Goal: Transaction & Acquisition: Purchase product/service

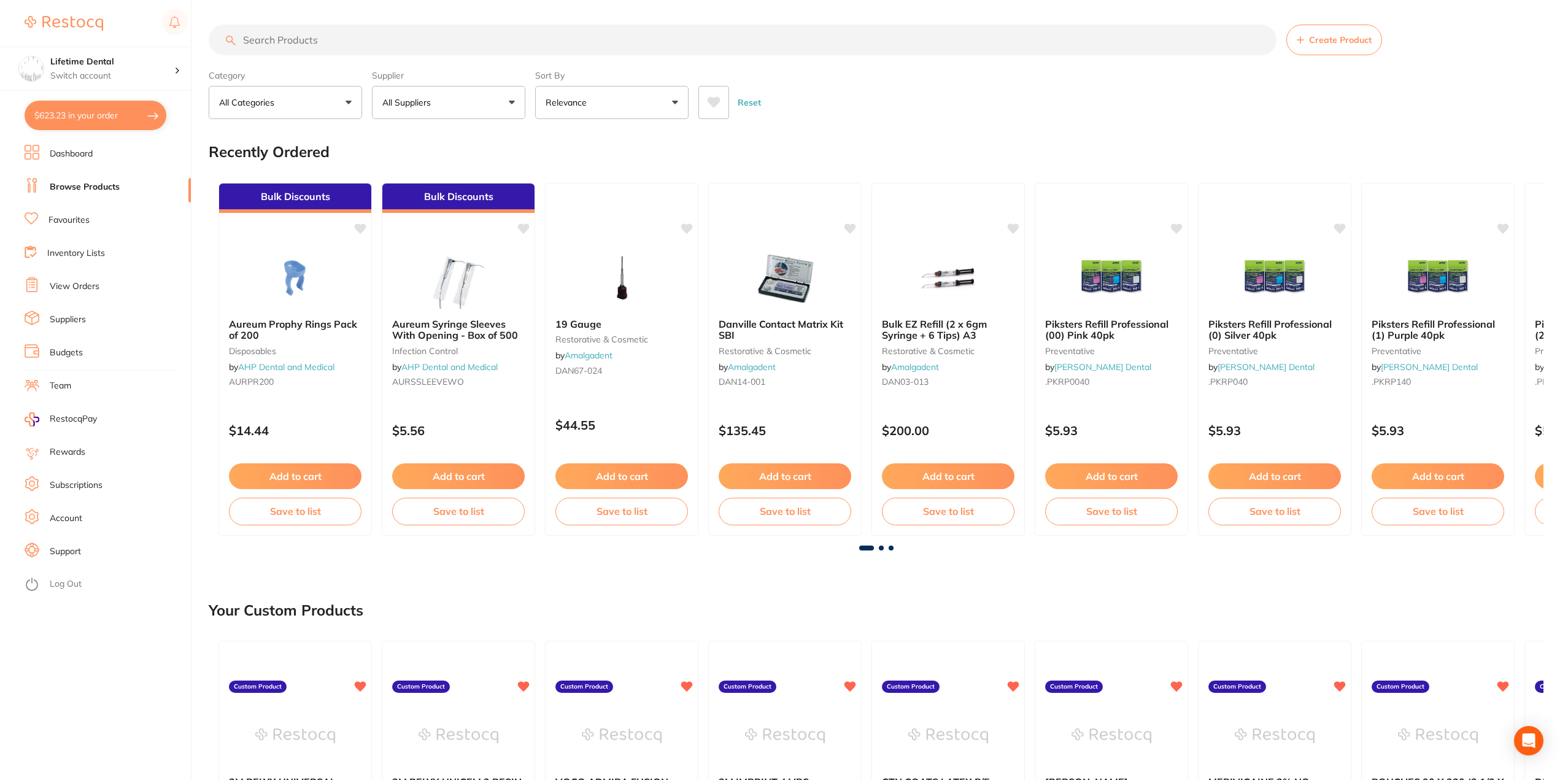
click at [356, 42] on input "search" at bounding box center [742, 40] width 1068 height 31
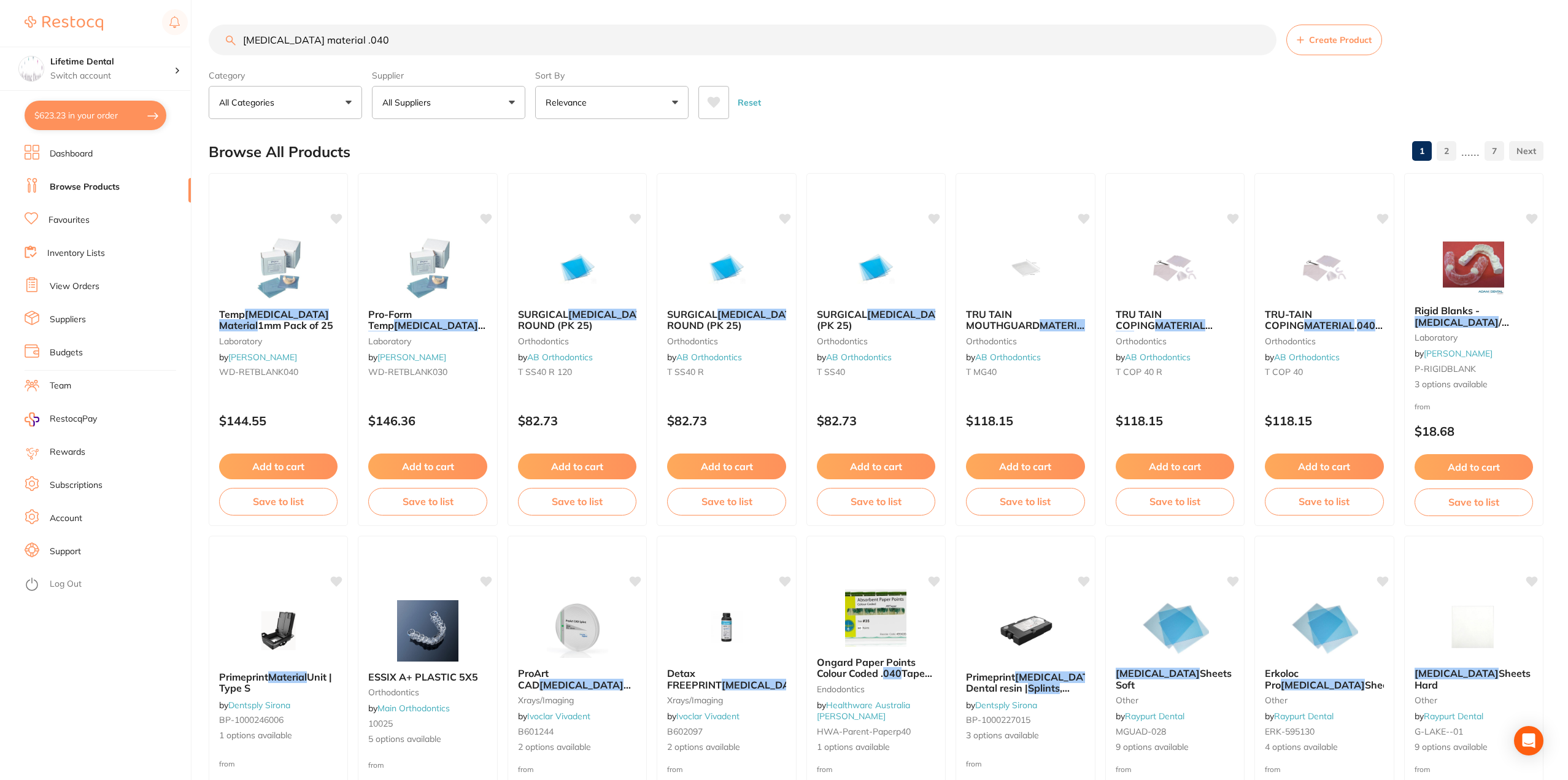
type input "[MEDICAL_DATA] material .040"
click at [258, 319] on em "Material" at bounding box center [238, 325] width 39 height 12
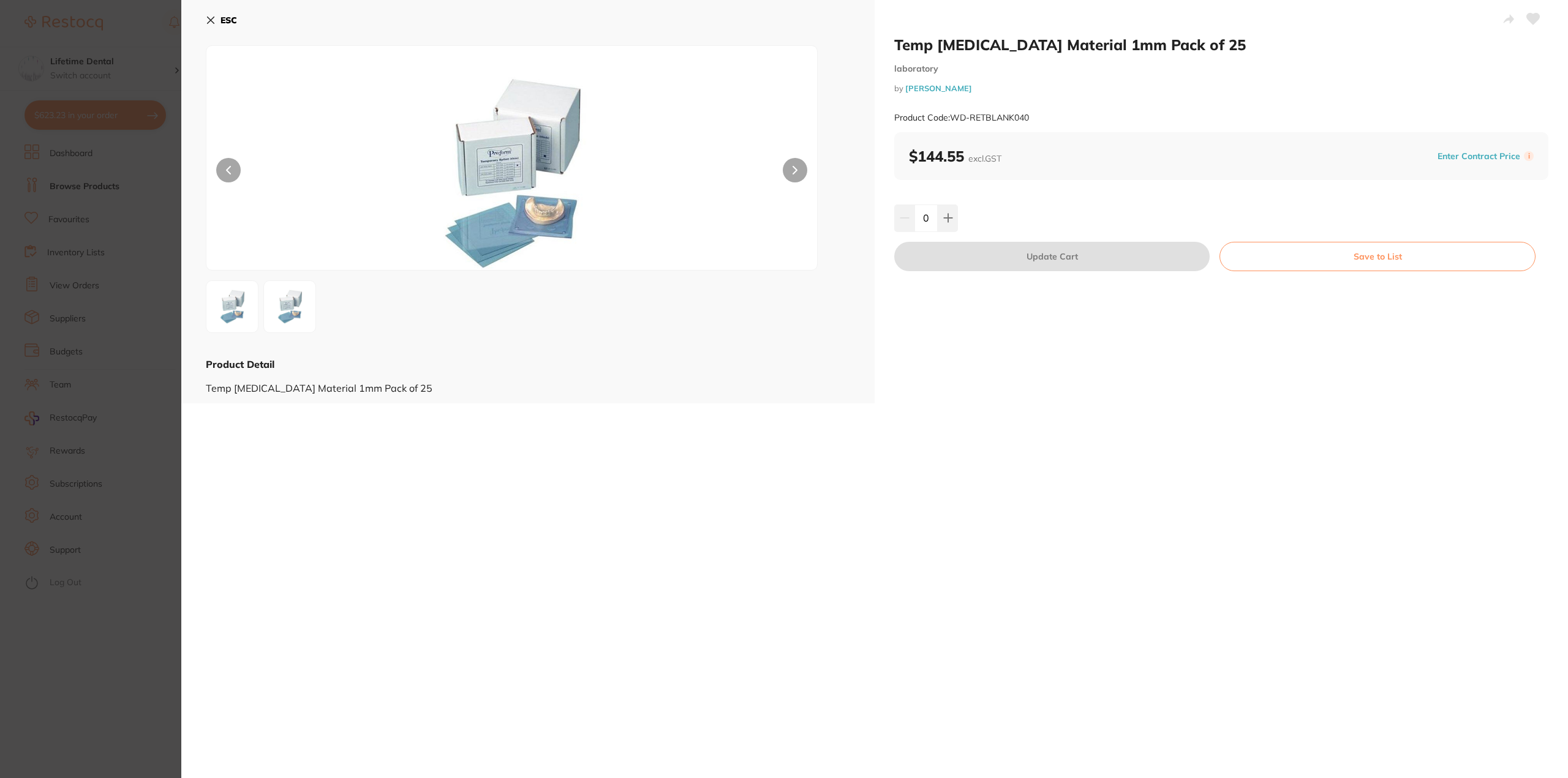
click at [205, 17] on div "ESC Product Detail Temp [MEDICAL_DATA] Material 1mm Pack of 25" at bounding box center [528, 201] width 694 height 403
click at [213, 18] on icon at bounding box center [211, 20] width 7 height 7
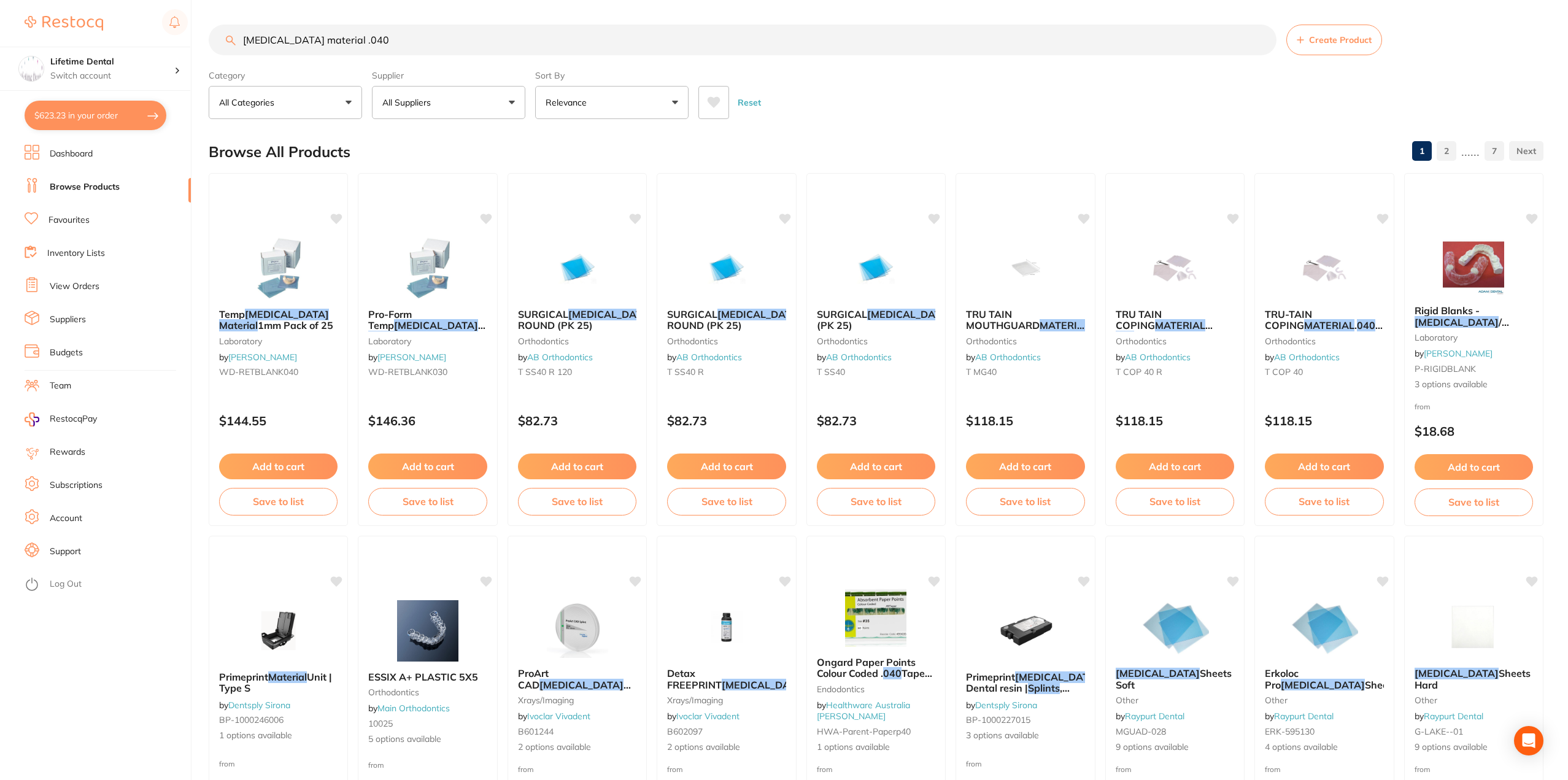
drag, startPoint x: 430, startPoint y: 34, endPoint x: 223, endPoint y: 27, distance: 207.1
click at [224, 27] on input "[MEDICAL_DATA] material .040" at bounding box center [742, 40] width 1068 height 31
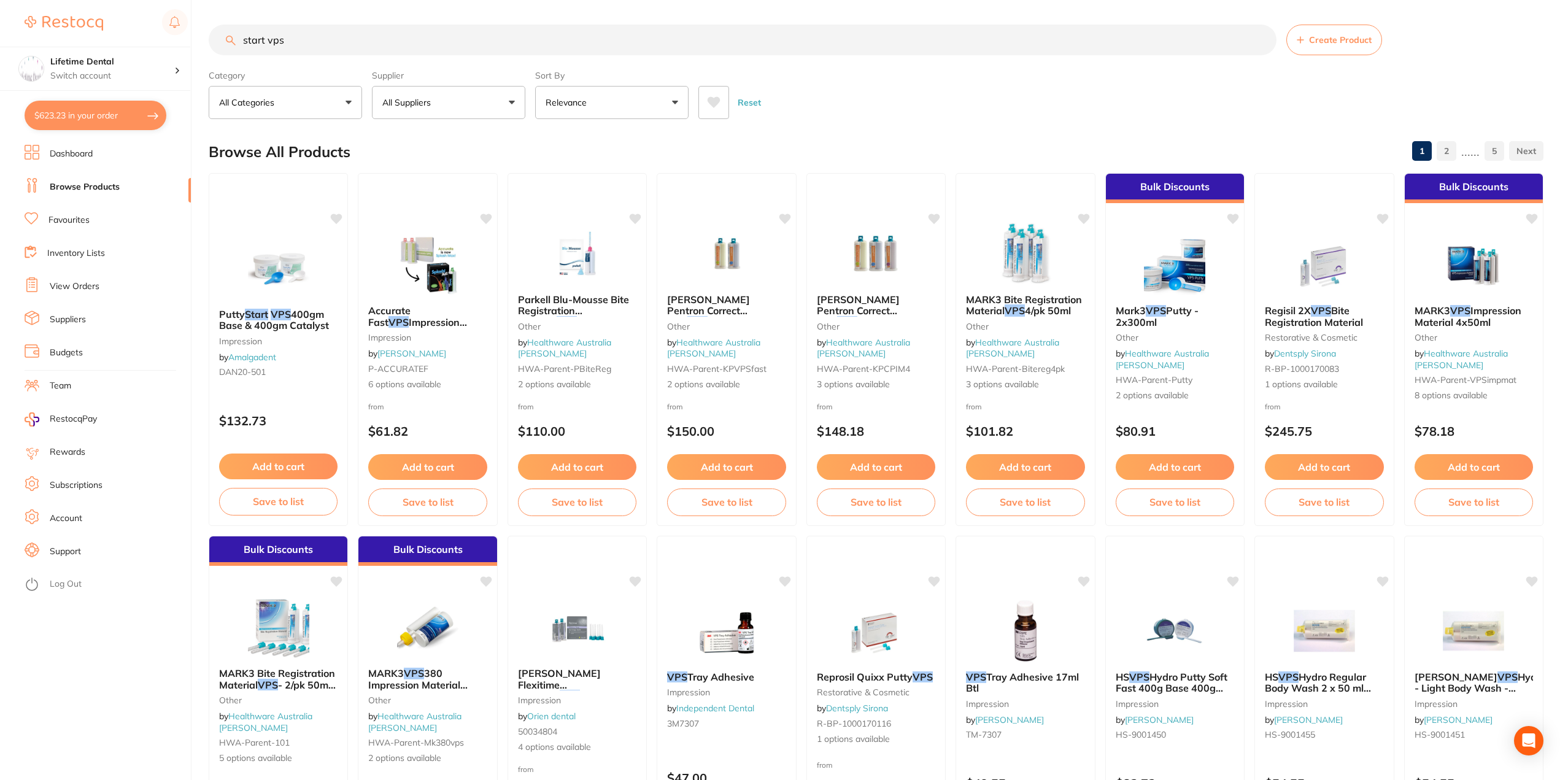
drag, startPoint x: 423, startPoint y: 42, endPoint x: 183, endPoint y: 45, distance: 240.0
click at [183, 45] on div "$623.23 Lifetime Dental Switch account Lifetime Dental $623.23 in your order Da…" at bounding box center [784, 390] width 1568 height 780
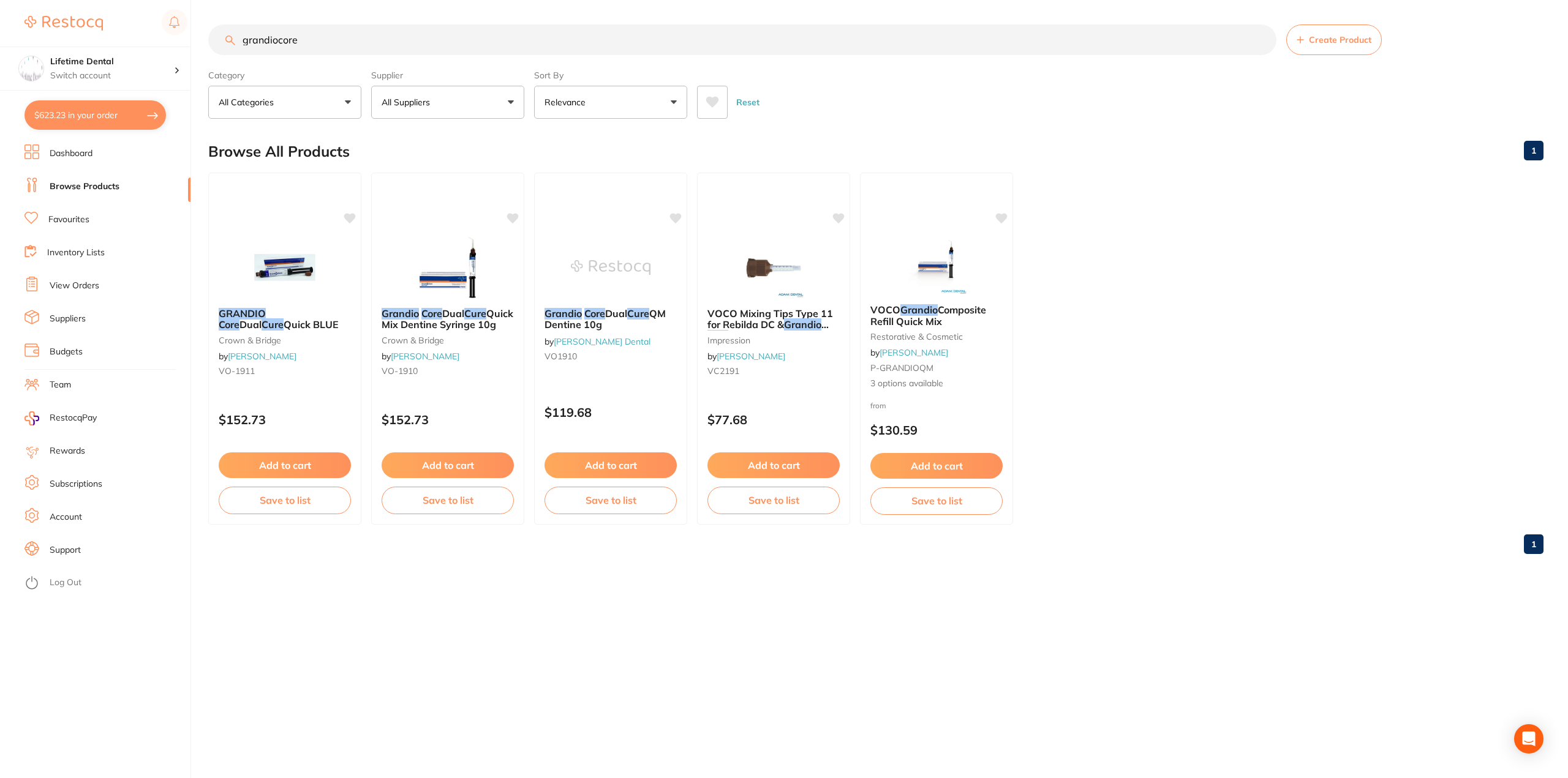
drag, startPoint x: 299, startPoint y: 39, endPoint x: 15, endPoint y: 1, distance: 286.5
click at [15, 1] on div "$623.23 Lifetime Dental Switch account Lifetime Dental $623.23 in your order Da…" at bounding box center [784, 389] width 1568 height 778
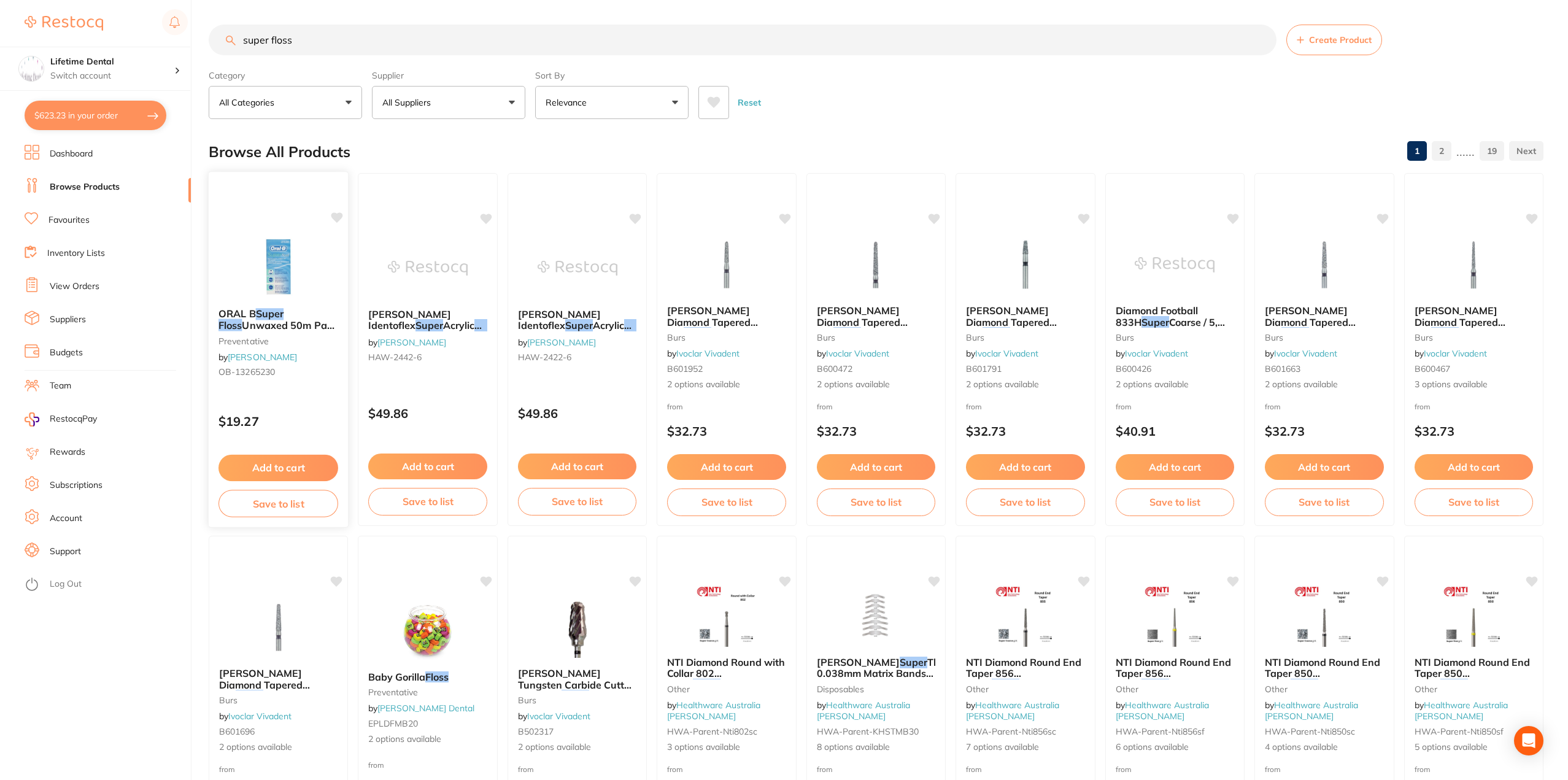
type input "super floss"
click at [255, 466] on button "Add to cart" at bounding box center [278, 468] width 120 height 26
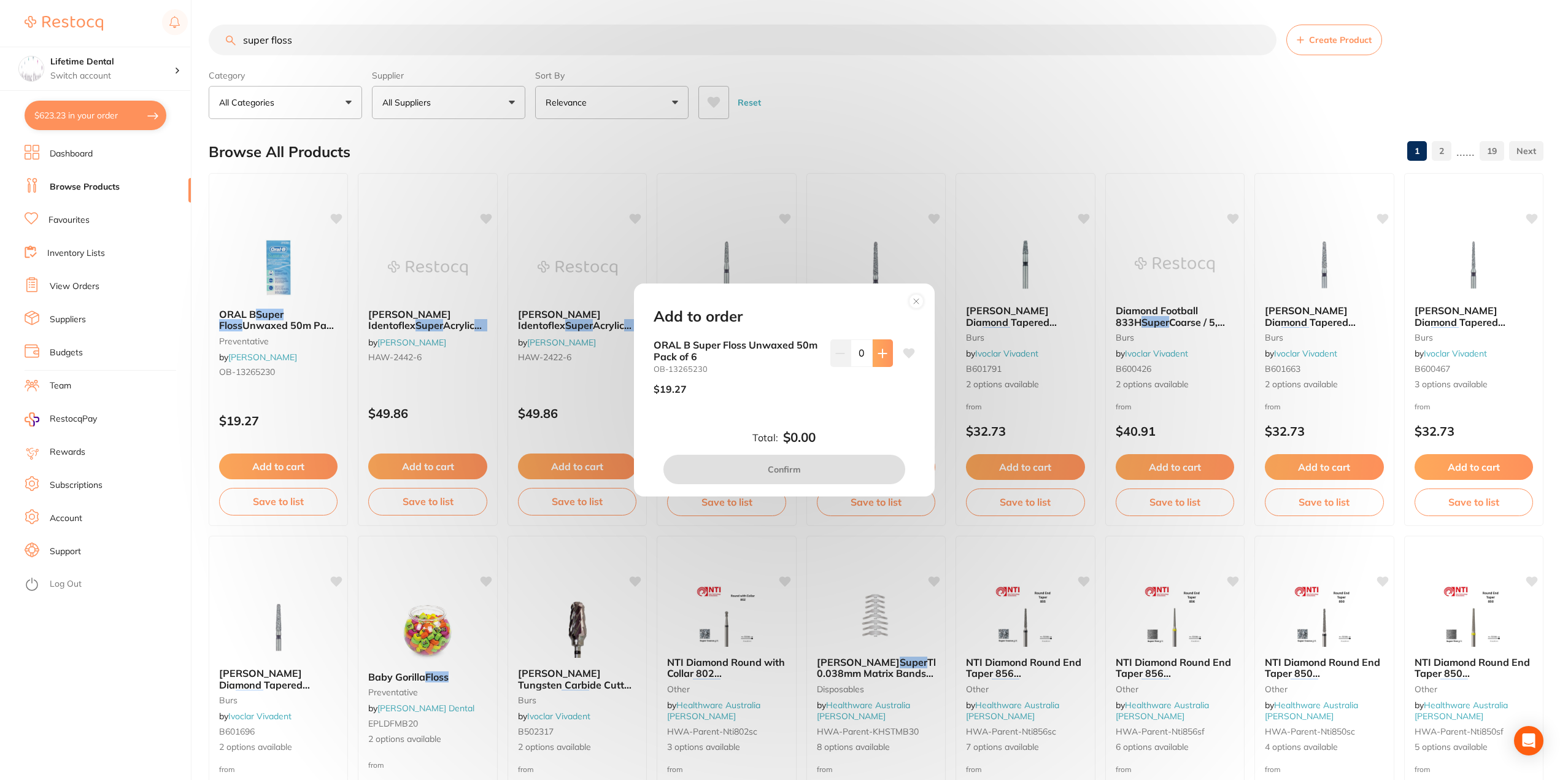
click at [882, 359] on button at bounding box center [883, 353] width 20 height 27
type input "1"
click at [807, 463] on button "Confirm" at bounding box center [785, 469] width 242 height 29
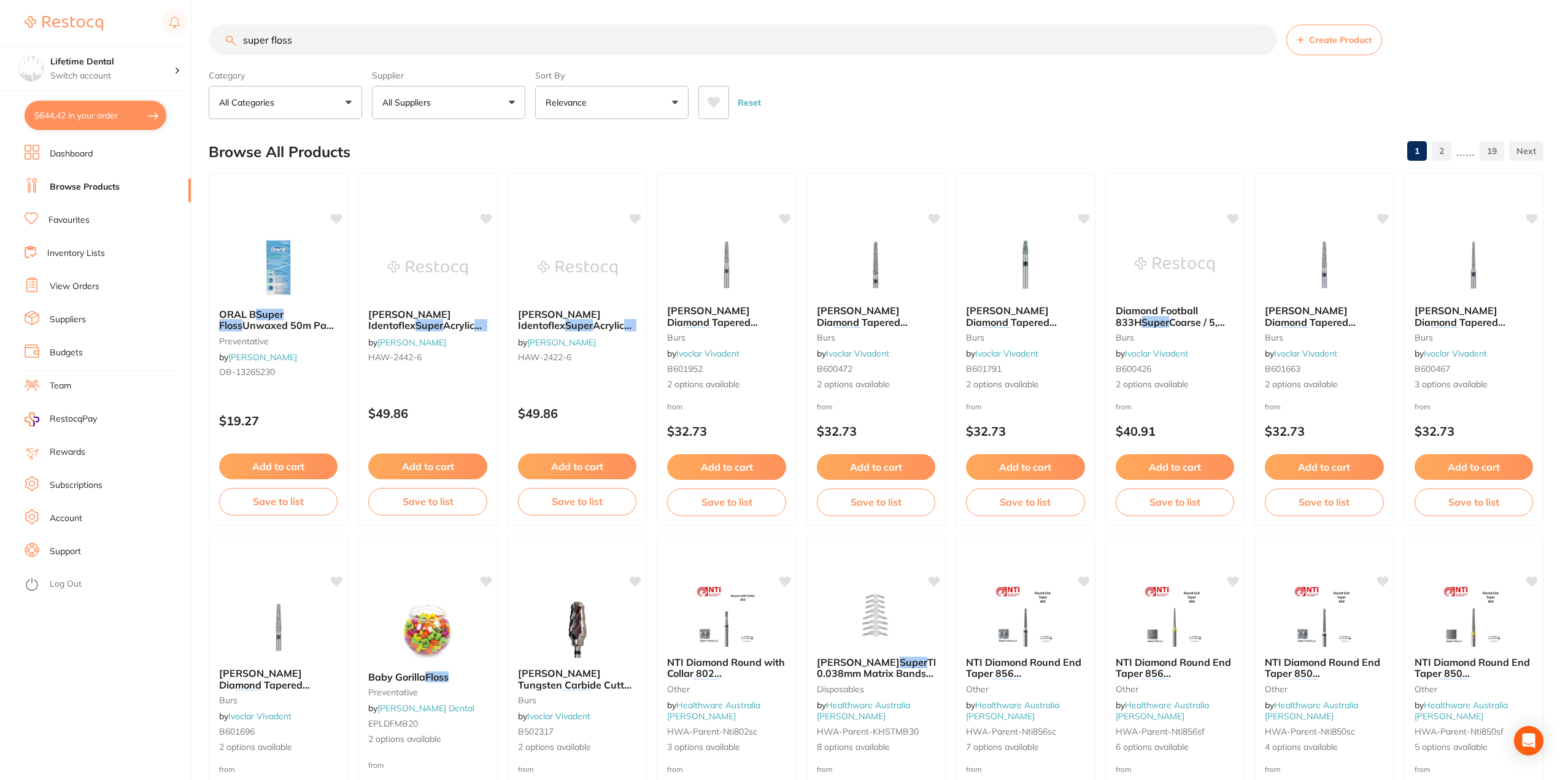
drag, startPoint x: 319, startPoint y: 39, endPoint x: 106, endPoint y: 24, distance: 213.5
click at [106, 24] on div "$644.42 Lifetime Dental Switch account Lifetime Dental $644.42 in your order Da…" at bounding box center [784, 390] width 1568 height 780
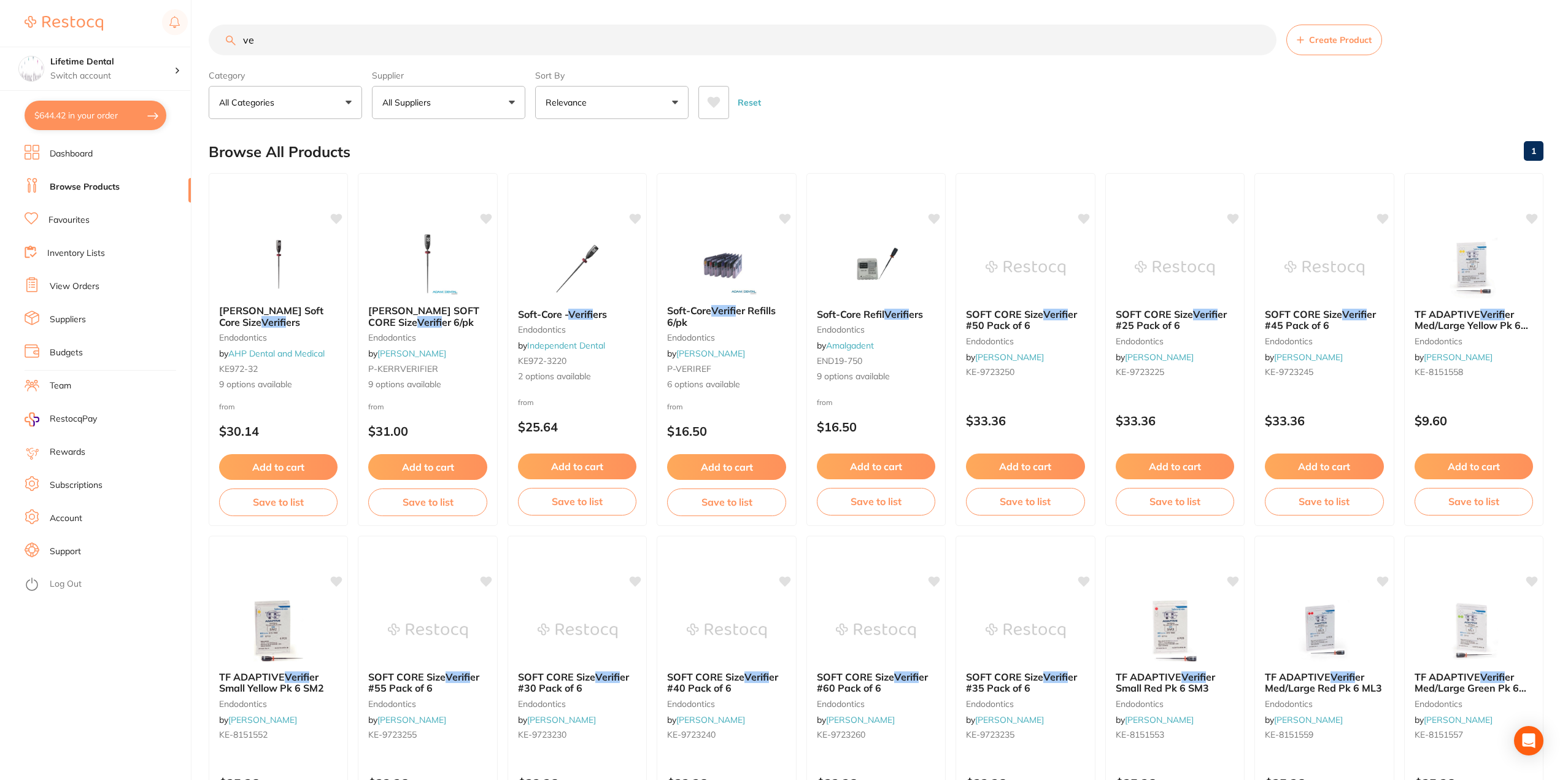
type input "v"
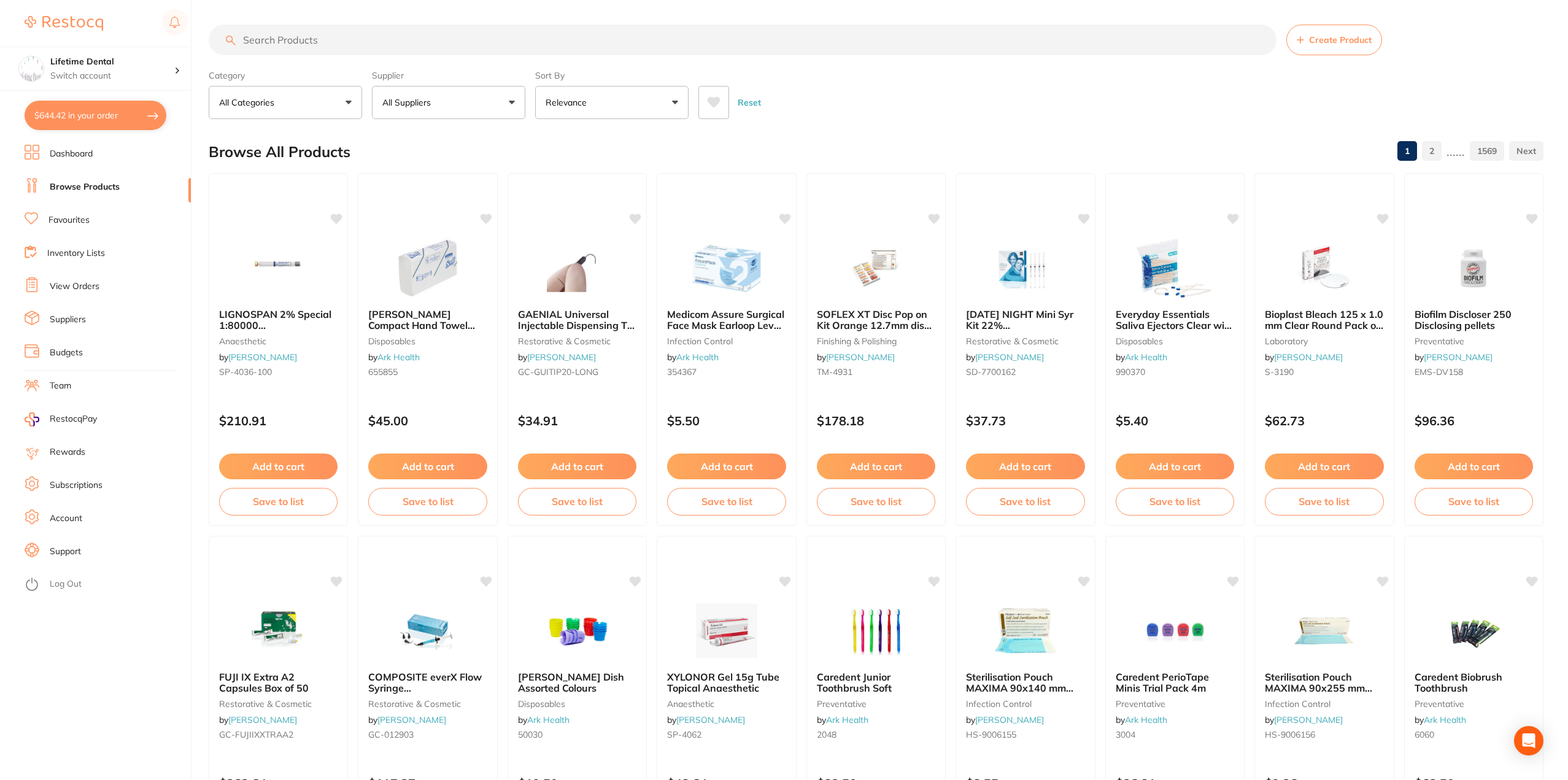
click at [412, 48] on input "search" at bounding box center [742, 40] width 1068 height 31
paste input "Verifiers size: 40 length 25mm"
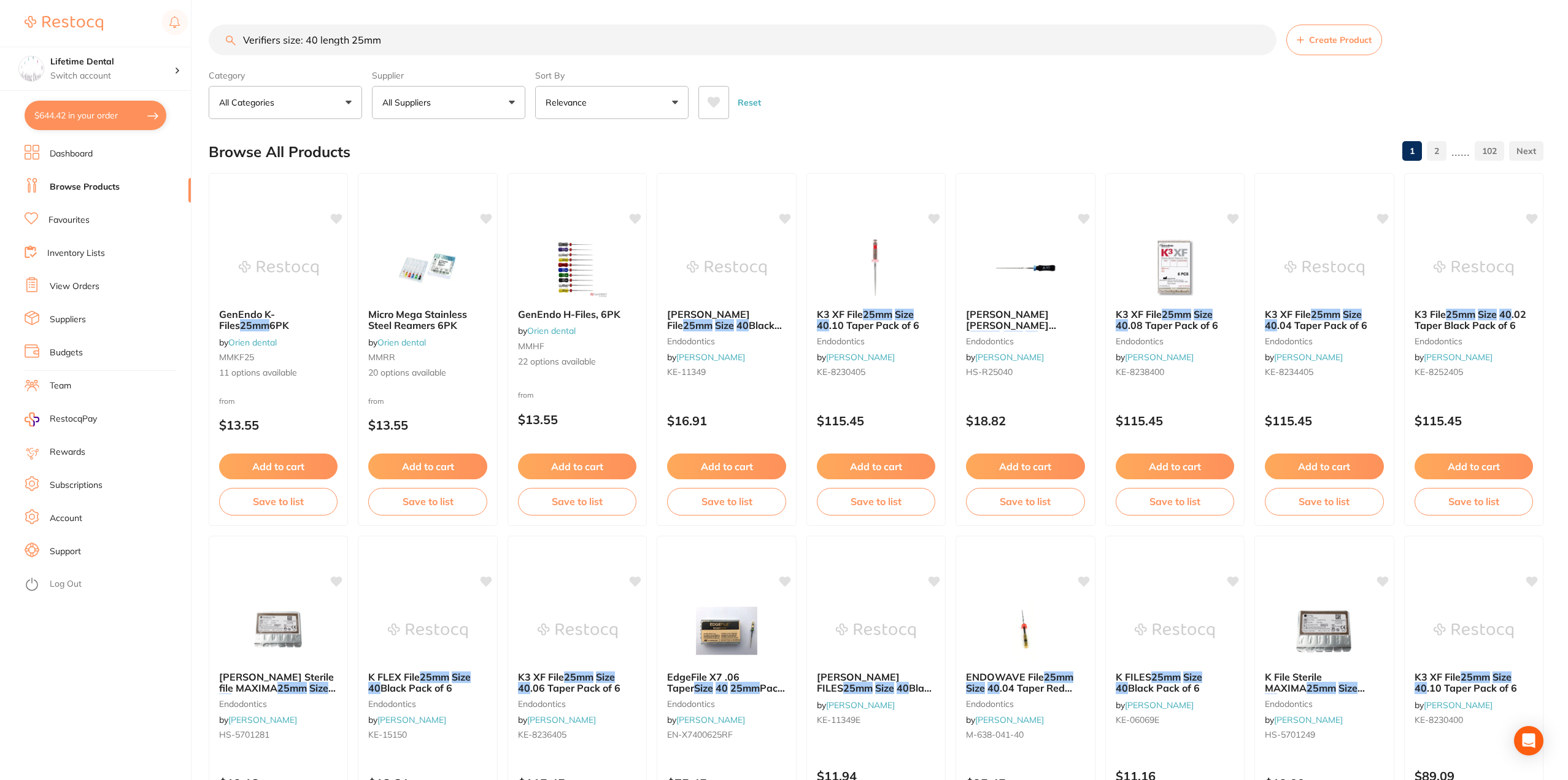
drag, startPoint x: 408, startPoint y: 40, endPoint x: 114, endPoint y: 27, distance: 294.3
click at [114, 27] on div "$644.42 Lifetime Dental Switch account Lifetime Dental $644.42 in your order Da…" at bounding box center [784, 390] width 1568 height 780
paste input "Thermafil Verifier 25mm Size 040"
type input "Thermafil Verifier 25mm Size 040"
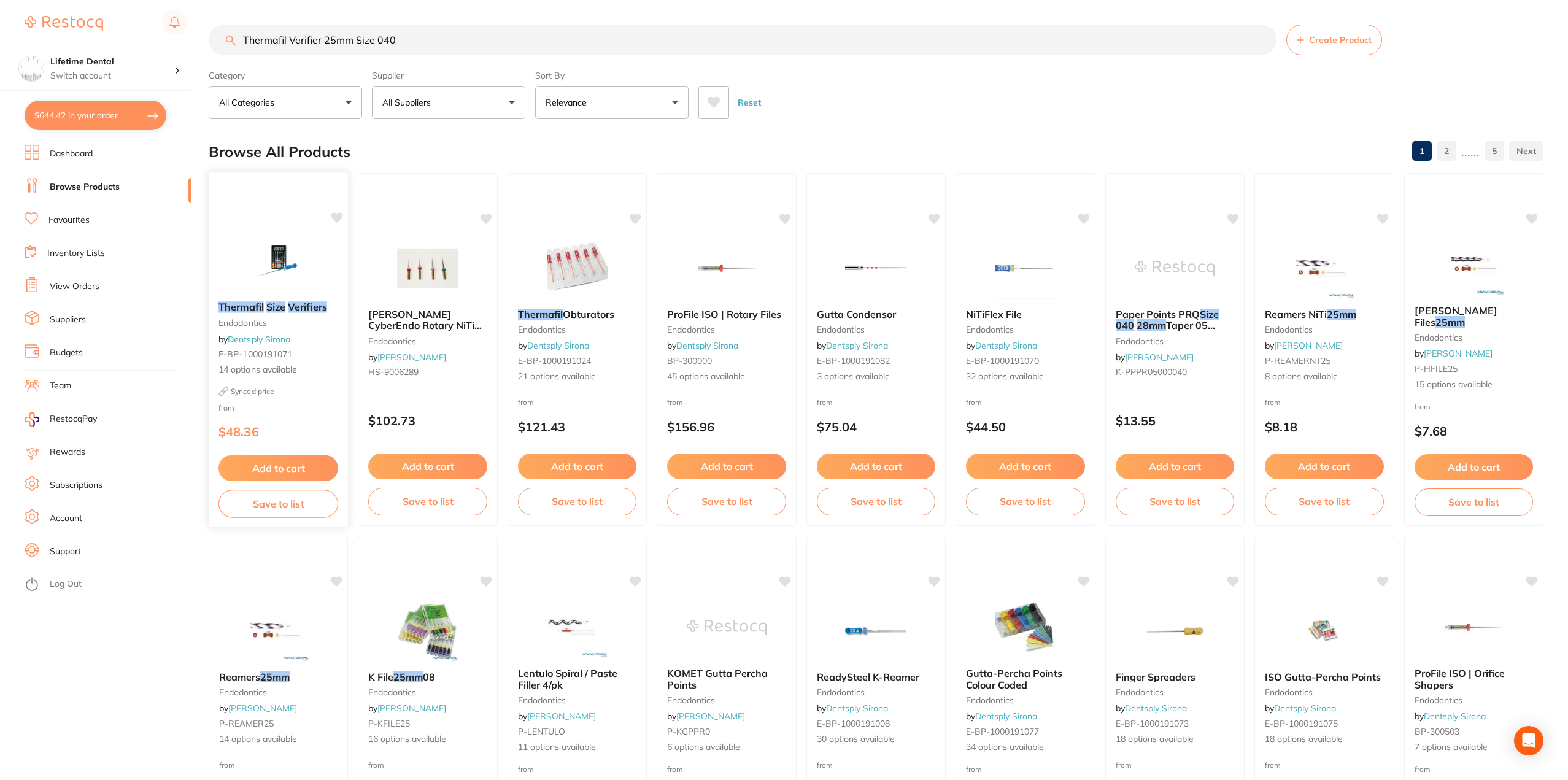
click at [261, 464] on button "Add to cart" at bounding box center [278, 468] width 120 height 26
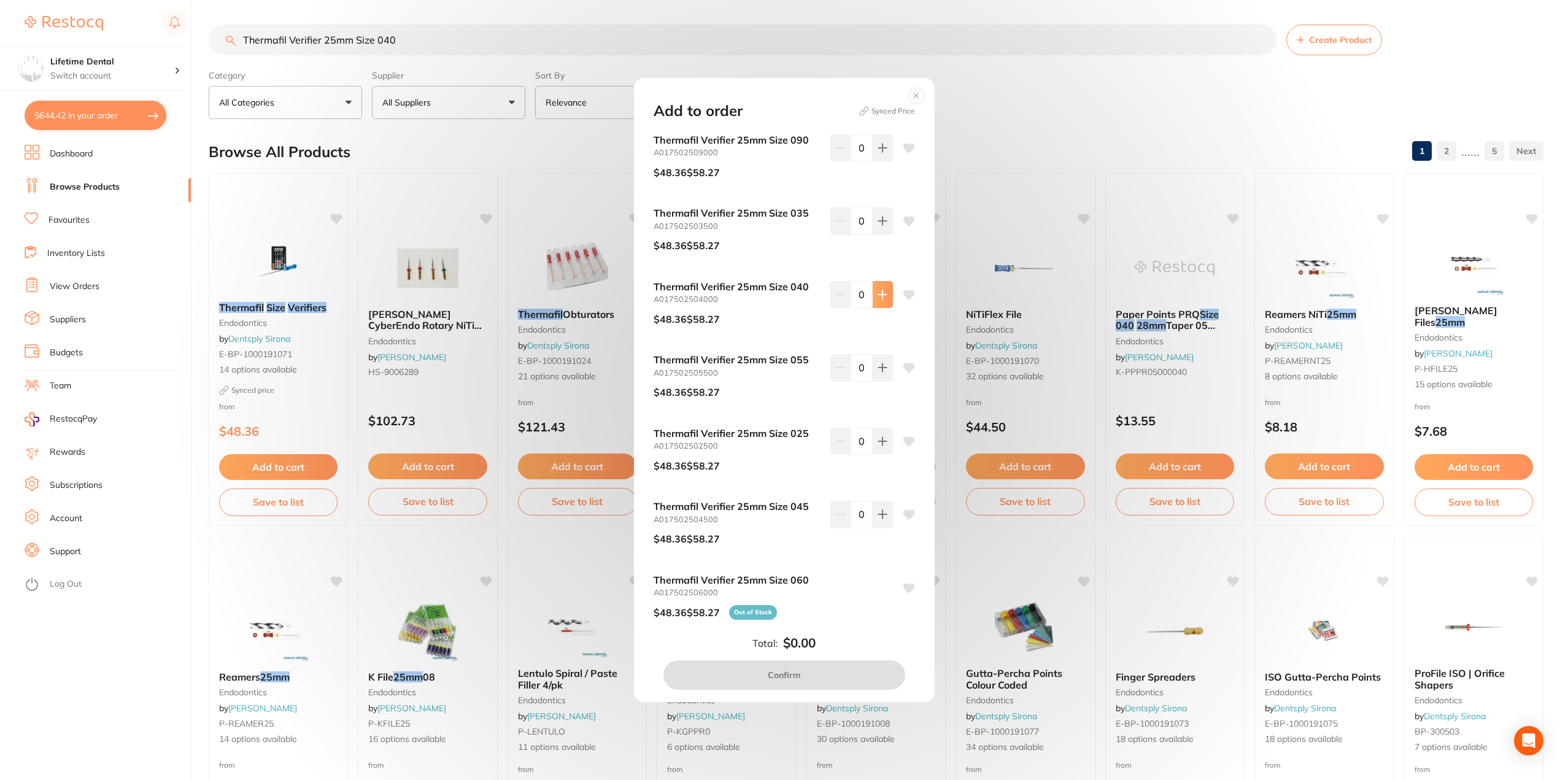
click at [883, 292] on icon at bounding box center [883, 294] width 10 height 10
click at [878, 292] on icon at bounding box center [883, 294] width 10 height 10
type input "4"
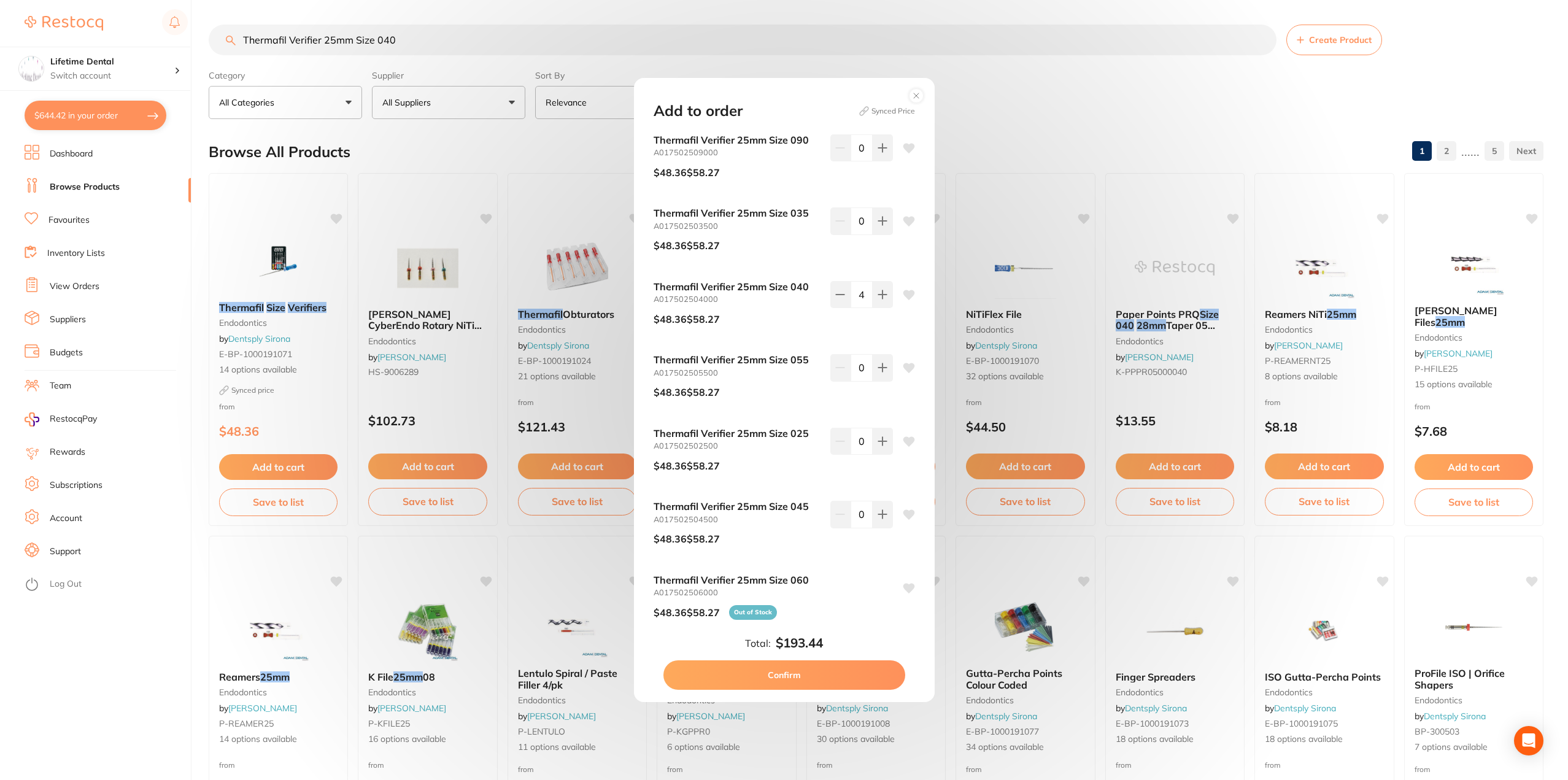
click at [869, 676] on button "Confirm" at bounding box center [785, 675] width 242 height 29
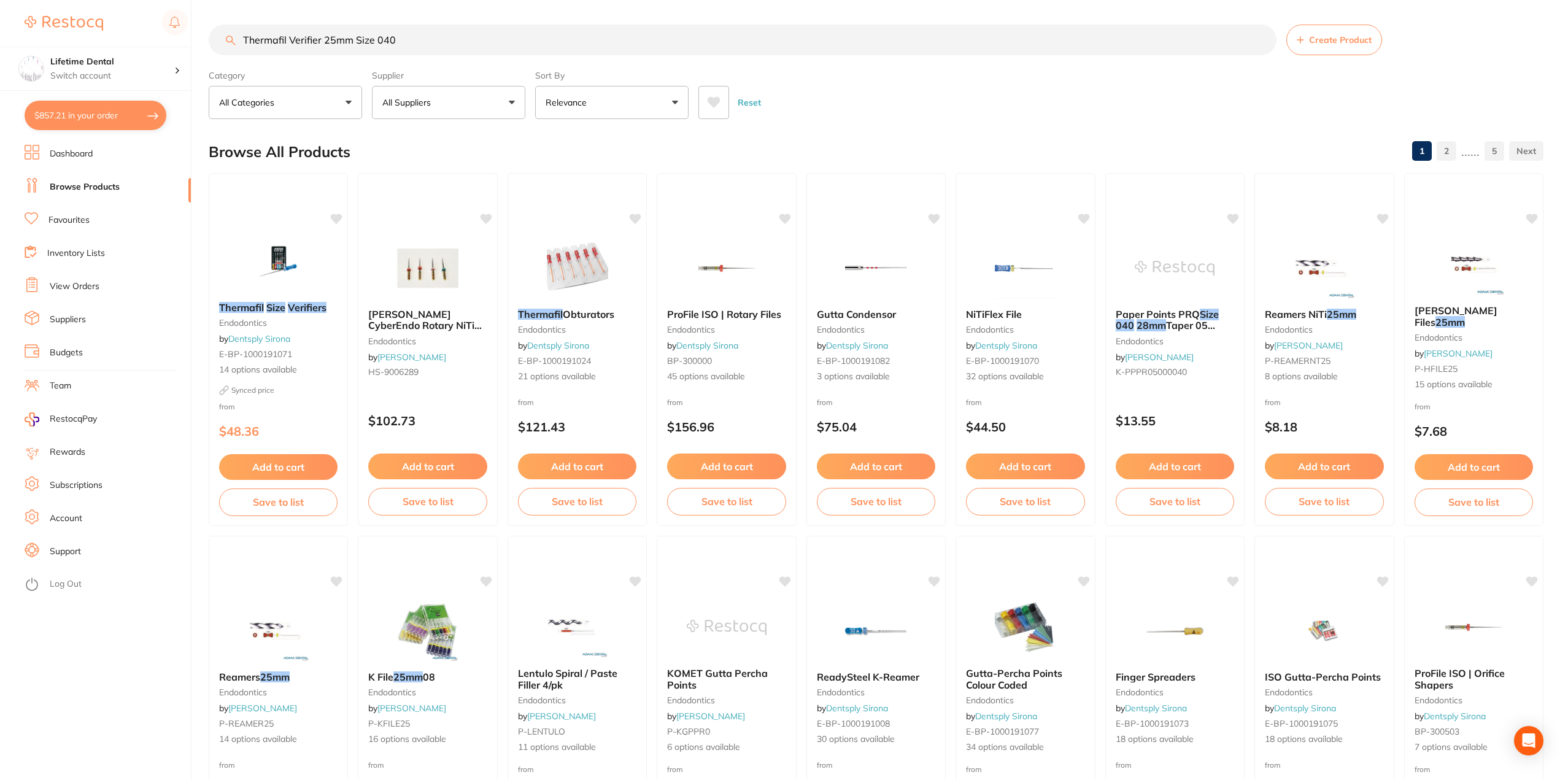
drag, startPoint x: 243, startPoint y: 16, endPoint x: 91, endPoint y: 11, distance: 152.1
click at [91, 11] on div "$857.21 Lifetime Dental Switch account Lifetime Dental $857.21 in your order Da…" at bounding box center [784, 390] width 1568 height 780
paste input "FLAT [MEDICAL_DATA] DIAMOND 1.5"
type input "FLAT [MEDICAL_DATA] DIAMOND 1.5"
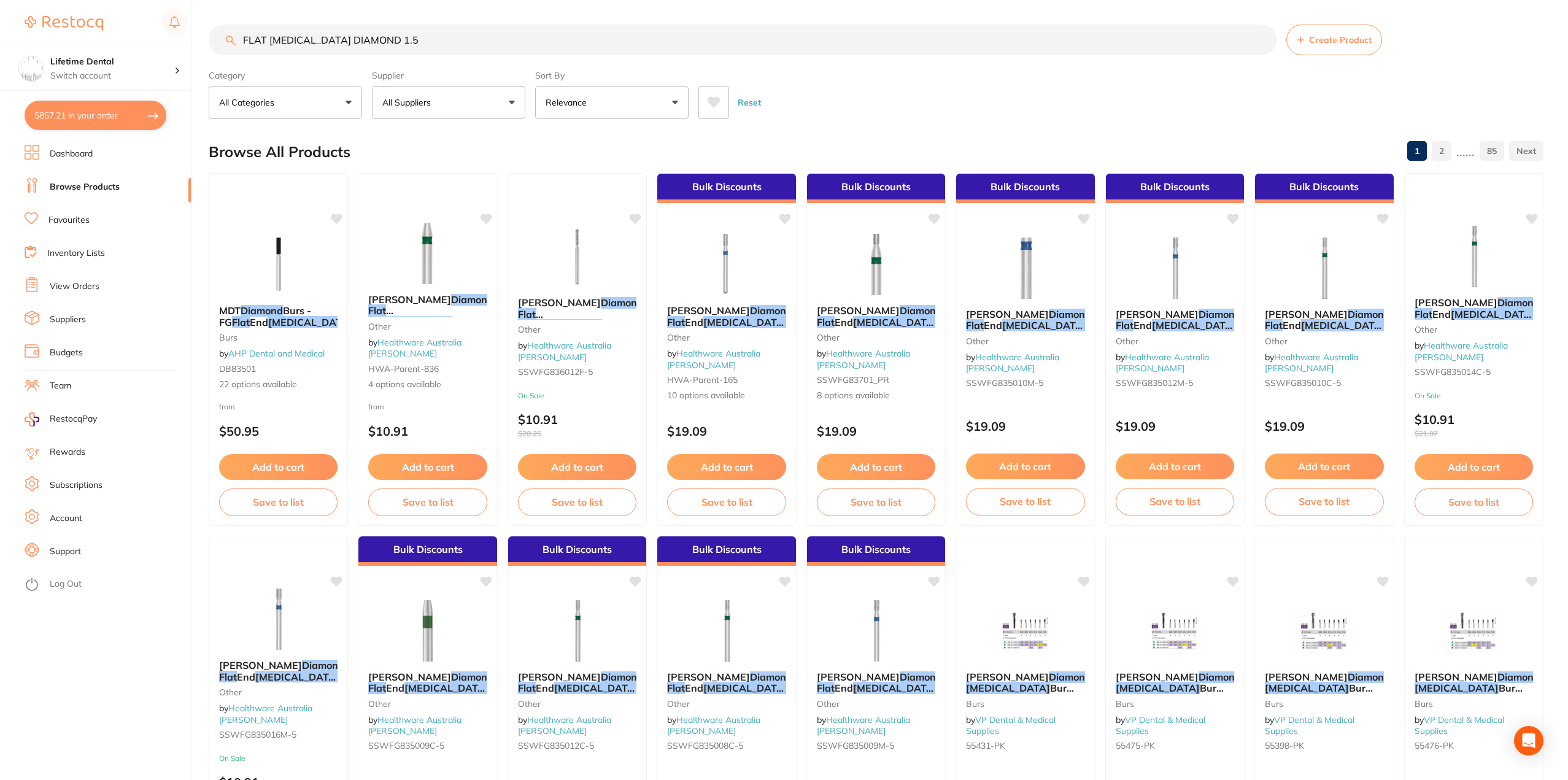
click at [73, 247] on li "Inventory Lists" at bounding box center [108, 253] width 167 height 18
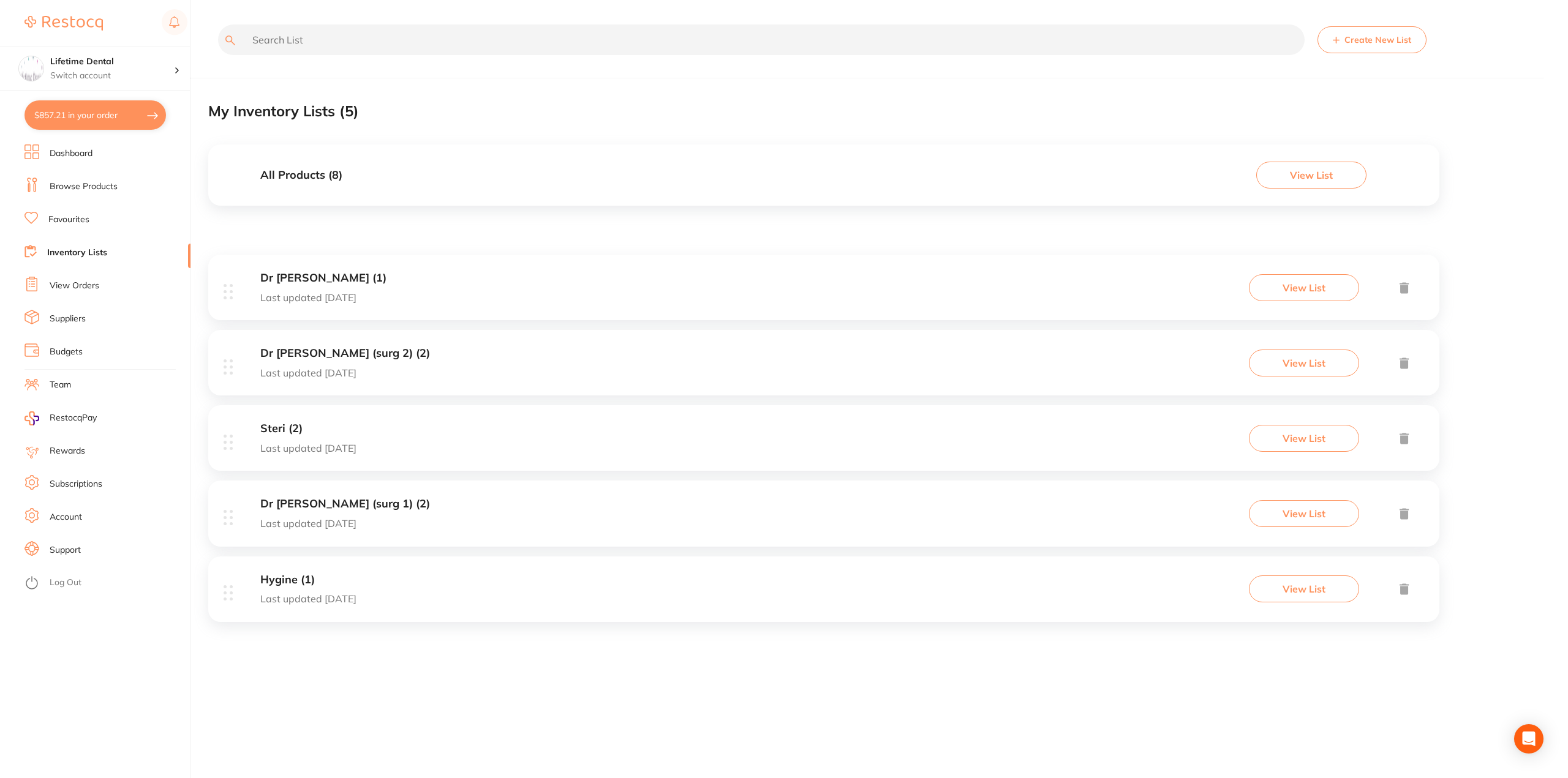
drag, startPoint x: 58, startPoint y: 314, endPoint x: 67, endPoint y: 305, distance: 12.7
click at [58, 314] on link "Suppliers" at bounding box center [67, 319] width 36 height 12
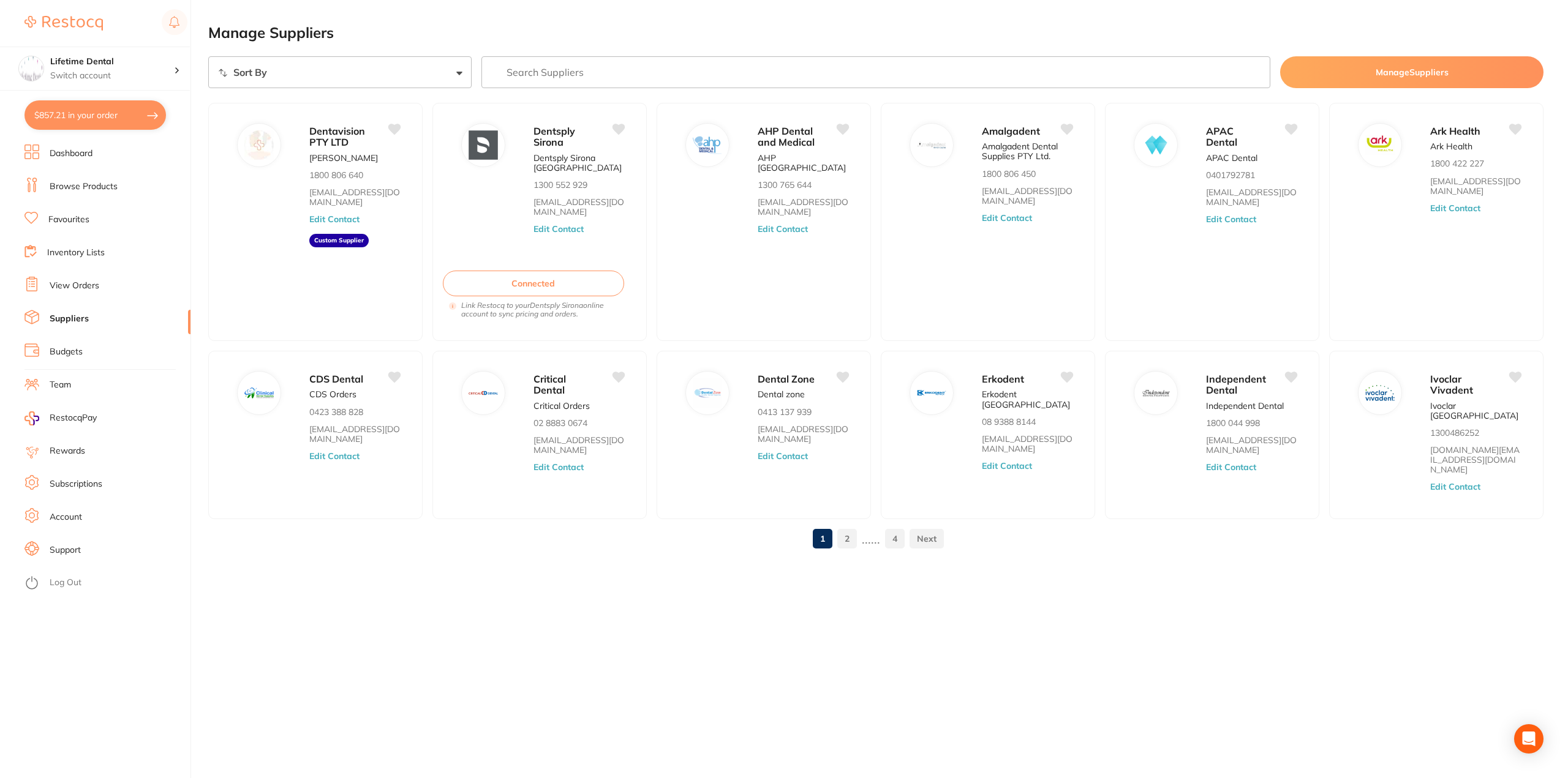
click at [844, 526] on link "2" at bounding box center [847, 539] width 20 height 25
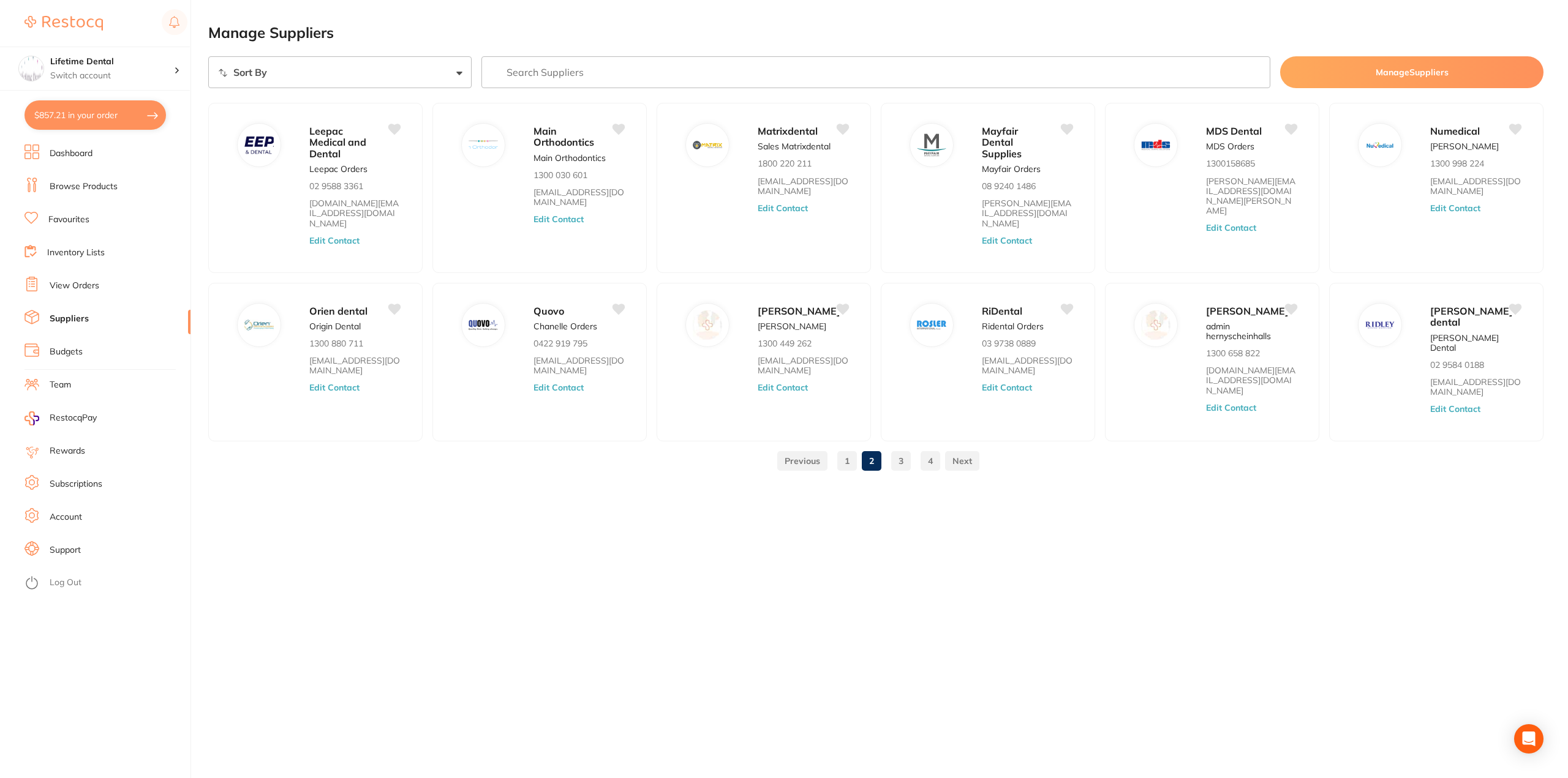
click at [897, 466] on link "3" at bounding box center [901, 461] width 20 height 25
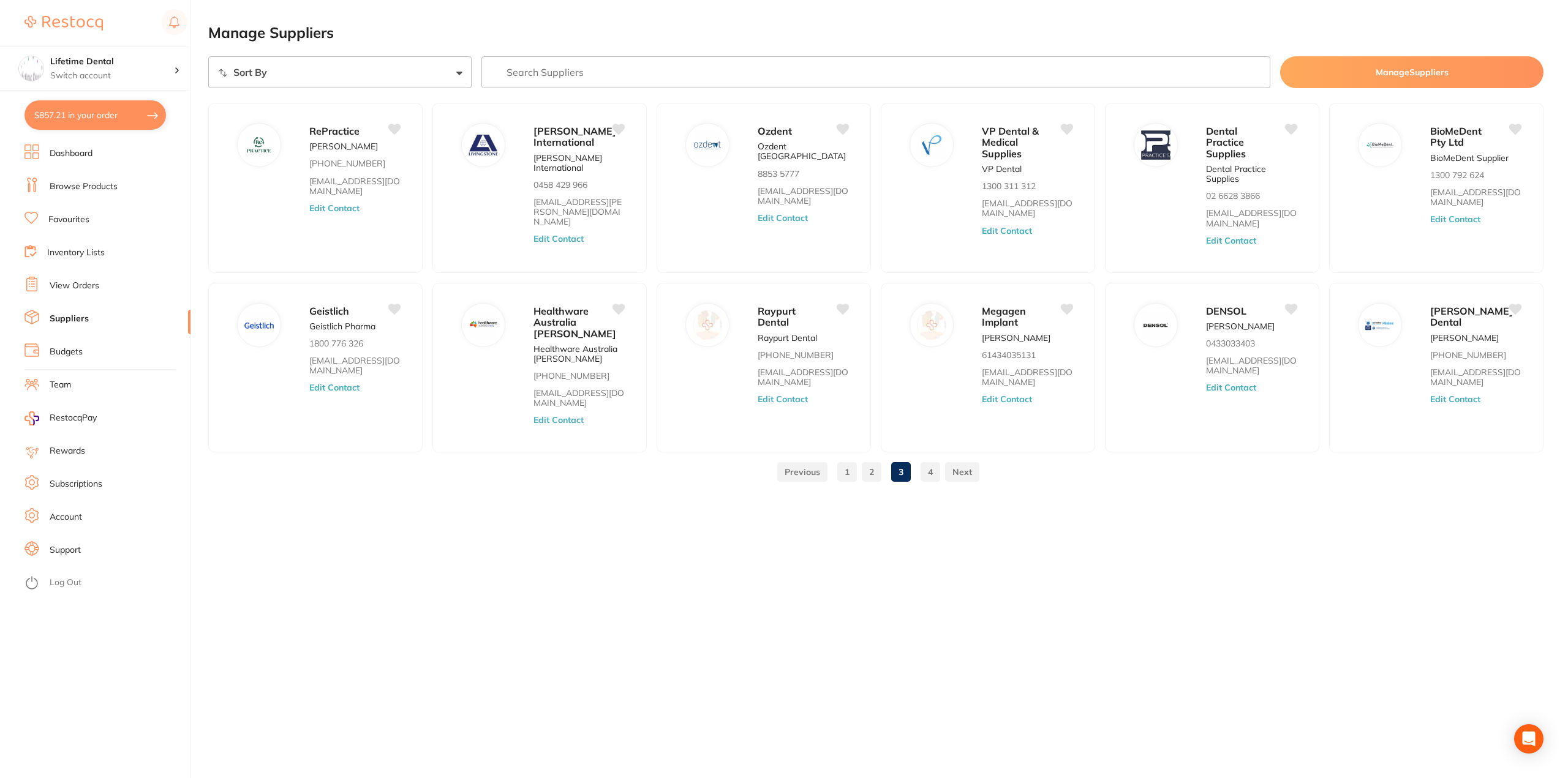
click at [926, 468] on link "4" at bounding box center [930, 472] width 20 height 25
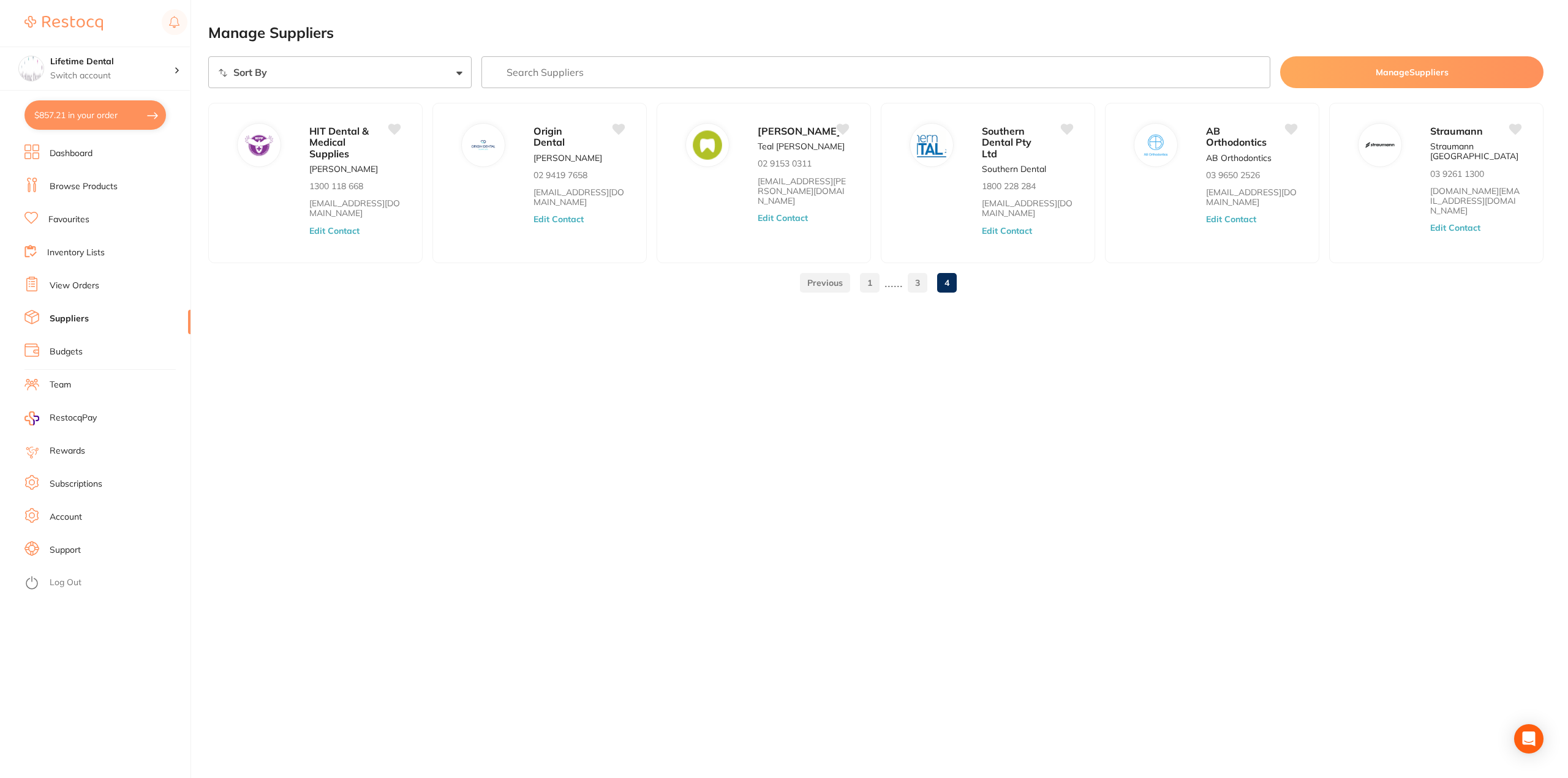
click at [872, 287] on link "1" at bounding box center [870, 283] width 20 height 25
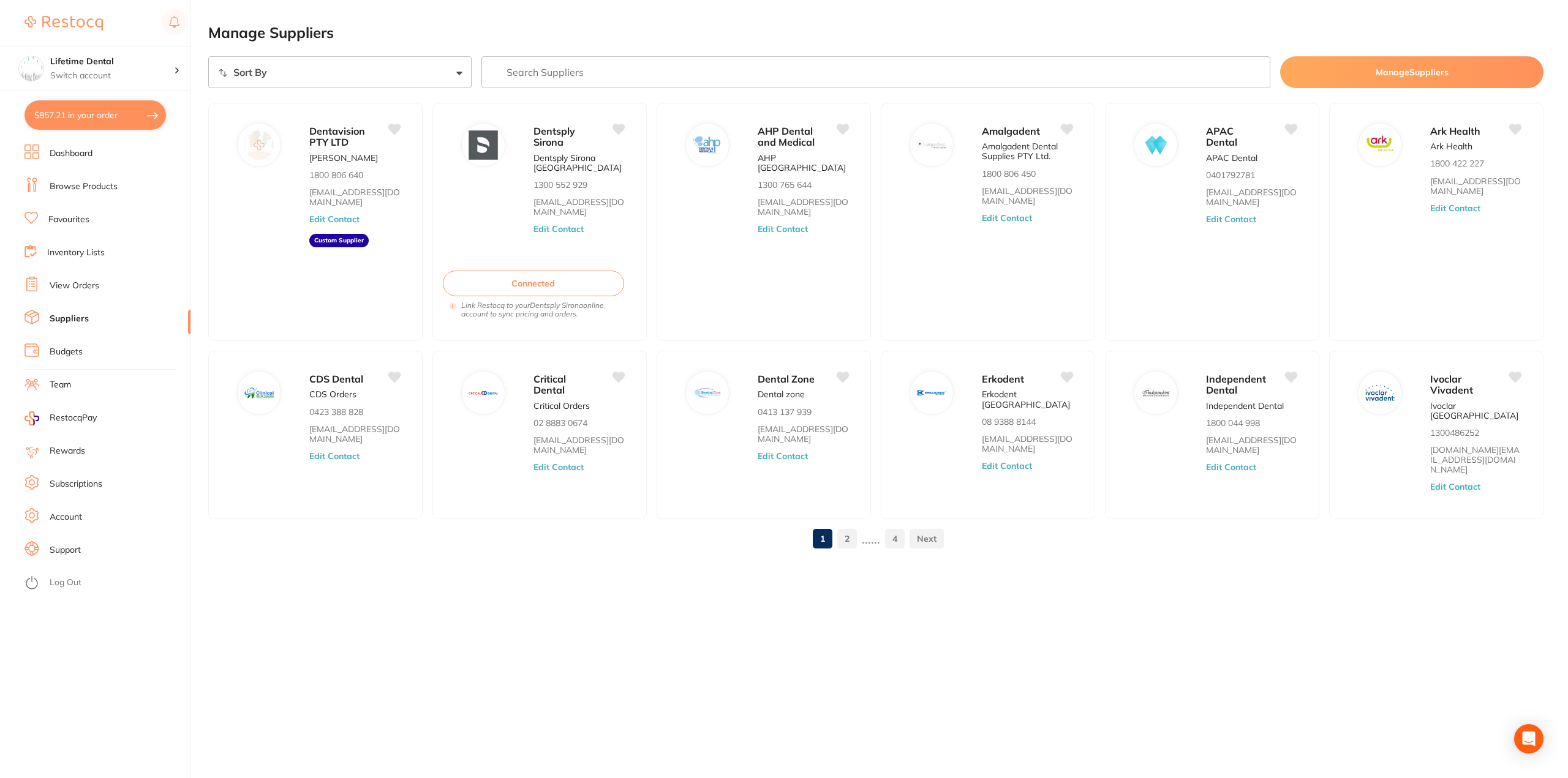
click at [63, 122] on button "$857.21 in your order" at bounding box center [95, 115] width 141 height 29
checkbox input "true"
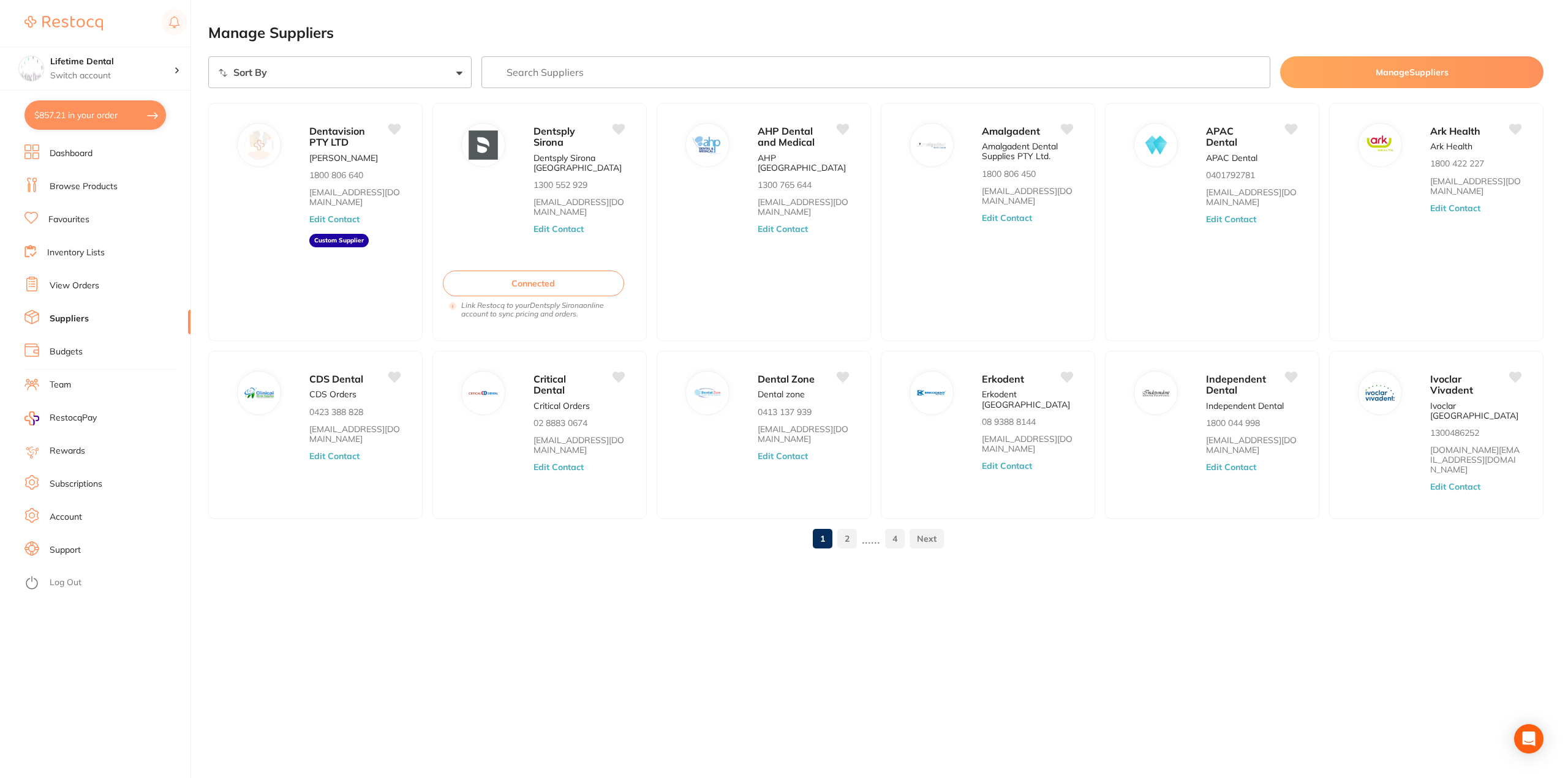
checkbox input "true"
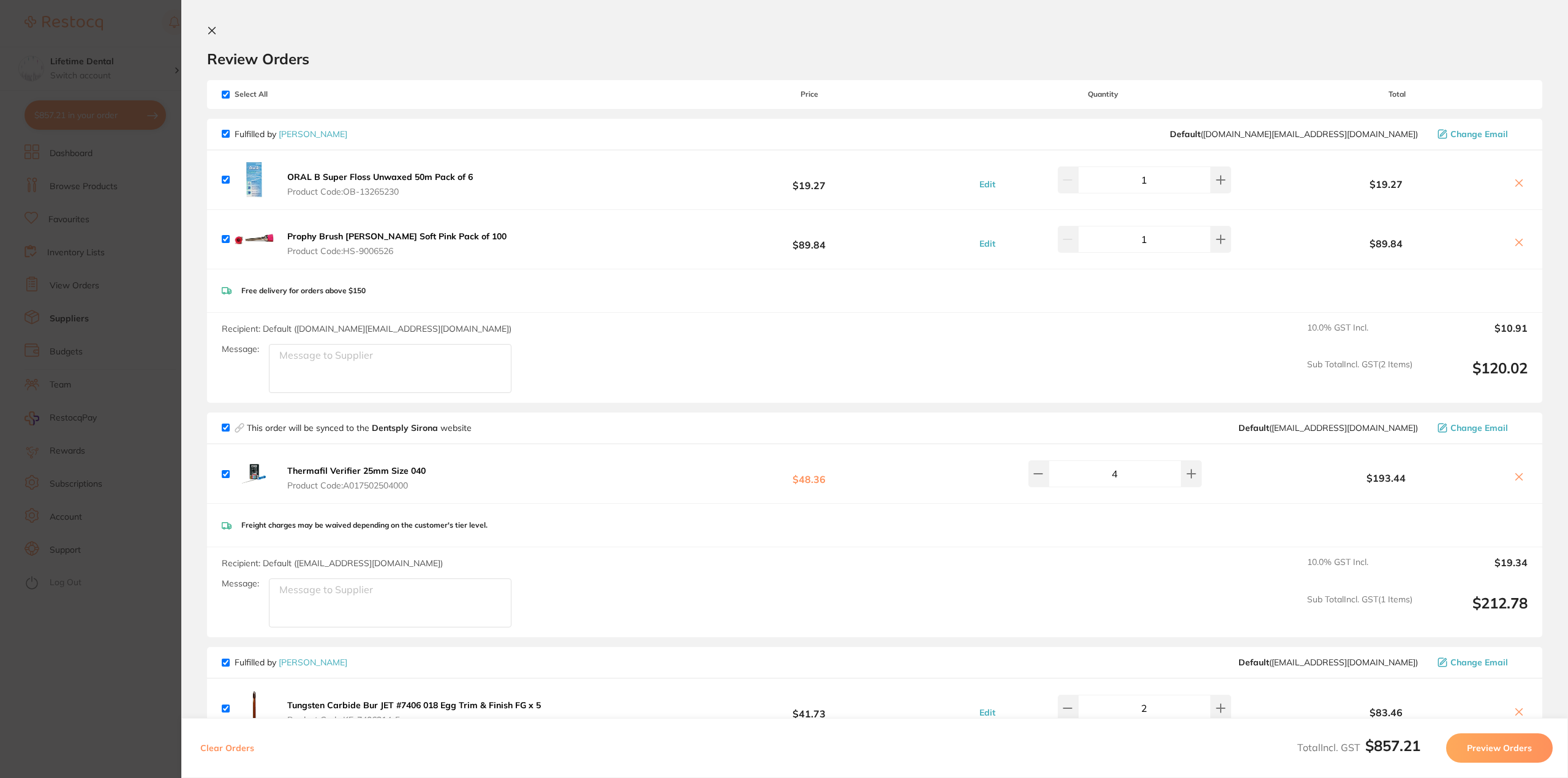
click at [209, 30] on icon at bounding box center [212, 30] width 10 height 10
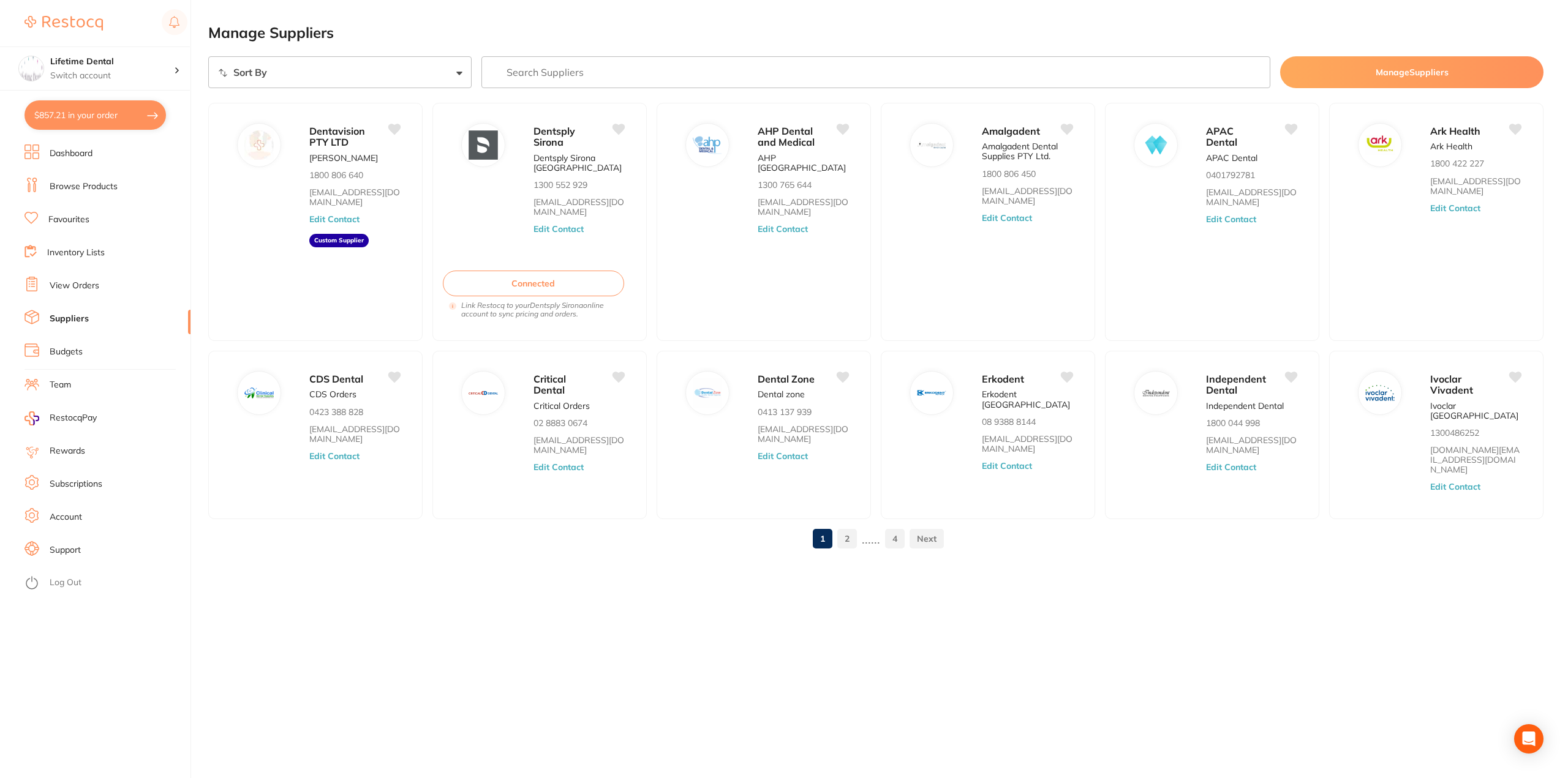
click at [75, 184] on link "Browse Products" at bounding box center [83, 186] width 68 height 12
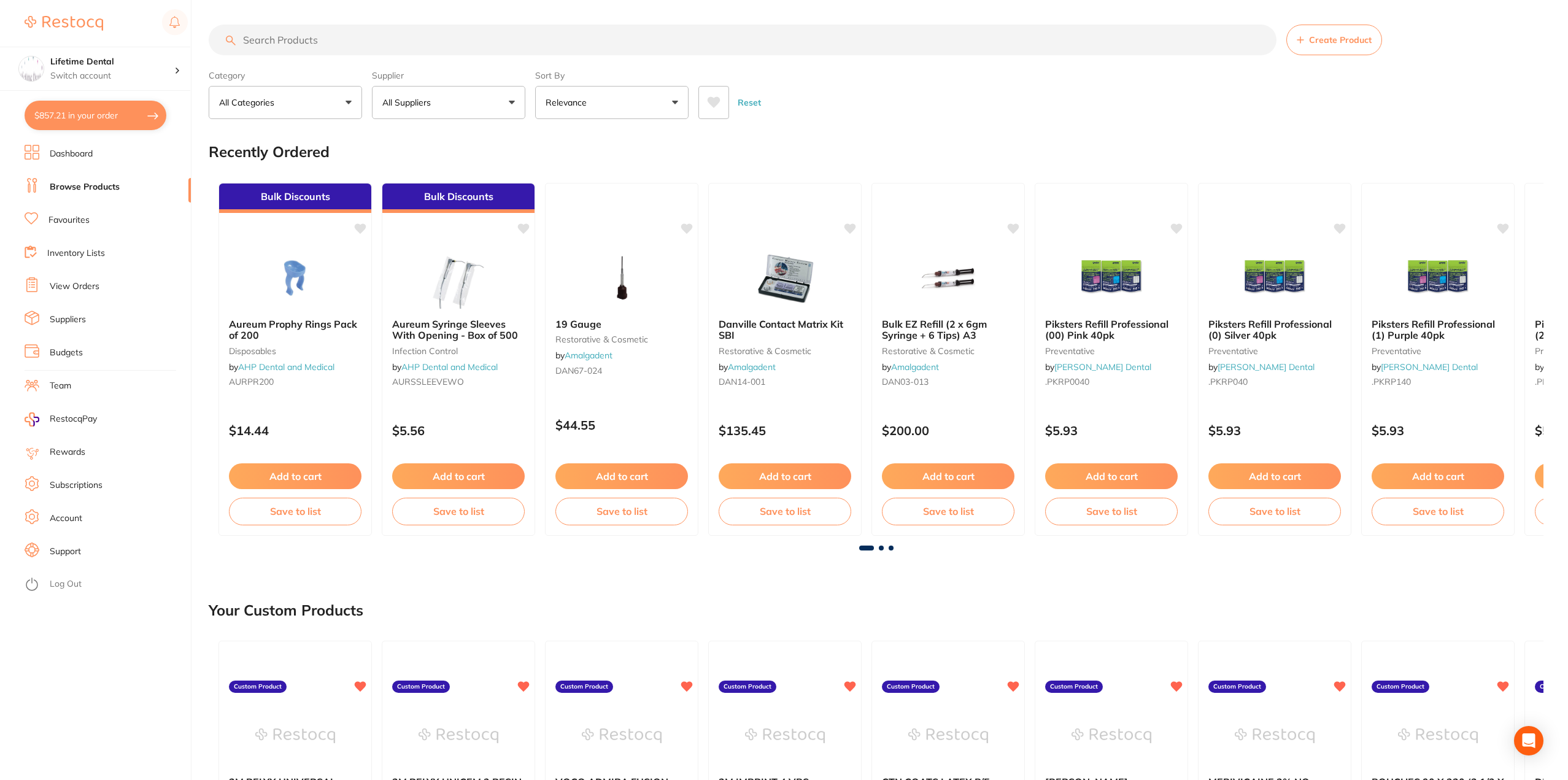
click at [259, 44] on input "search" at bounding box center [742, 40] width 1068 height 31
paste input "FLAT [MEDICAL_DATA] DIAMOND 1.5 em"
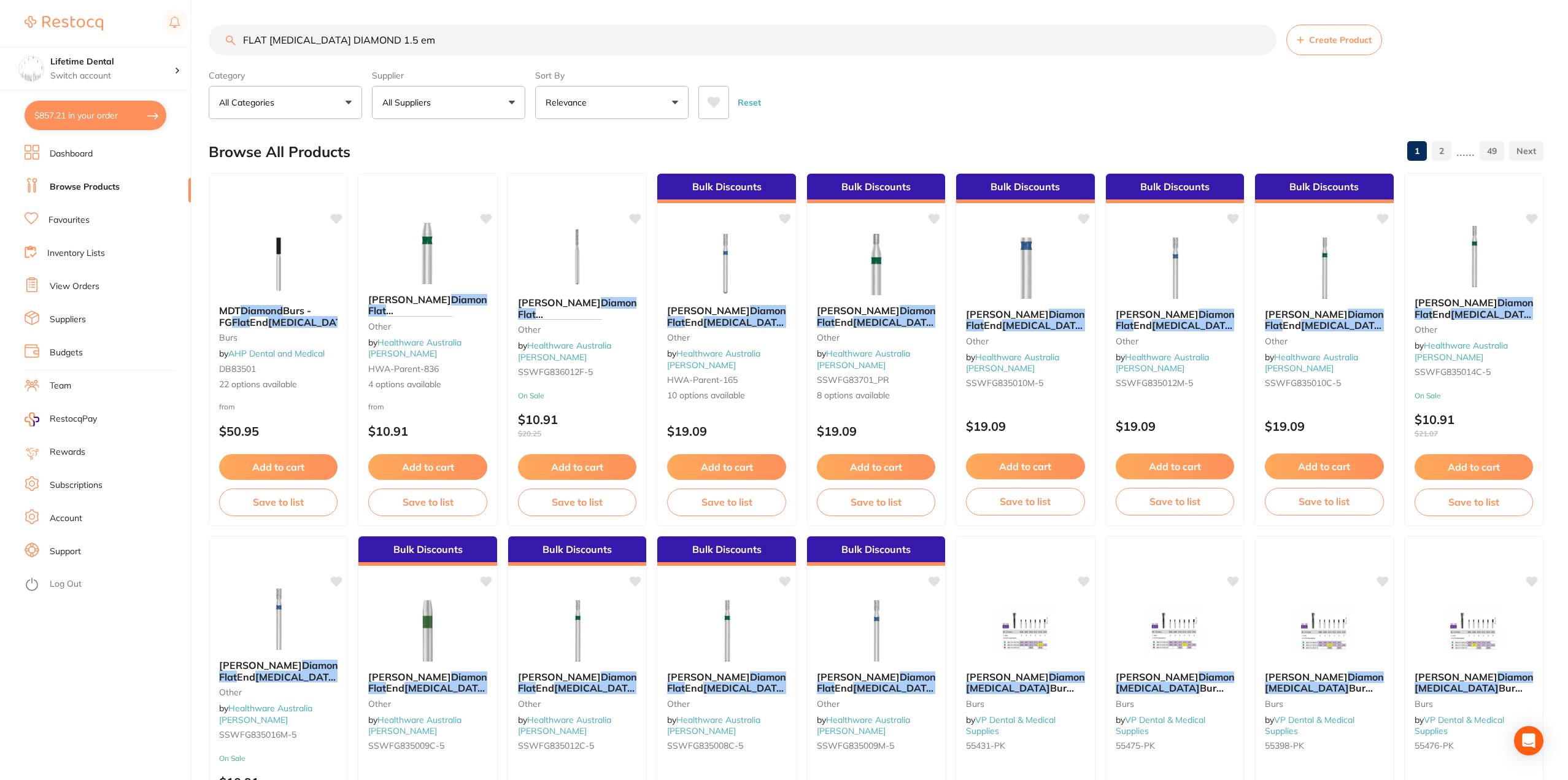
type input "FLAT [MEDICAL_DATA] DIAMOND 1.5 em"
drag, startPoint x: 416, startPoint y: 39, endPoint x: 146, endPoint y: 32, distance: 270.1
click at [147, 36] on div "$857.21 Lifetime Dental Switch account Lifetime Dental $857.21 in your order Da…" at bounding box center [784, 390] width 1568 height 780
paste input "306 PREMUM PLUS ADPTOR"
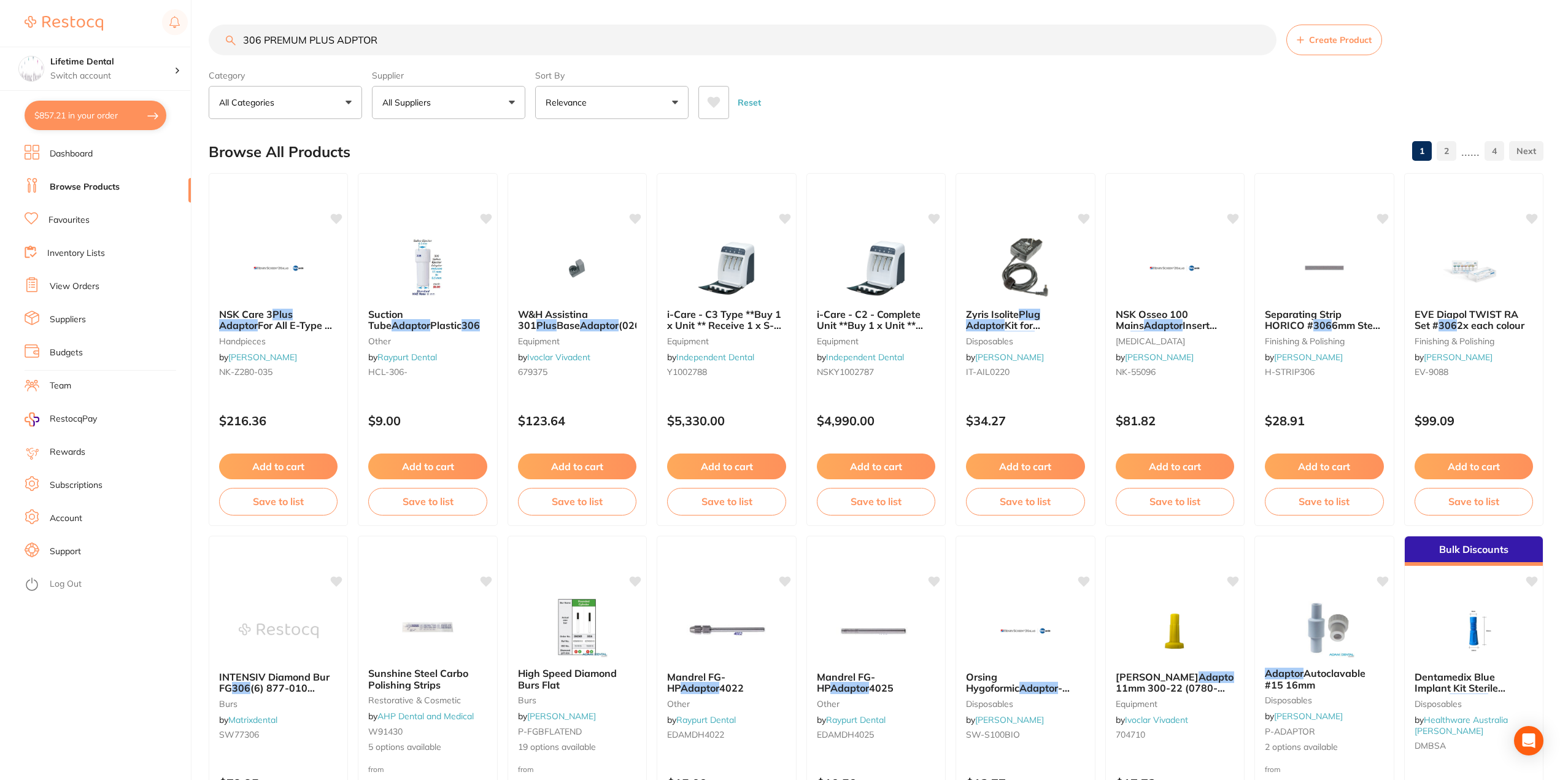
click at [274, 38] on input "306 PREMUM PLUS ADPTOR" at bounding box center [742, 40] width 1068 height 31
click at [287, 38] on input "306 PREMUM PLUS ADPTOR" at bounding box center [742, 40] width 1068 height 31
click at [353, 39] on input "306 PREMiUM PLUS ADPTOR" at bounding box center [742, 40] width 1068 height 31
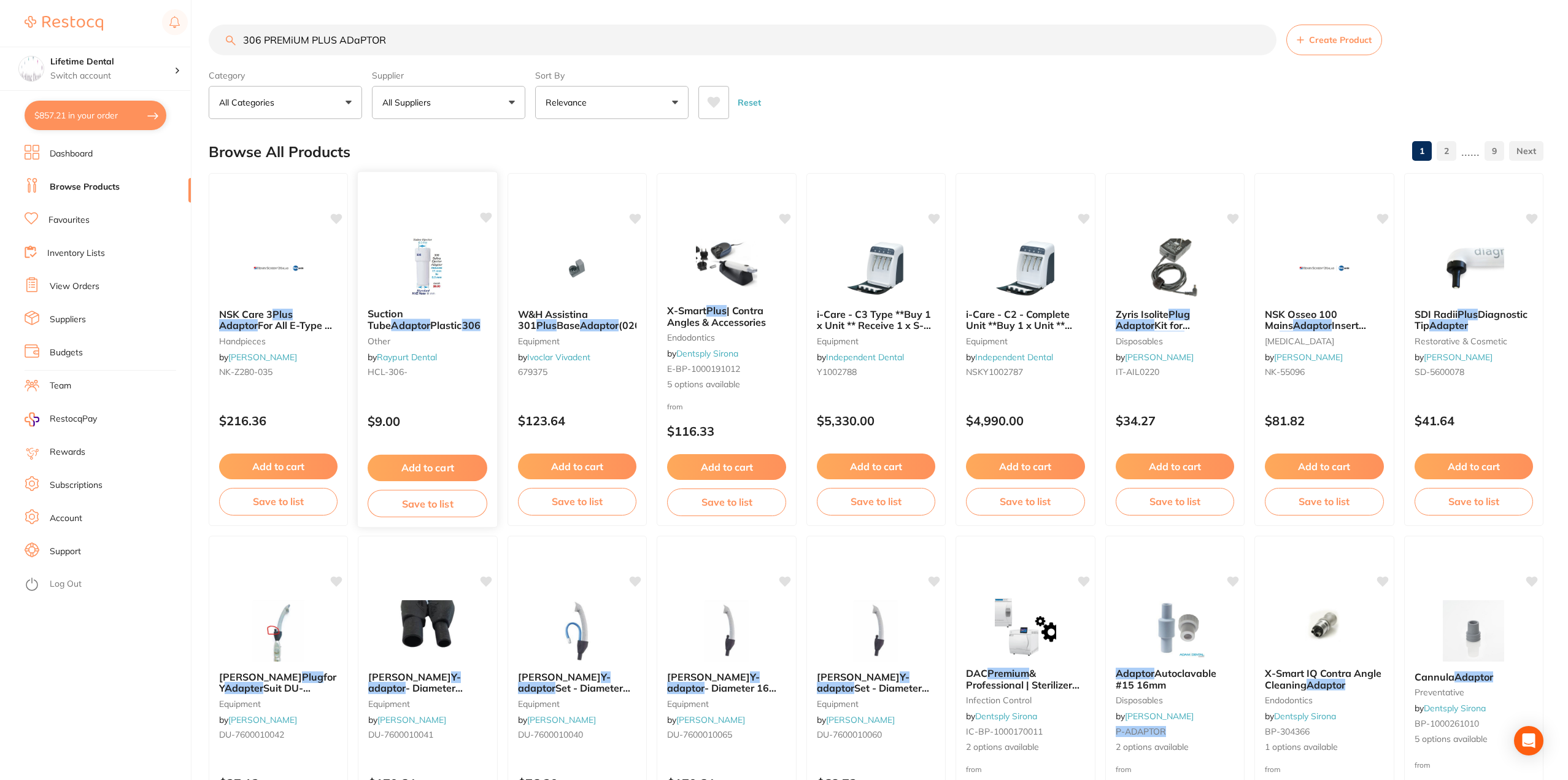
type input "306 PREMiUM PLUS ADaPTOR"
click at [404, 468] on button "Add to cart" at bounding box center [427, 466] width 118 height 25
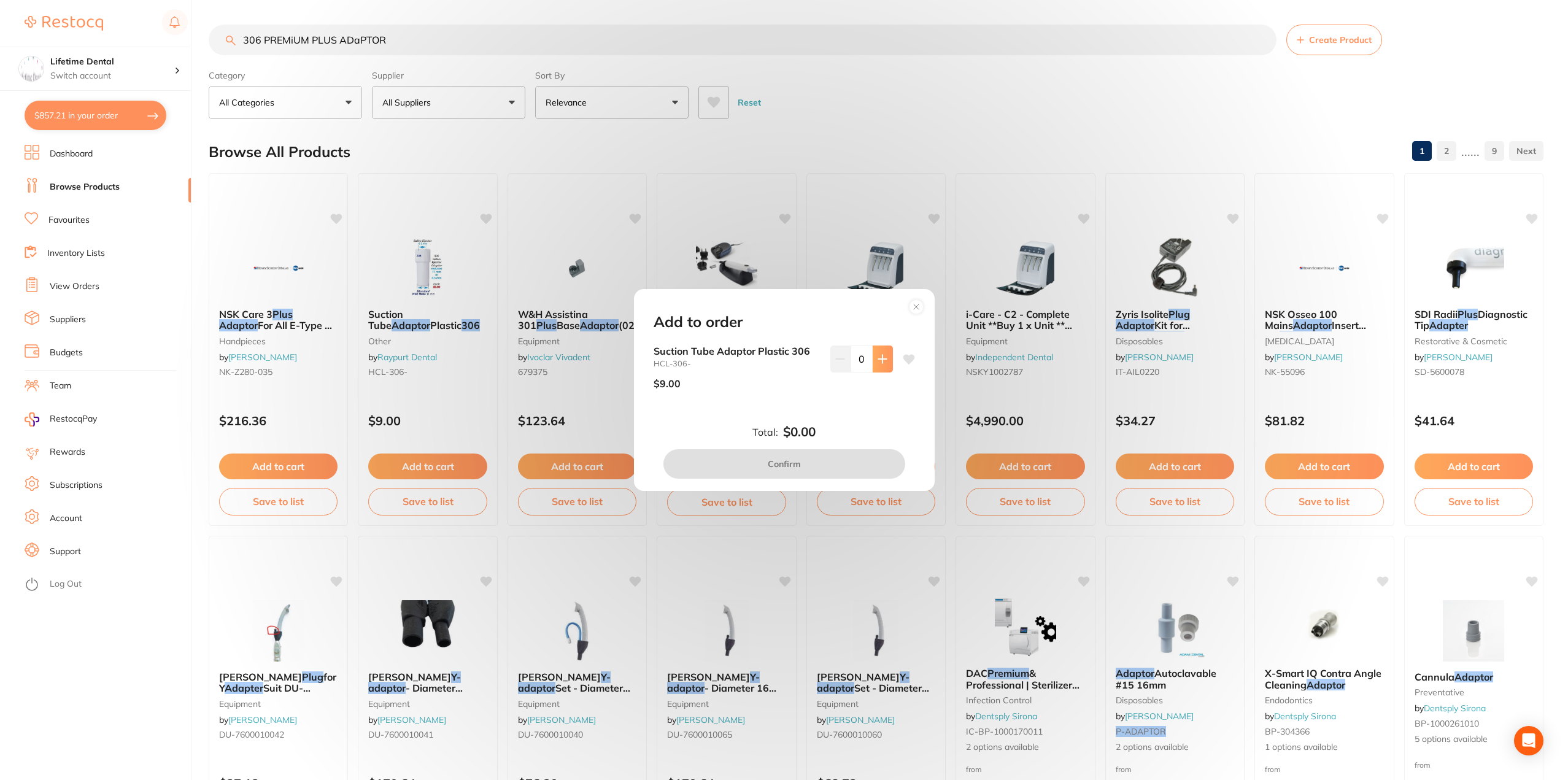
click at [887, 360] on button at bounding box center [883, 359] width 20 height 27
click at [887, 360] on button at bounding box center [883, 359] width 20 height 27
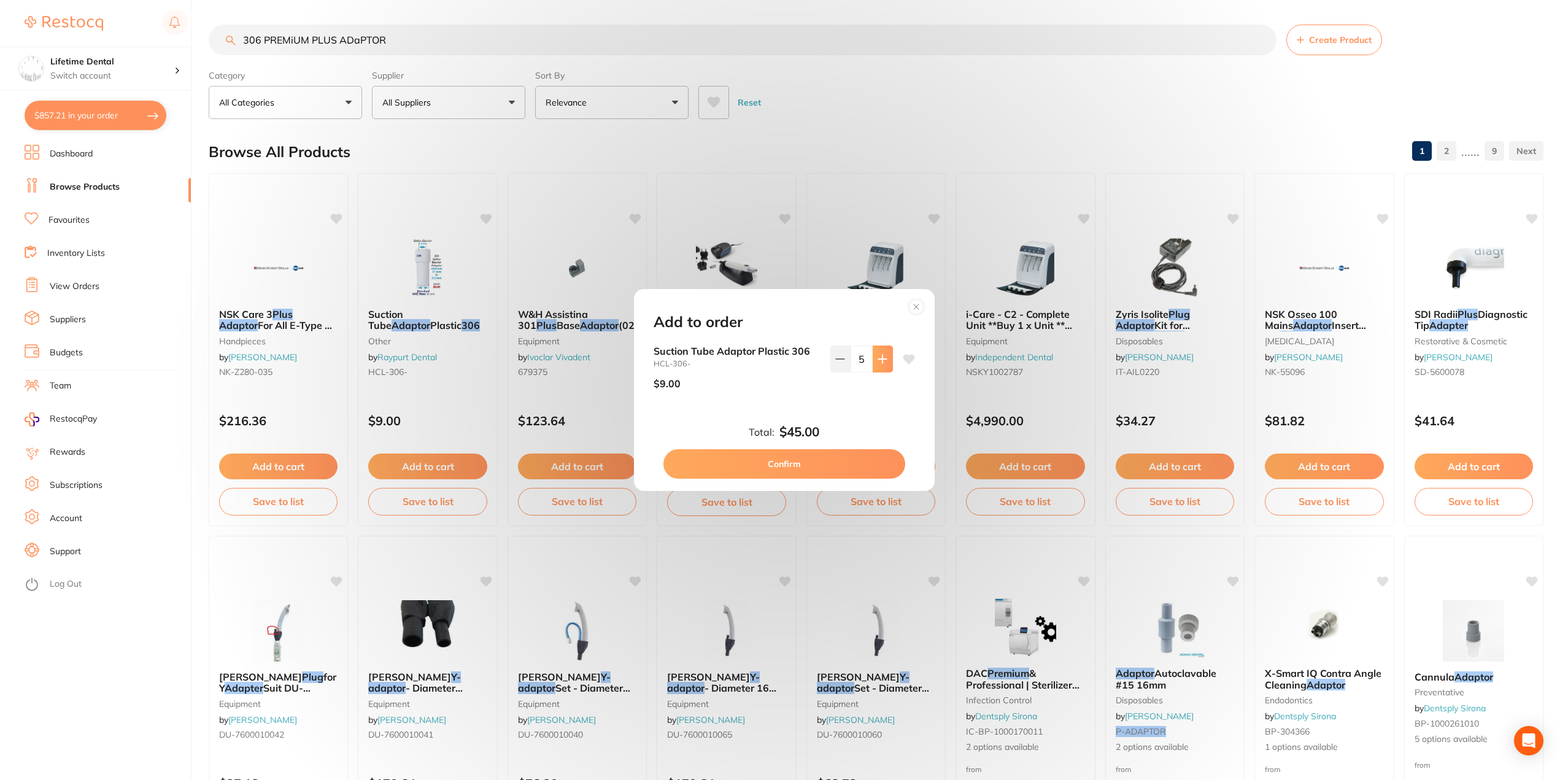
click at [887, 360] on button at bounding box center [883, 359] width 20 height 27
type input "6"
click at [905, 361] on icon at bounding box center [909, 359] width 12 height 10
click at [826, 459] on button "Confirm" at bounding box center [785, 464] width 242 height 29
checkbox input "false"
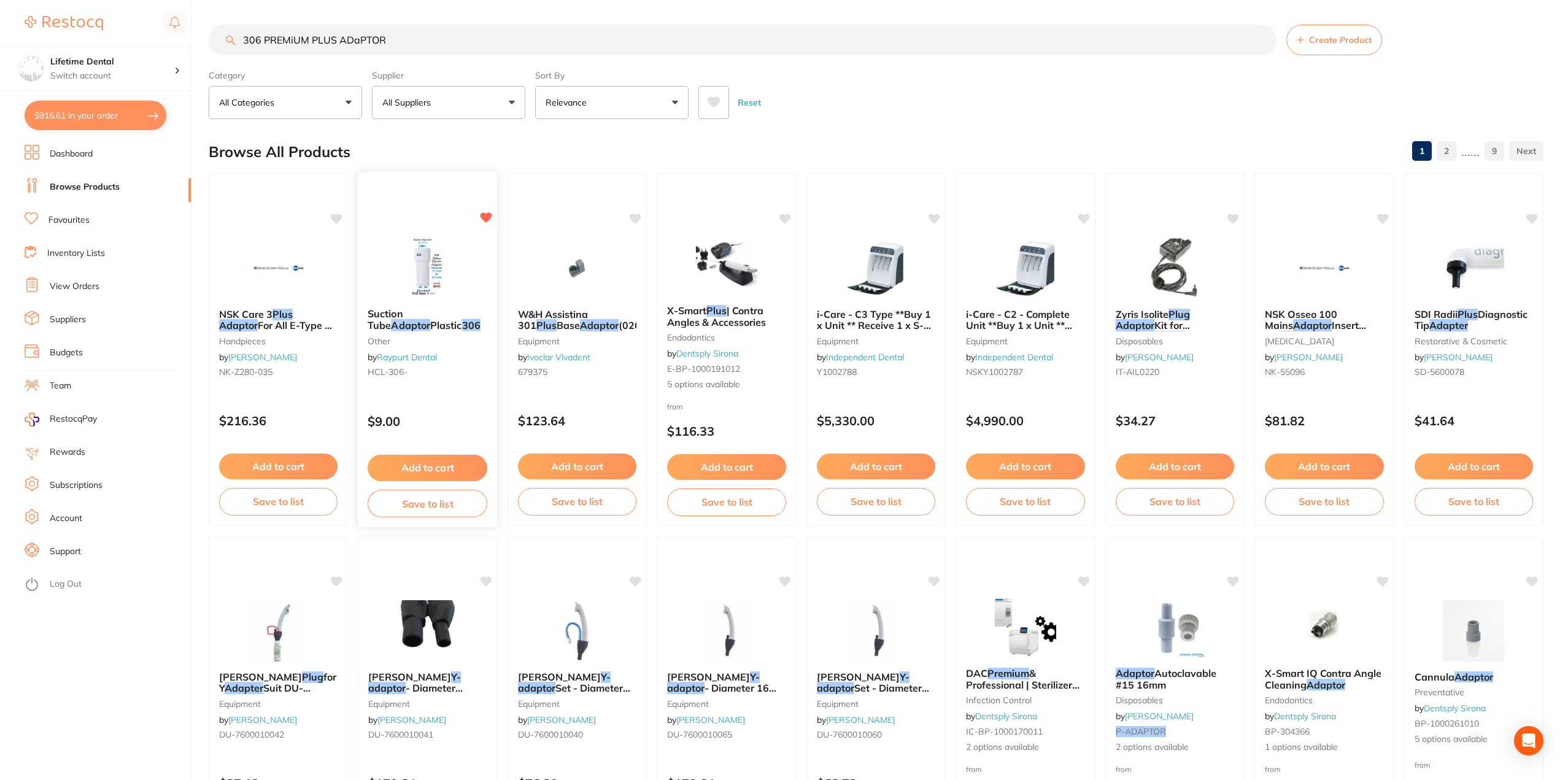
click at [431, 503] on button "Save to list" at bounding box center [427, 504] width 120 height 27
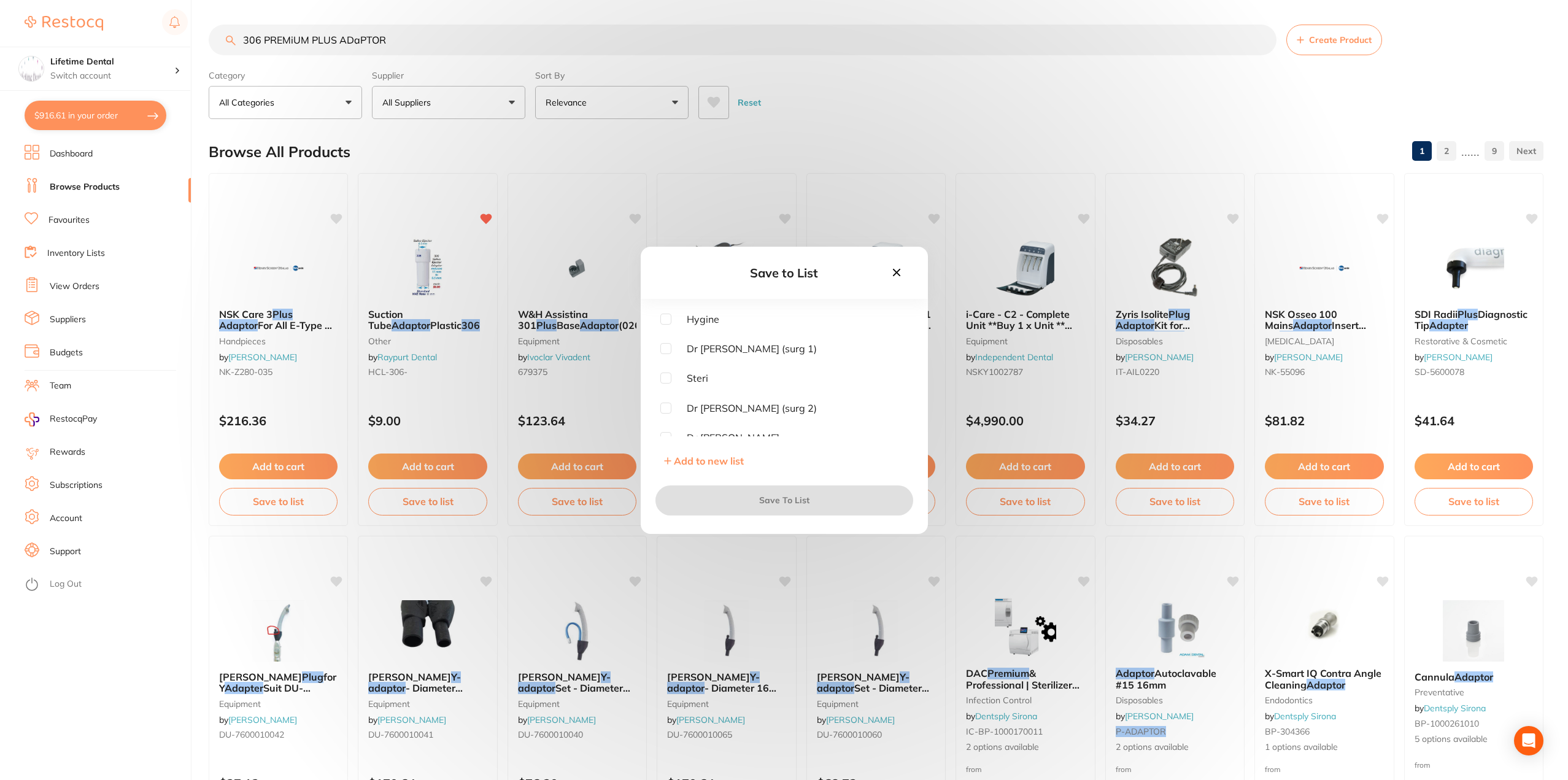
click at [664, 319] on input "checkbox" at bounding box center [666, 319] width 11 height 11
checkbox input "true"
click at [797, 499] on button "Save To List" at bounding box center [784, 500] width 258 height 29
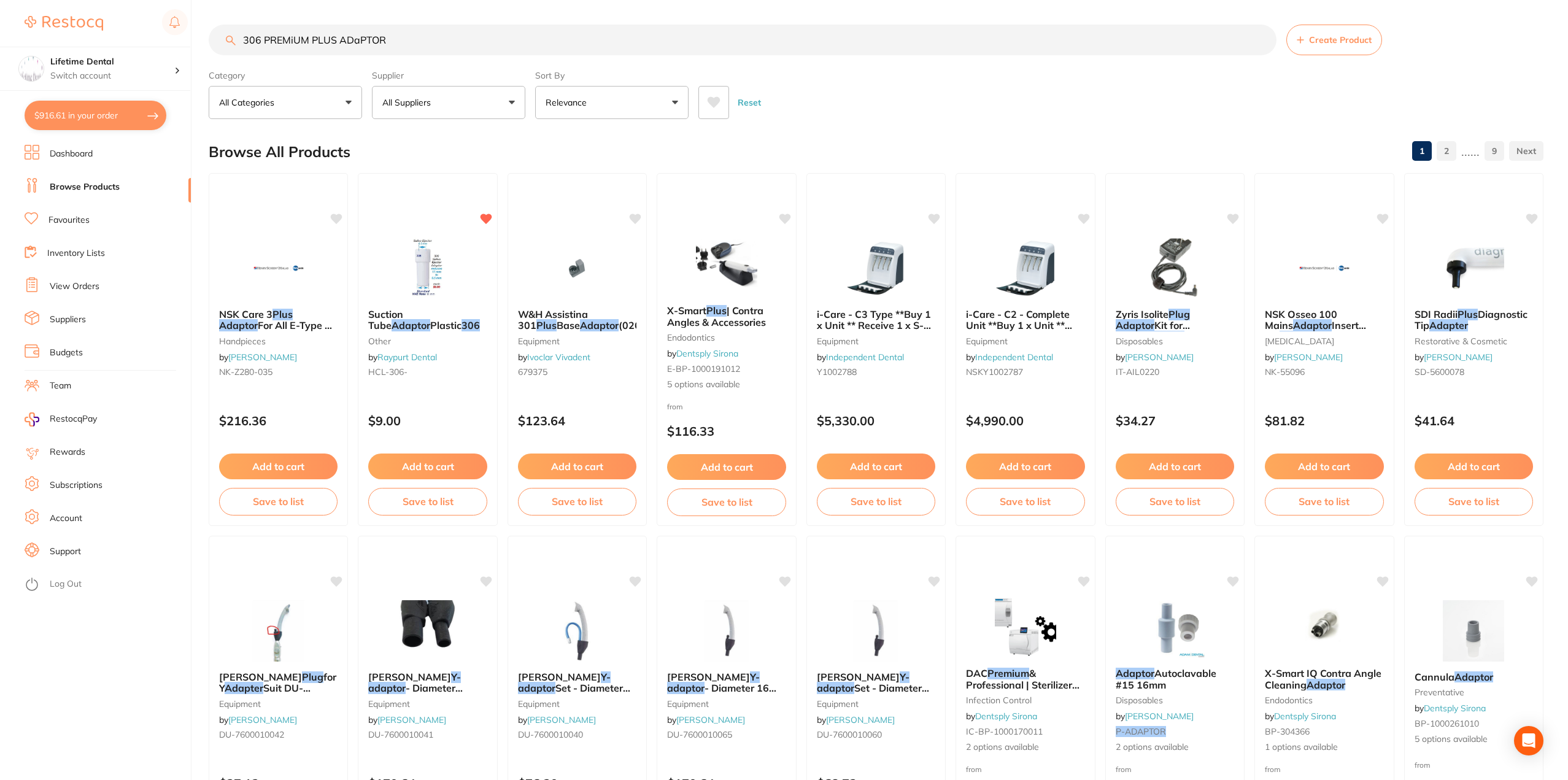
drag, startPoint x: 402, startPoint y: 35, endPoint x: 78, endPoint y: 3, distance: 325.6
click at [78, 3] on div "$916.61 Lifetime Dental Switch account Lifetime Dental $916.61 in your order Da…" at bounding box center [784, 390] width 1568 height 780
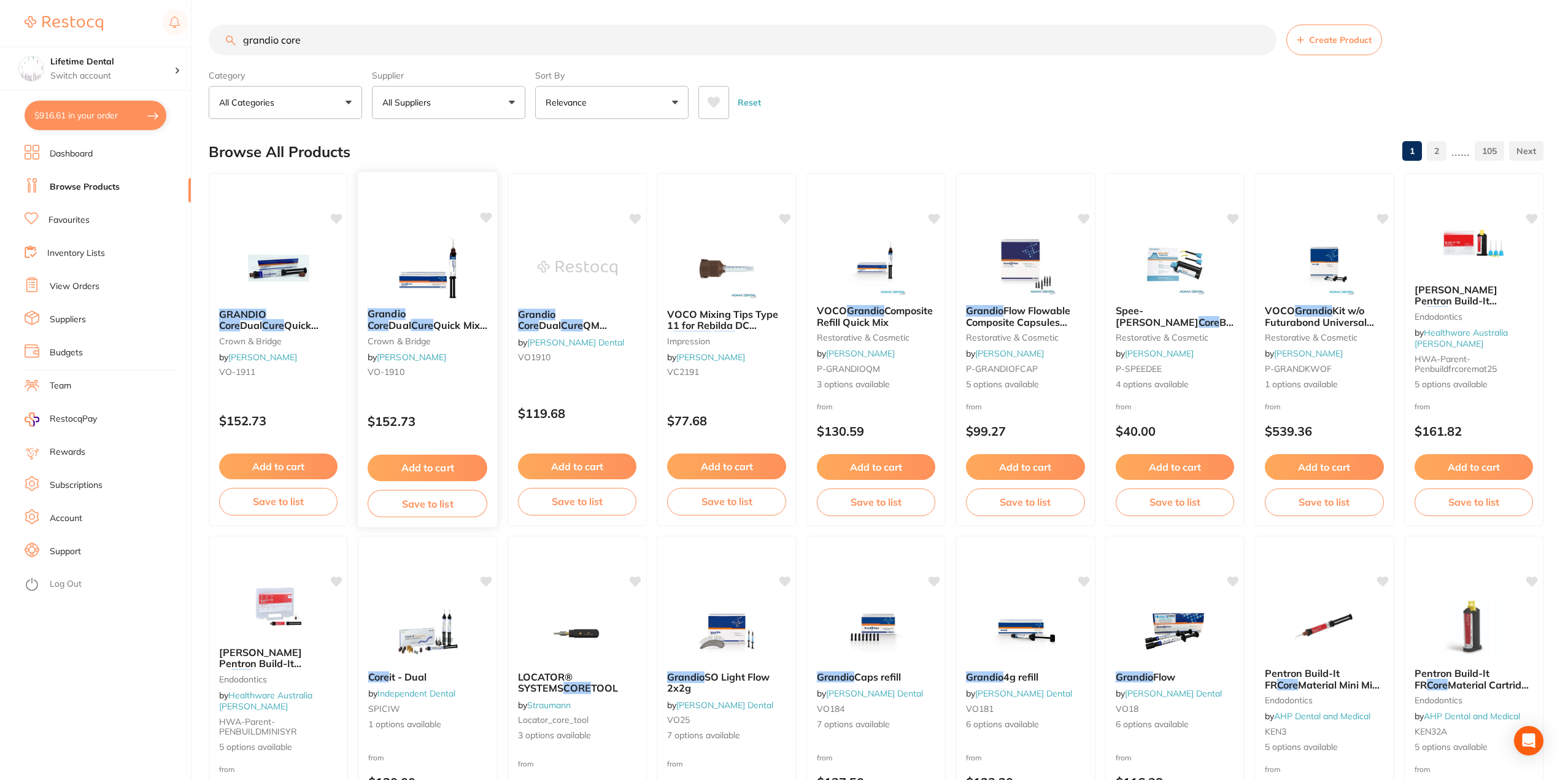
type input "grandio core"
click at [395, 323] on span "Quick Mix Dentine Syringe 10g" at bounding box center [427, 331] width 120 height 24
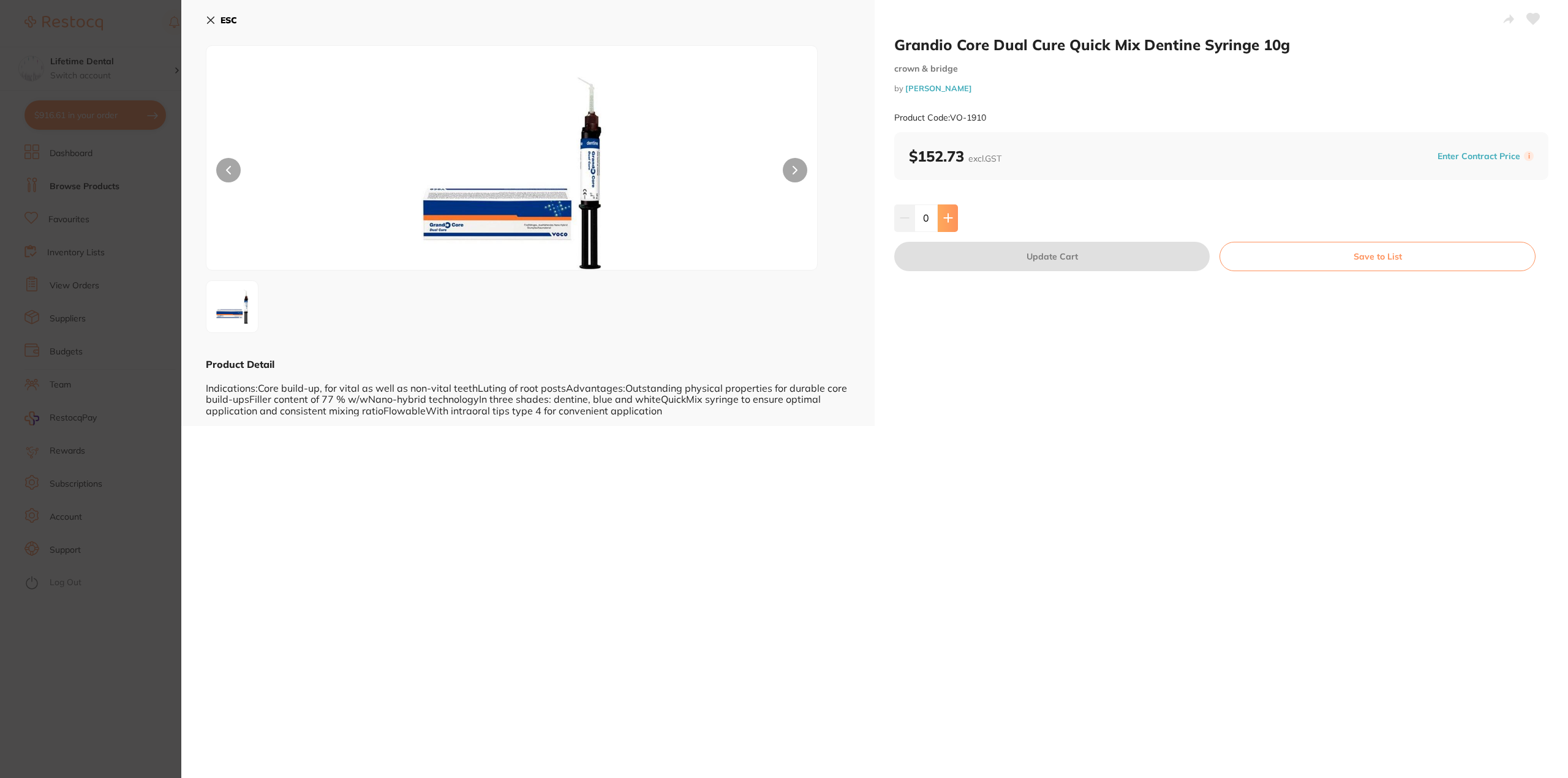
click at [947, 227] on button at bounding box center [947, 218] width 20 height 27
type input "1"
click at [1018, 254] on button "Update Cart" at bounding box center [1052, 256] width 316 height 29
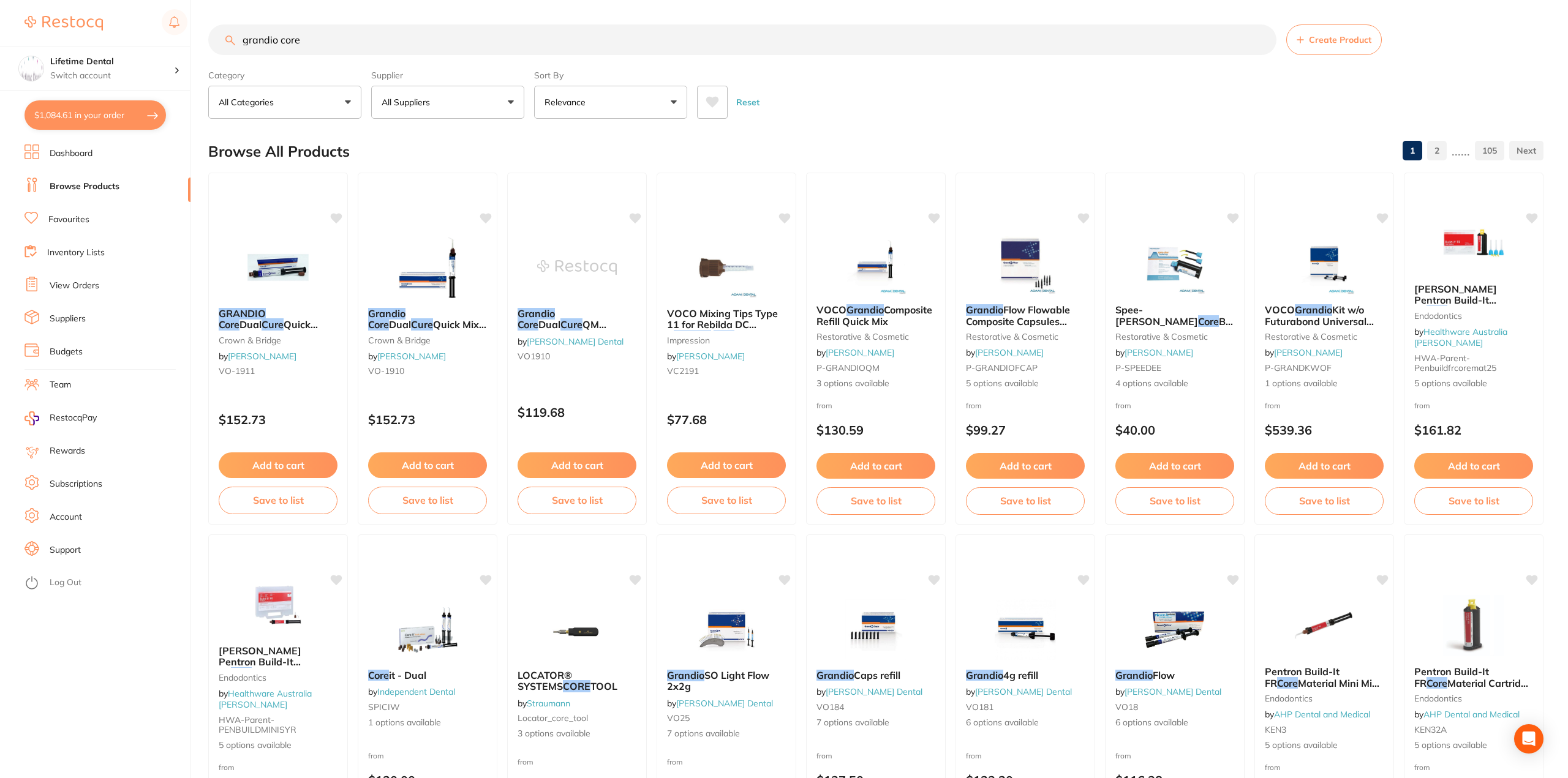
checkbox input "false"
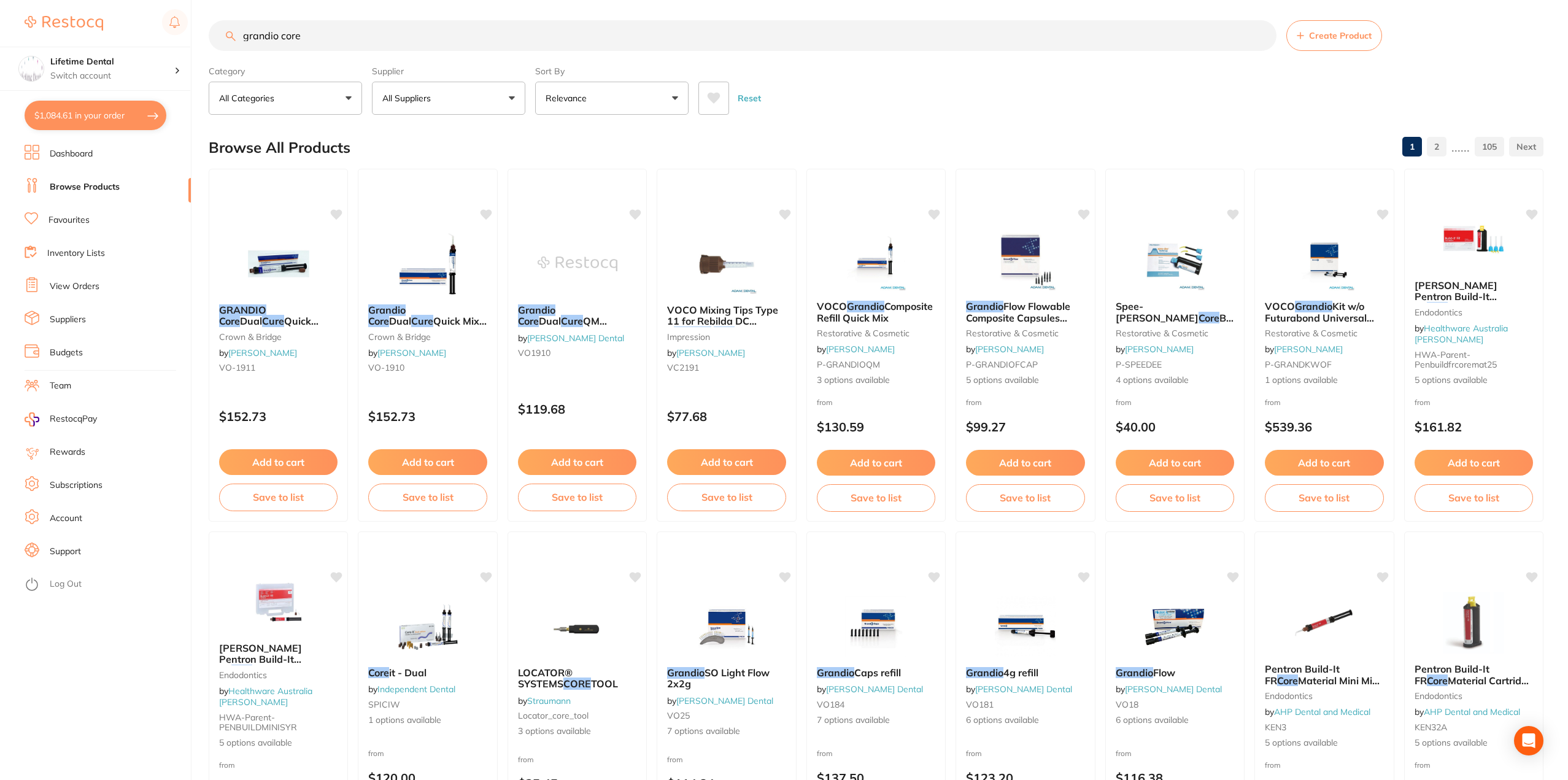
drag, startPoint x: 314, startPoint y: 39, endPoint x: 101, endPoint y: 15, distance: 214.3
click at [101, 15] on div "$1,084.61 Lifetime Dental Switch account Lifetime Dental $1,084.61 in your orde…" at bounding box center [784, 385] width 1568 height 780
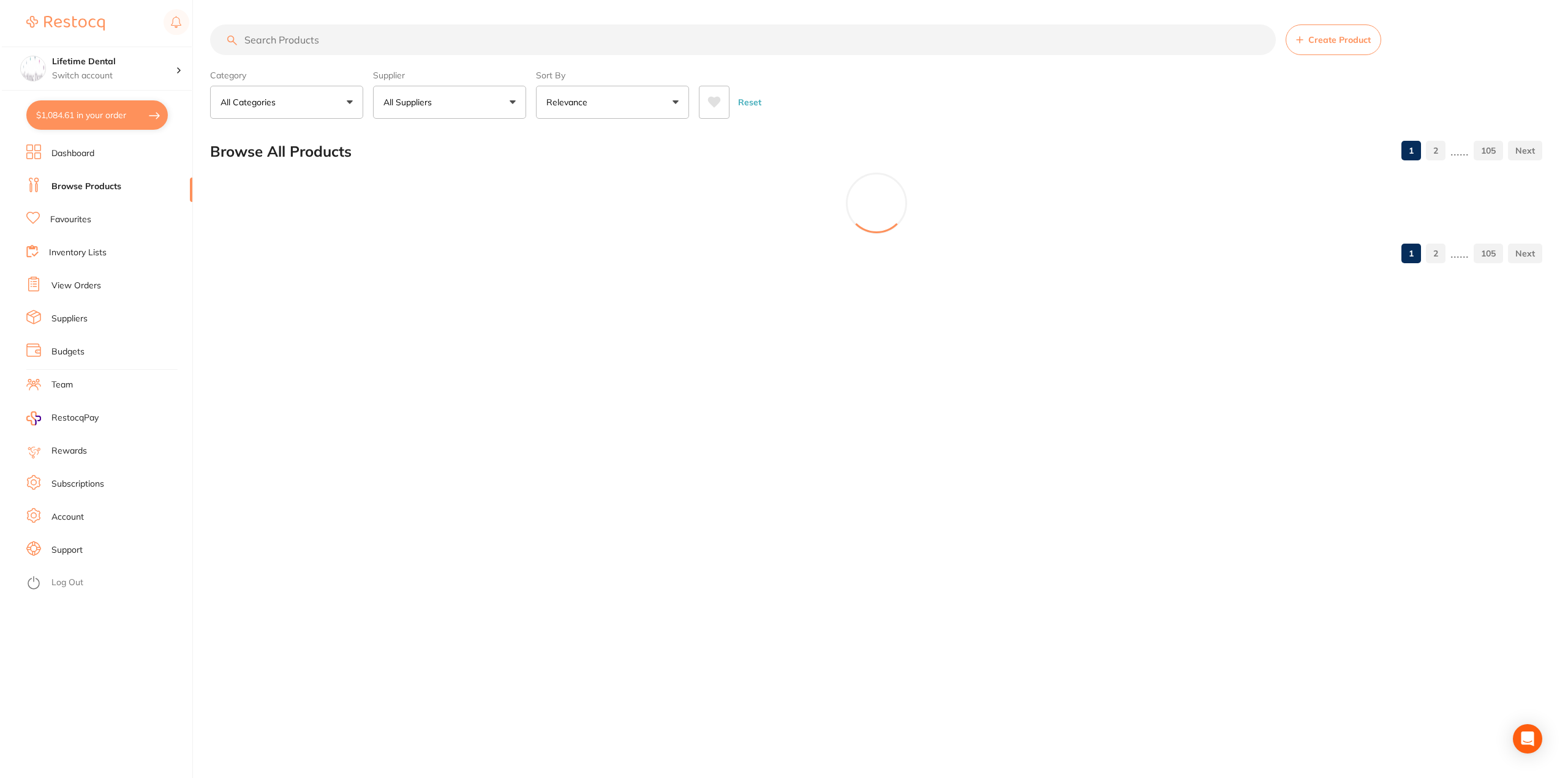
scroll to position [0, 0]
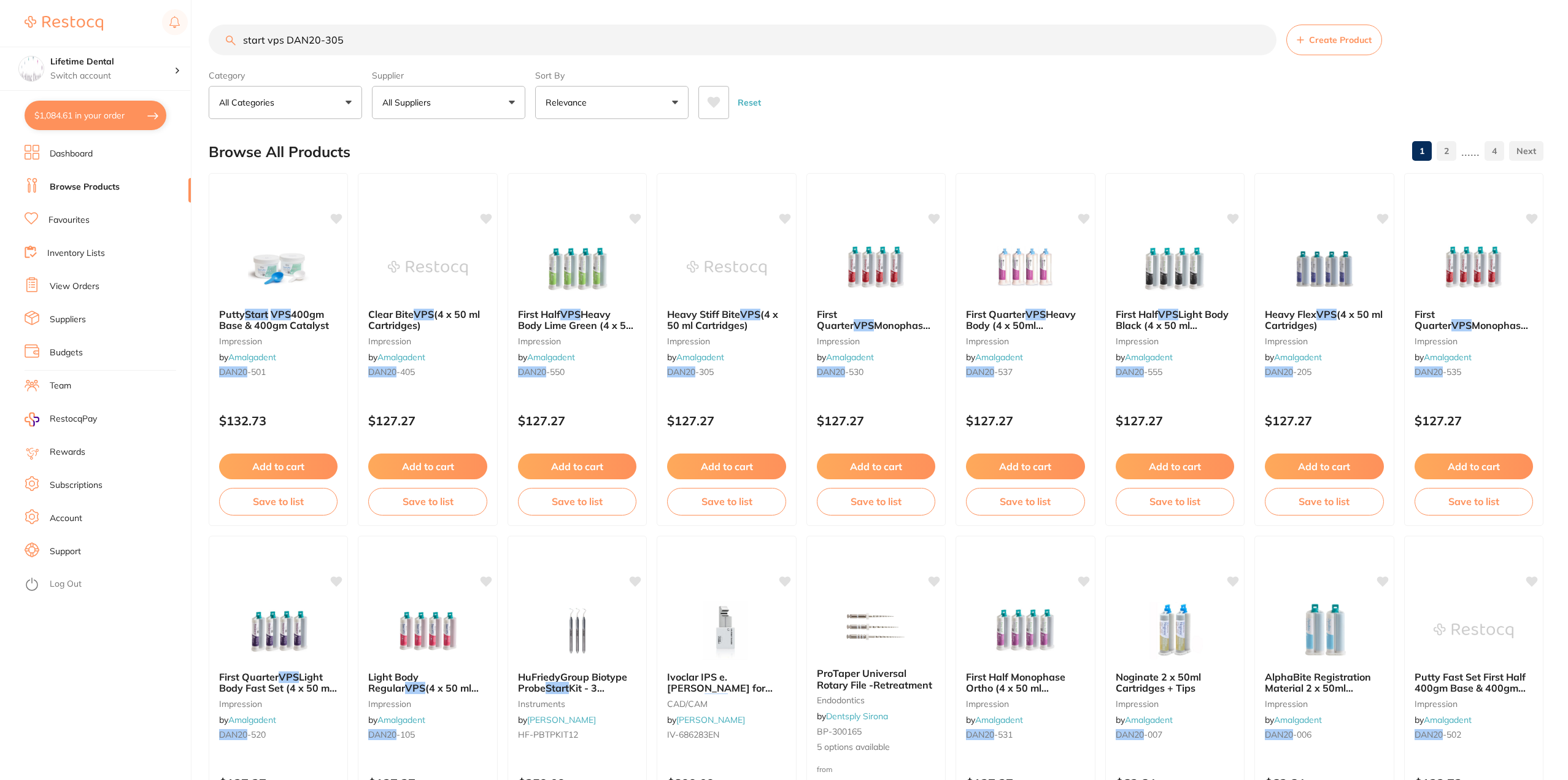
type input "start vps DAN20-305"
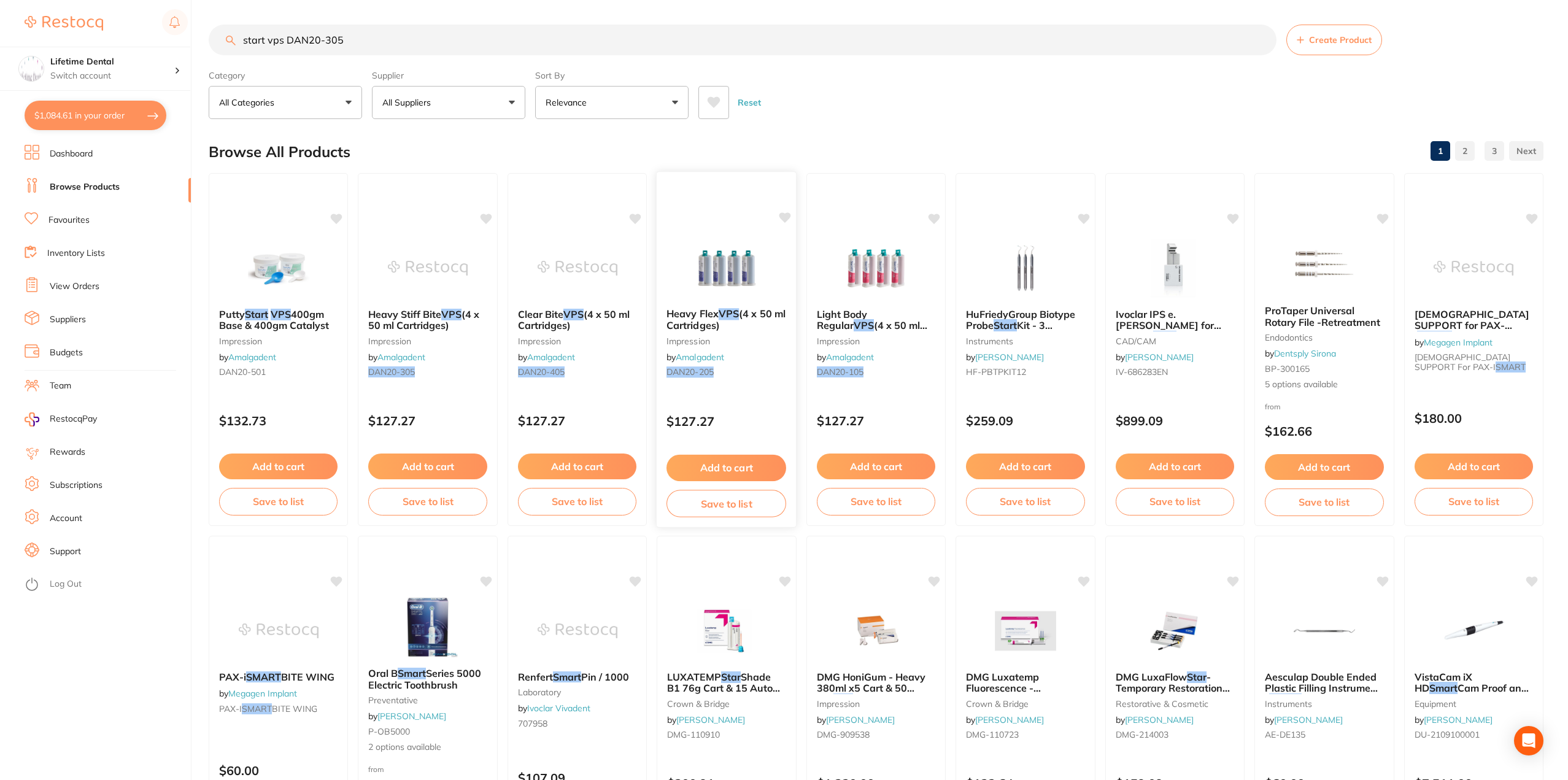
click at [713, 315] on span "Heavy Flex" at bounding box center [693, 314] width 52 height 12
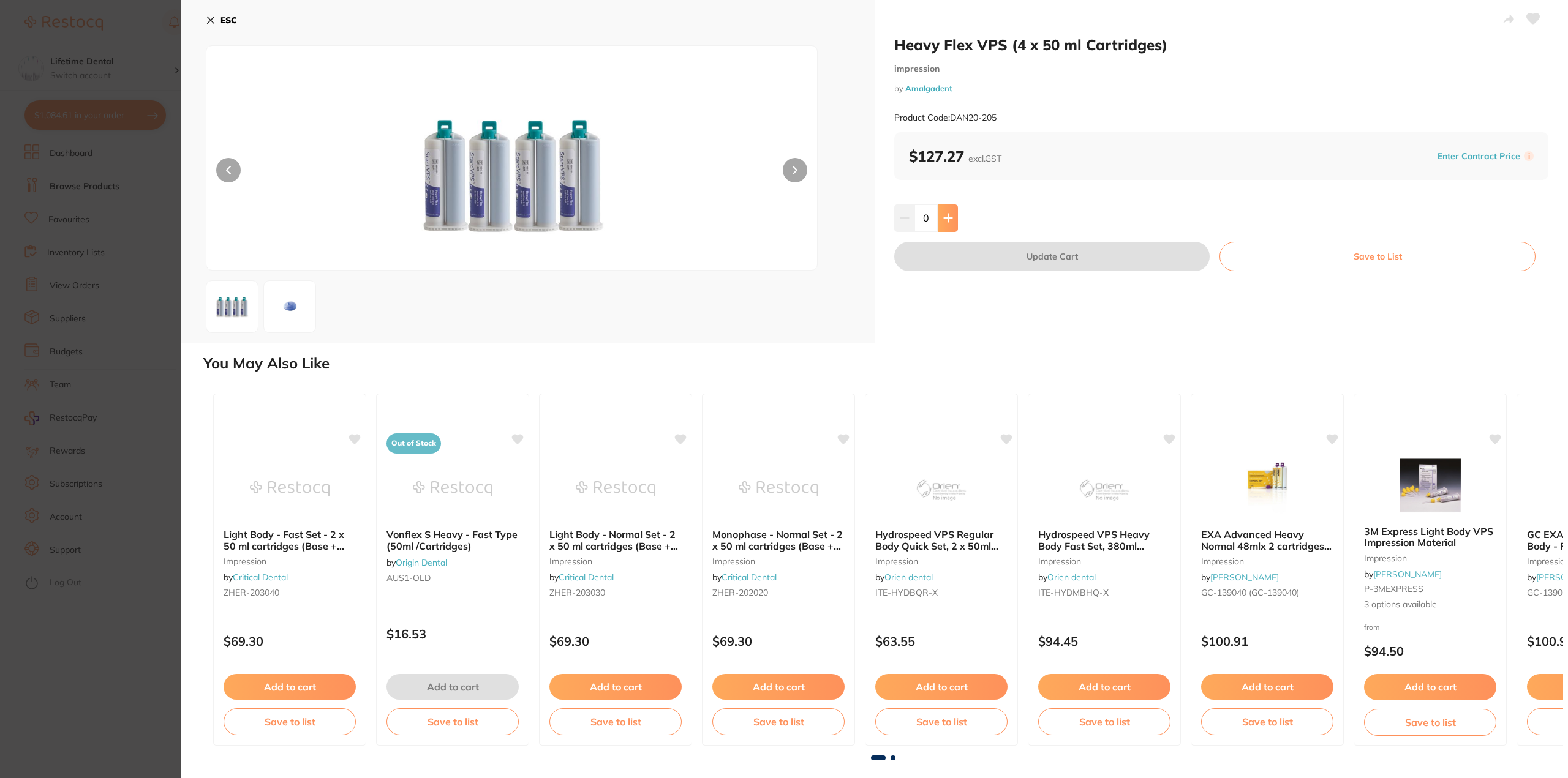
click at [947, 218] on icon at bounding box center [948, 218] width 8 height 8
type input "1"
click at [969, 259] on button "Update Cart" at bounding box center [1052, 256] width 316 height 29
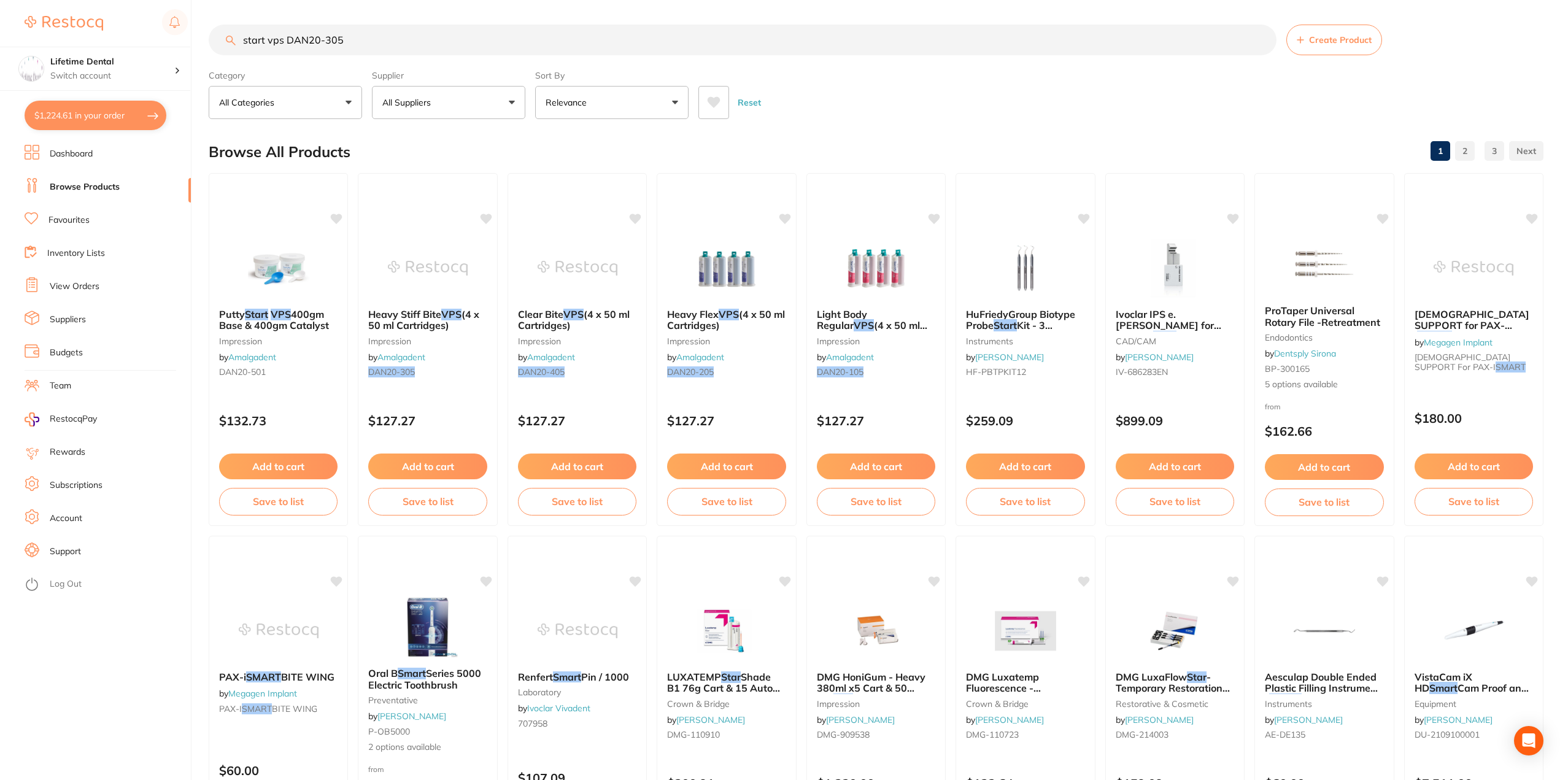
drag, startPoint x: 299, startPoint y: 32, endPoint x: 61, endPoint y: 28, distance: 238.0
click at [61, 28] on div "$1,224.61 Lifetime Dental Switch account Lifetime Dental $1,224.61 in your orde…" at bounding box center [784, 390] width 1568 height 780
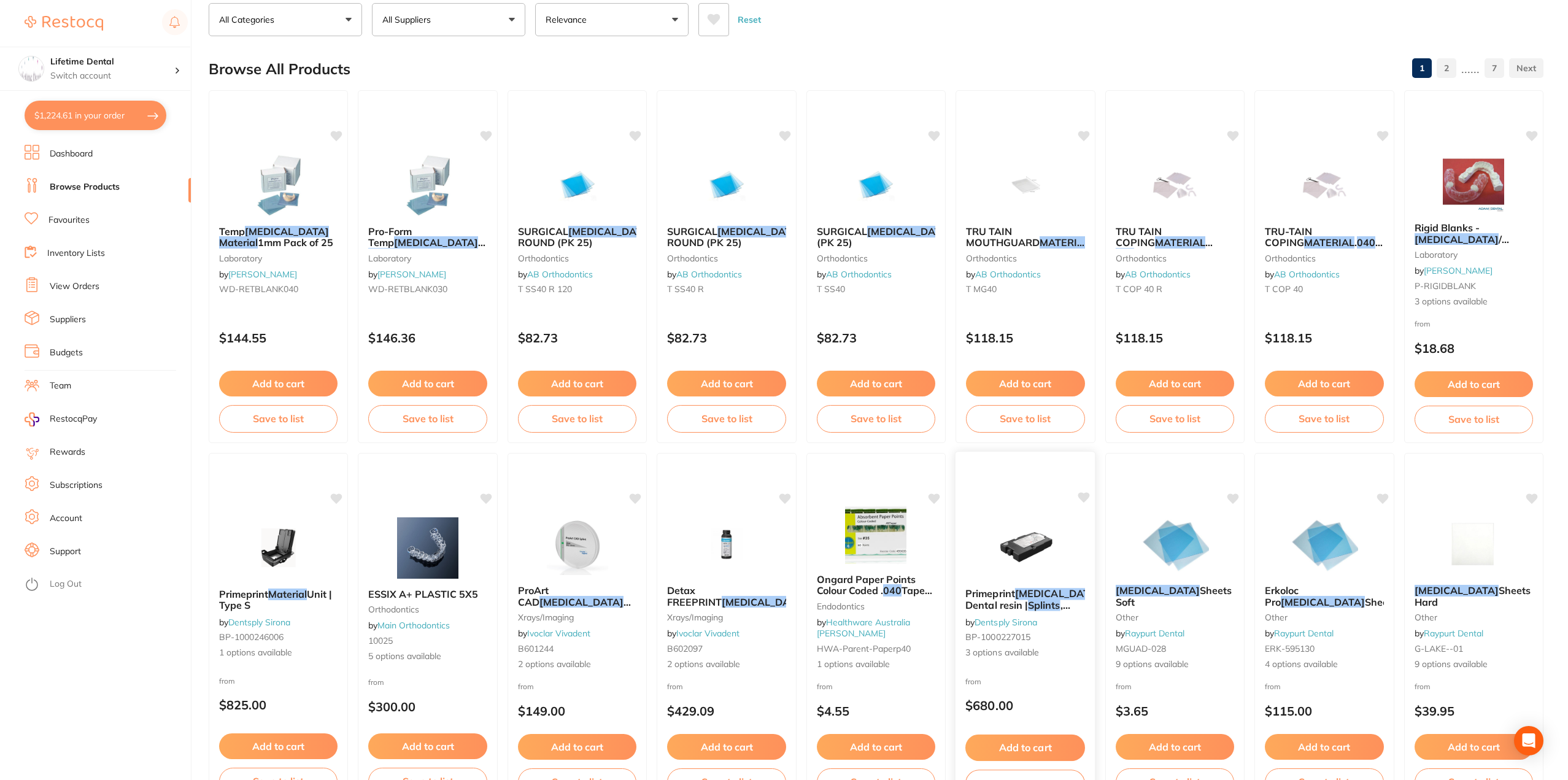
scroll to position [61, 0]
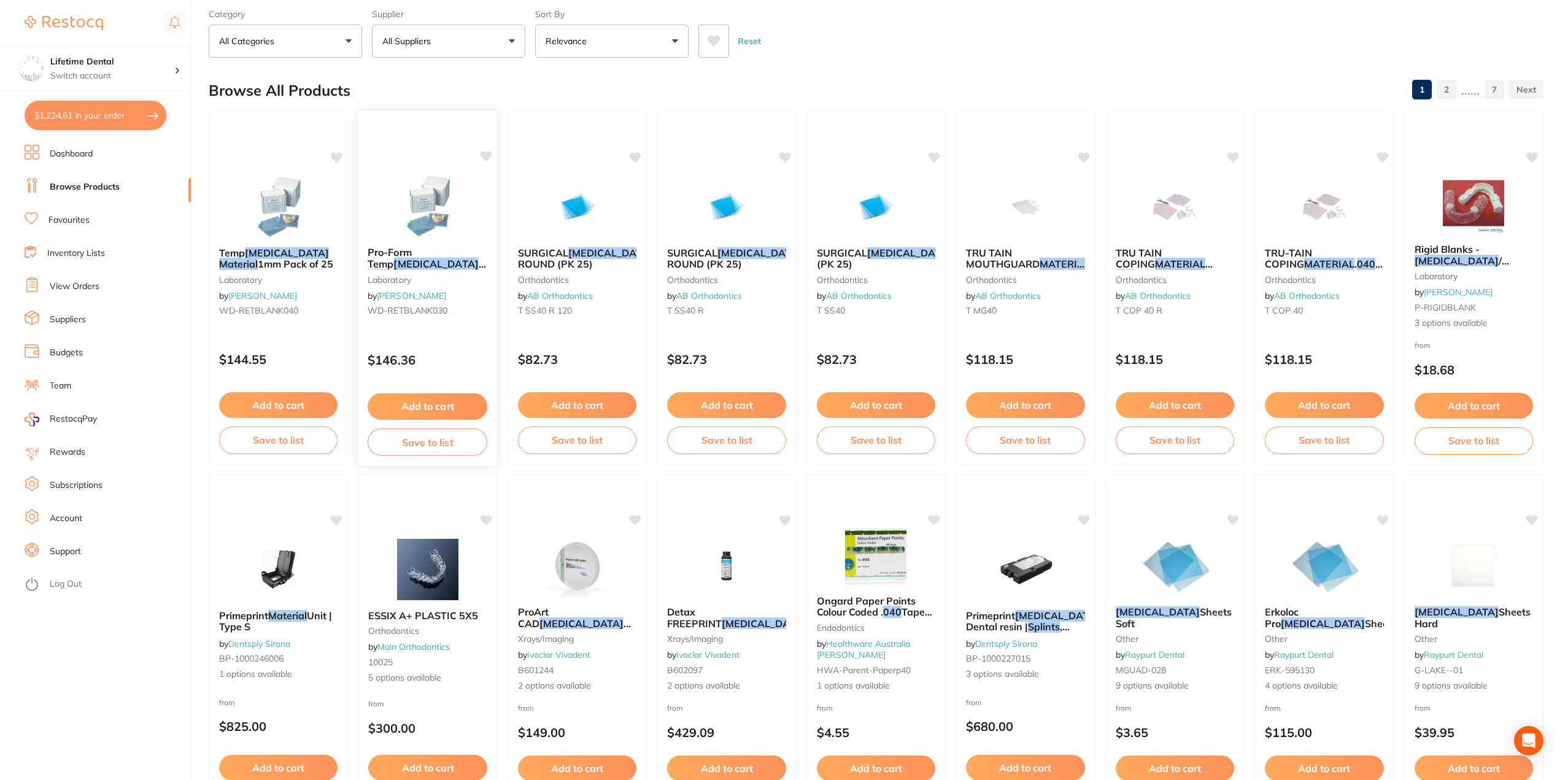
type input "[MEDICAL_DATA] MATERIAL .040"
click at [437, 198] on img at bounding box center [428, 206] width 80 height 62
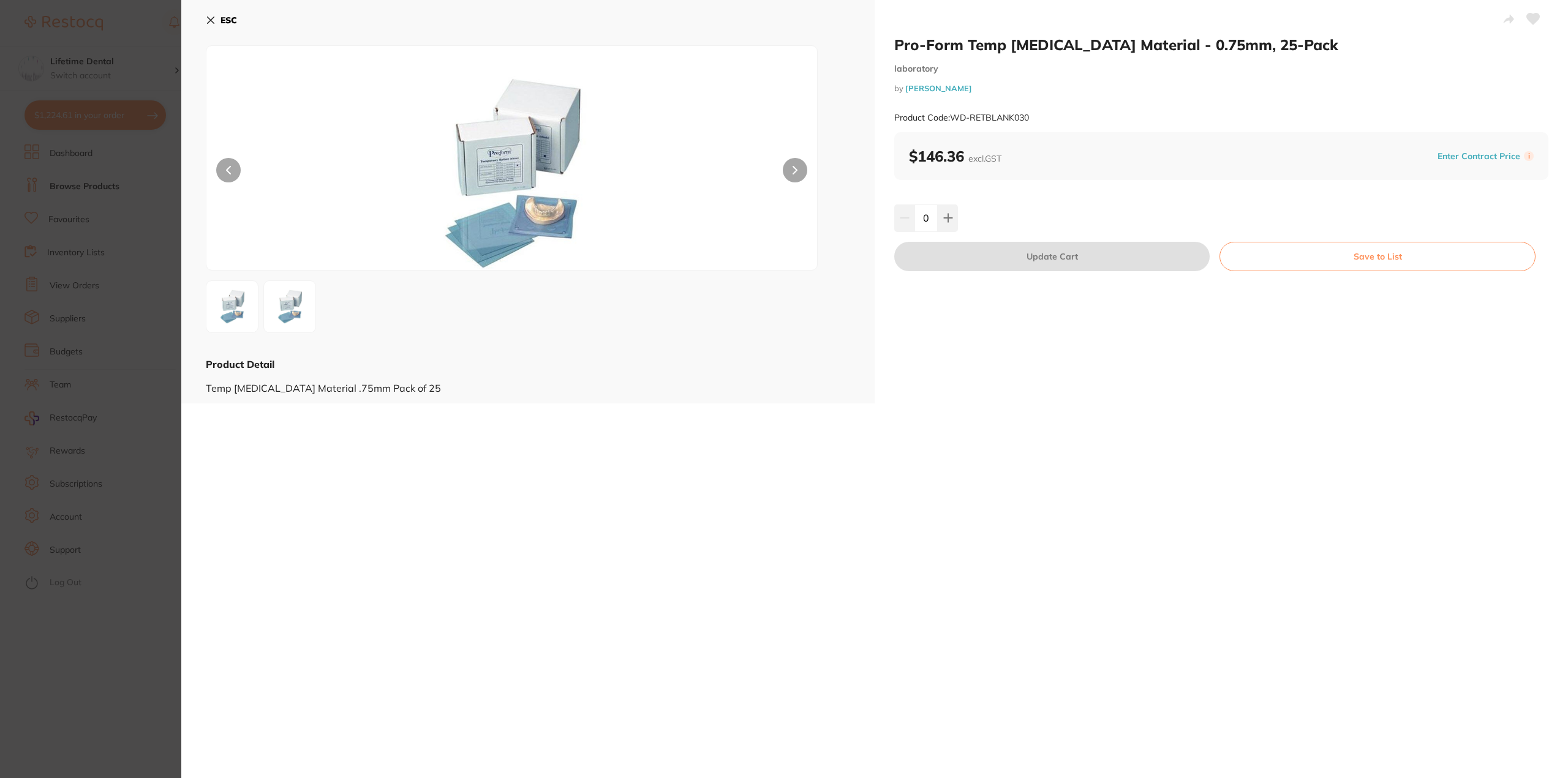
click at [205, 18] on div "ESC Product Detail Temp [MEDICAL_DATA] Material .75mm Pack of 25" at bounding box center [528, 201] width 694 height 403
click at [214, 15] on icon at bounding box center [211, 20] width 10 height 10
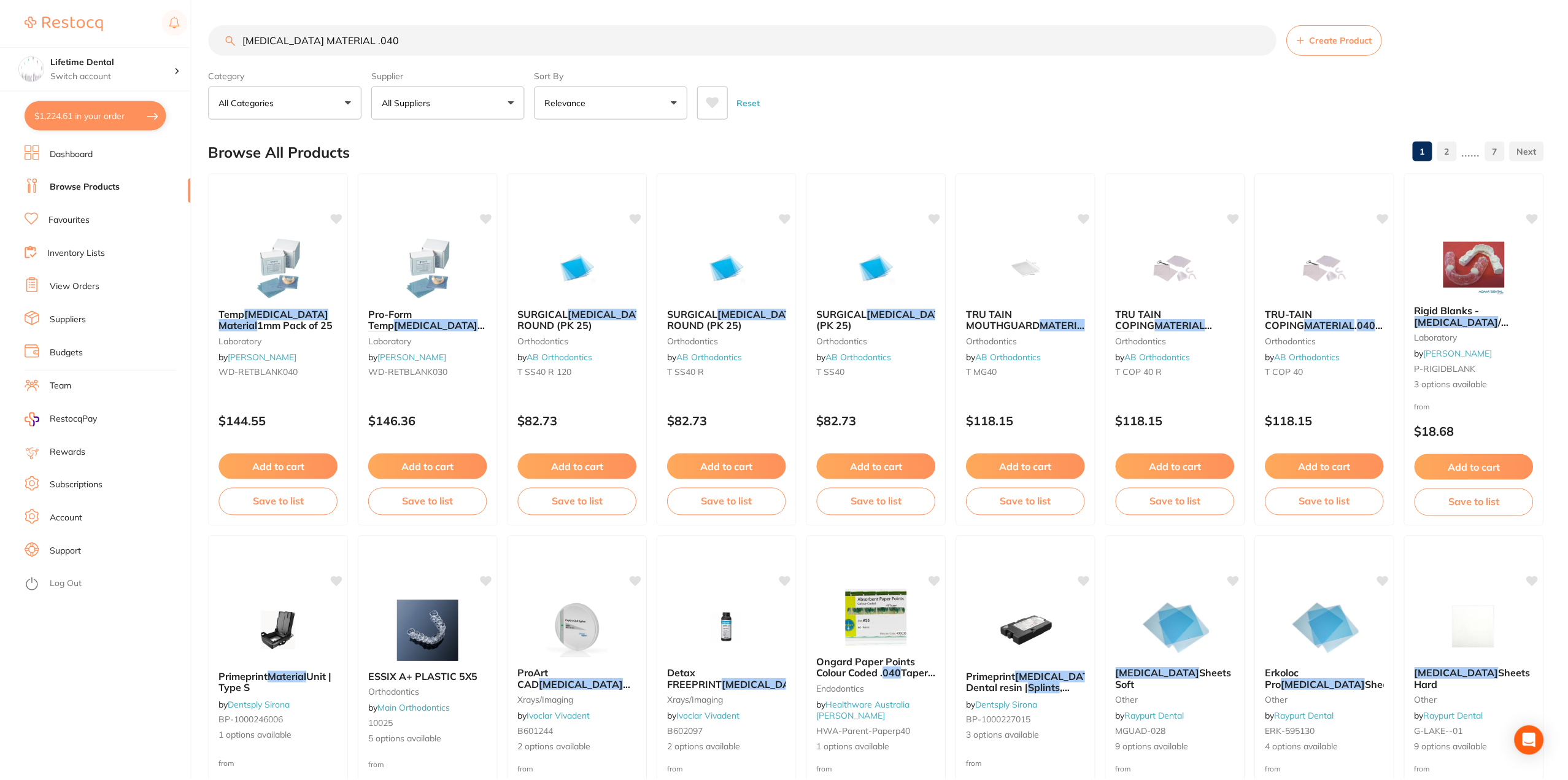
scroll to position [61, 0]
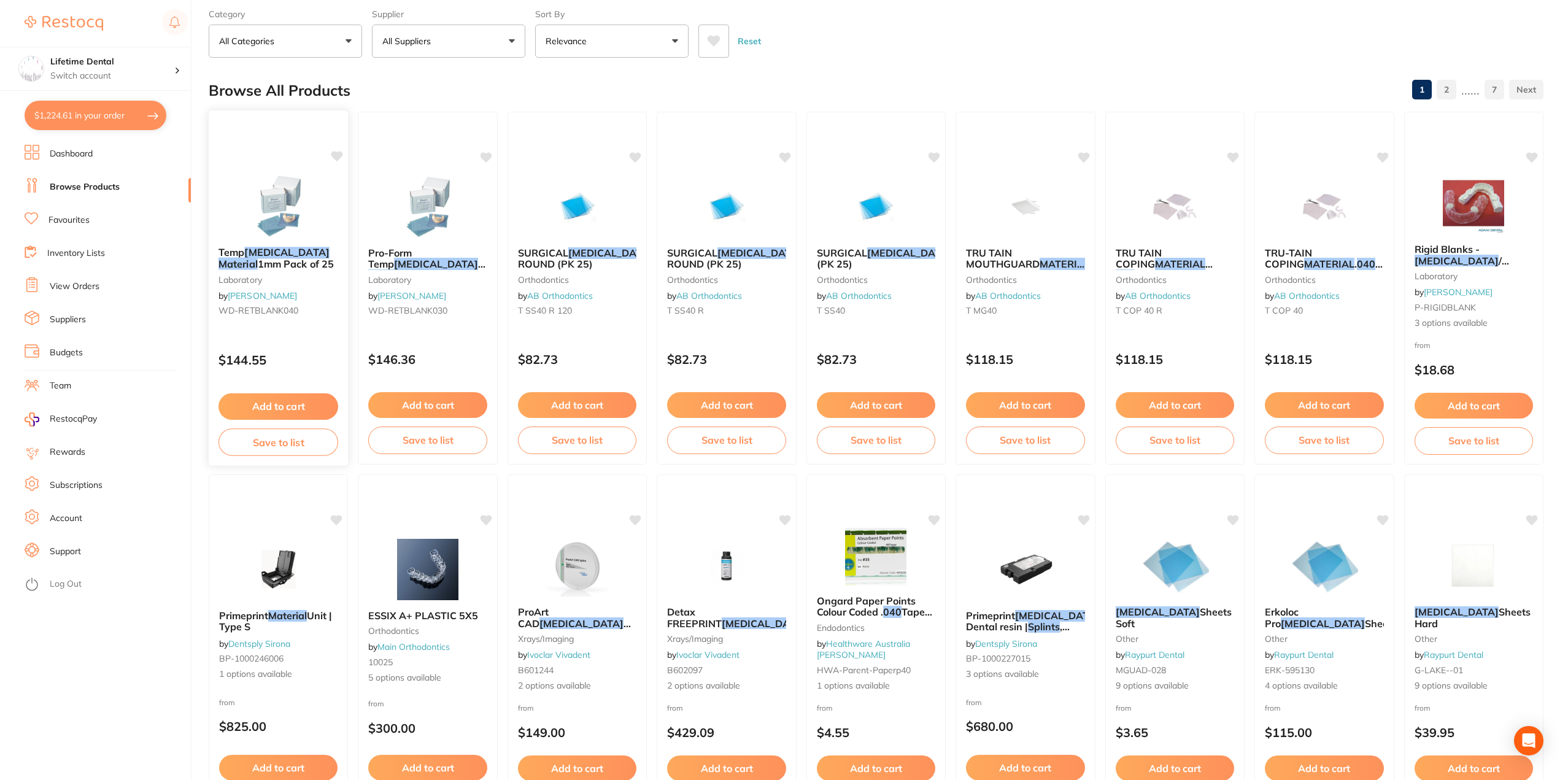
click at [258, 259] on em "Material" at bounding box center [238, 264] width 39 height 12
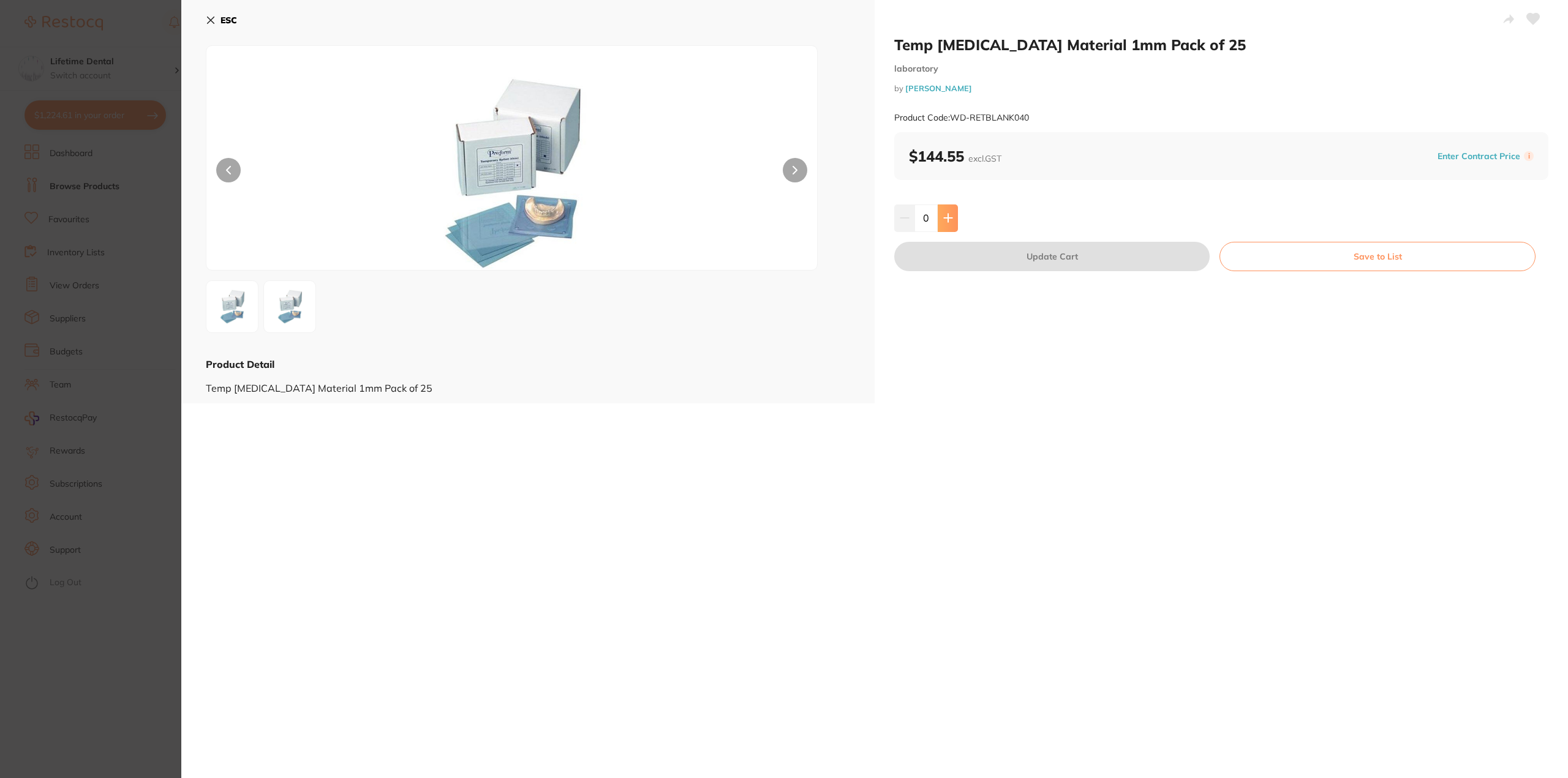
click at [947, 218] on icon at bounding box center [948, 218] width 8 height 8
type input "3"
click at [1033, 266] on button "Update Cart" at bounding box center [1052, 256] width 316 height 29
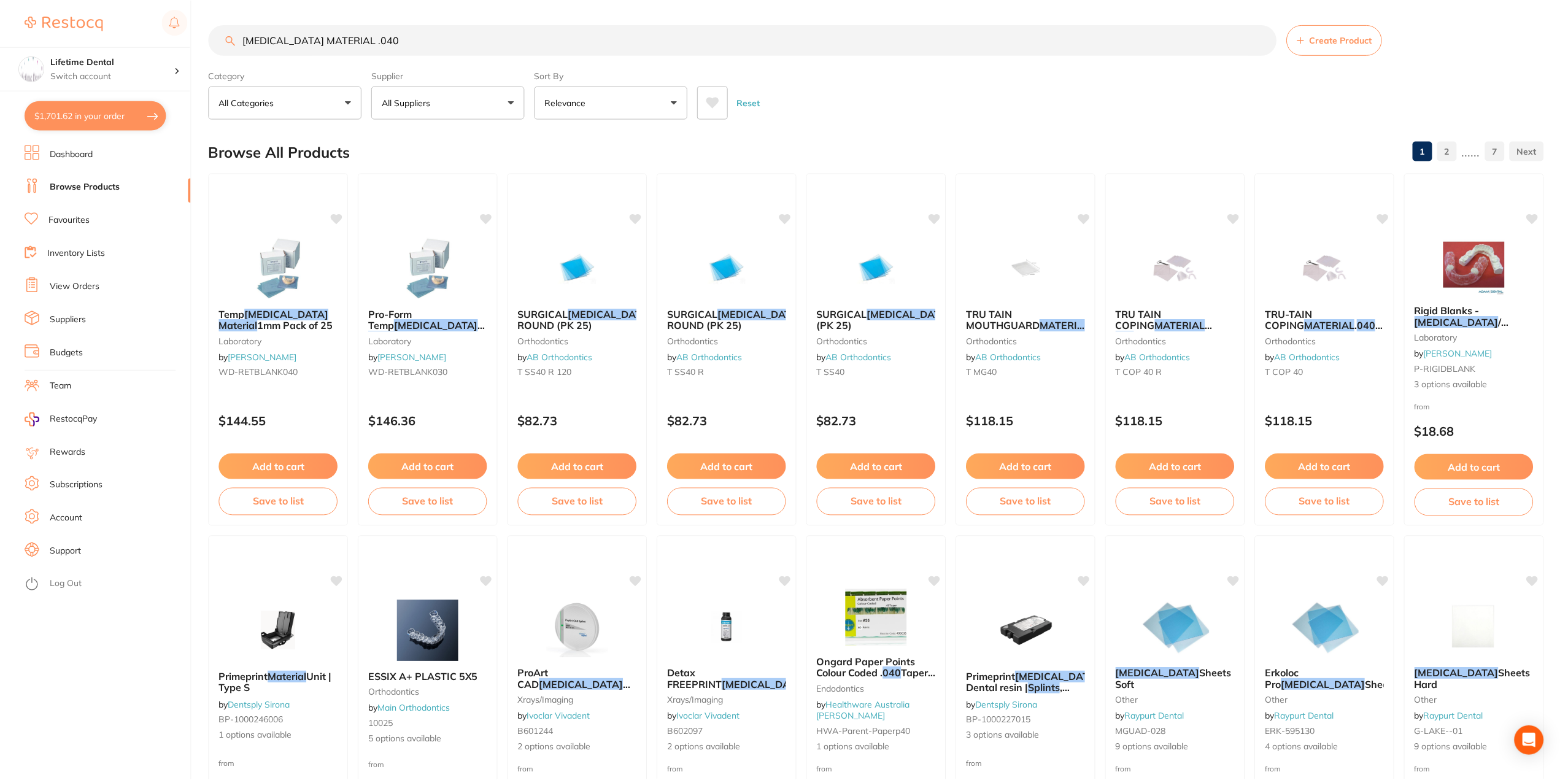
scroll to position [61, 0]
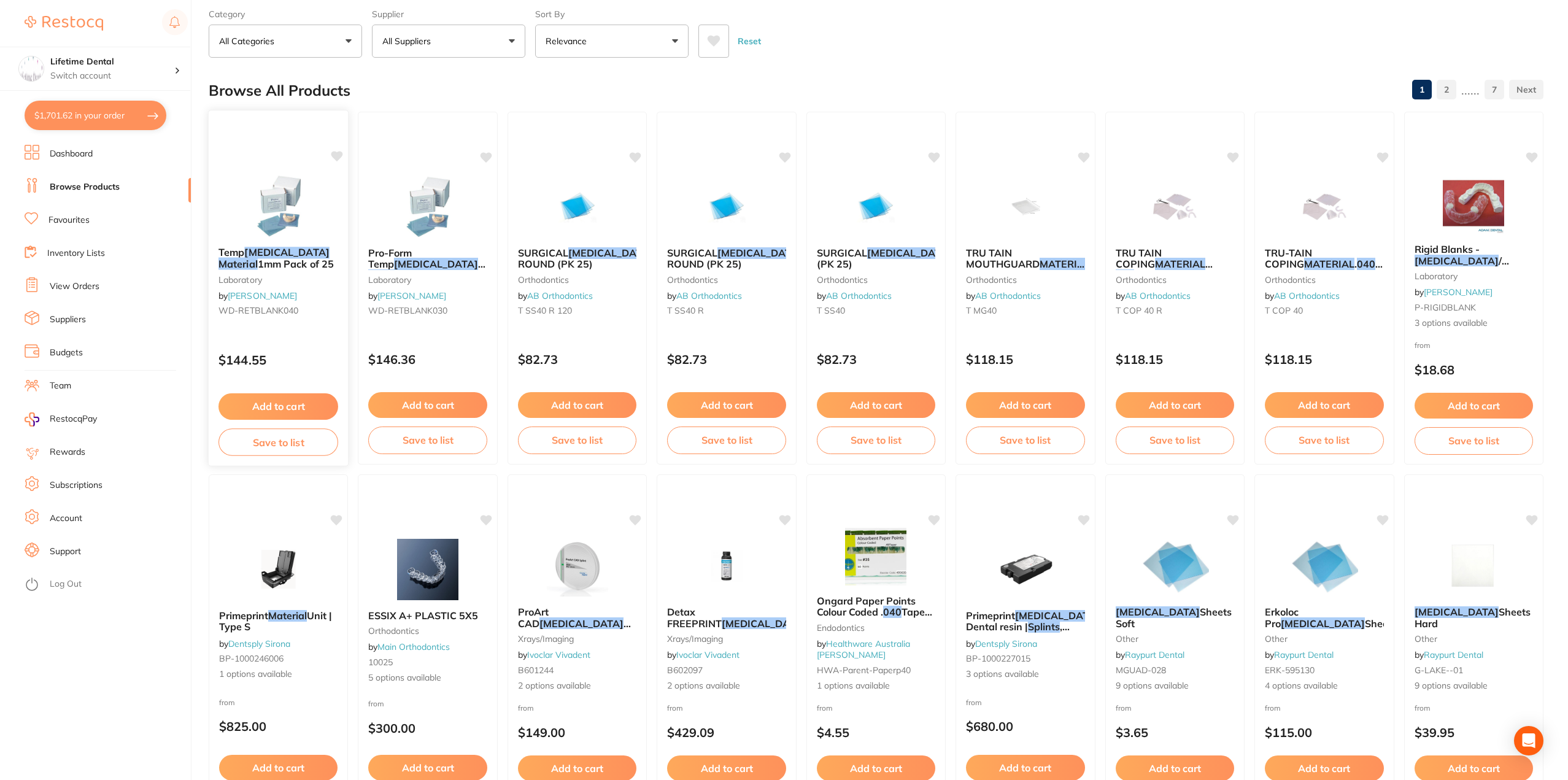
click at [266, 440] on button "Save to list" at bounding box center [278, 442] width 120 height 27
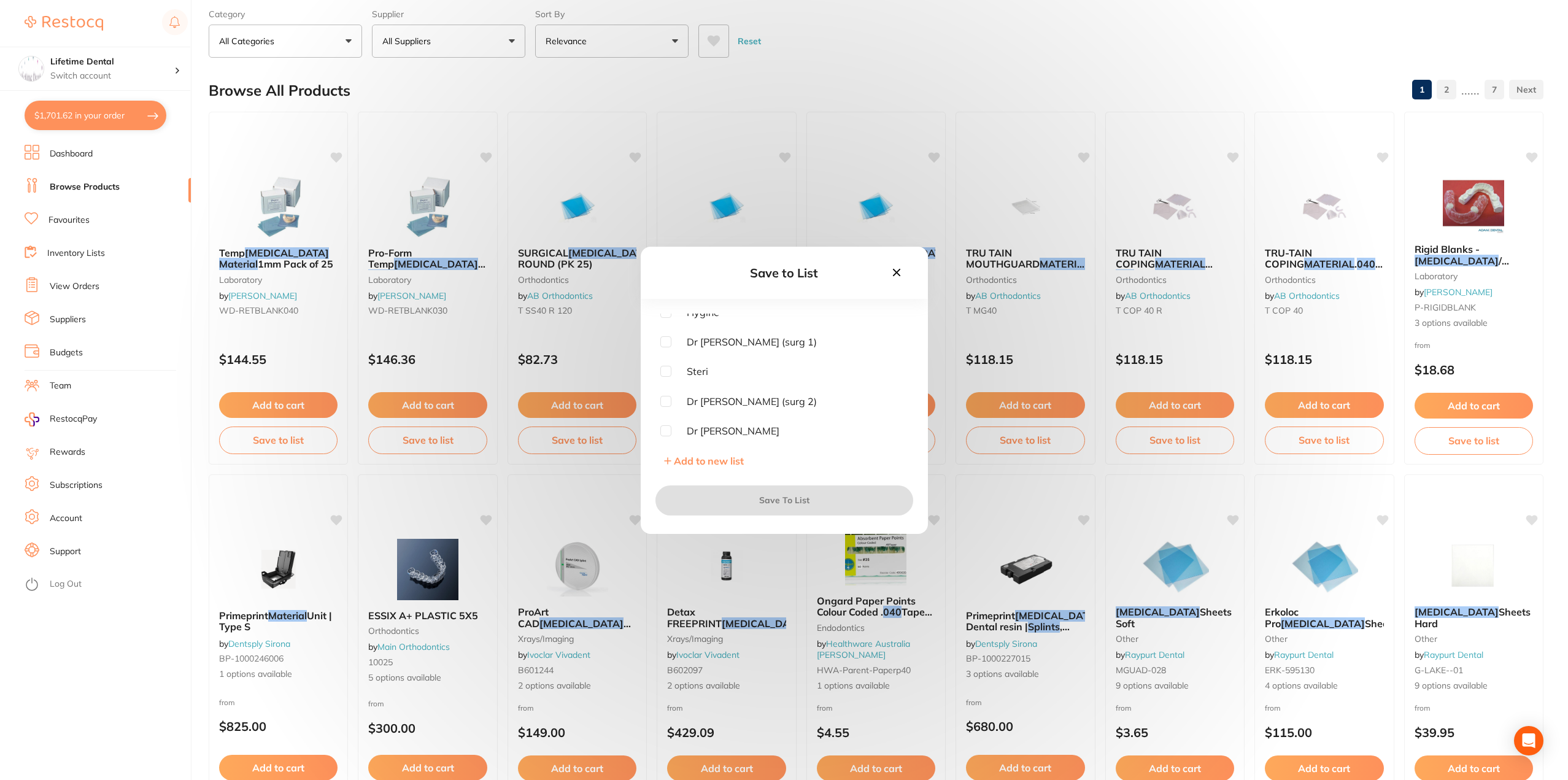
scroll to position [8, 0]
click at [714, 463] on span "Add to new list" at bounding box center [709, 461] width 70 height 12
click at [709, 346] on input "text" at bounding box center [785, 346] width 248 height 32
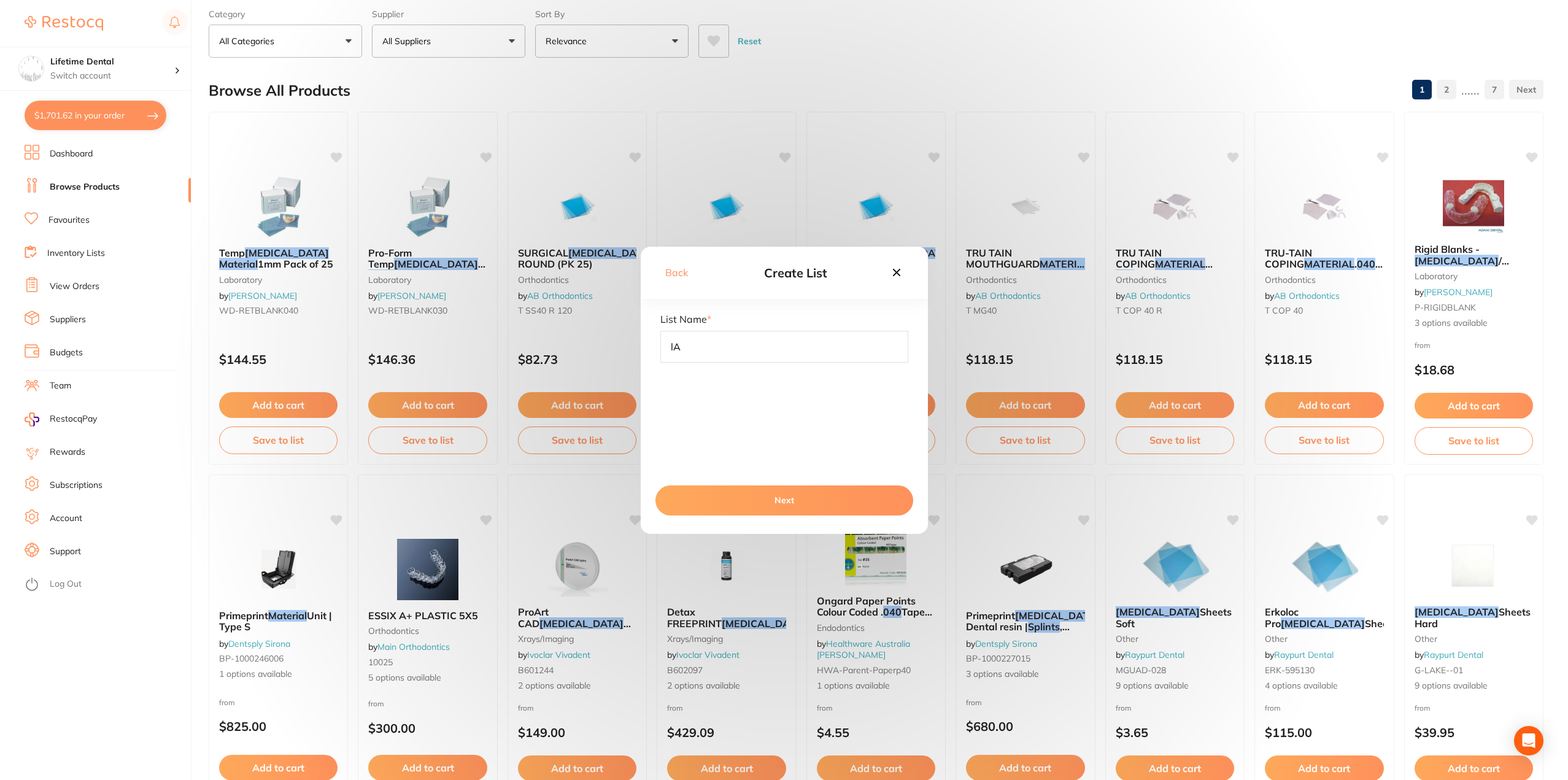
type input "l"
type input "Lab"
click at [767, 498] on button "Next" at bounding box center [784, 500] width 258 height 29
click at [760, 500] on button "Save To List" at bounding box center [784, 500] width 258 height 29
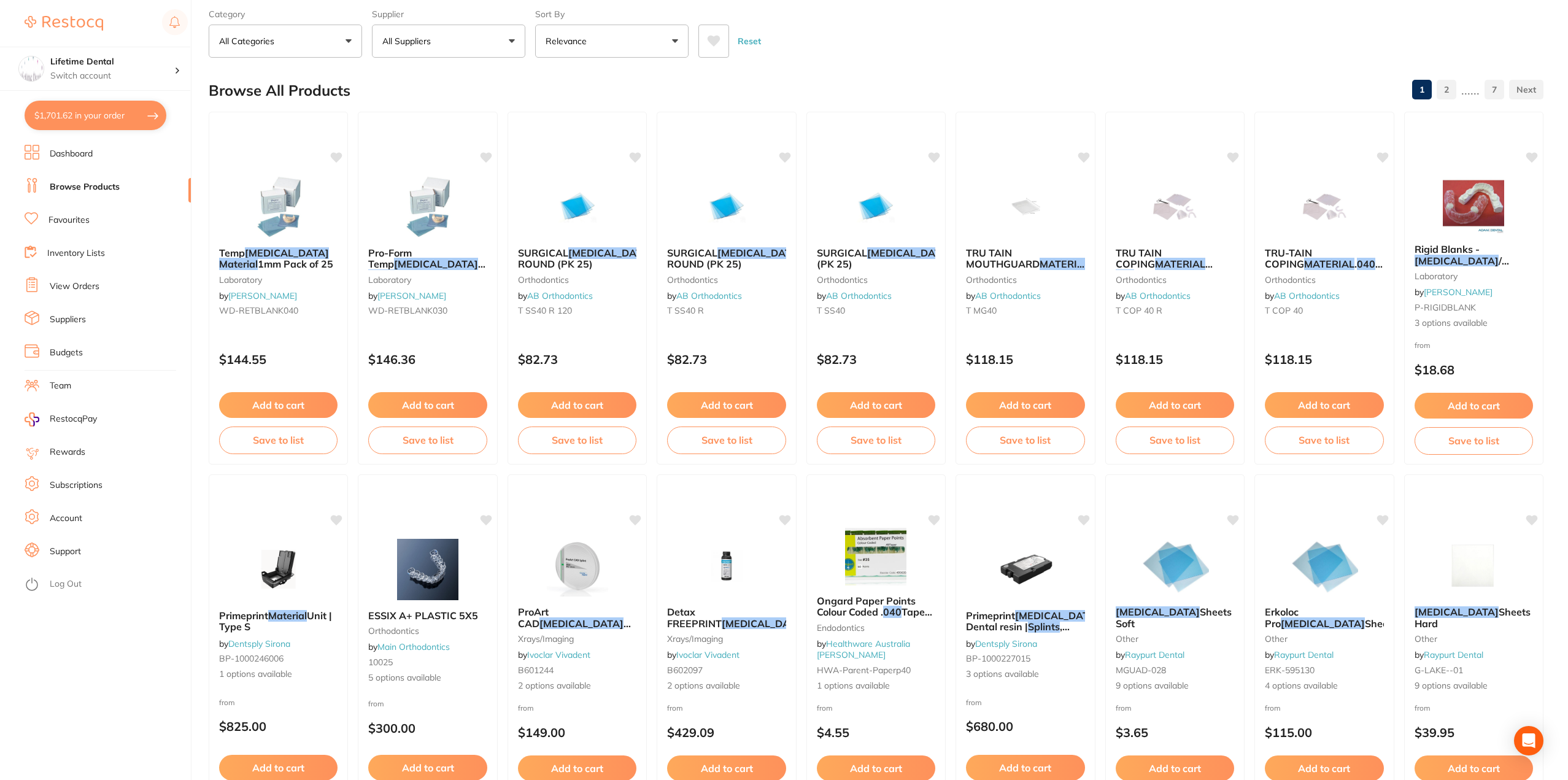
click at [93, 125] on button "$1,701.62 in your order" at bounding box center [95, 115] width 142 height 29
checkbox input "true"
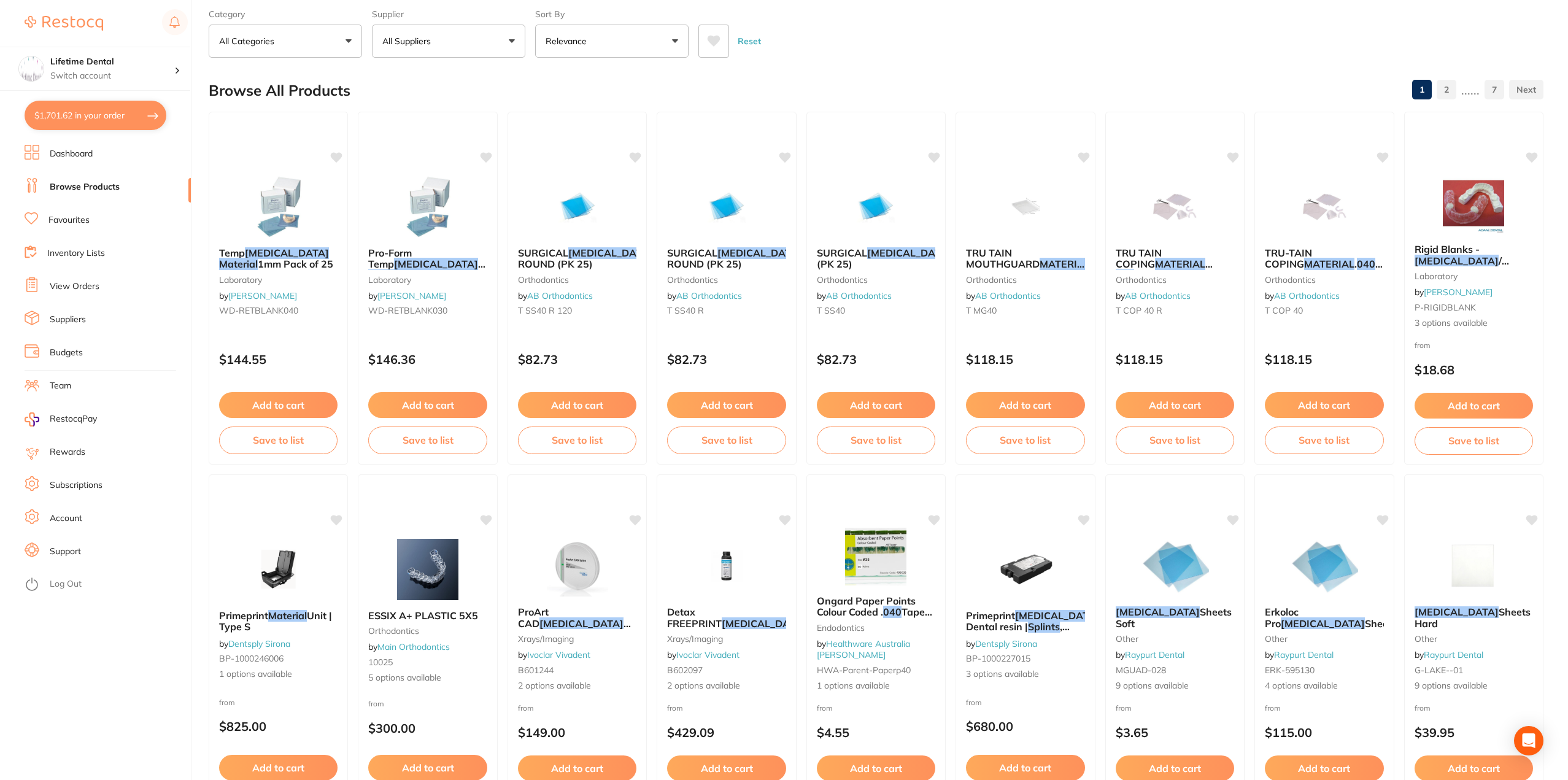
checkbox input "true"
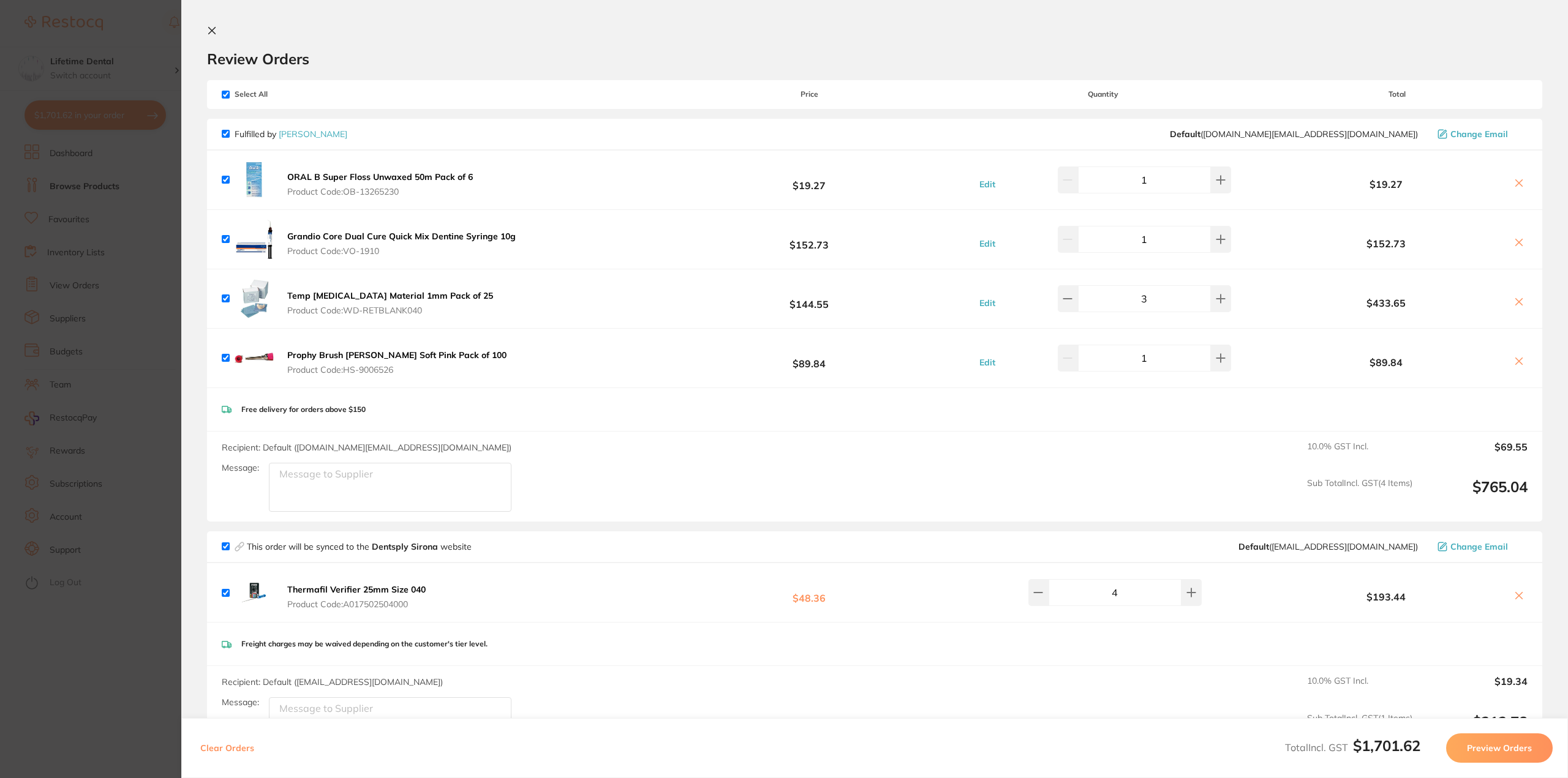
click at [214, 31] on icon at bounding box center [212, 30] width 10 height 10
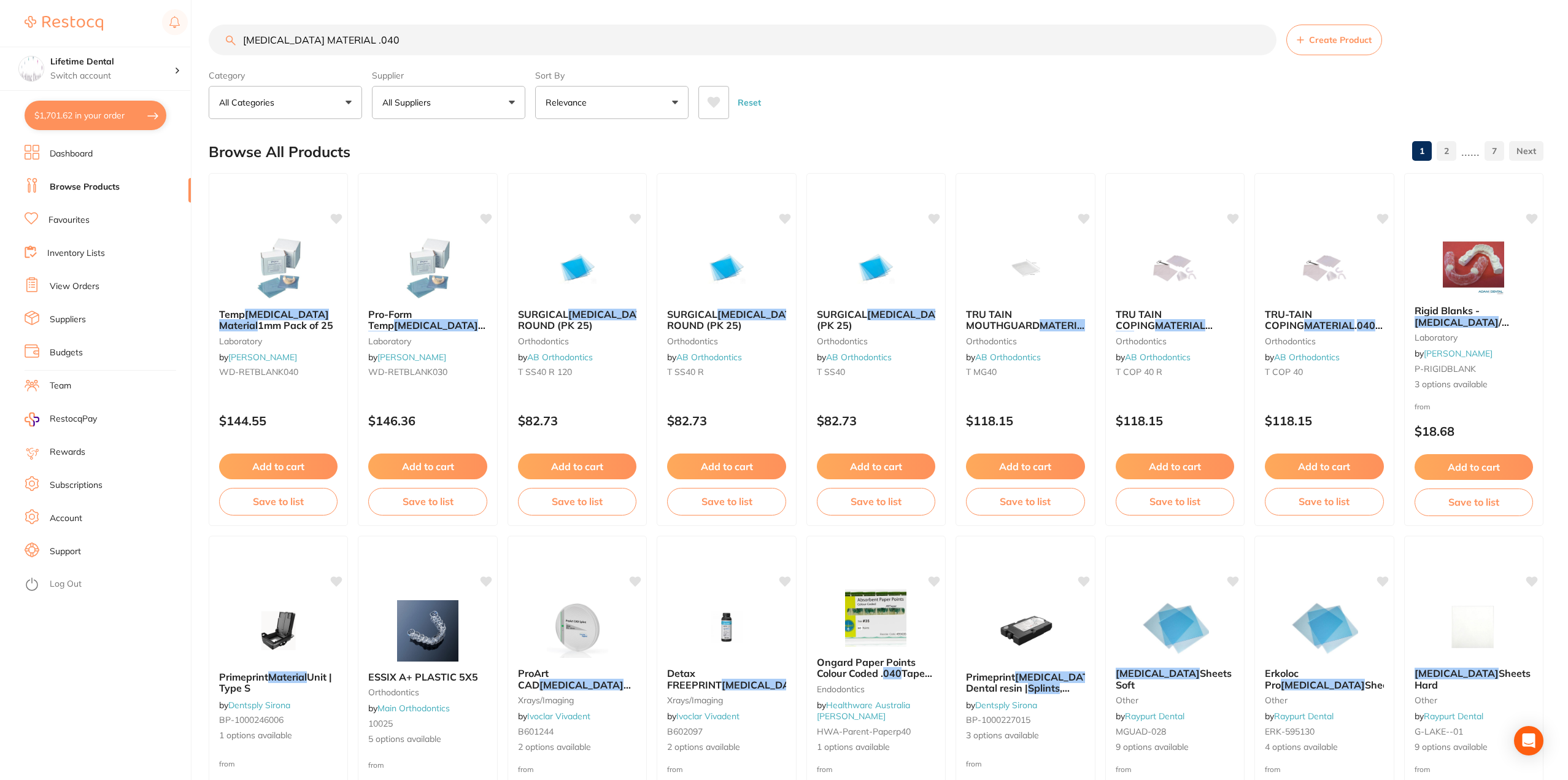
drag, startPoint x: 369, startPoint y: 36, endPoint x: 195, endPoint y: 40, distance: 174.0
click at [198, 39] on div "$1,701.62 Lifetime Dental Switch account Lifetime Dental $1,701.62 in your orde…" at bounding box center [784, 390] width 1568 height 780
paste input "tungsten carbide flame polisher"
type input "tungsten carbide flame polisher"
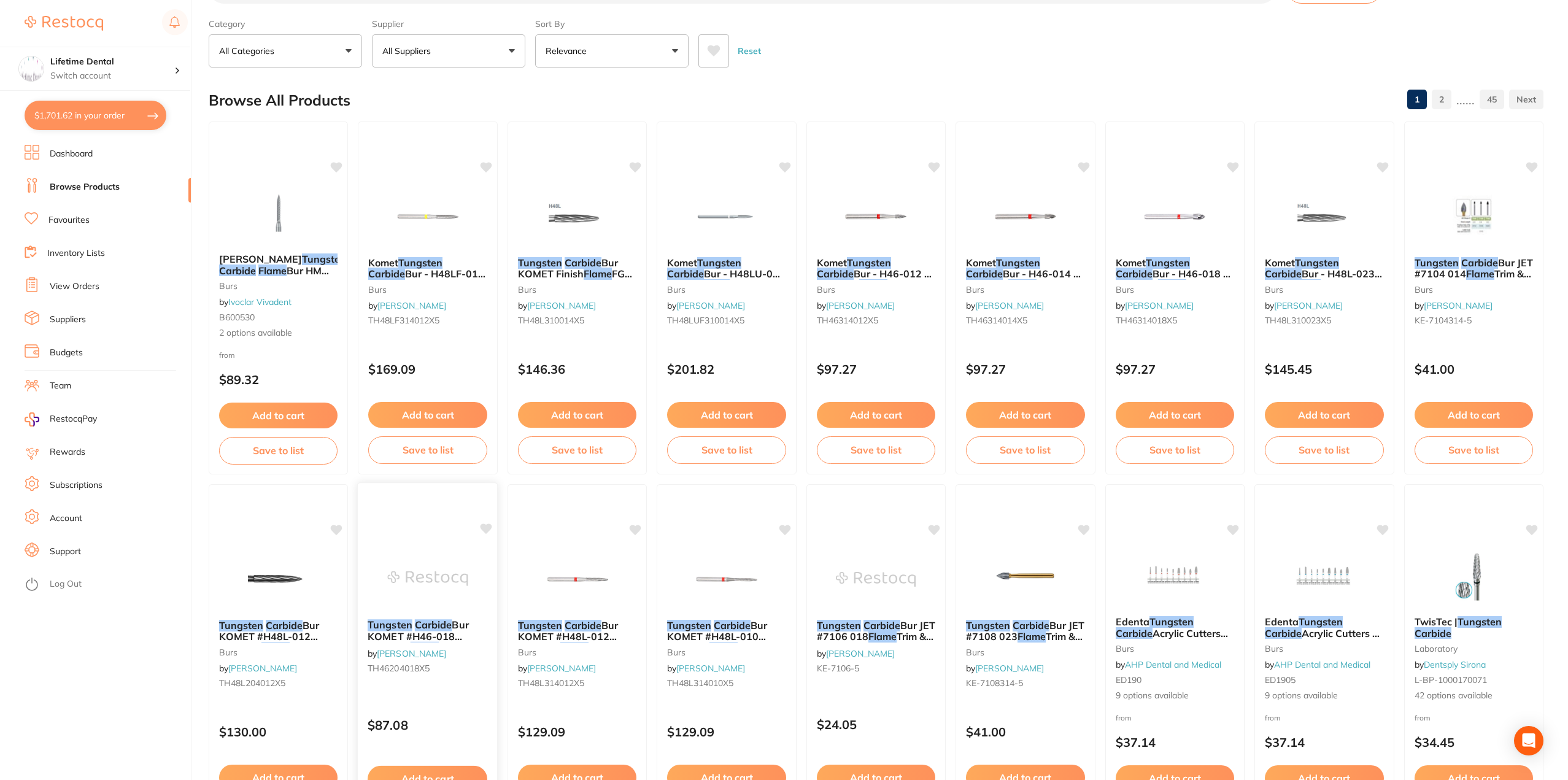
scroll to position [27, 0]
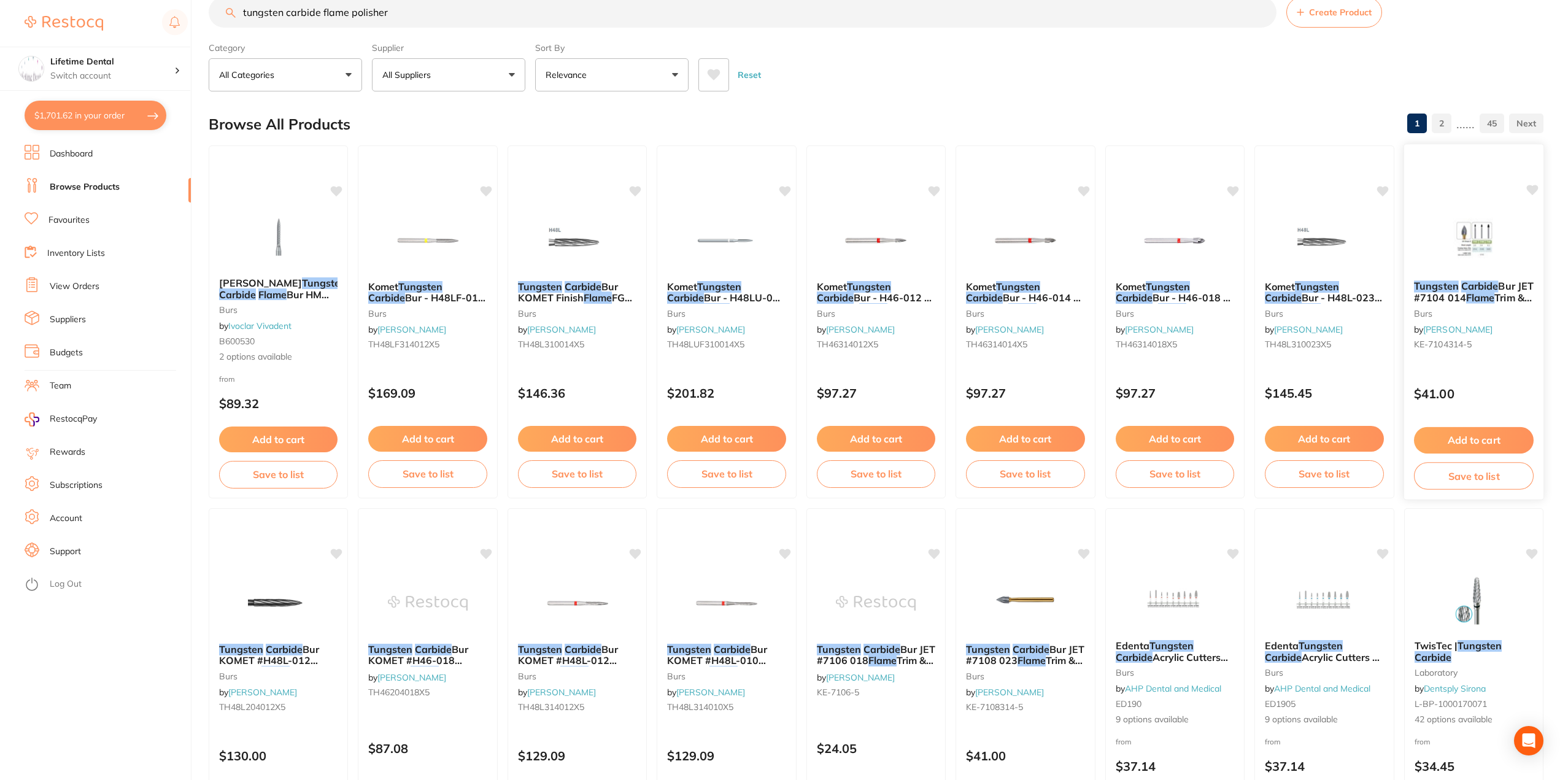
click at [1448, 290] on em "Tungsten" at bounding box center [1437, 285] width 45 height 12
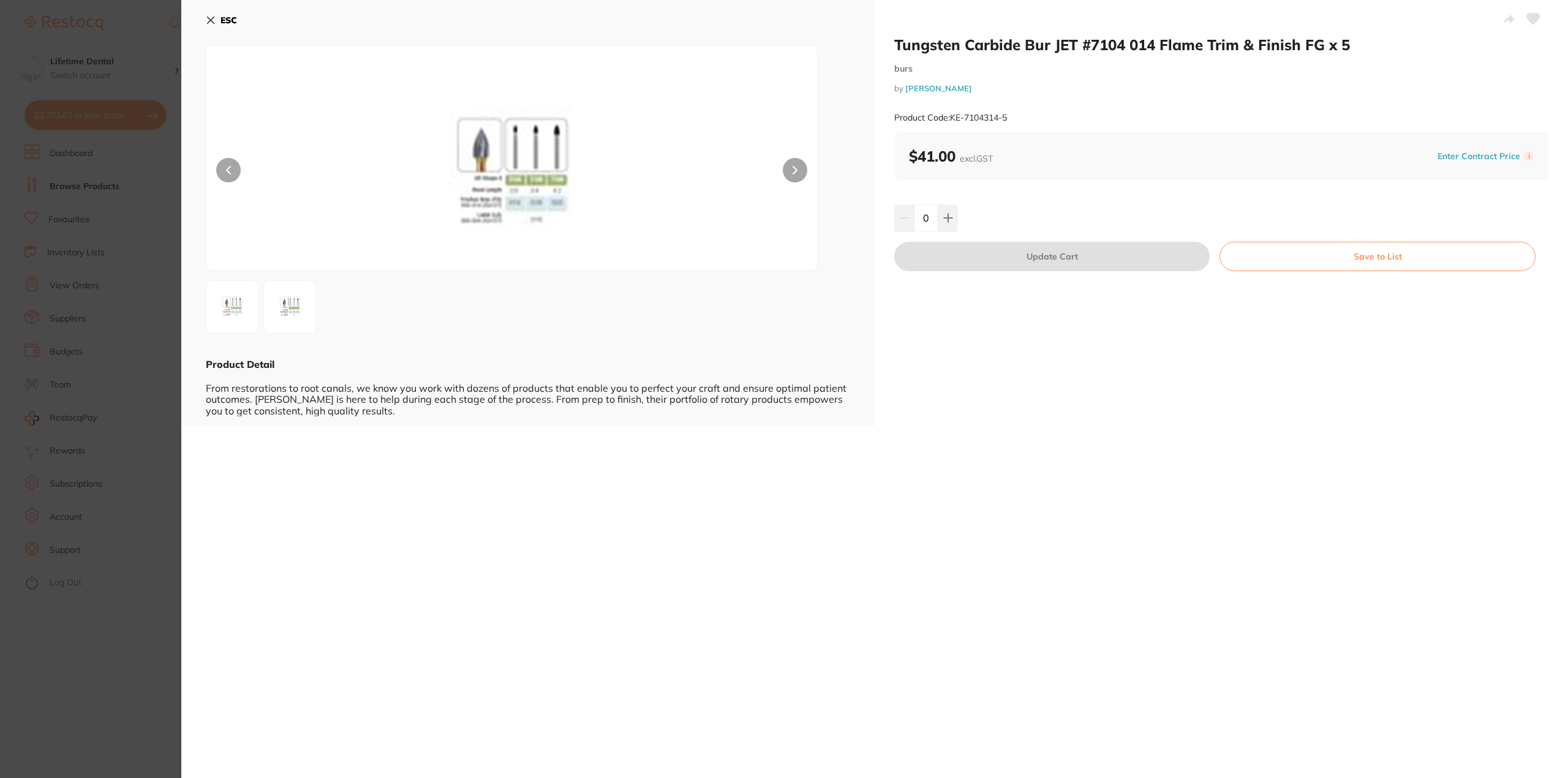
click at [214, 20] on icon at bounding box center [211, 20] width 10 height 10
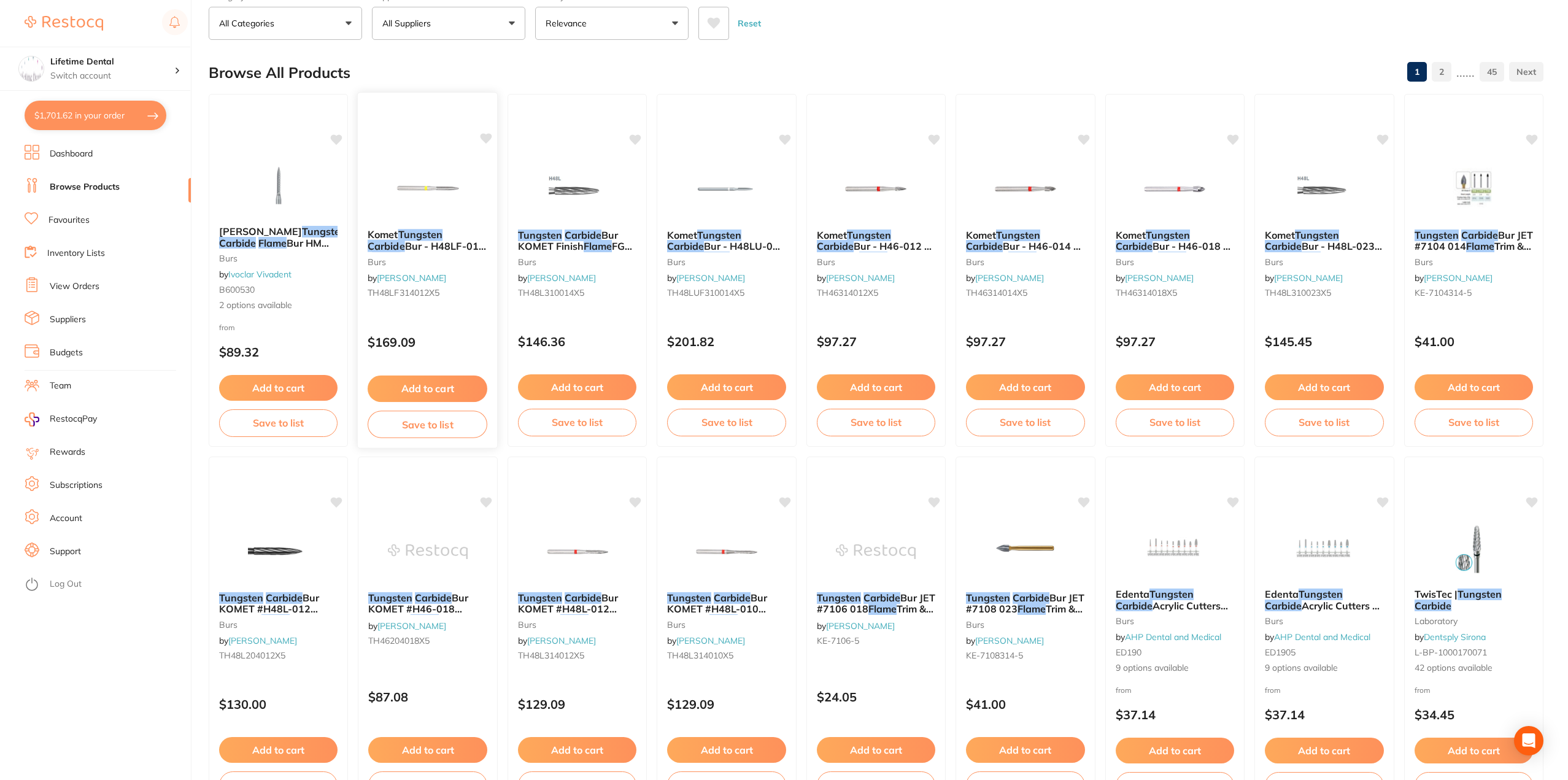
scroll to position [150, 0]
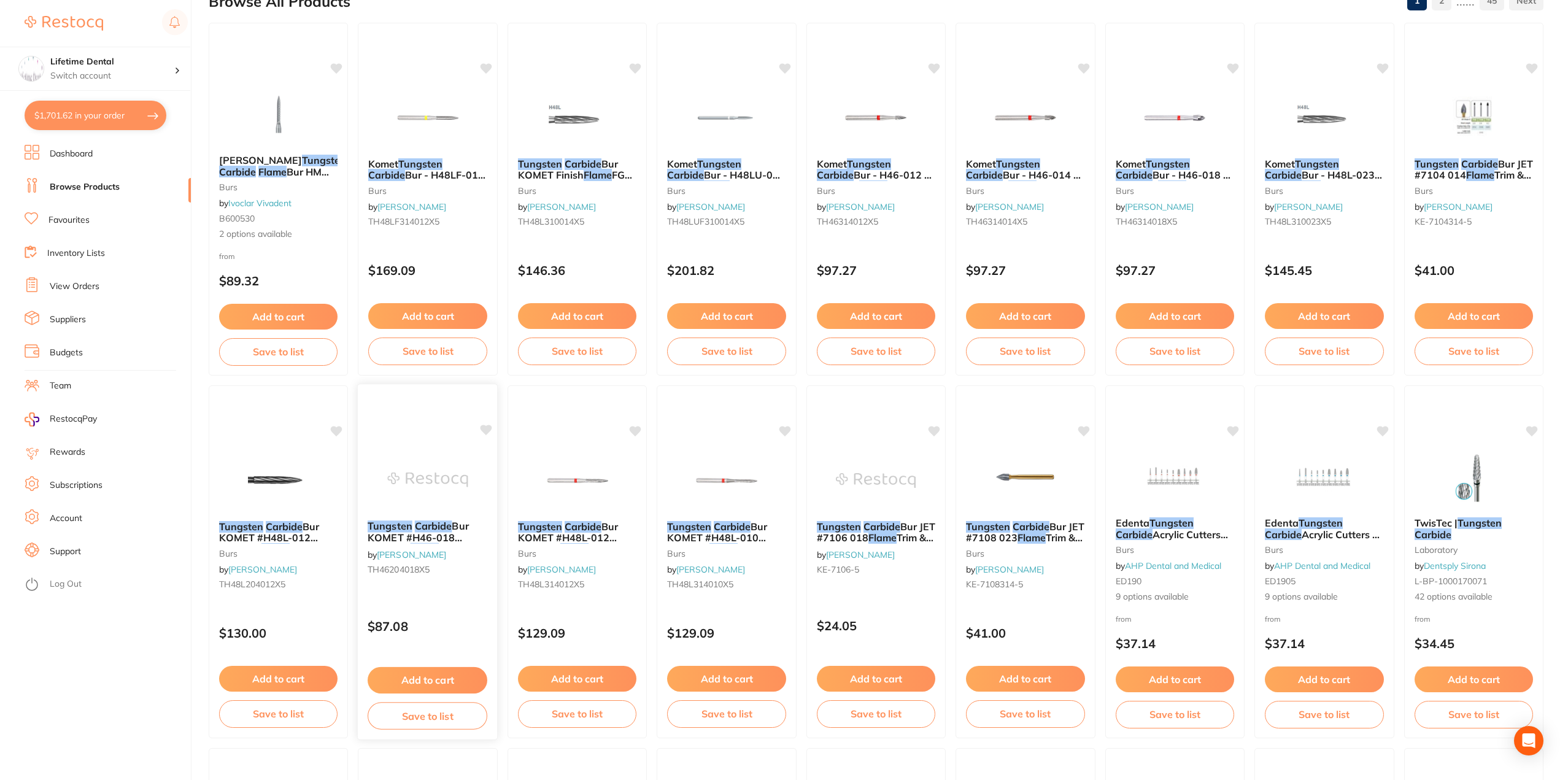
click at [421, 532] on span "Bur KOMET #H46-018 Finishing" at bounding box center [418, 538] width 101 height 35
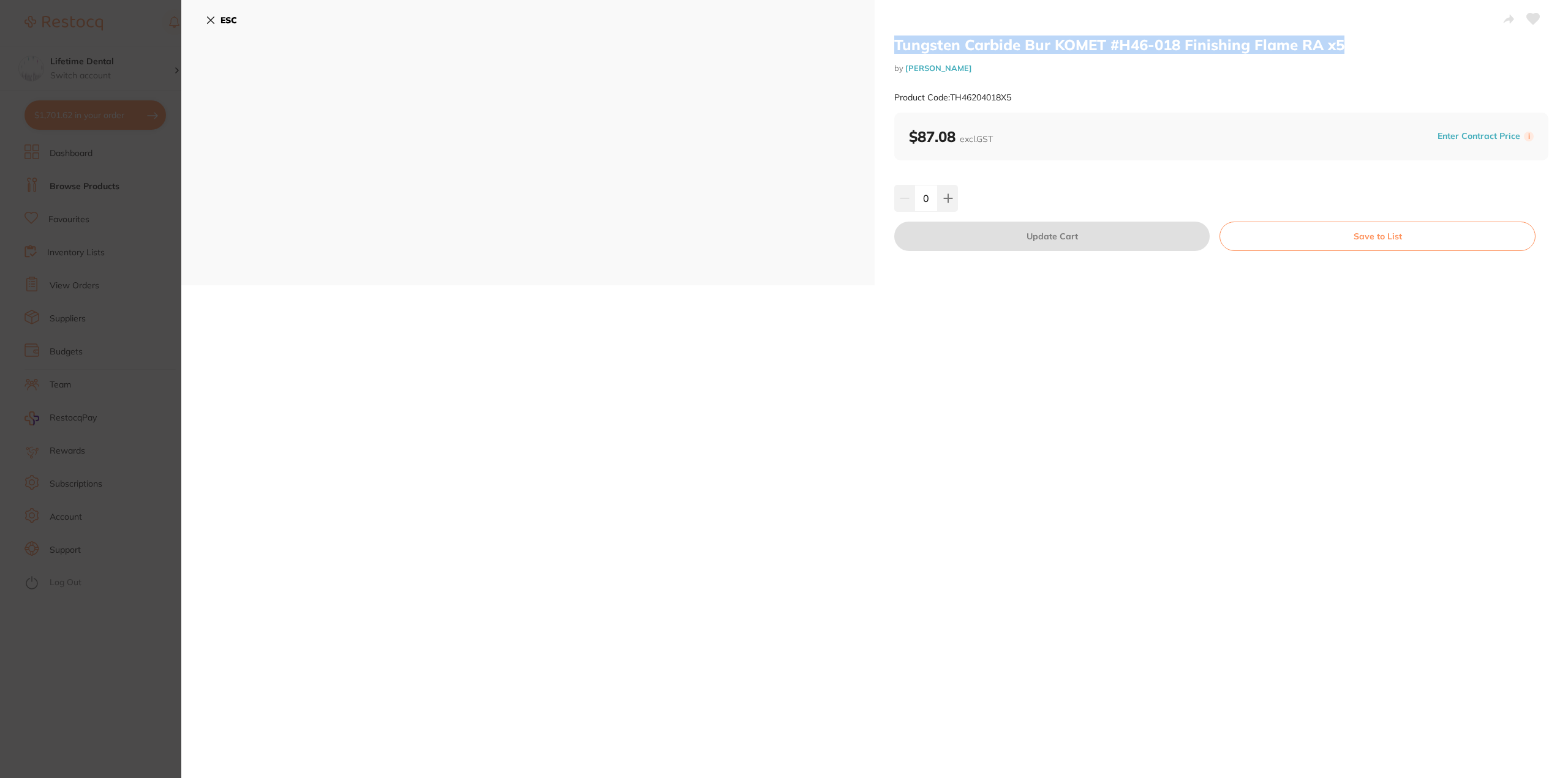
drag, startPoint x: 891, startPoint y: 44, endPoint x: 1364, endPoint y: 48, distance: 473.0
click at [1364, 48] on div "Tungsten Carbide Bur KOMET #H46-018 Finishing Flame RA x5 by Henry Schein Halas…" at bounding box center [1222, 143] width 694 height 285
copy h2 "Tungsten Carbide Bur KOMET #H46-018 Finishing Flame RA x5"
click at [209, 19] on icon at bounding box center [211, 20] width 7 height 7
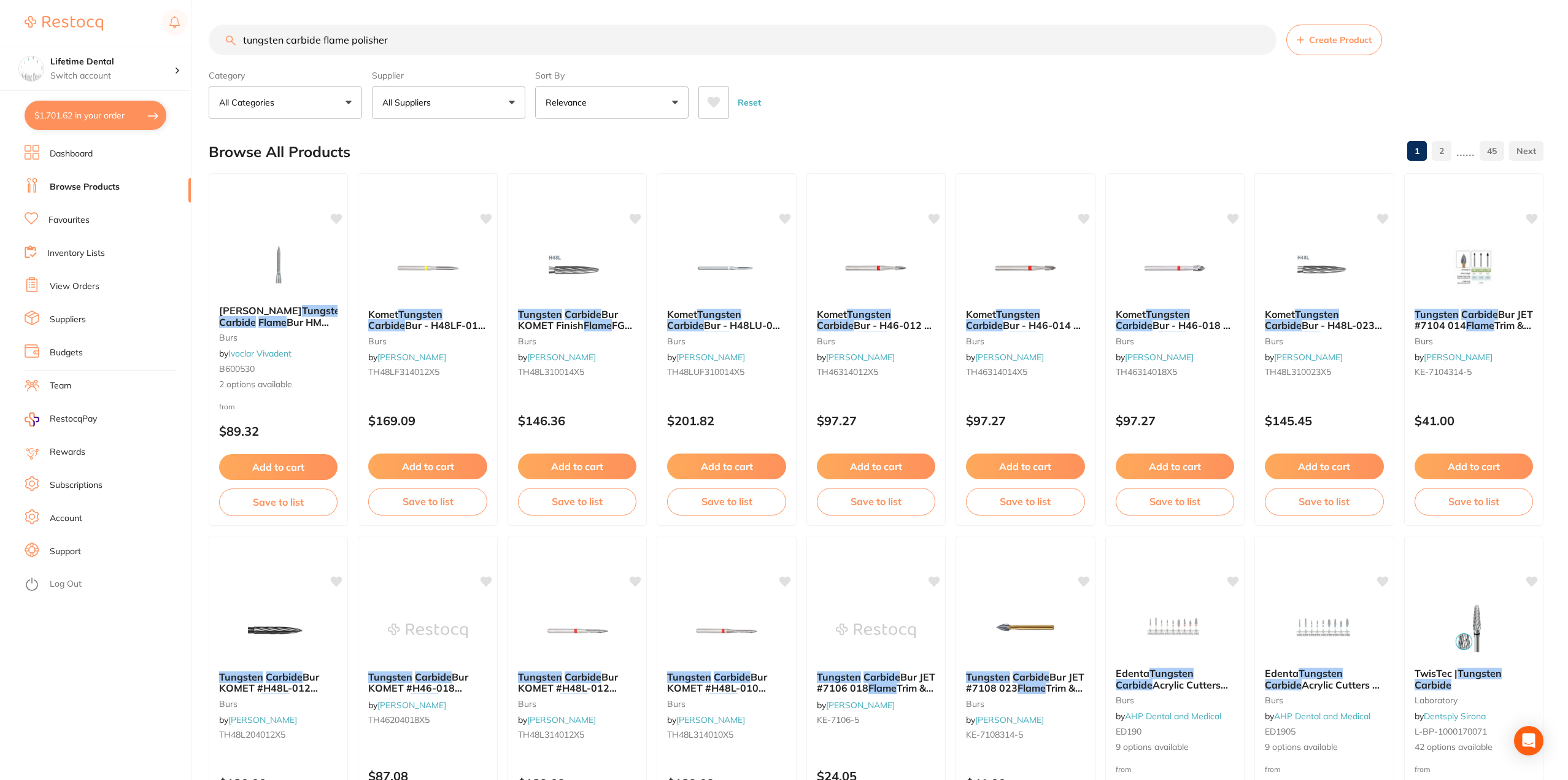
drag, startPoint x: 414, startPoint y: 35, endPoint x: 39, endPoint y: 5, distance: 376.2
click at [36, 15] on div "$1,701.62 Lifetime Dental Switch account Lifetime Dental $1,701.62 in your orde…" at bounding box center [784, 390] width 1568 height 780
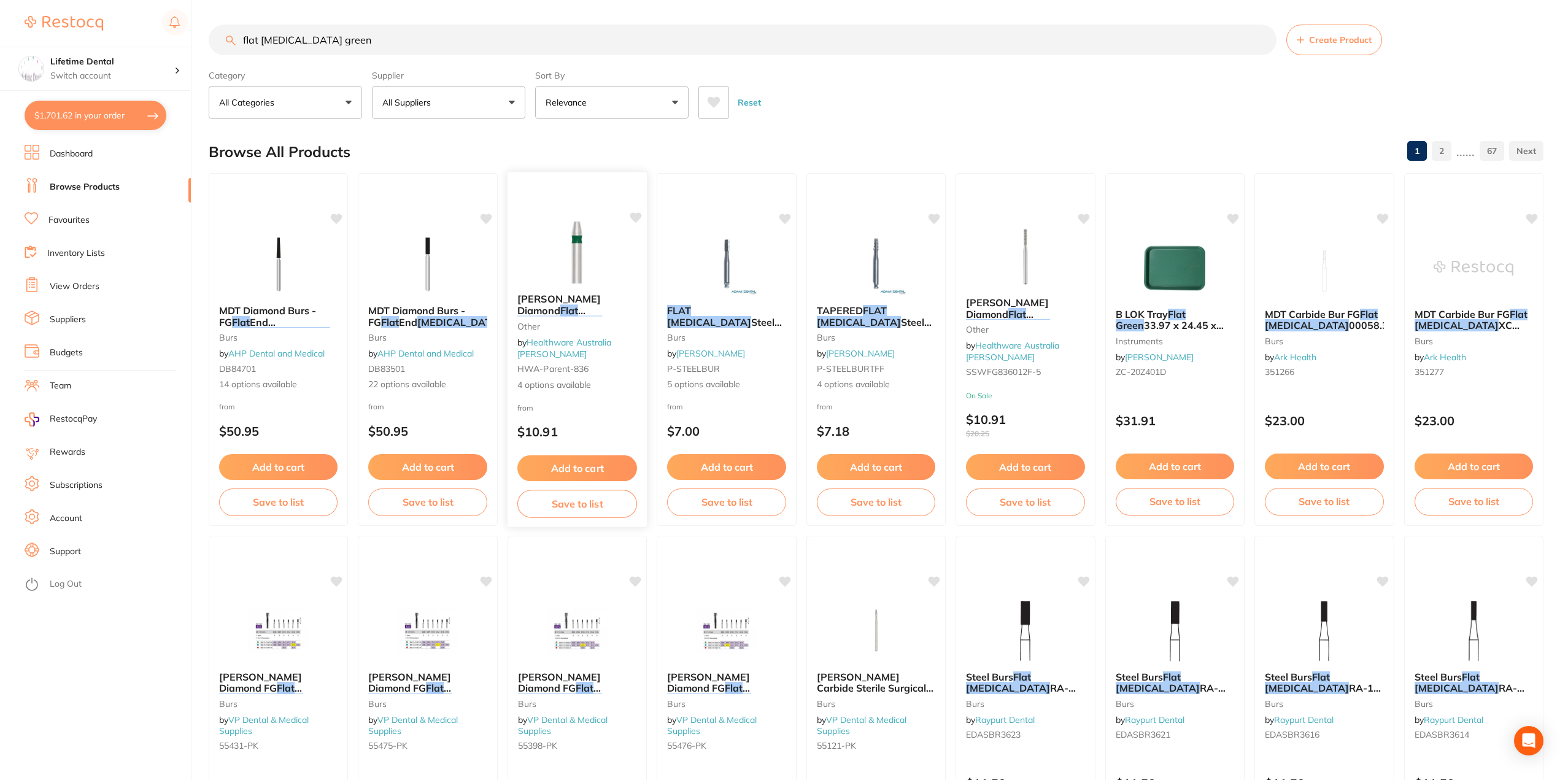
click at [568, 316] on span "836 FG - 5/Pack" at bounding box center [577, 327] width 119 height 24
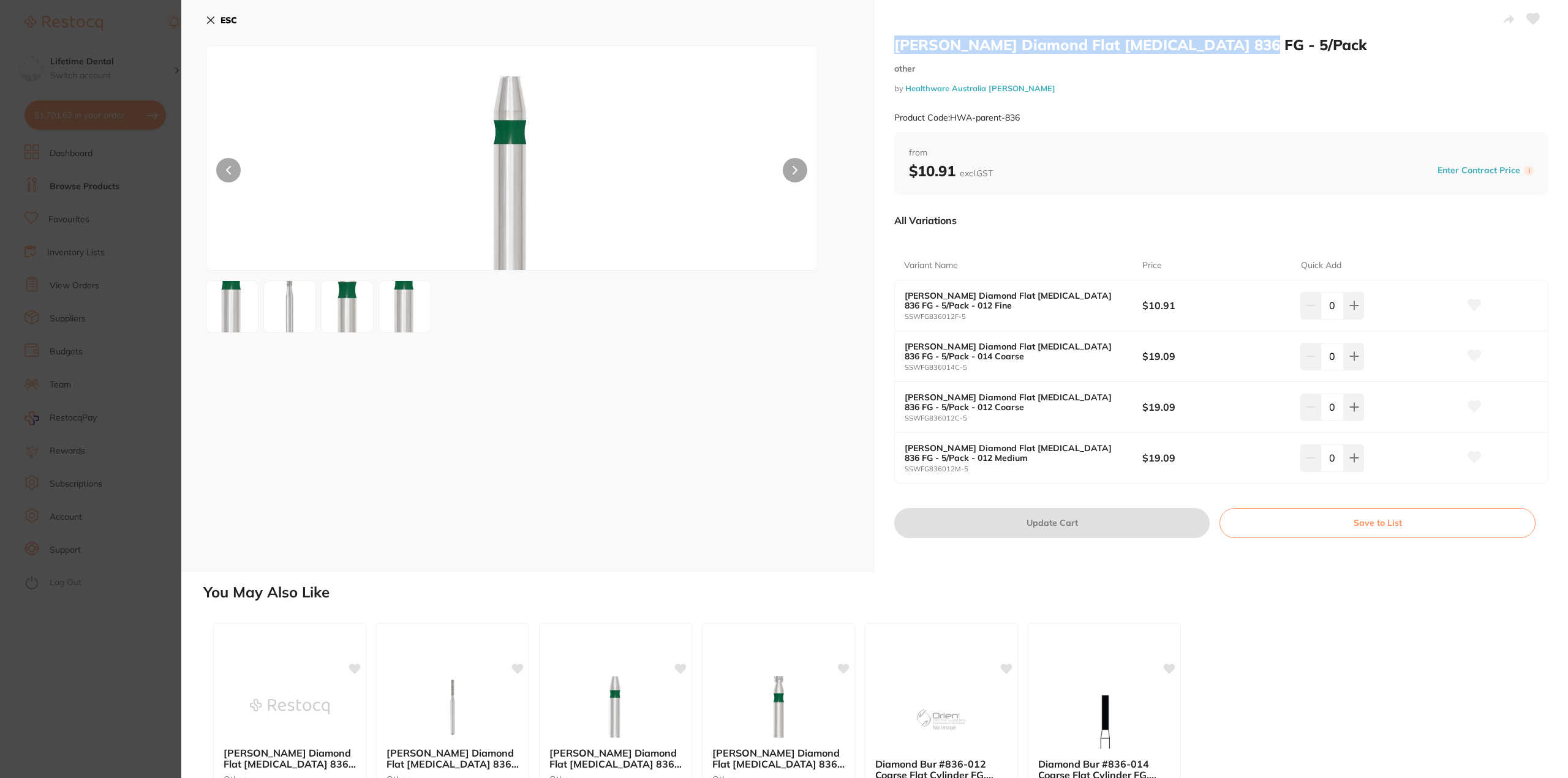
drag, startPoint x: 892, startPoint y: 45, endPoint x: 1271, endPoint y: 44, distance: 379.0
click at [1271, 44] on div "SS White Diamond Flat Fissure 836 FG - 5/Pack other by Healthware Australia Rid…" at bounding box center [1222, 286] width 694 height 572
copy h2 "SS White Diamond Flat Fissure 836 FG - 5/Pack"
click at [213, 22] on icon at bounding box center [211, 20] width 7 height 7
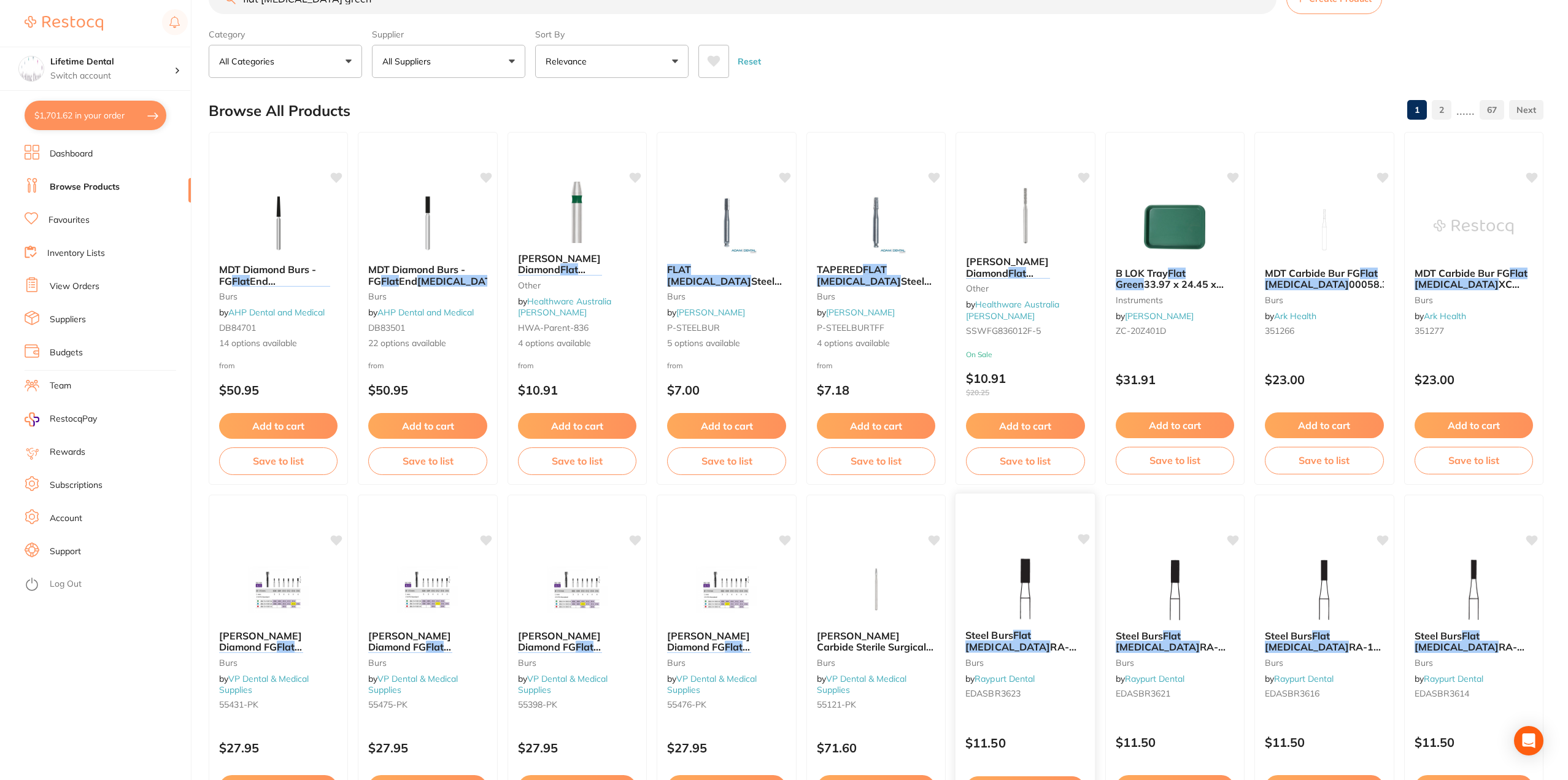
scroll to position [124, 0]
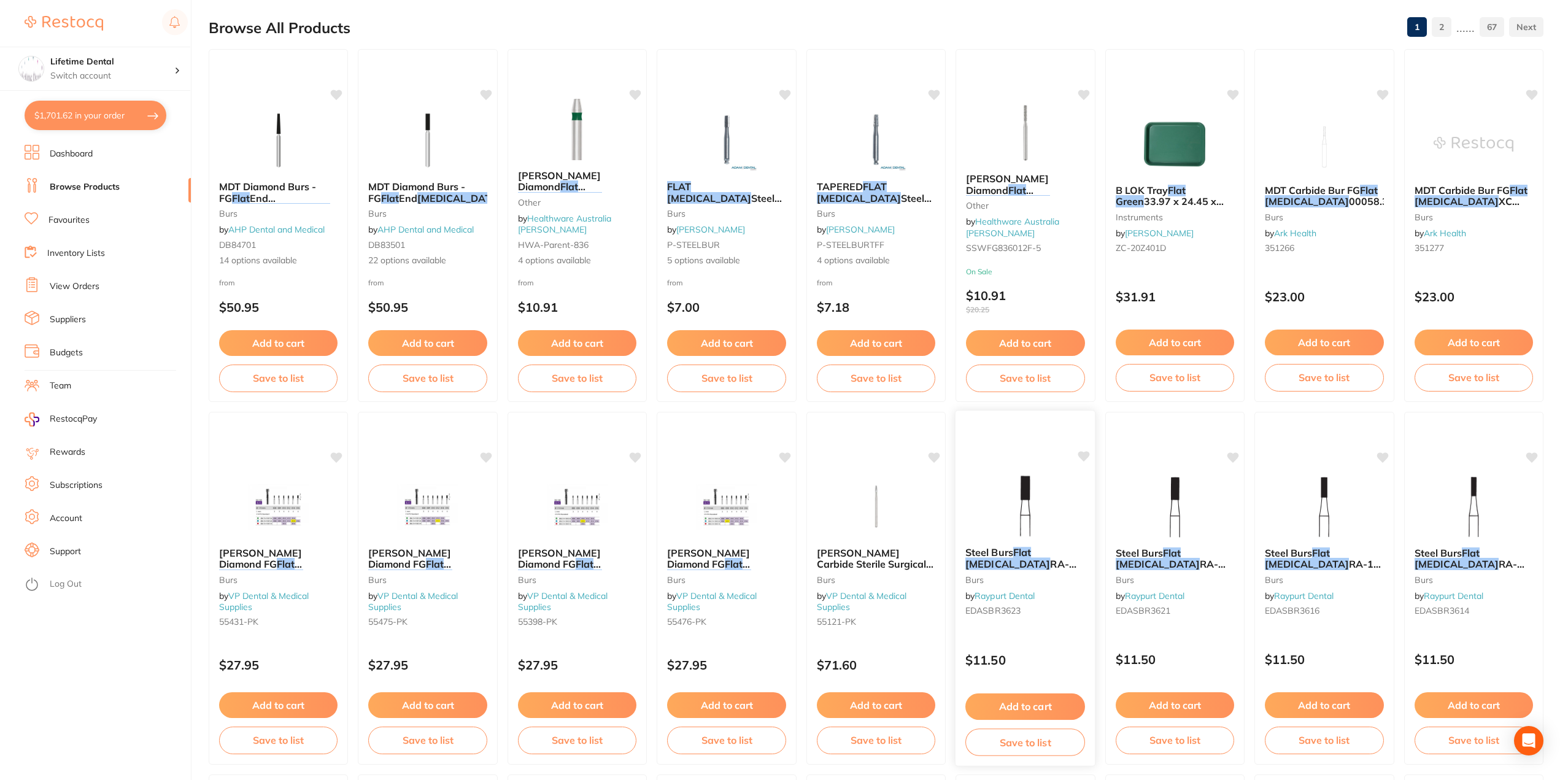
click at [1017, 553] on em "Flat" at bounding box center [1022, 552] width 18 height 12
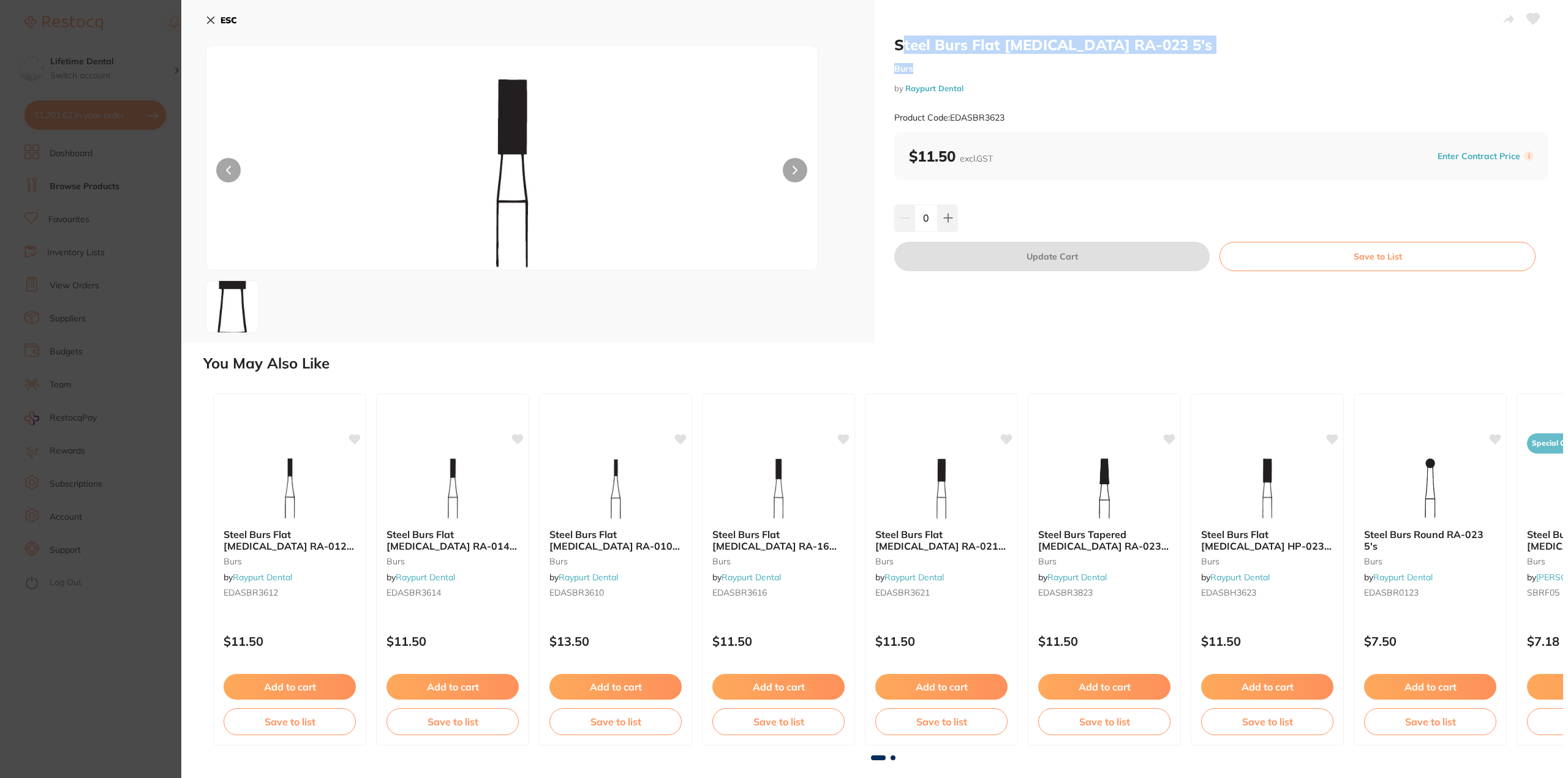
drag, startPoint x: 901, startPoint y: 44, endPoint x: 1108, endPoint y: 59, distance: 207.5
click at [1108, 59] on div "Steel Burs Flat Fissure RA-023 5's Burs by Raypurt Dental Product Code: EDASBR3…" at bounding box center [1221, 83] width 654 height 96
click at [205, 15] on div "ESC" at bounding box center [528, 171] width 694 height 343
click at [211, 17] on icon at bounding box center [211, 20] width 10 height 10
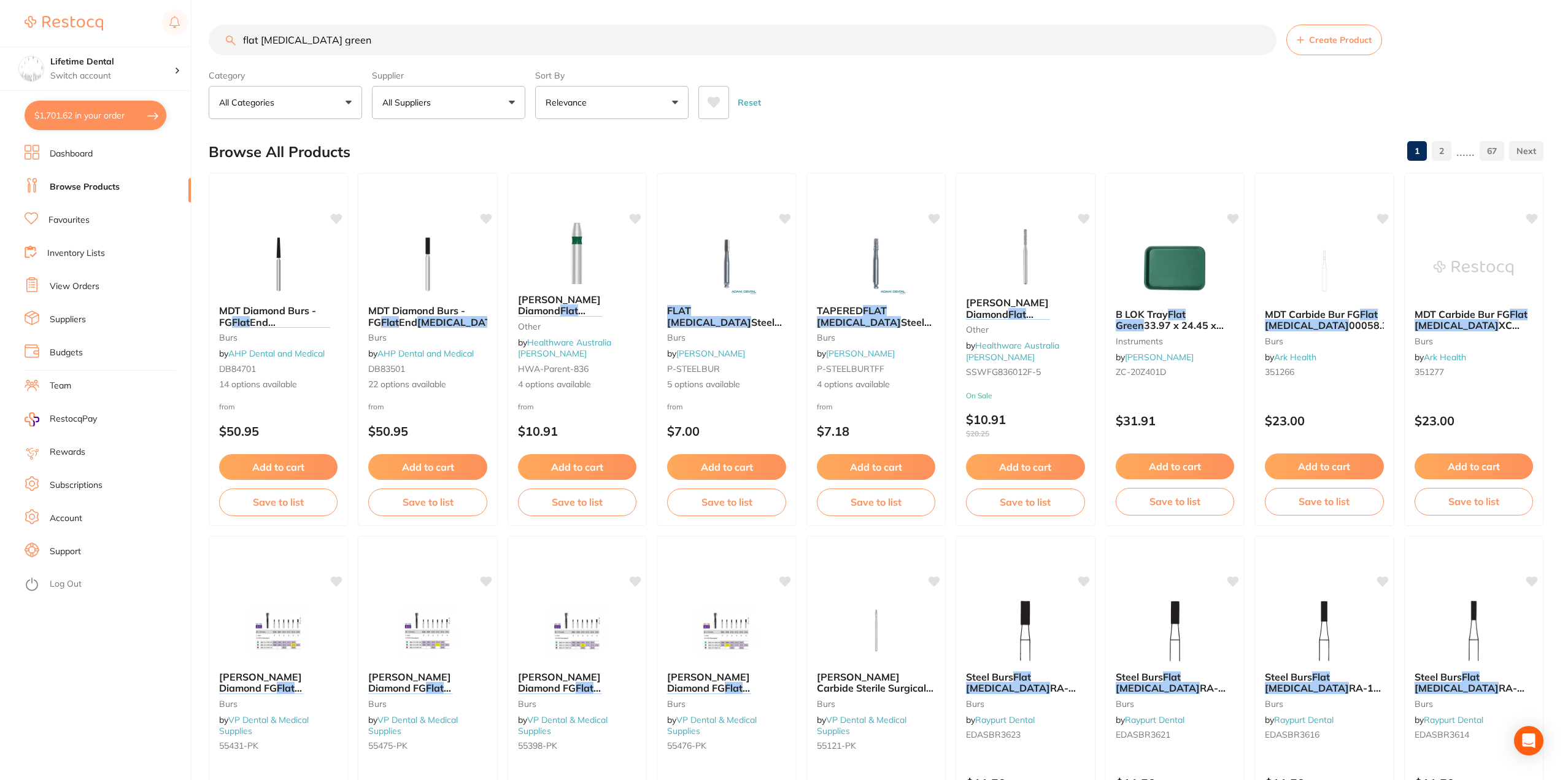
click at [333, 41] on input "flat fissure green" at bounding box center [742, 40] width 1068 height 31
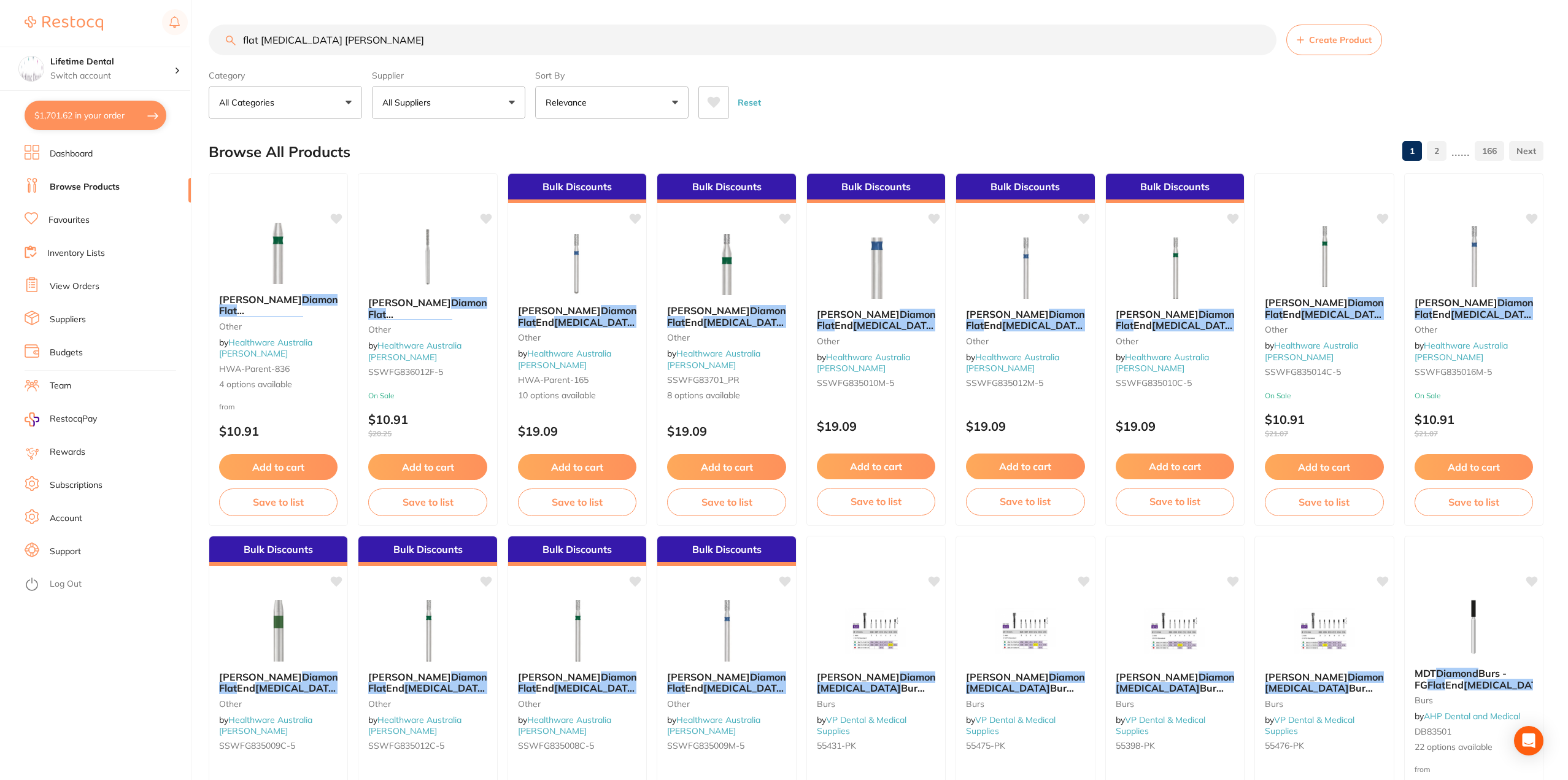
type input "flat fissure dimond"
click at [427, 110] on button "All Suppliers" at bounding box center [448, 103] width 154 height 33
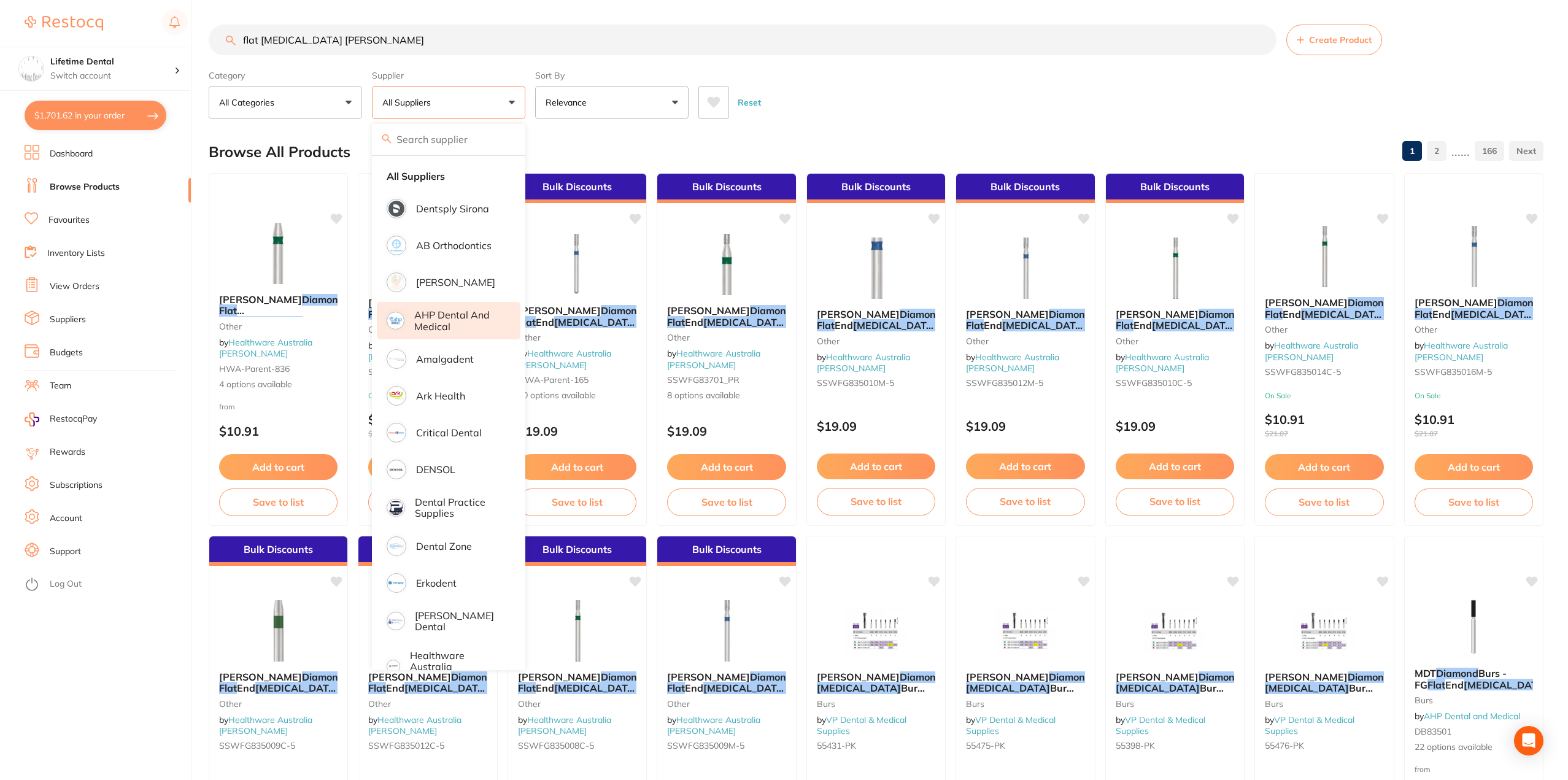
click at [444, 320] on p "AHP Dental and Medical" at bounding box center [459, 321] width 89 height 23
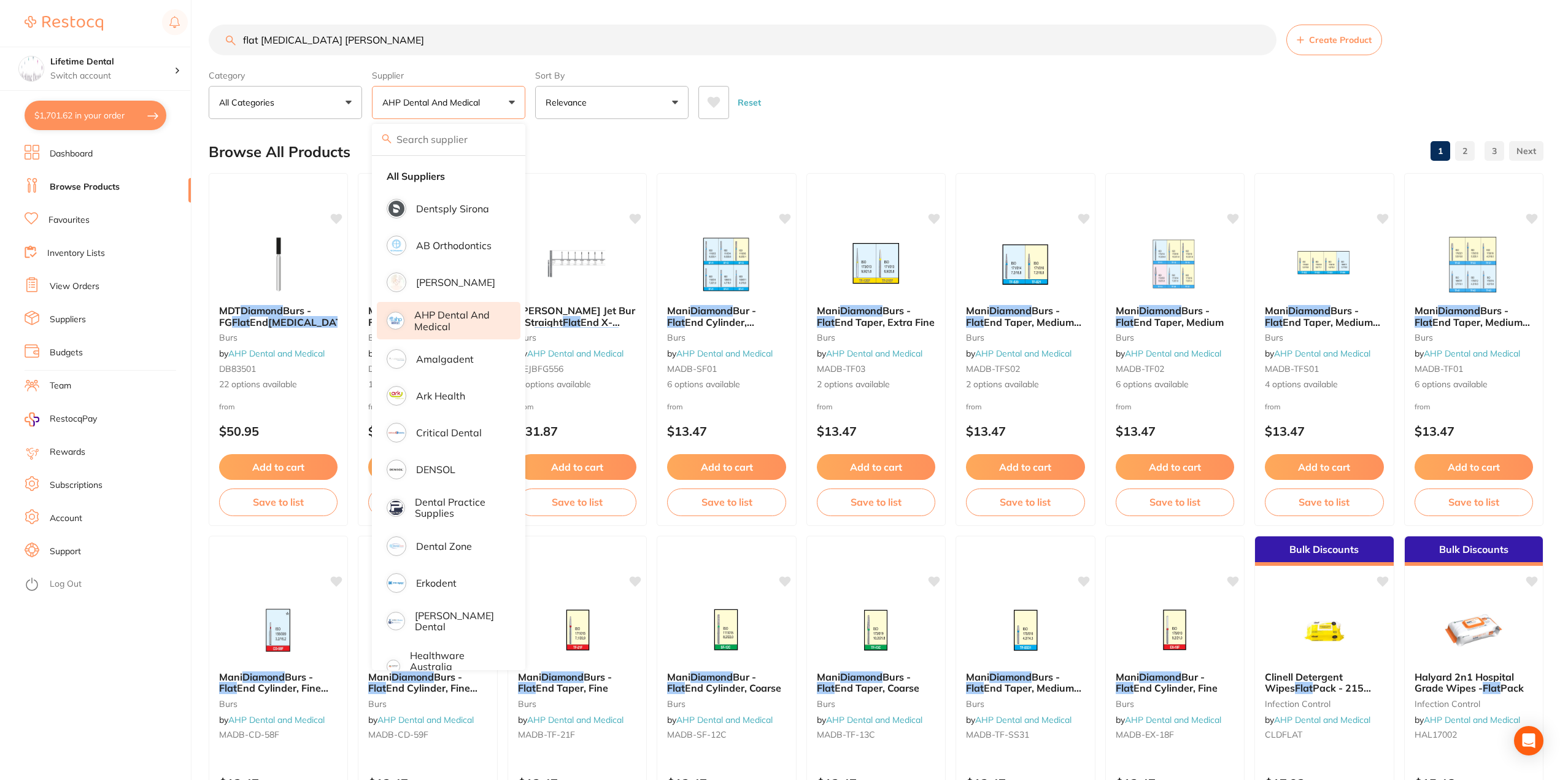
click at [879, 103] on div "Reset" at bounding box center [1116, 98] width 836 height 43
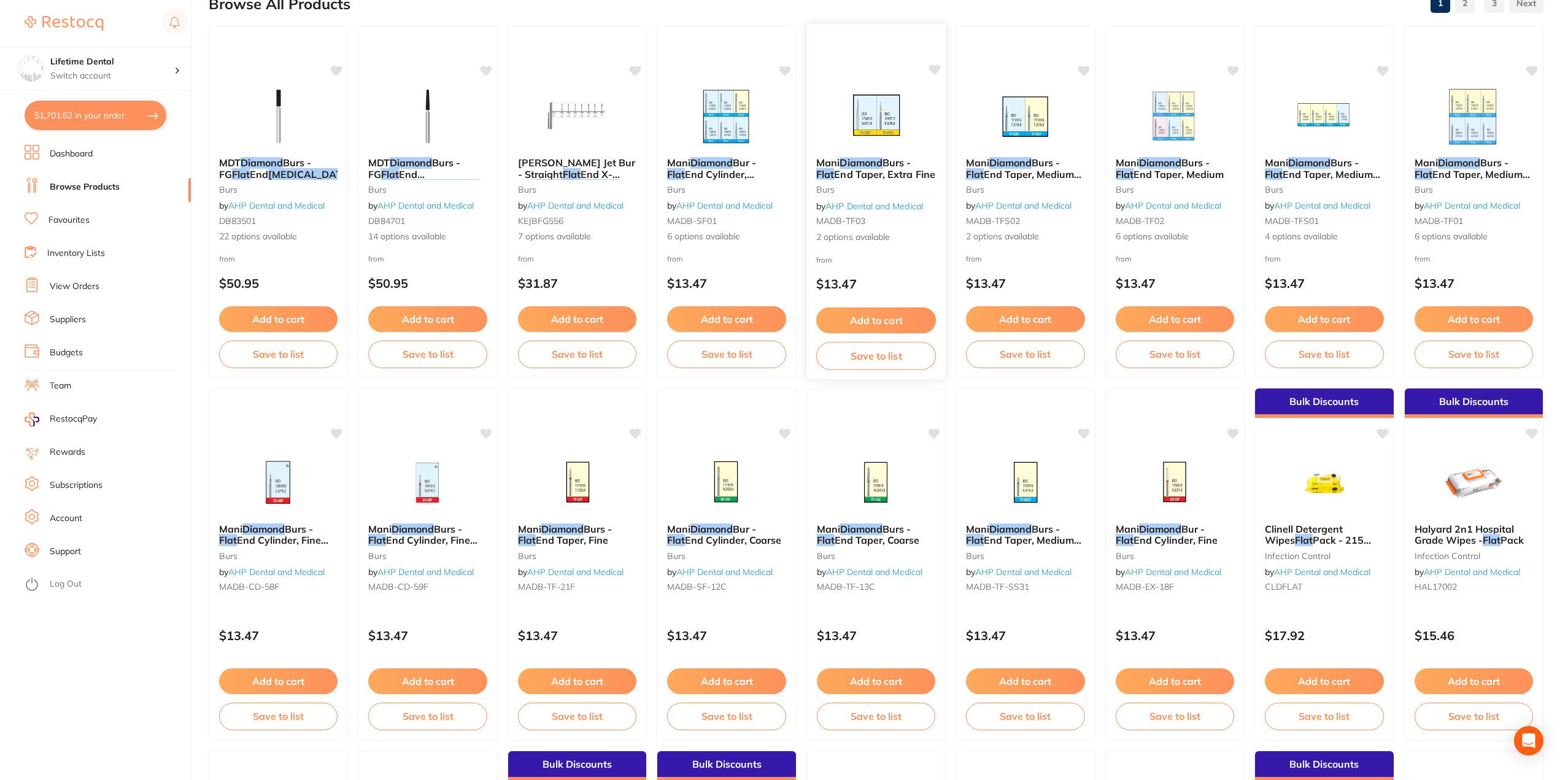
scroll to position [184, 0]
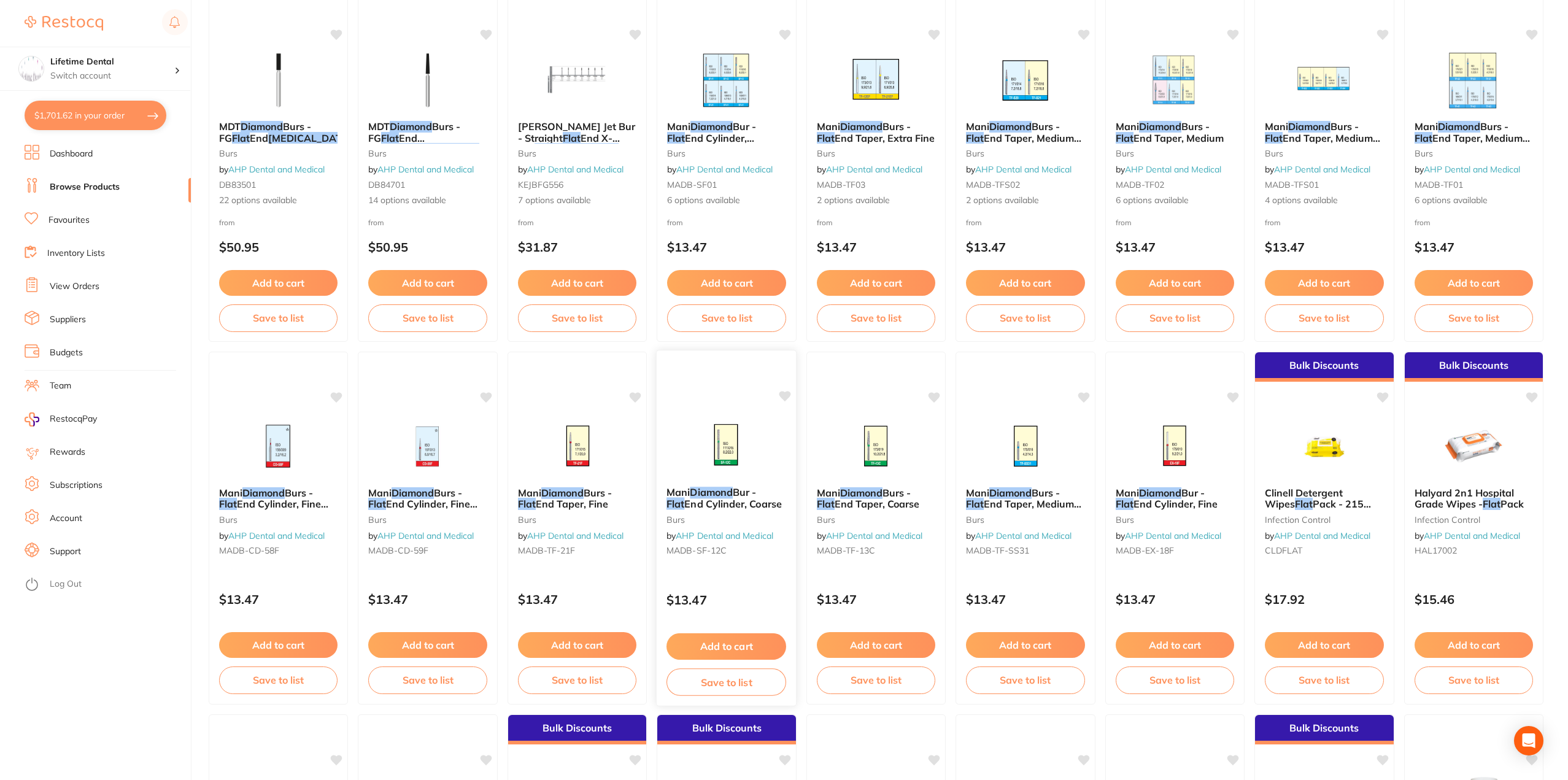
click at [728, 489] on em "Diamond" at bounding box center [712, 492] width 43 height 12
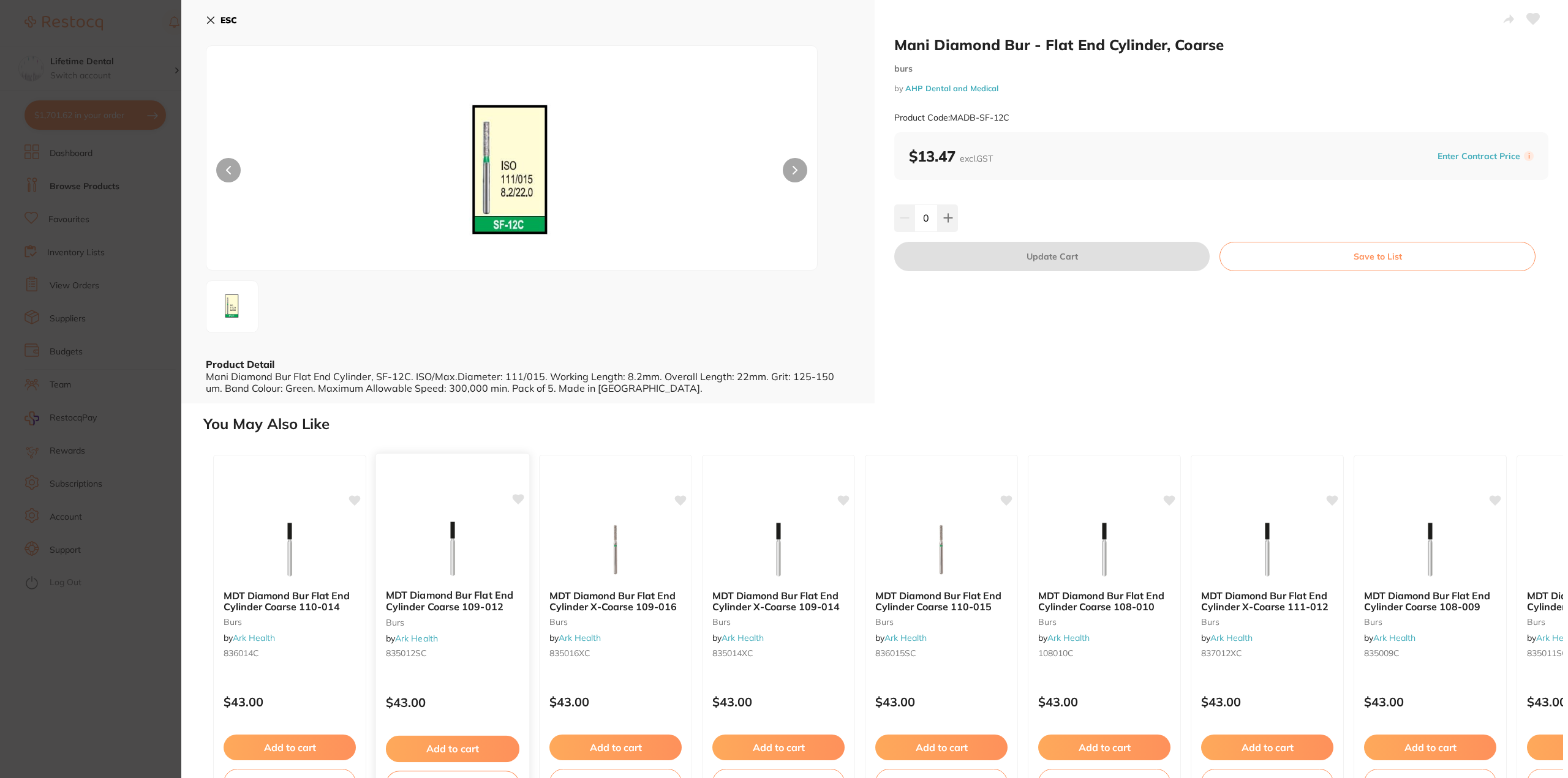
click at [413, 594] on b "MDT Diamond Bur Flat End Cylinder Coarse 109-012" at bounding box center [452, 601] width 134 height 23
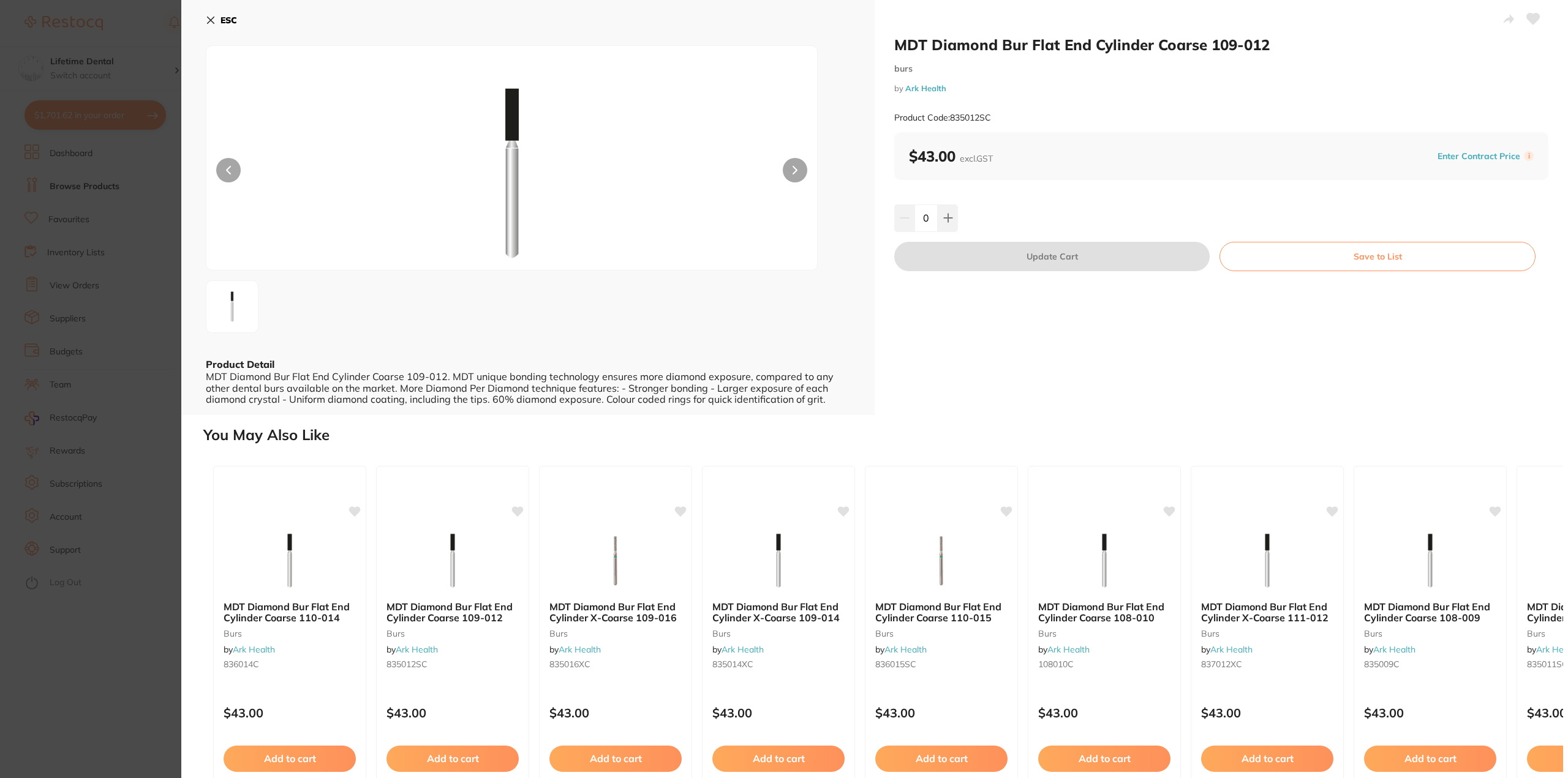
click at [209, 19] on icon at bounding box center [211, 20] width 7 height 7
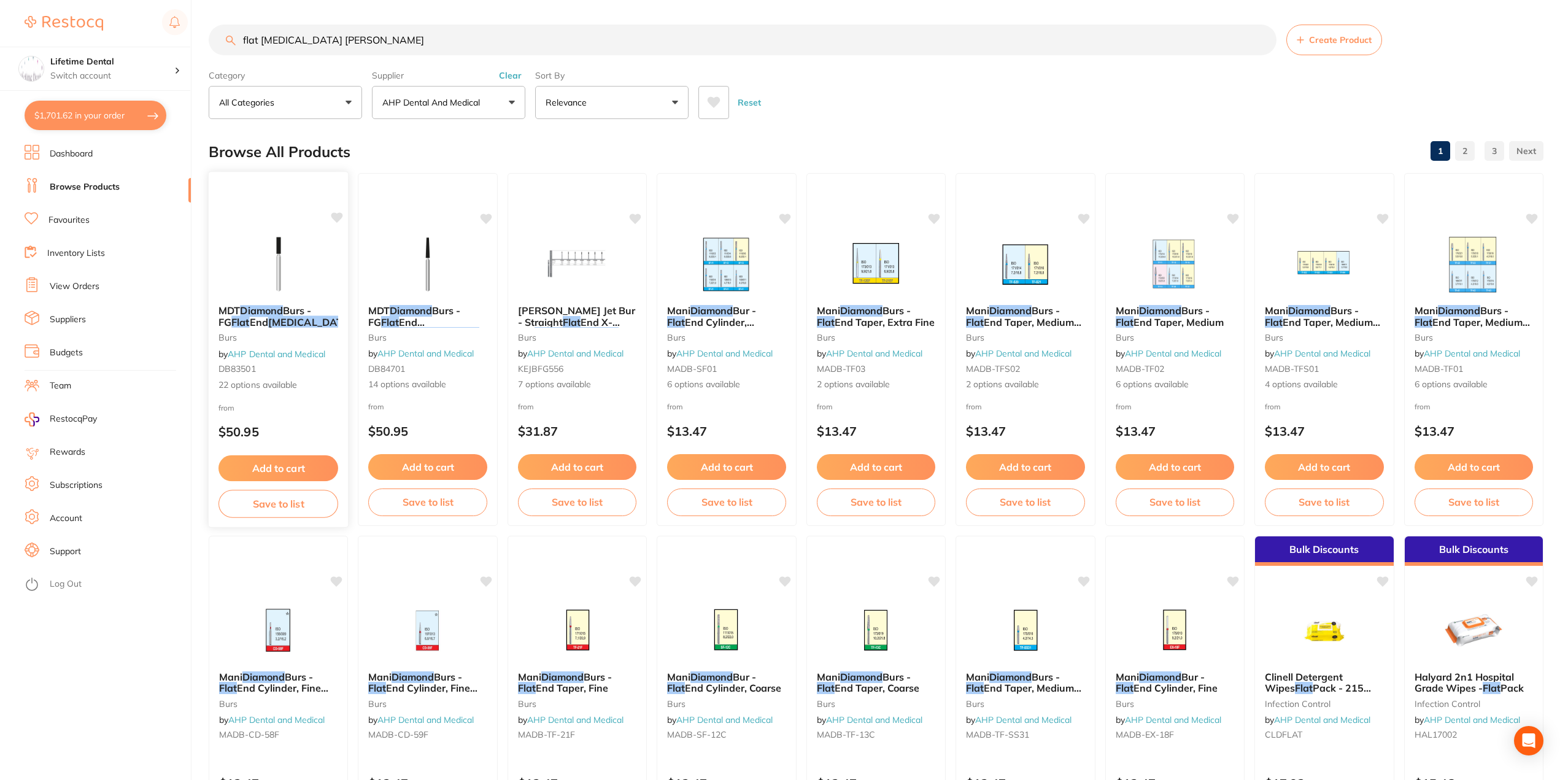
click at [248, 311] on em "Diamond" at bounding box center [261, 310] width 43 height 12
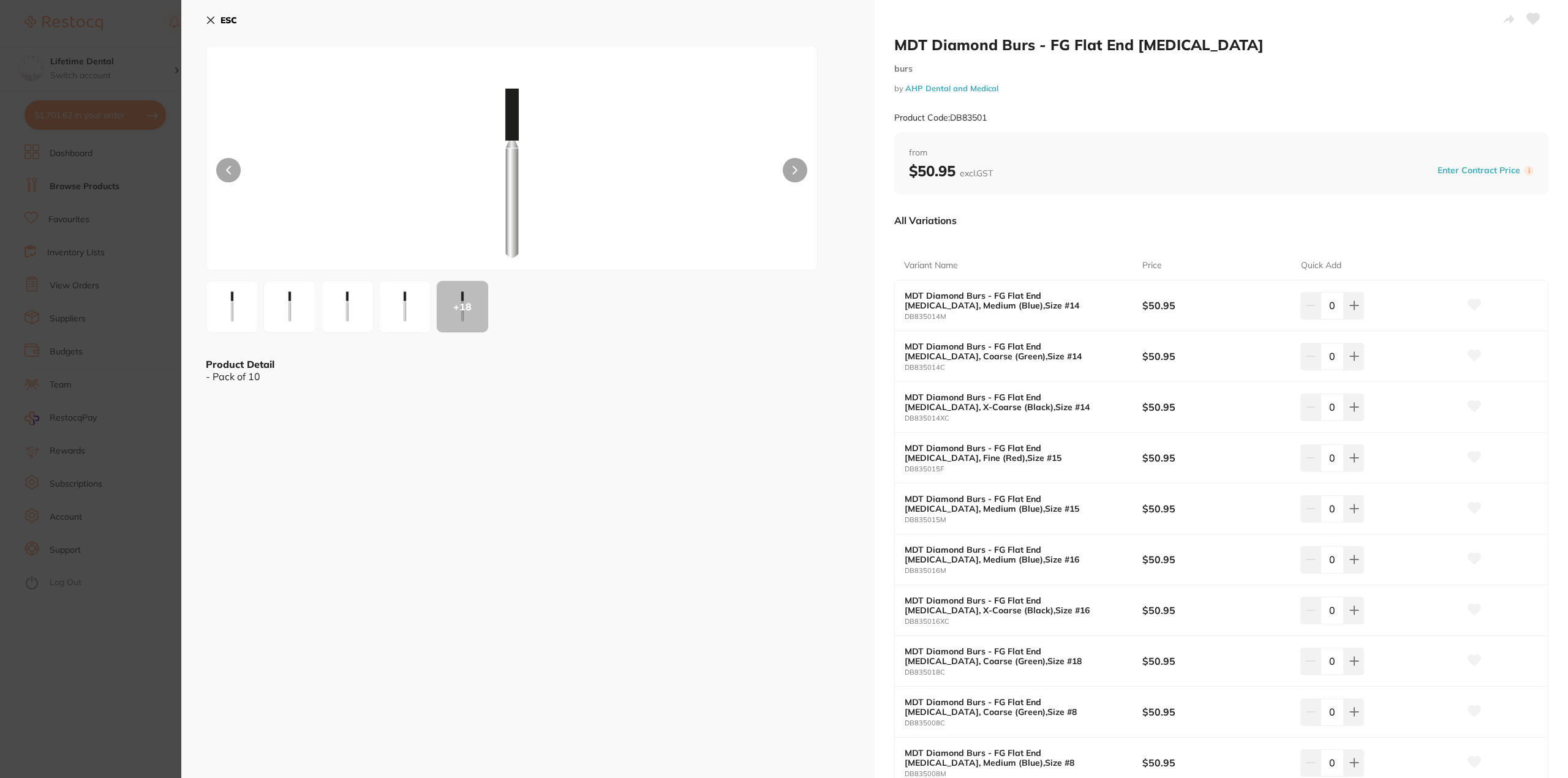
click at [280, 311] on img at bounding box center [290, 307] width 44 height 44
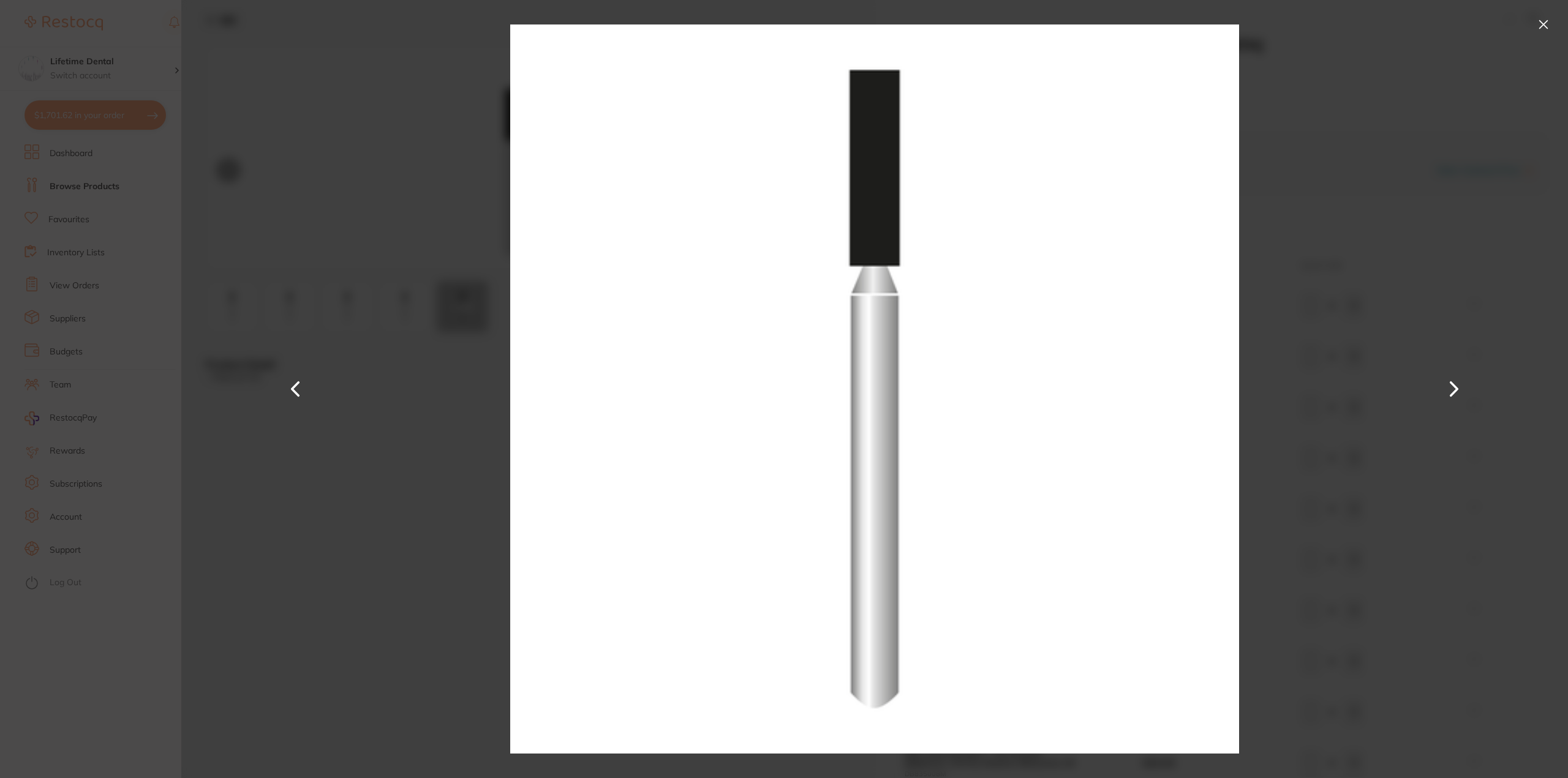
click at [1537, 21] on button at bounding box center [1544, 25] width 20 height 20
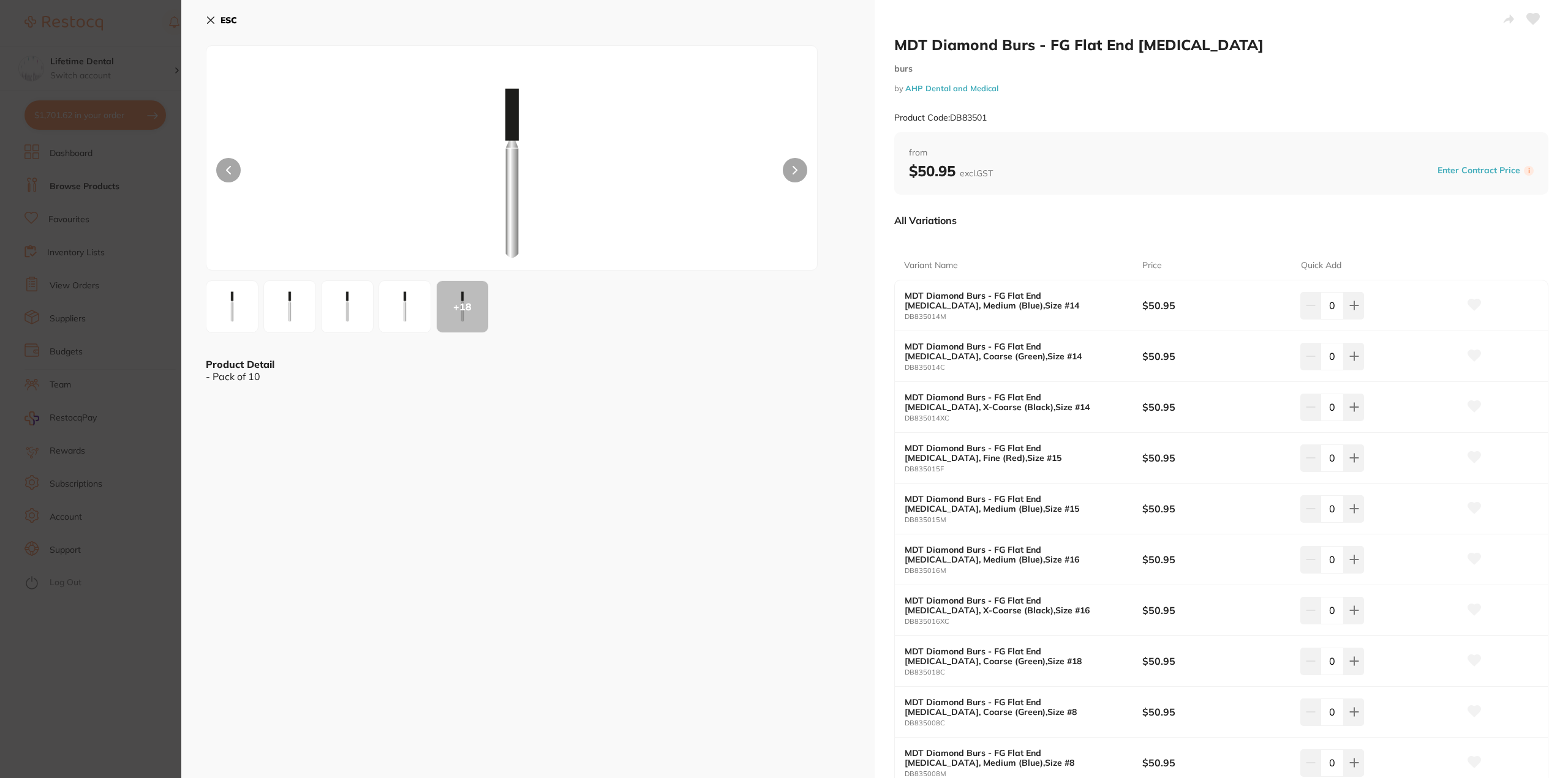
click at [218, 19] on button "ESC" at bounding box center [222, 20] width 31 height 21
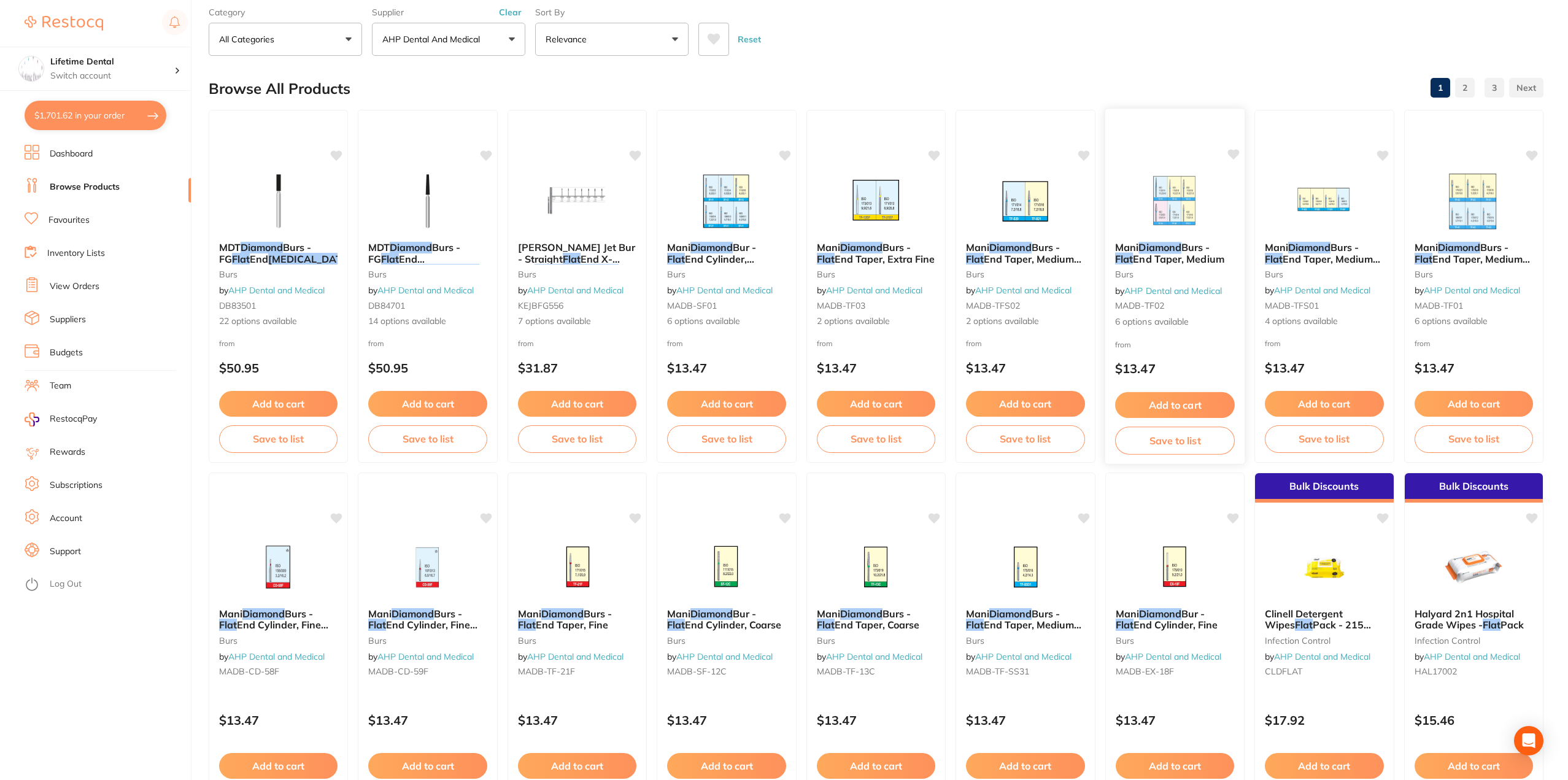
scroll to position [62, 0]
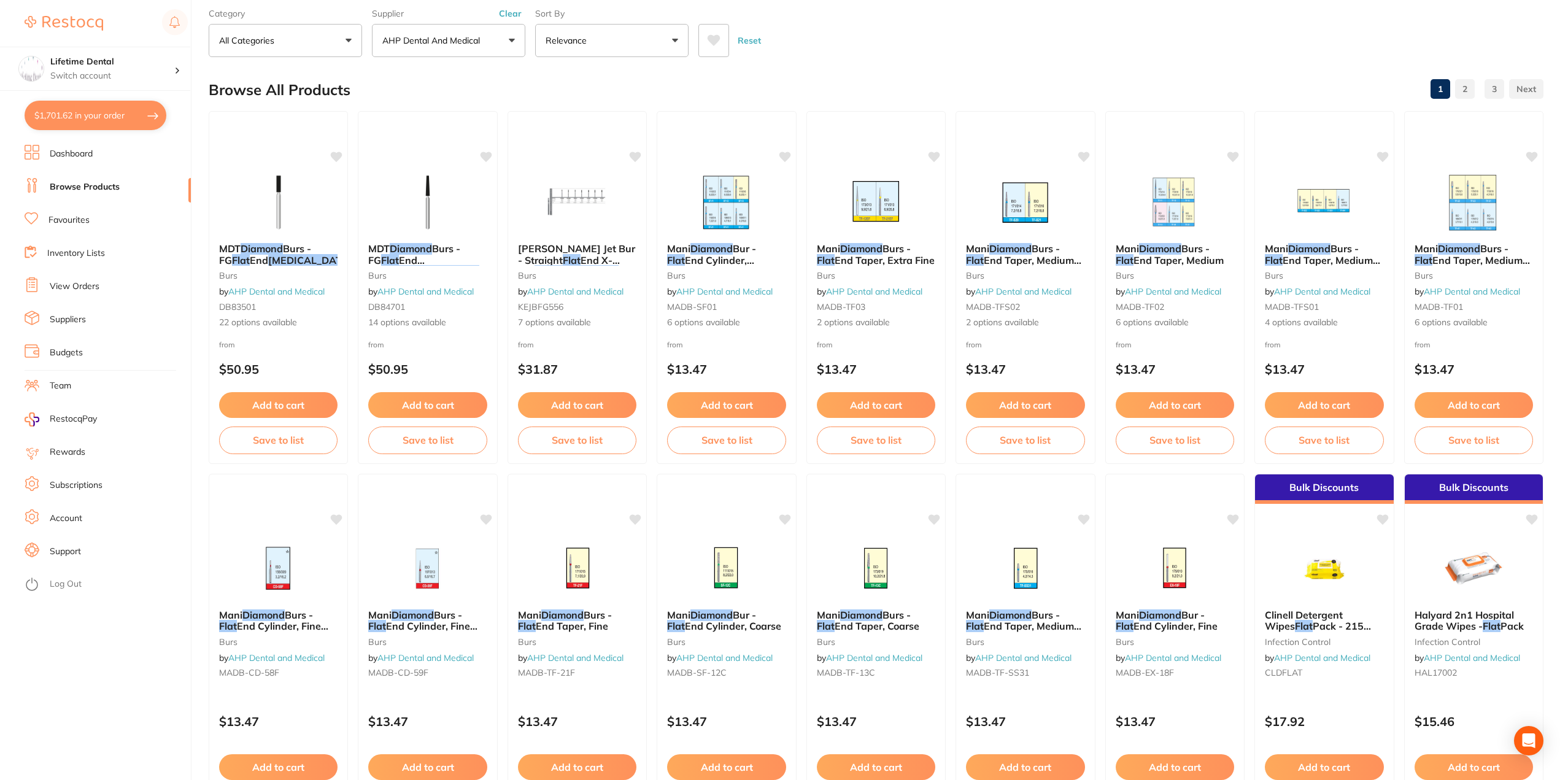
click at [1190, 220] on img at bounding box center [1175, 203] width 80 height 61
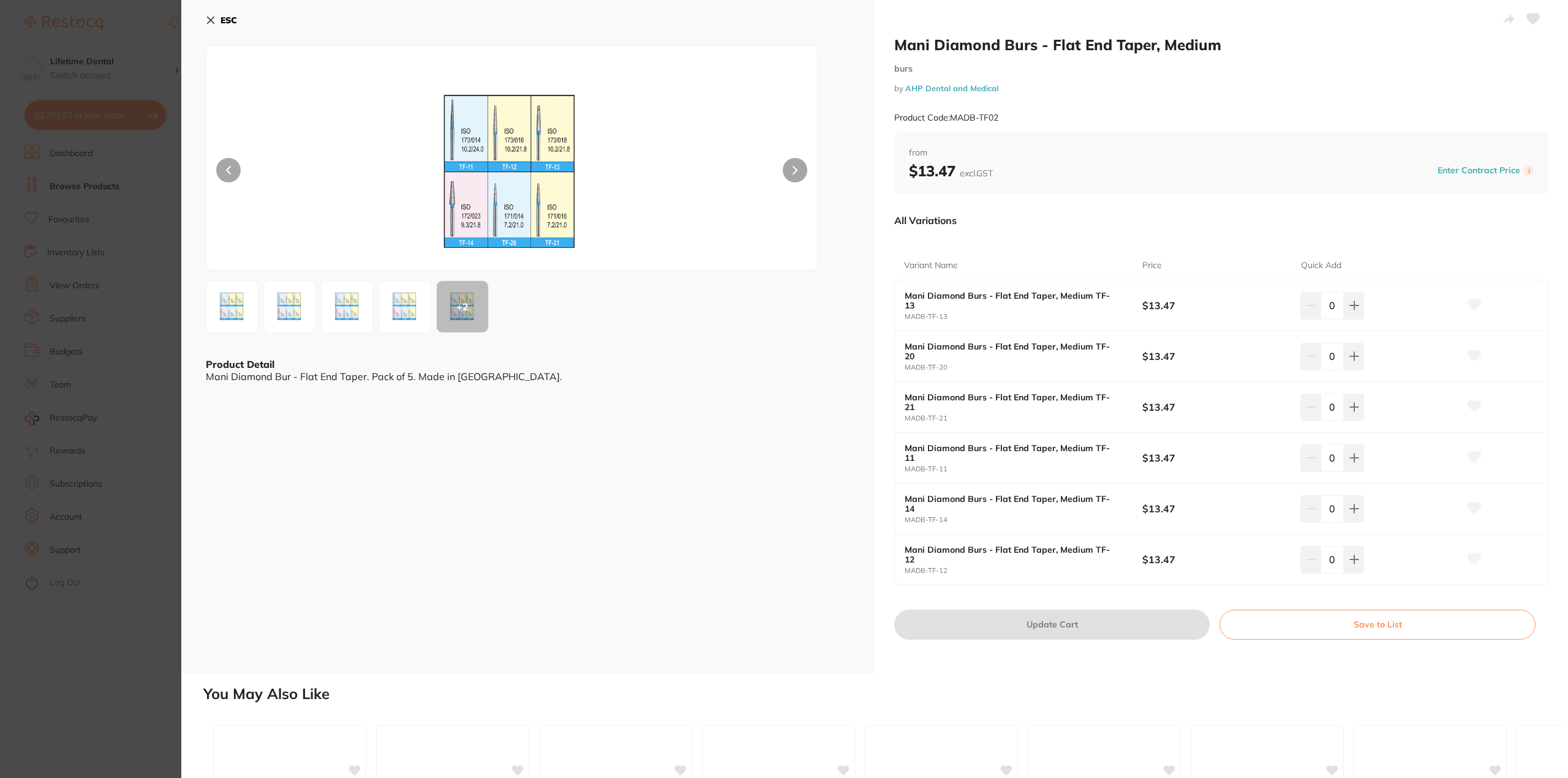
click at [214, 14] on button "ESC" at bounding box center [222, 20] width 31 height 21
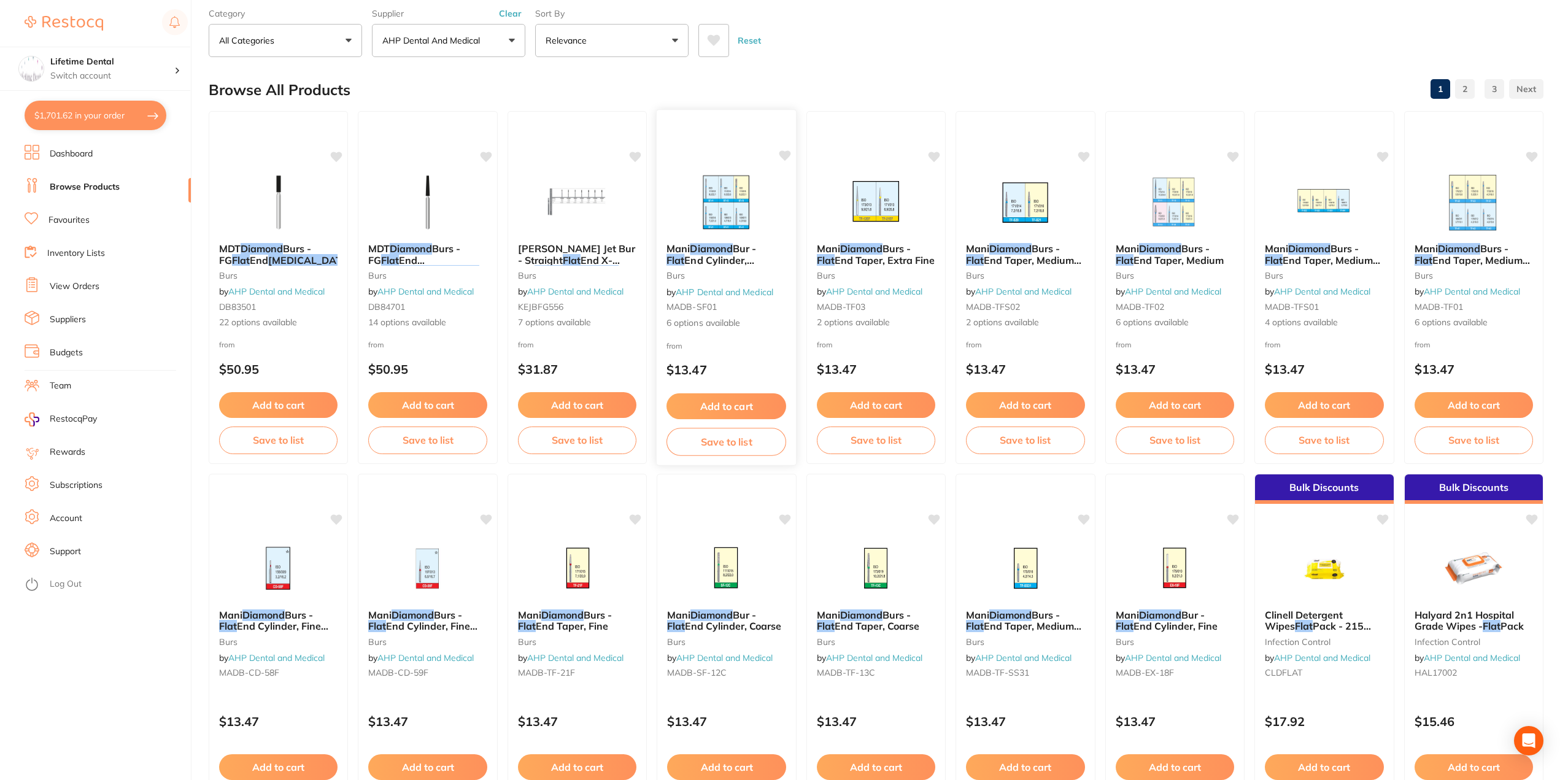
click at [703, 199] on img at bounding box center [726, 202] width 80 height 62
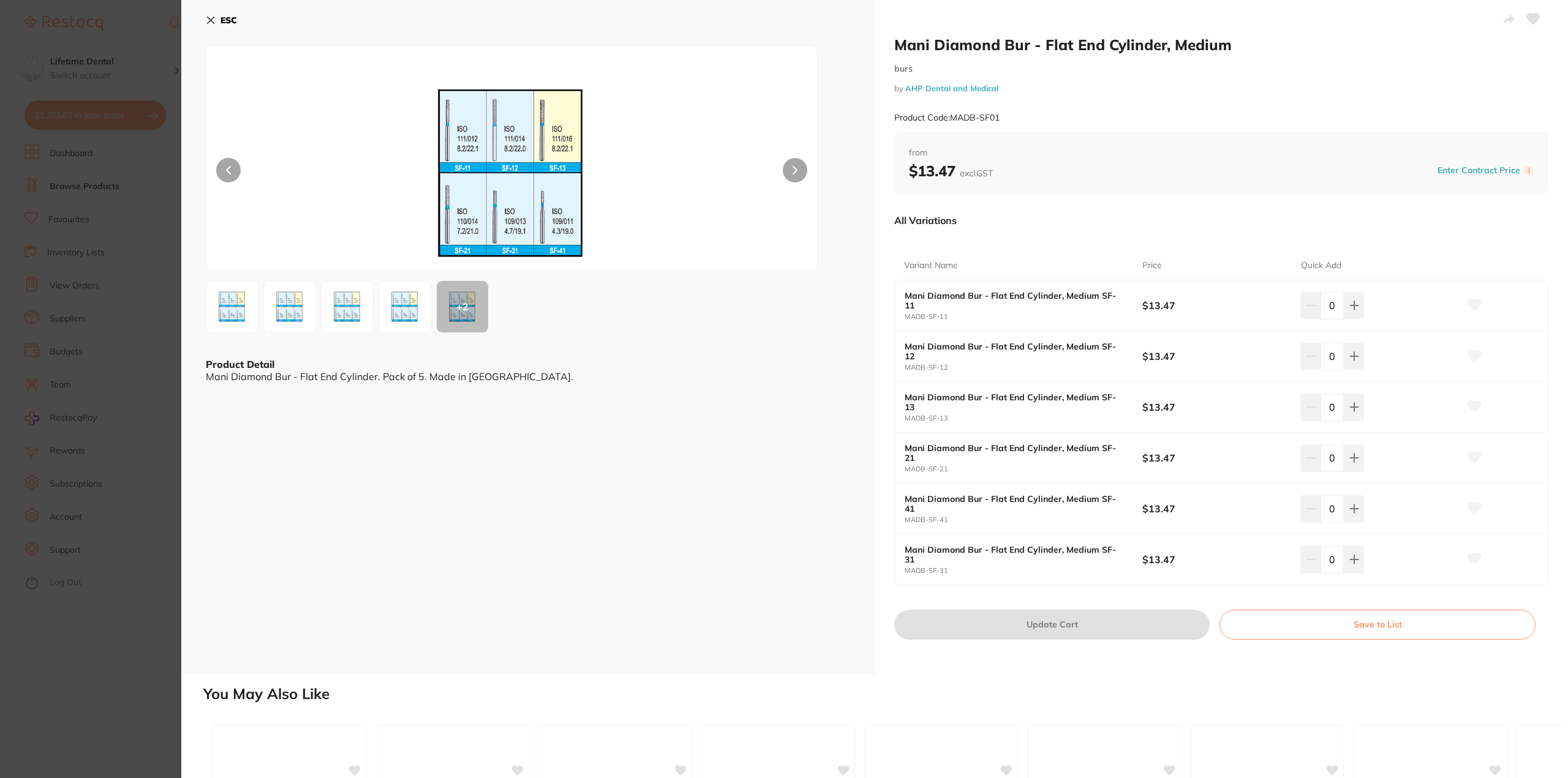
click at [219, 23] on button "ESC" at bounding box center [222, 20] width 31 height 21
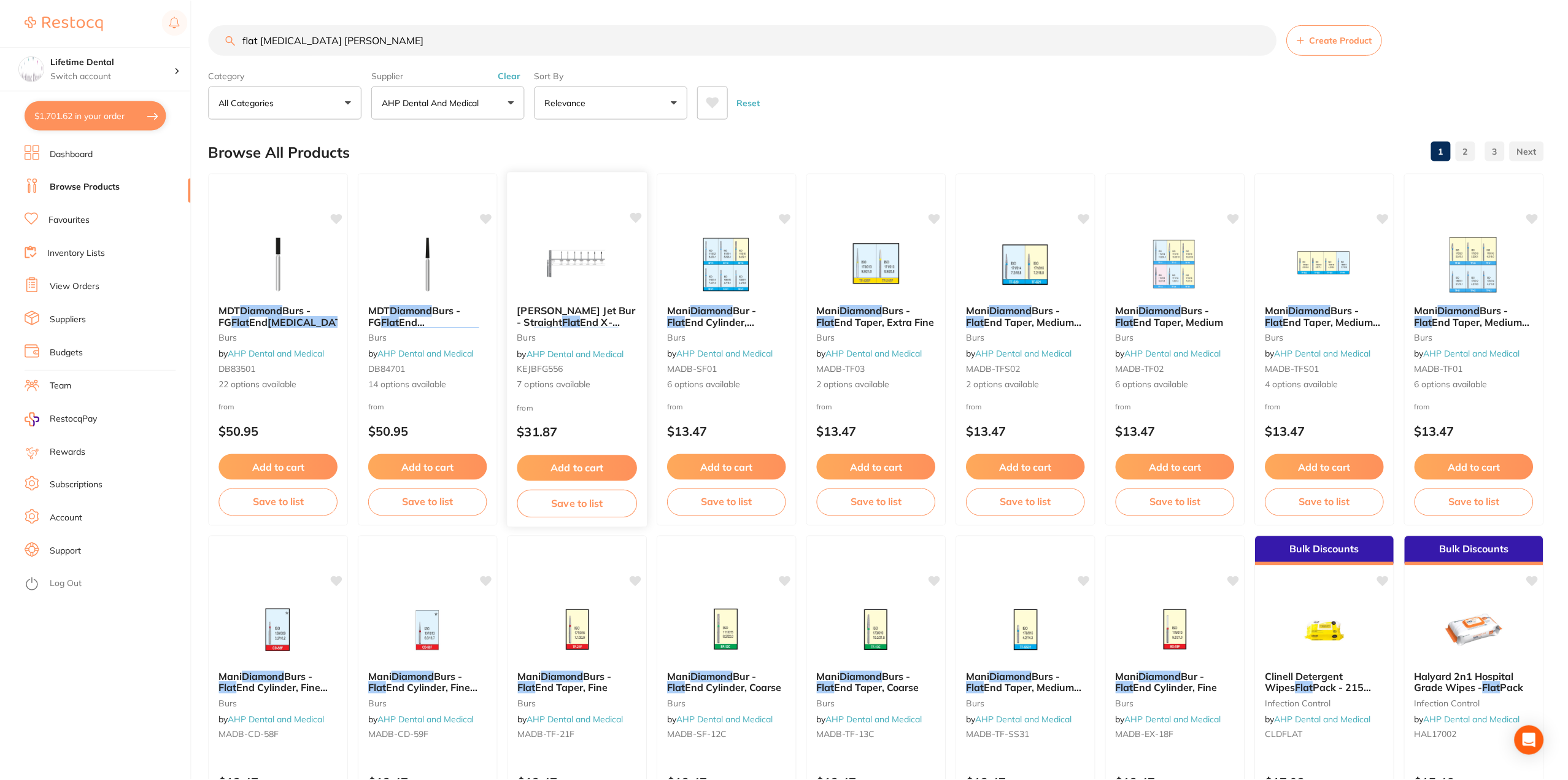
scroll to position [62, 0]
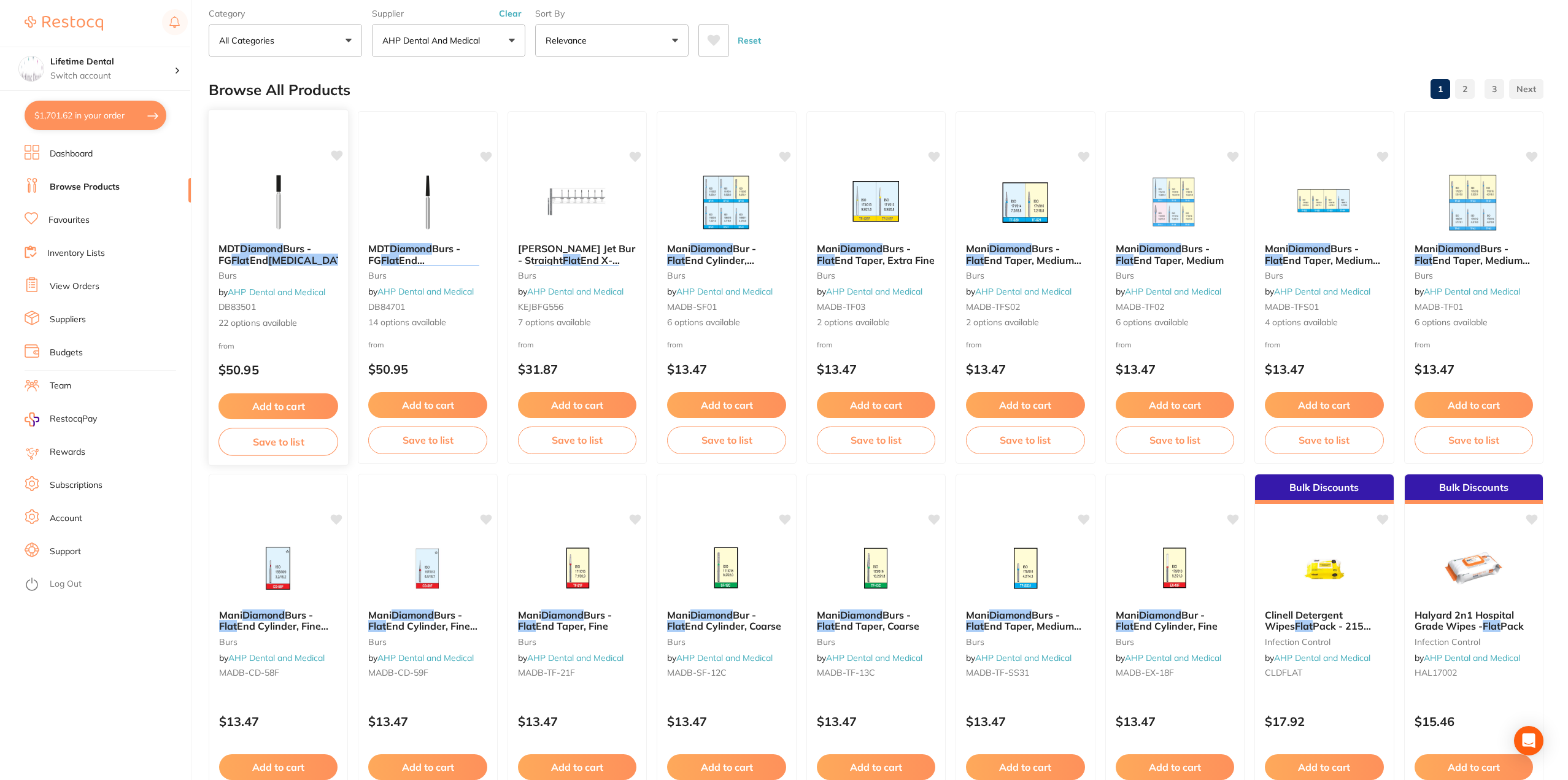
click at [264, 252] on em "Diamond" at bounding box center [261, 248] width 43 height 12
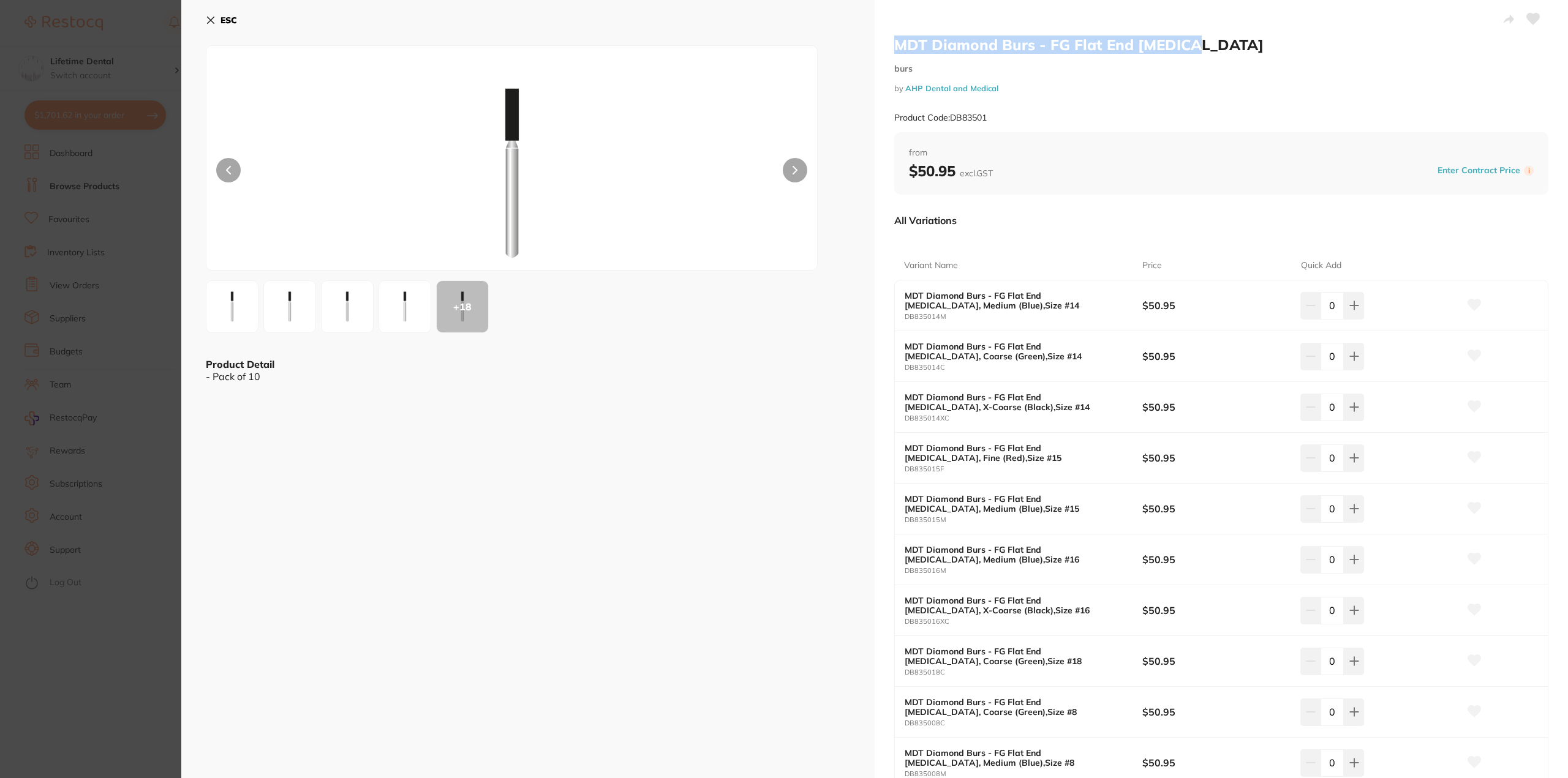
drag, startPoint x: 891, startPoint y: 45, endPoint x: 1232, endPoint y: 48, distance: 341.0
click at [1232, 48] on div "MDT Diamond Burs - FG Flat End Fissure burs by AHP Dental and Medical Product C…" at bounding box center [1222, 743] width 694 height 1487
copy h2 "MDT Diamond Burs - FG Flat End Fissure"
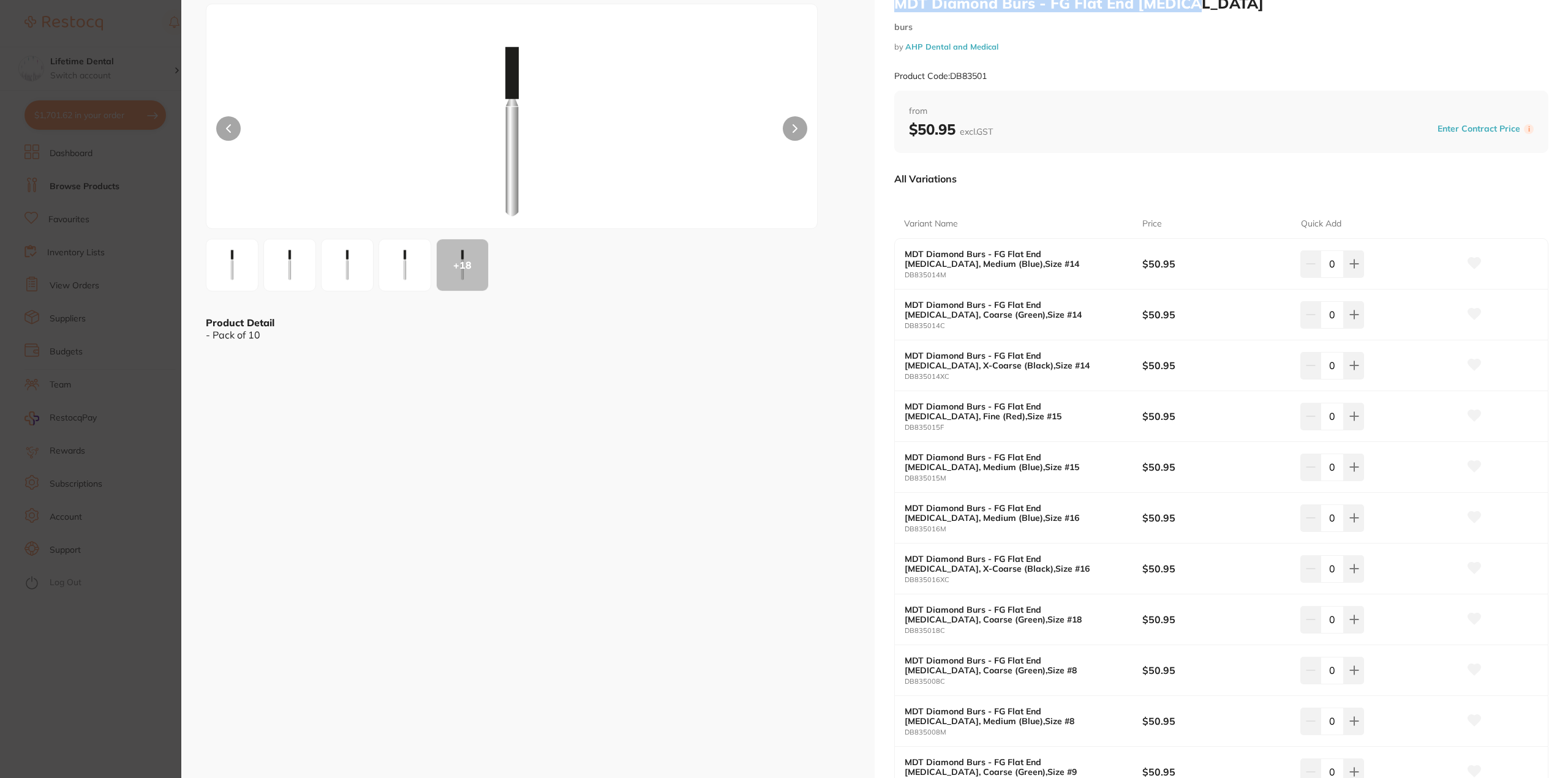
scroll to position [122, 0]
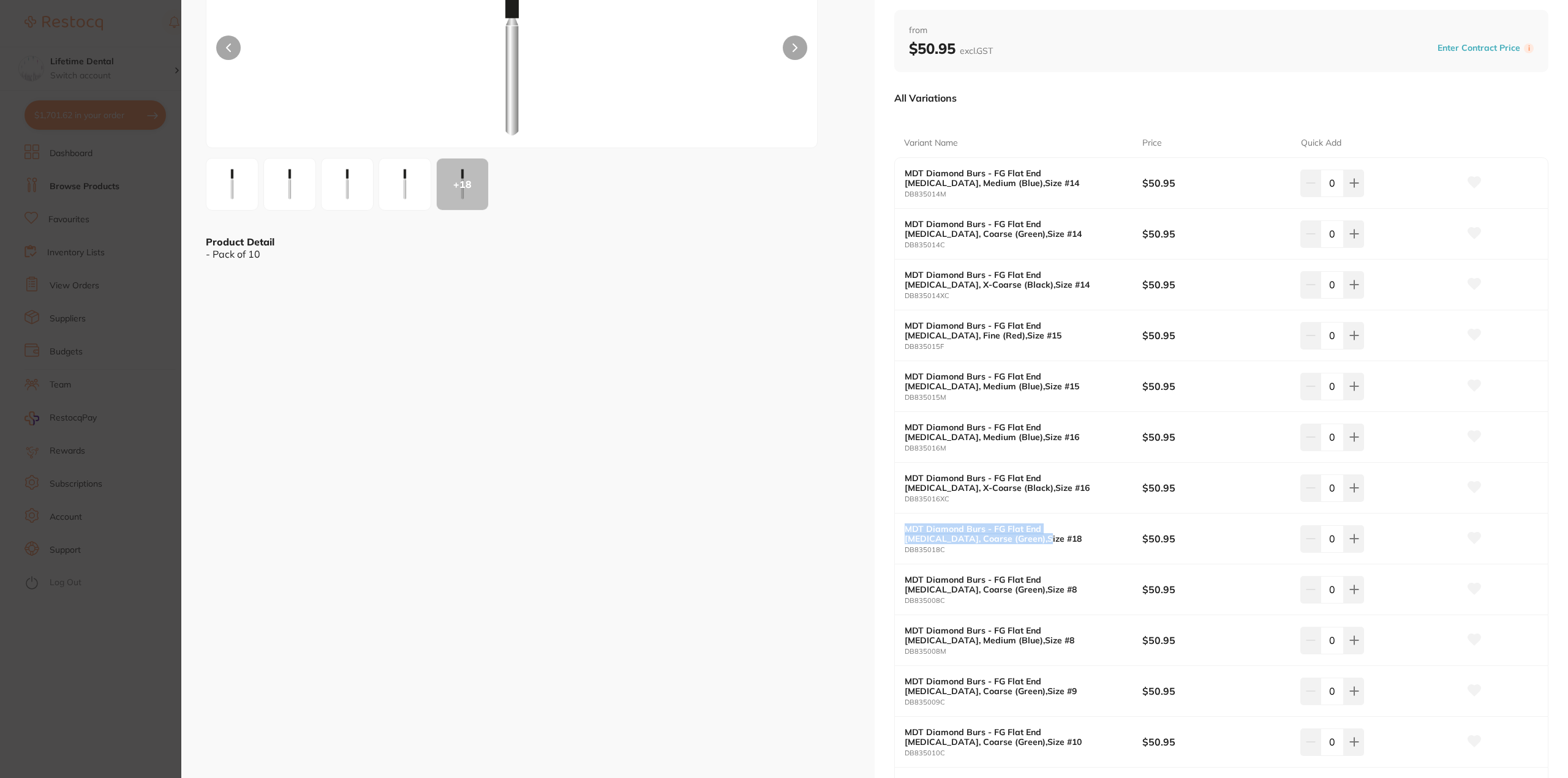
drag, startPoint x: 903, startPoint y: 528, endPoint x: 977, endPoint y: 541, distance: 75.1
click at [977, 541] on b "MDT Diamond Burs - FG Flat End Fissure, Coarse (Green),Size #18" at bounding box center [1012, 534] width 214 height 20
copy b "MDT Diamond Burs - FG Flat End Fissure, Coarse (Green),Size #18"
click at [1352, 541] on icon at bounding box center [1354, 539] width 8 height 8
type input "1"
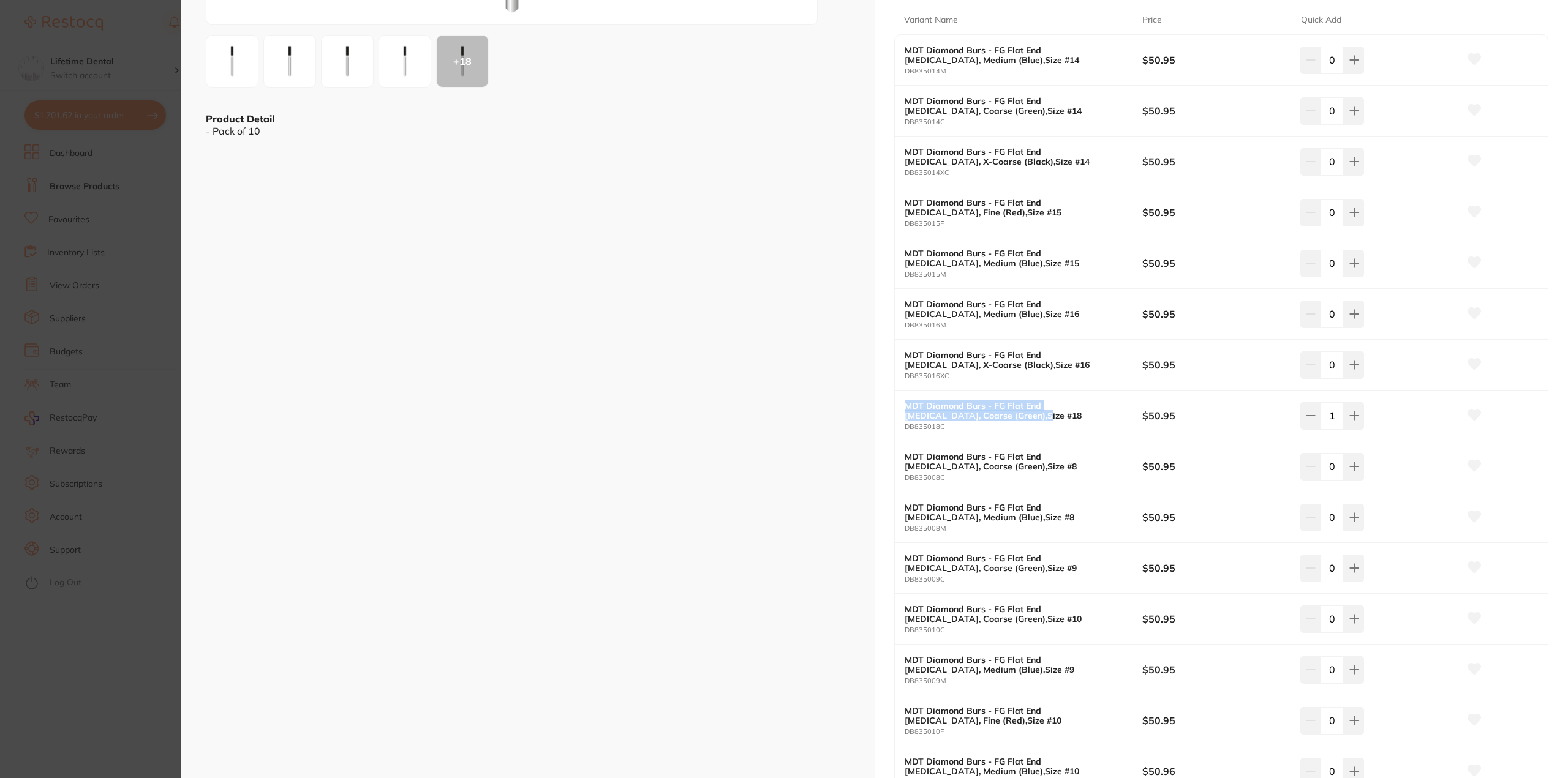
scroll to position [245, 0]
click at [1473, 413] on icon at bounding box center [1475, 415] width 13 height 11
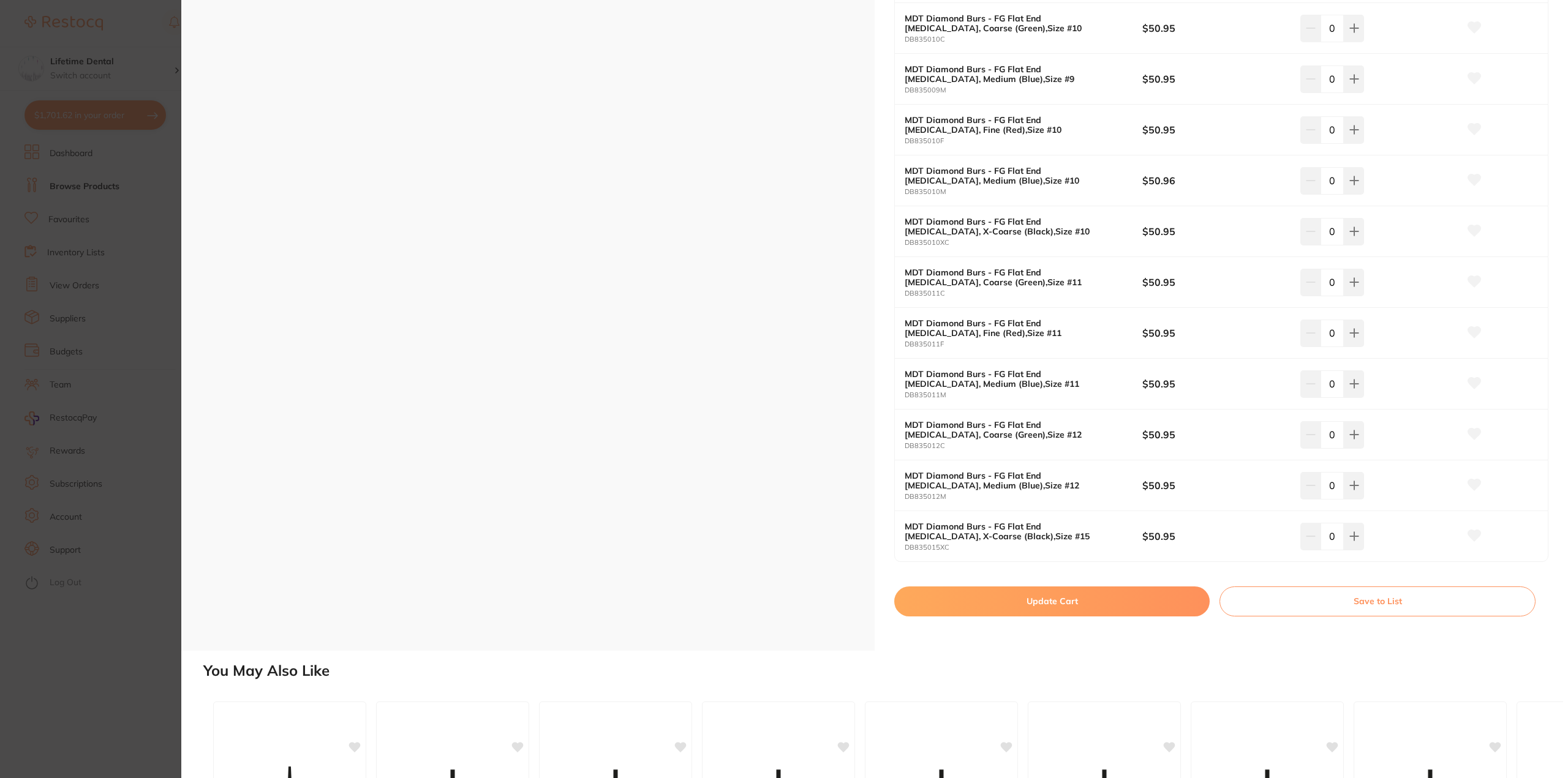
scroll to position [918, 0]
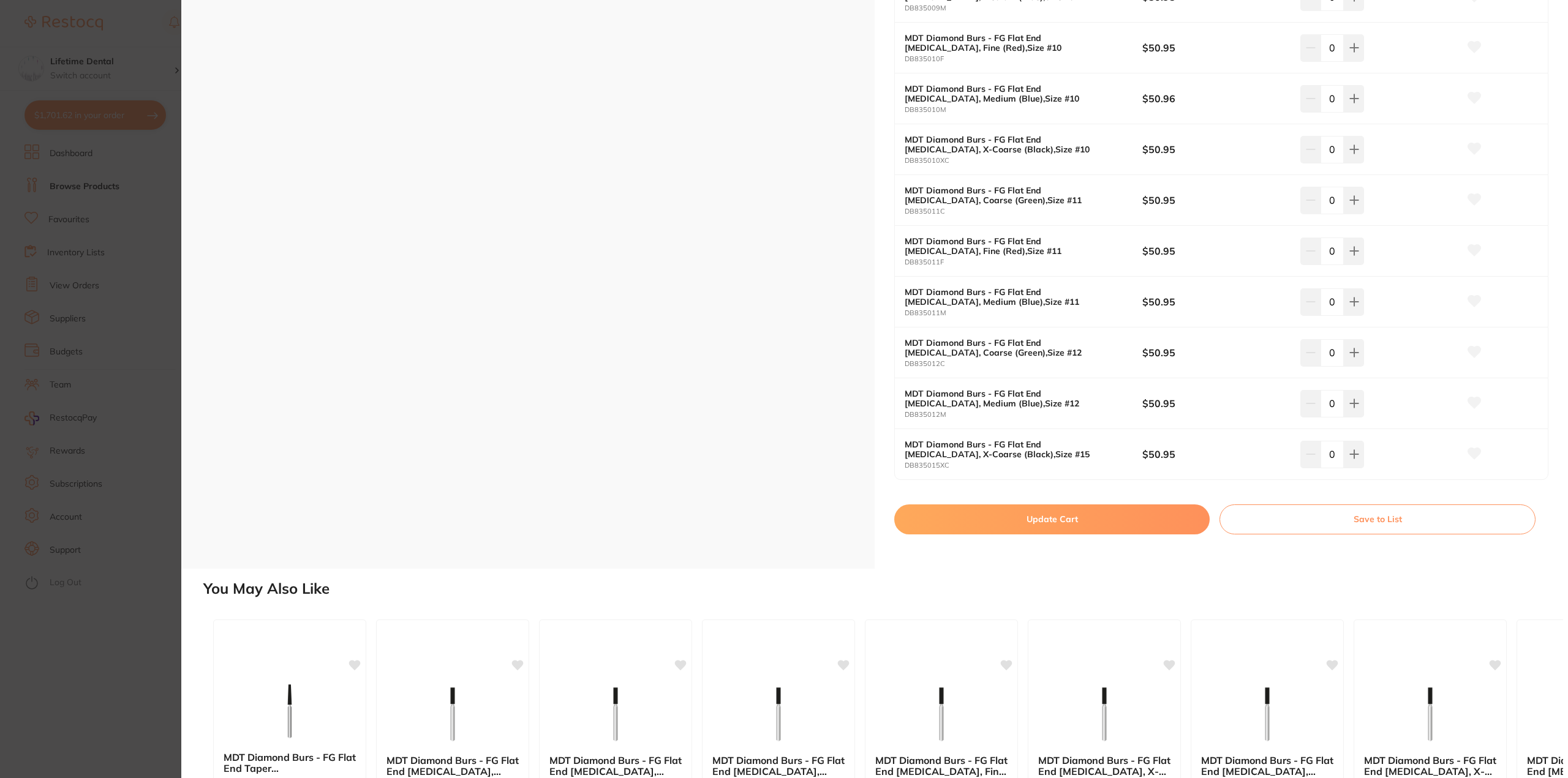
click at [1293, 522] on button "Save to List" at bounding box center [1378, 519] width 316 height 29
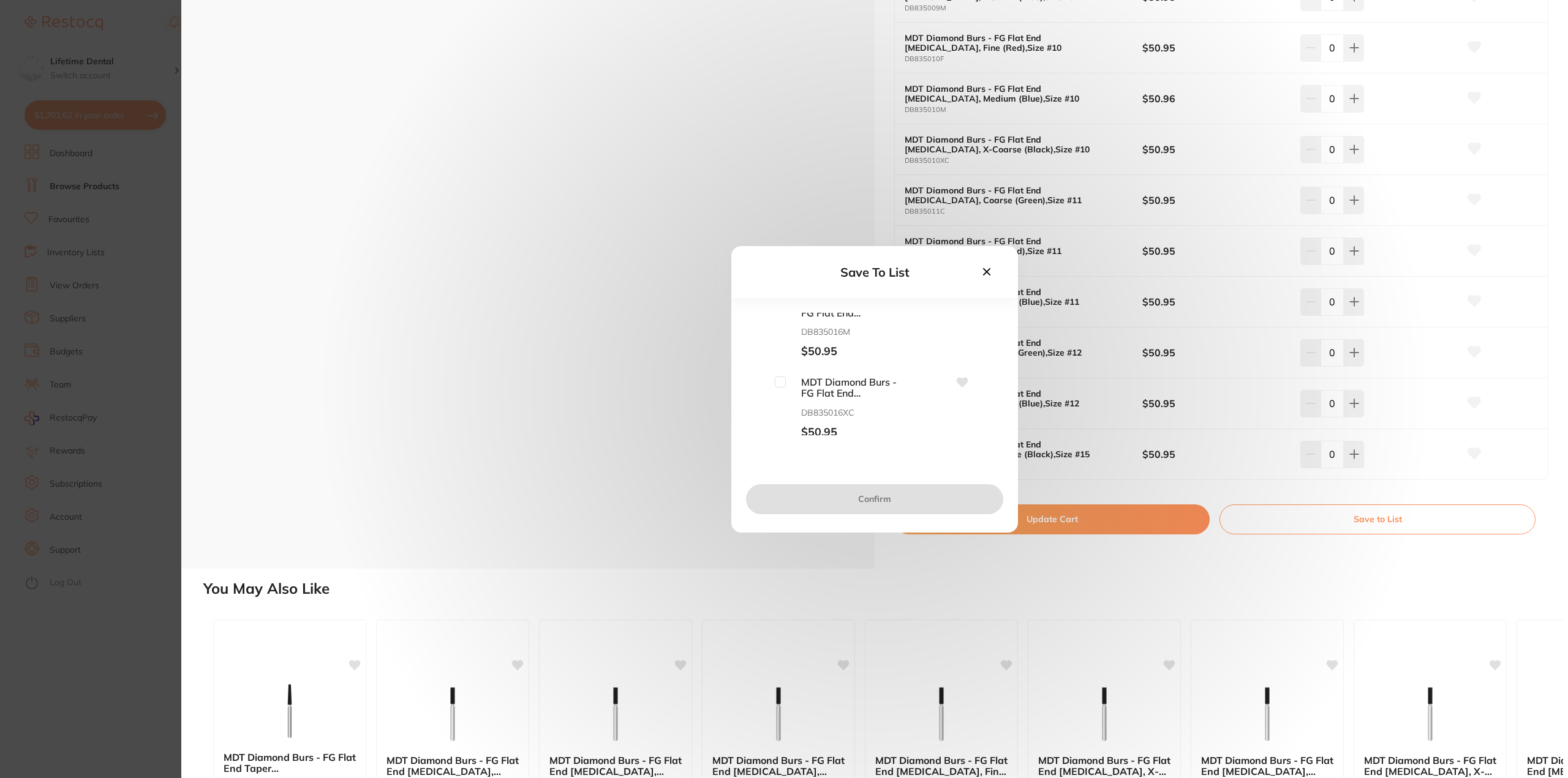
scroll to position [429, 0]
click at [987, 277] on icon at bounding box center [986, 272] width 14 height 14
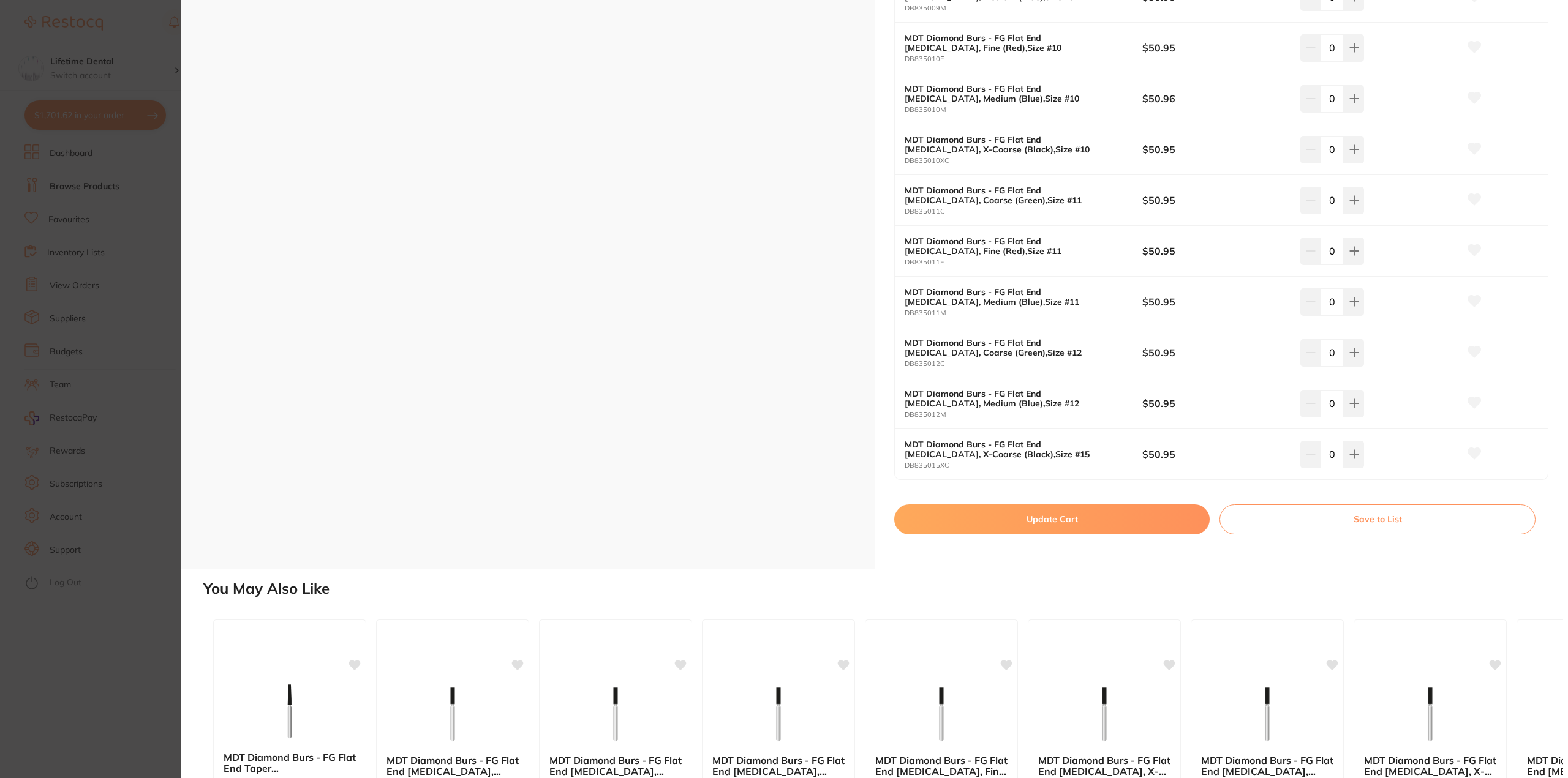
click at [1036, 517] on button "Update Cart" at bounding box center [1052, 519] width 316 height 29
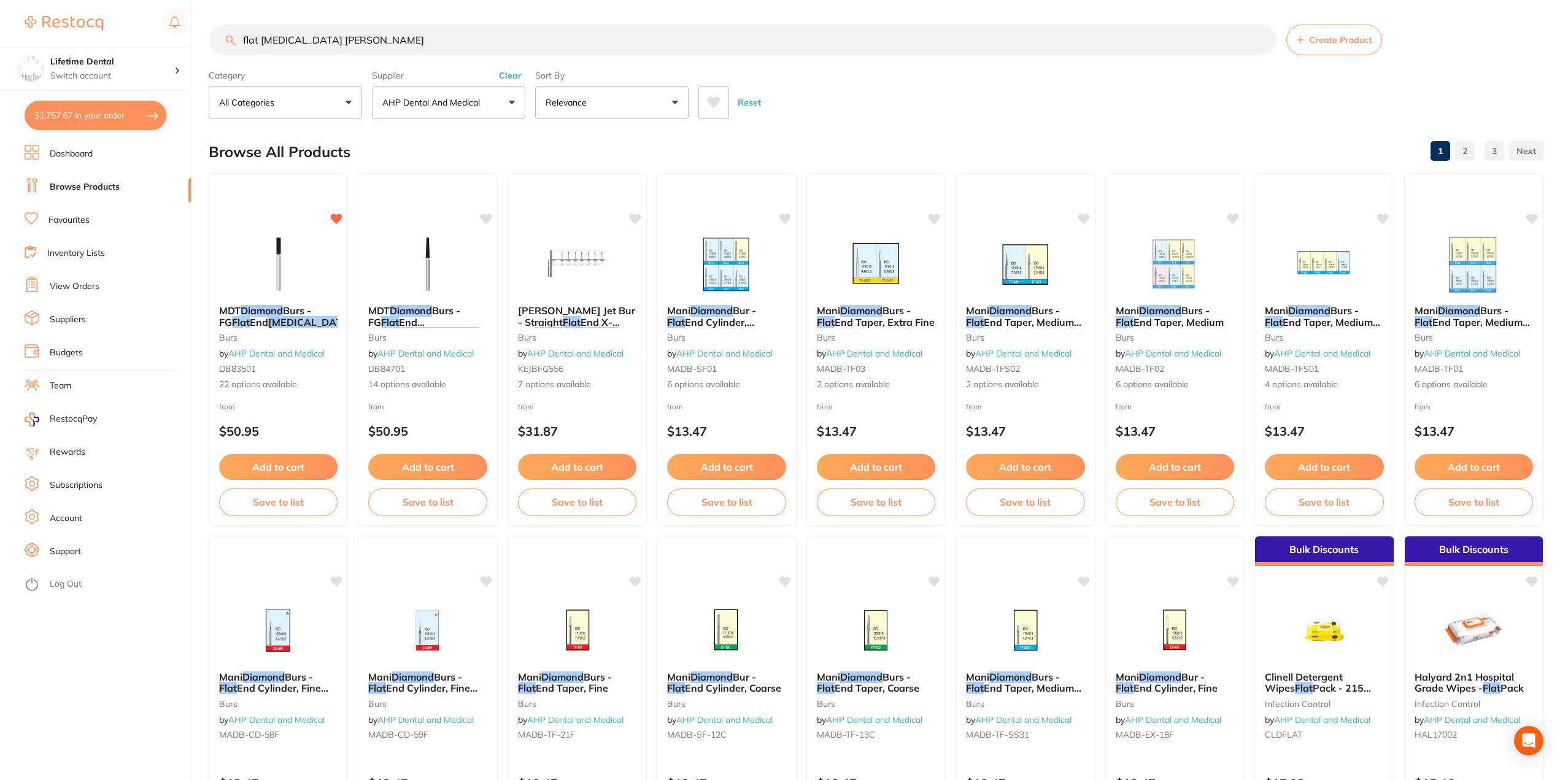
click at [75, 106] on button "$1,757.67 in your order" at bounding box center [95, 115] width 142 height 29
checkbox input "true"
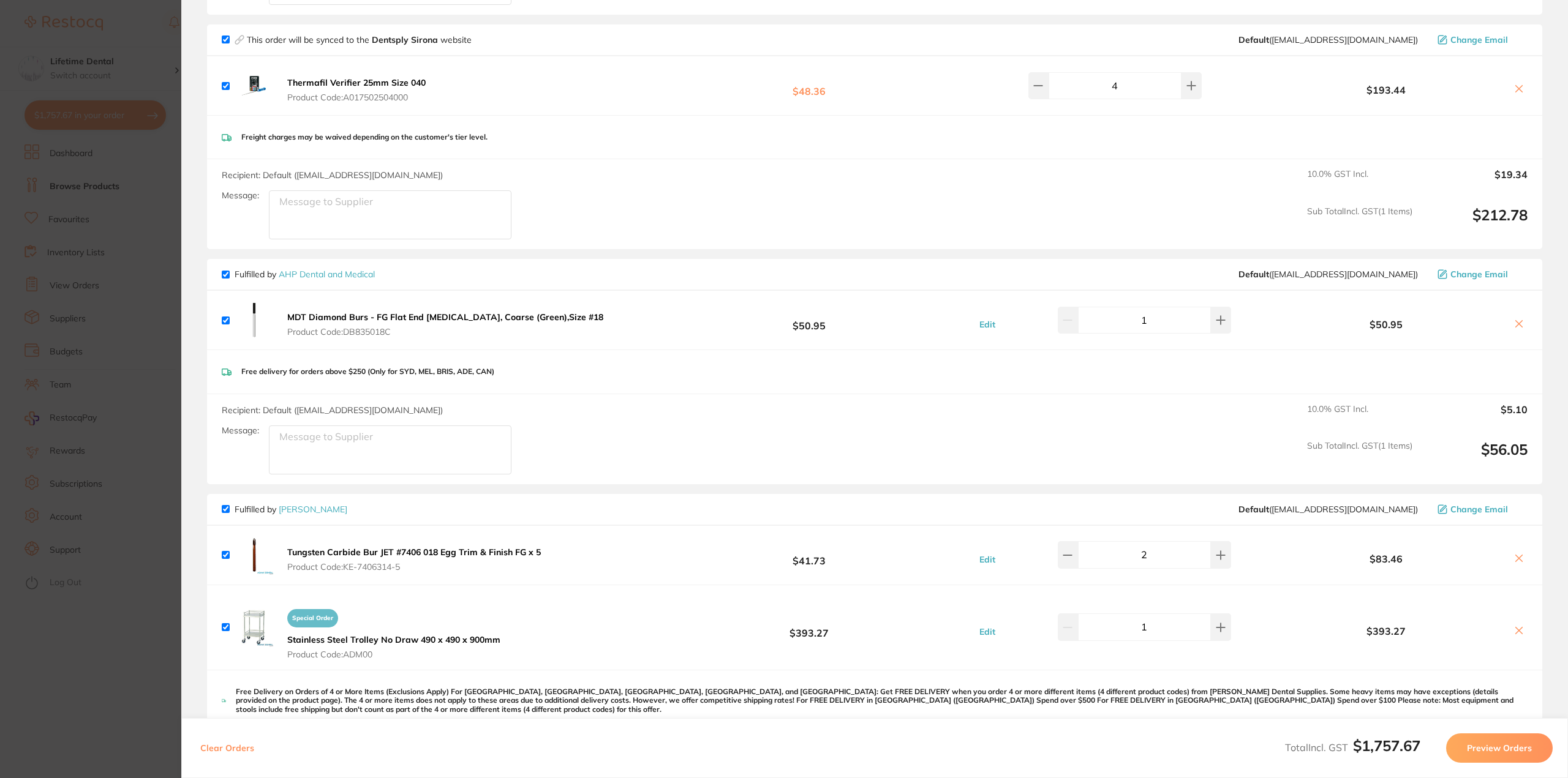
scroll to position [504, 0]
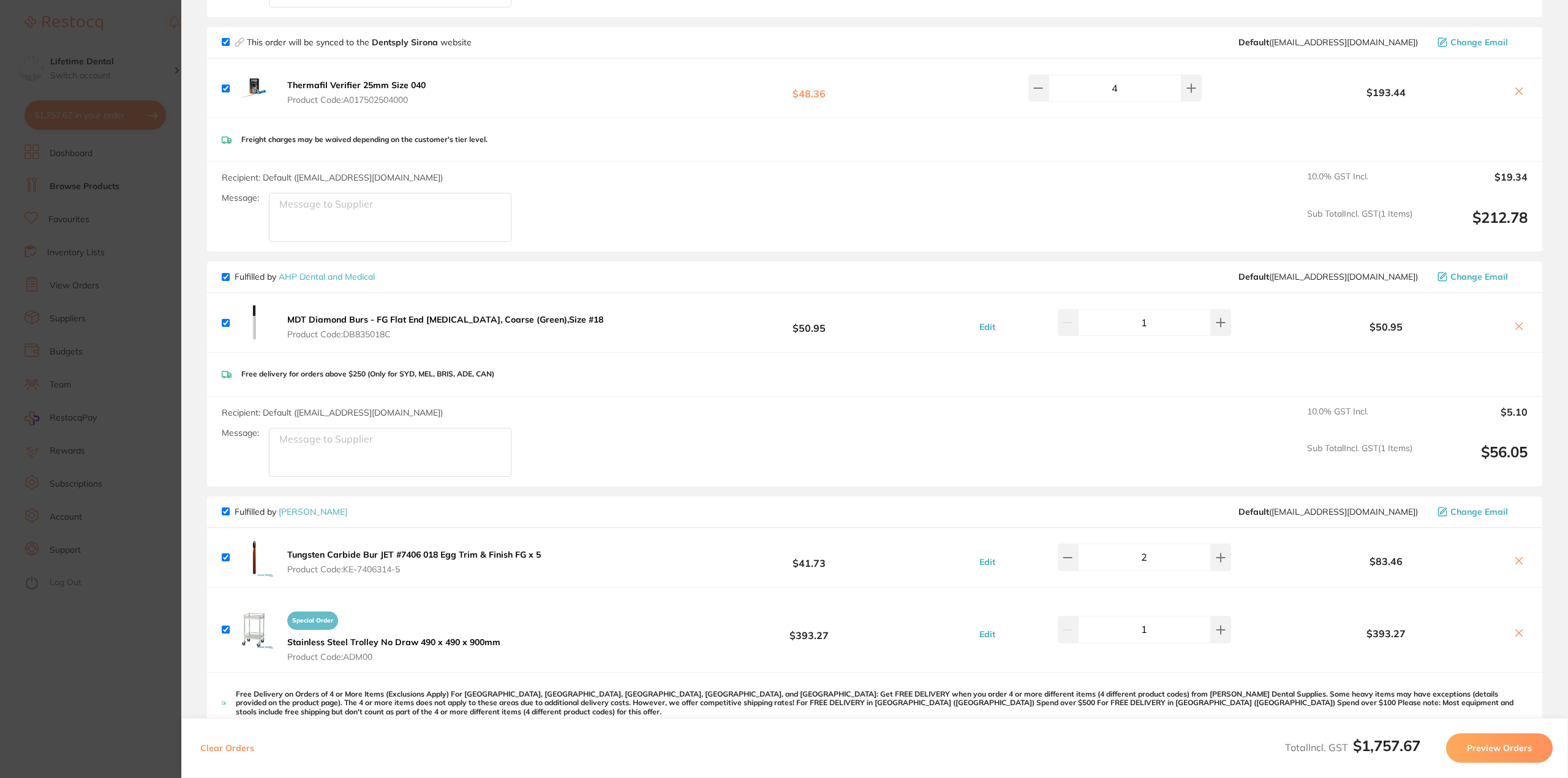
drag, startPoint x: 503, startPoint y: 321, endPoint x: 361, endPoint y: 320, distance: 142.0
click at [361, 320] on b "MDT Diamond Burs - FG Flat End Fissure, Coarse (Green),Size #18" at bounding box center [445, 319] width 316 height 11
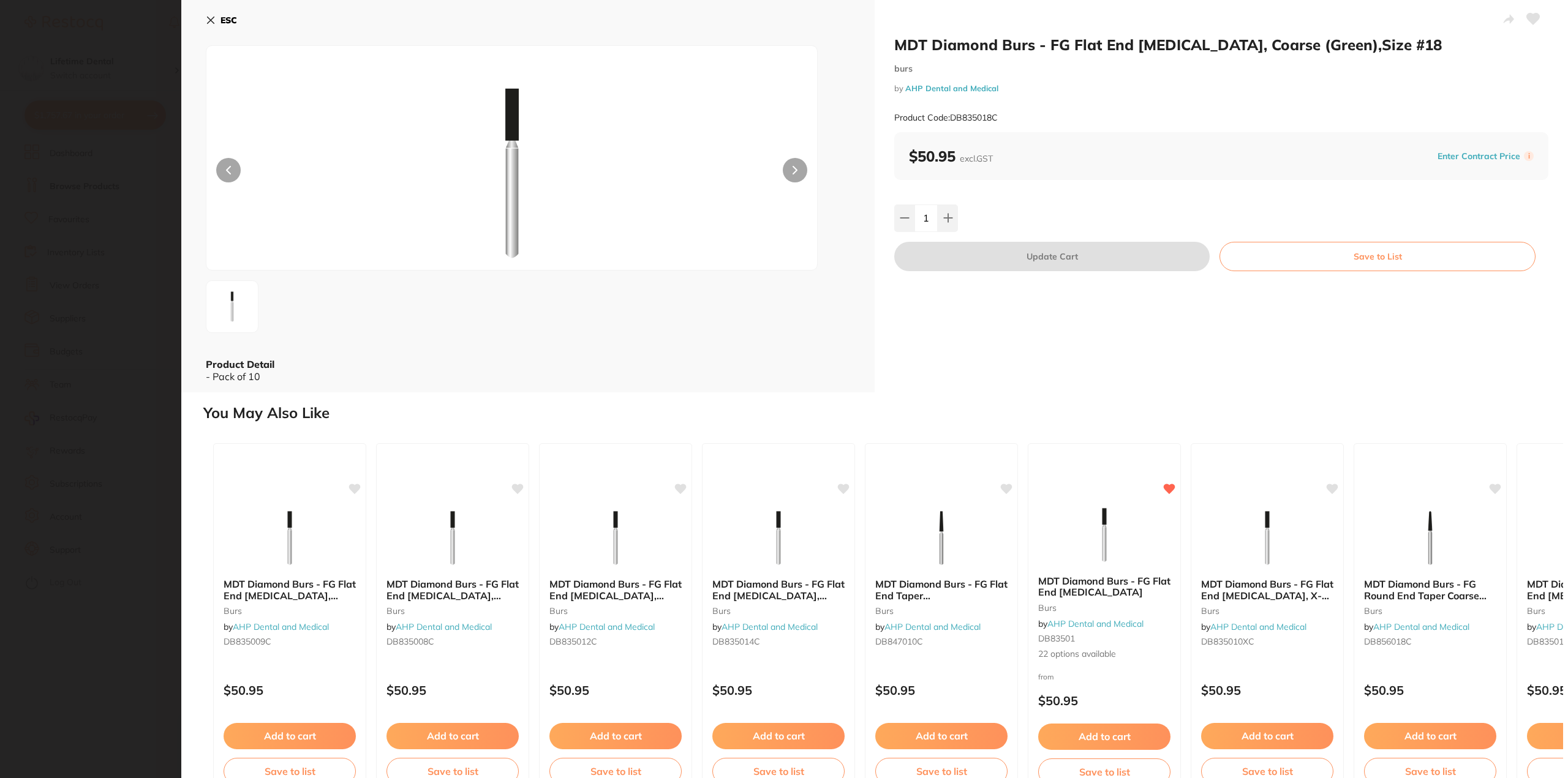
click at [1377, 261] on button "Save to List" at bounding box center [1378, 256] width 316 height 29
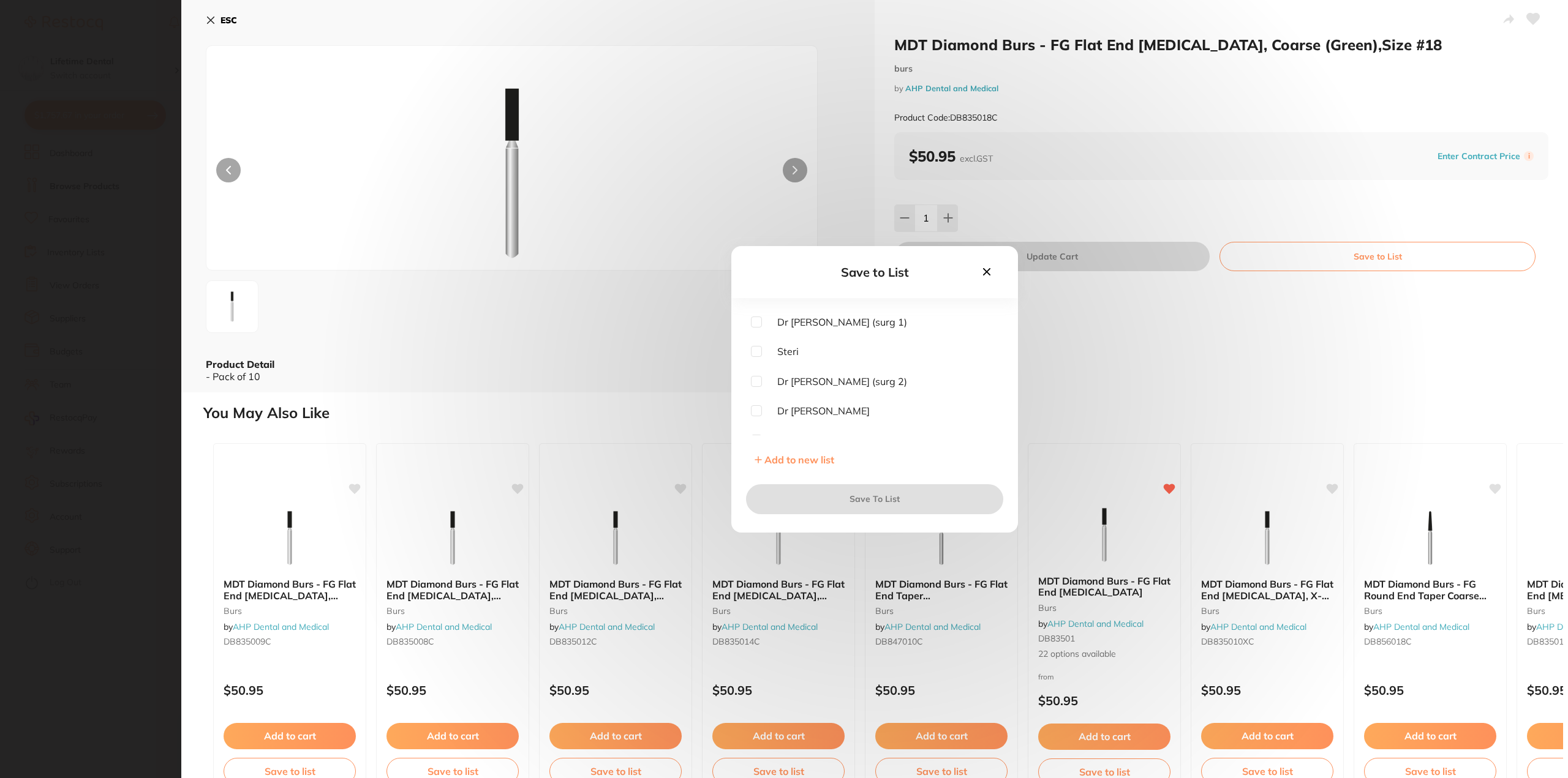
scroll to position [38, 0]
click at [756, 397] on input "checkbox" at bounding box center [756, 397] width 11 height 11
checkbox input "true"
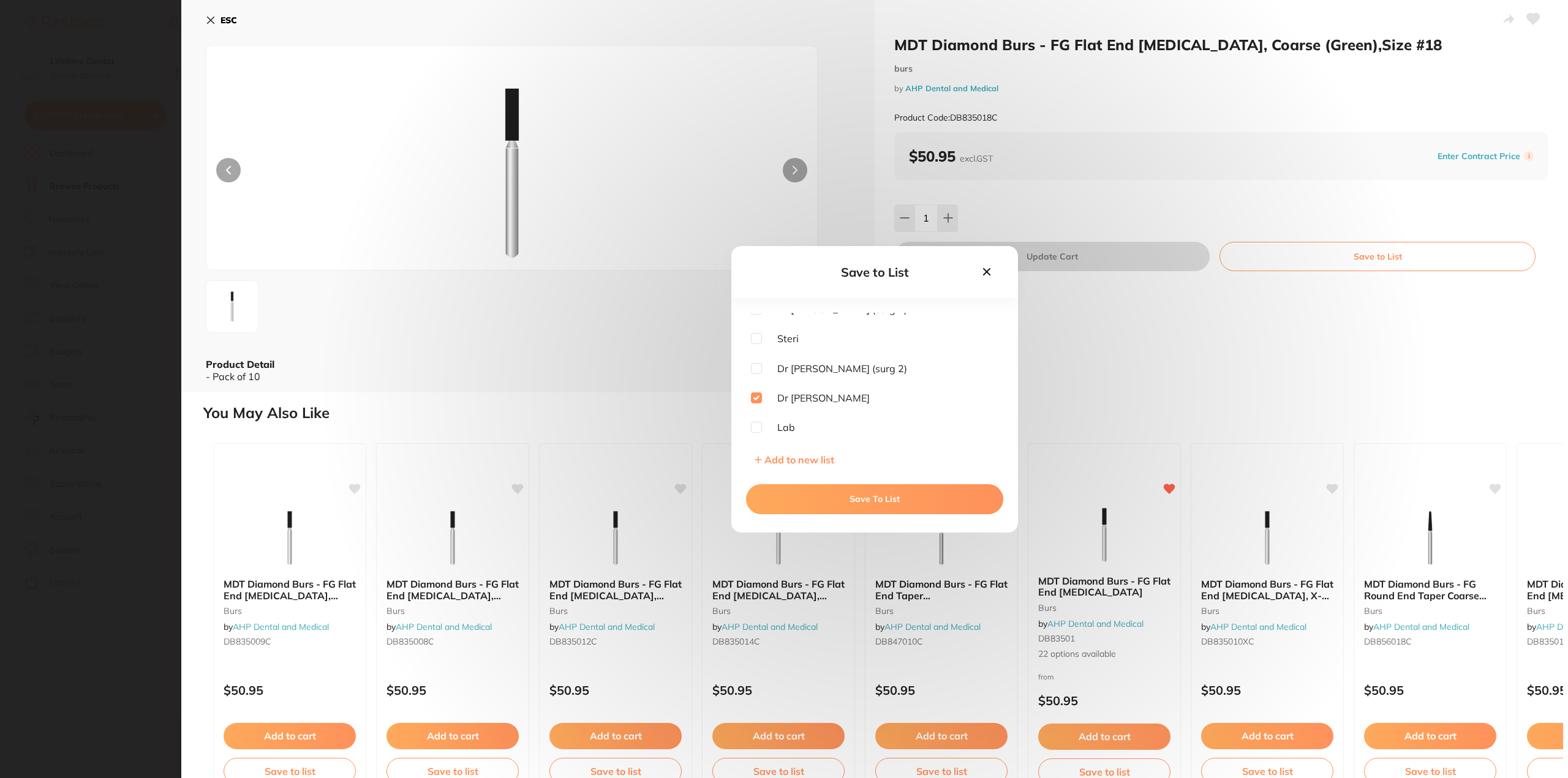
click at [832, 495] on button "Save To List" at bounding box center [874, 498] width 258 height 29
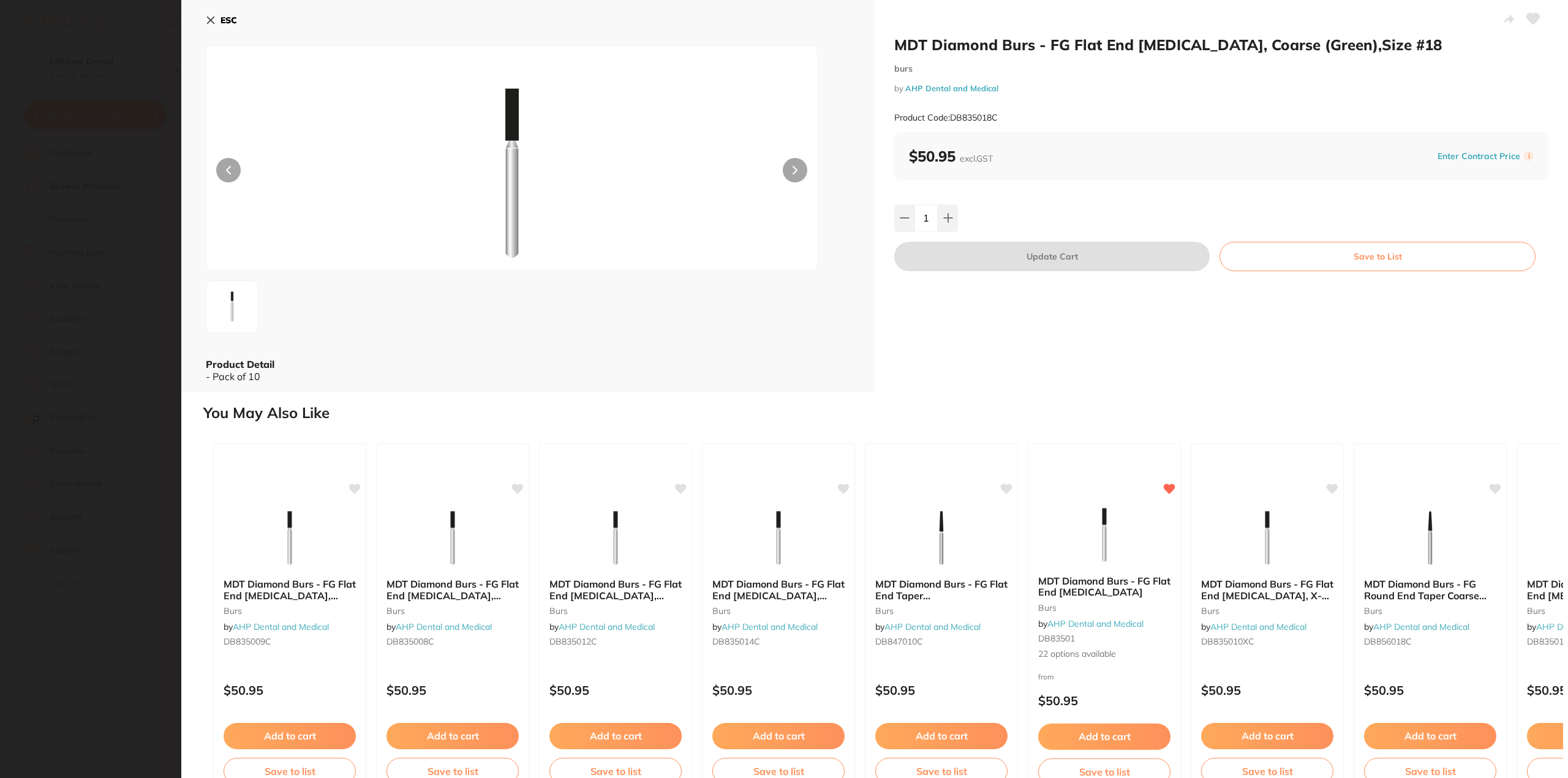
click at [207, 22] on icon at bounding box center [211, 20] width 10 height 10
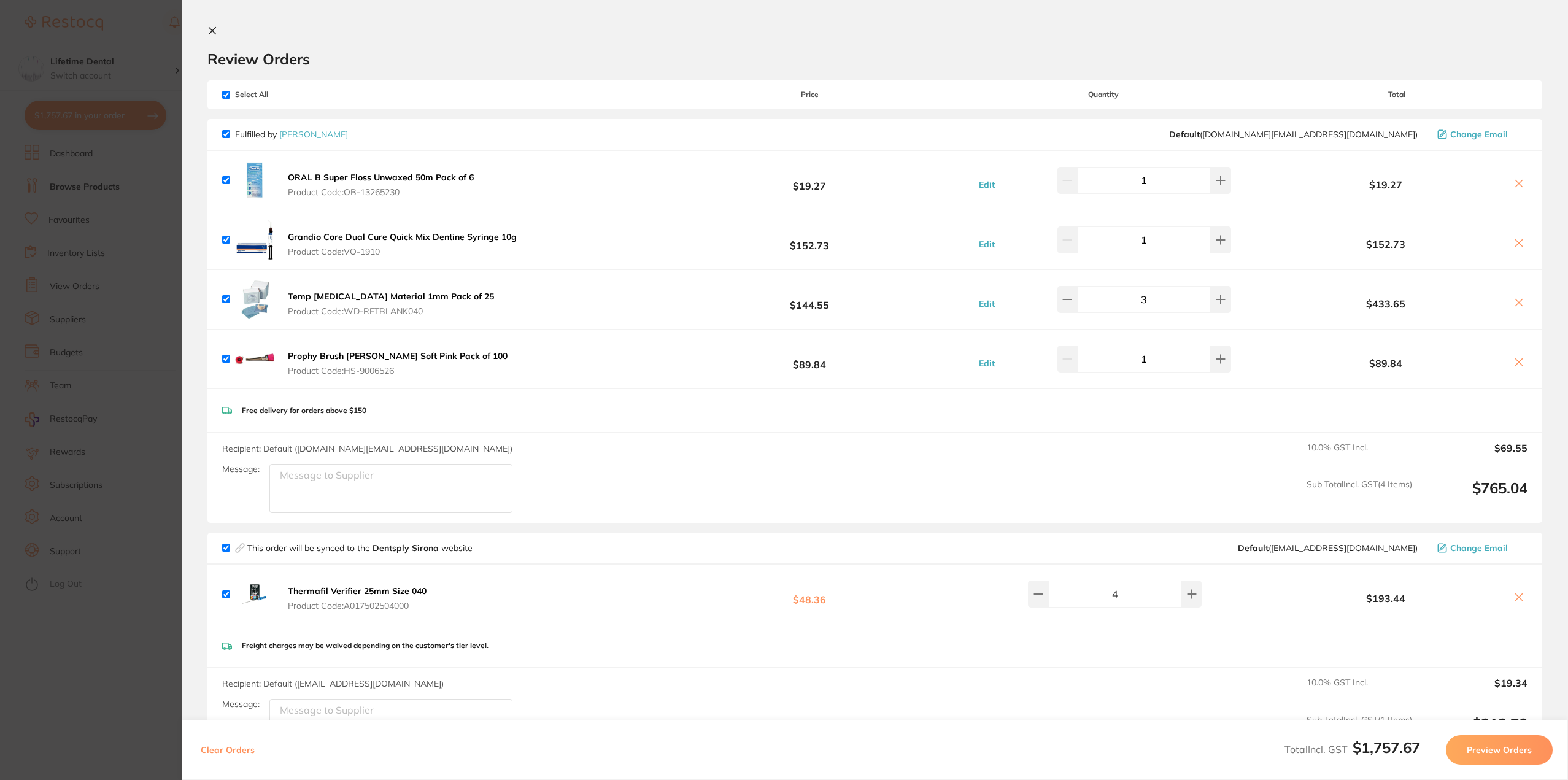
scroll to position [0, 0]
click at [208, 35] on icon at bounding box center [212, 30] width 10 height 10
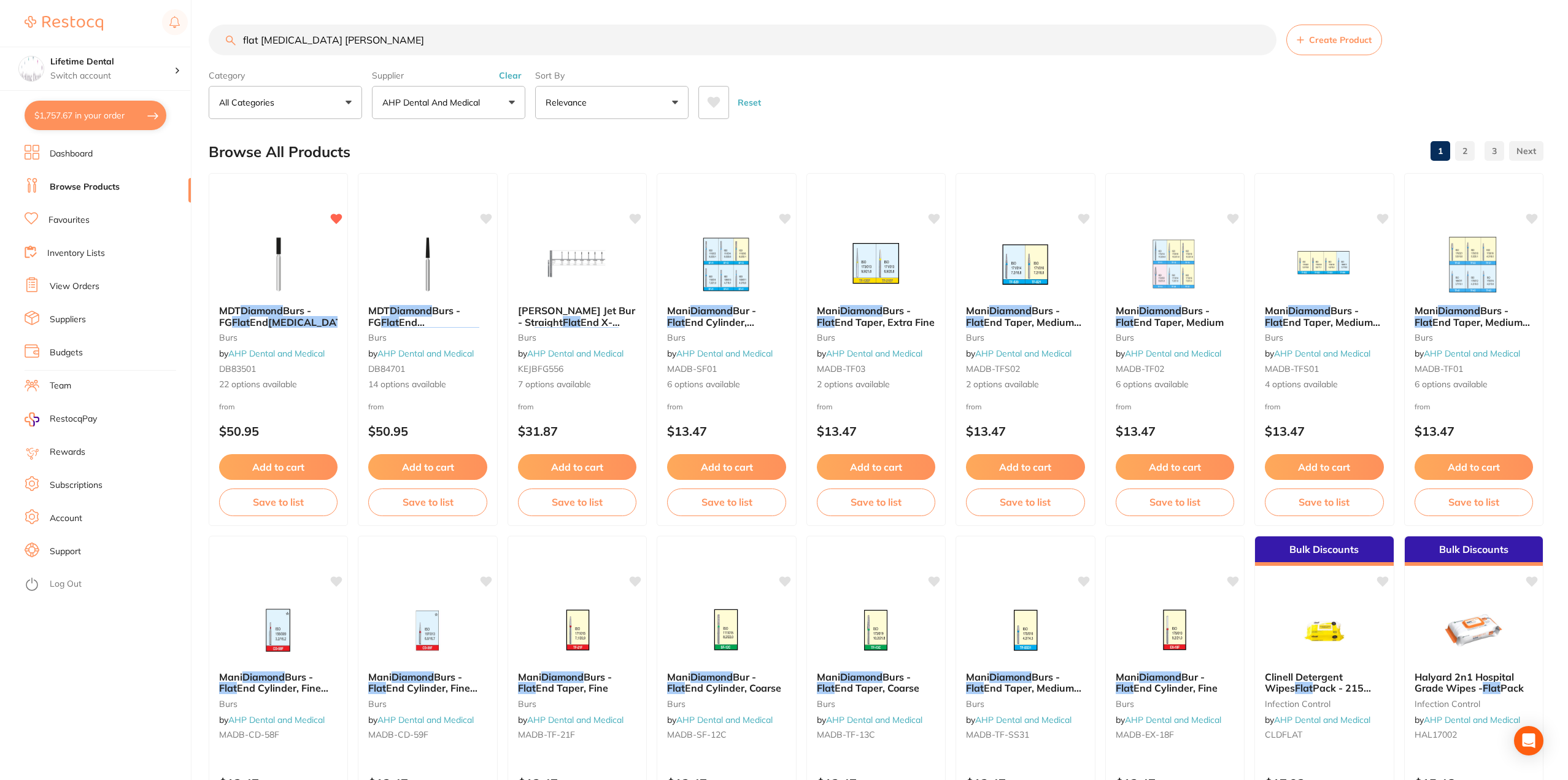
drag, startPoint x: 238, startPoint y: 27, endPoint x: 129, endPoint y: 18, distance: 109.4
click at [129, 19] on div "$1,757.67 Lifetime Dental Switch account Lifetime Dental $1,757.67 in your orde…" at bounding box center [784, 390] width 1568 height 780
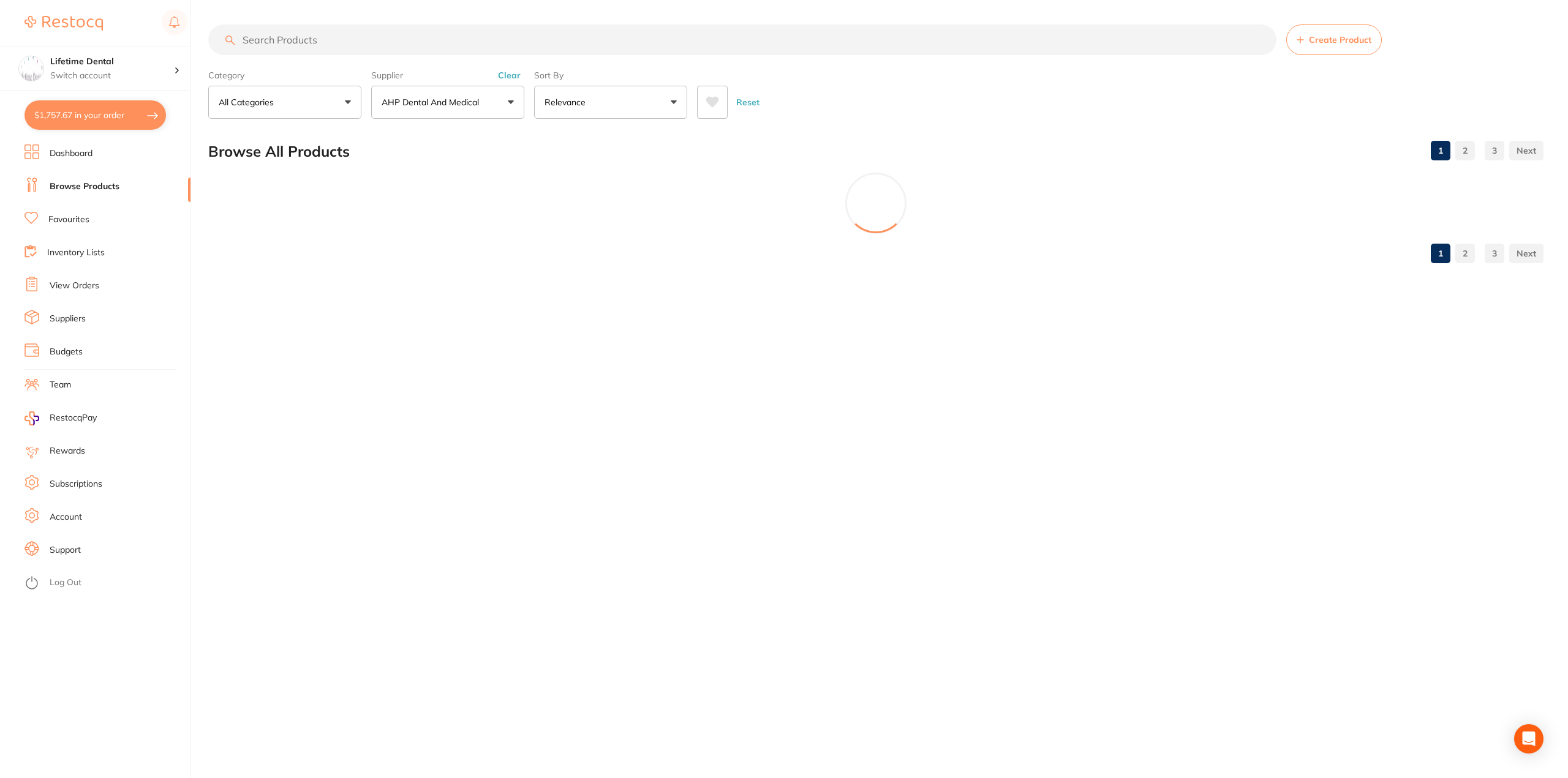
click at [398, 96] on button "AHP Dental and Medical" at bounding box center [447, 102] width 153 height 33
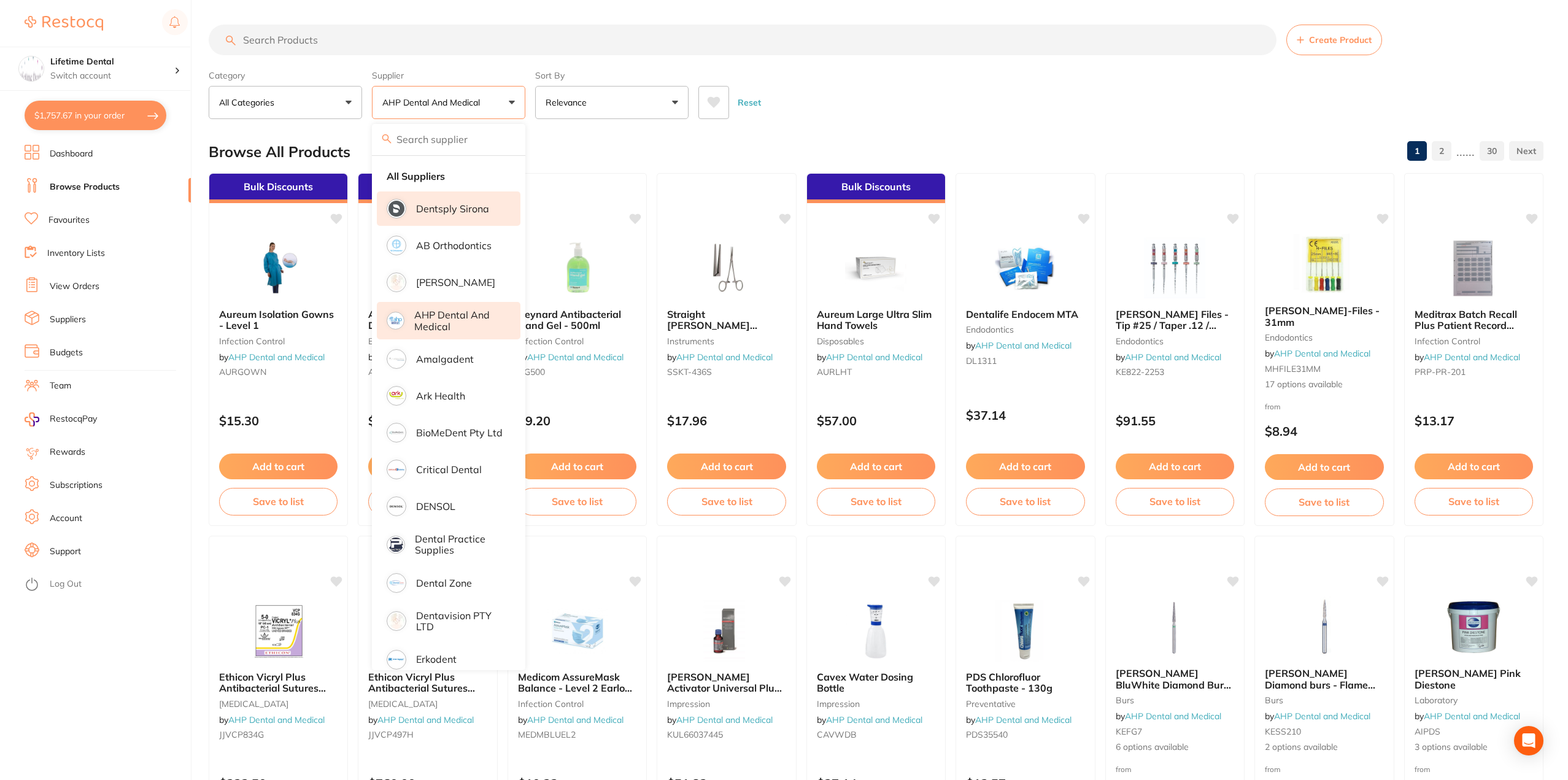
click at [448, 206] on p "Dentsply Sirona" at bounding box center [453, 208] width 73 height 11
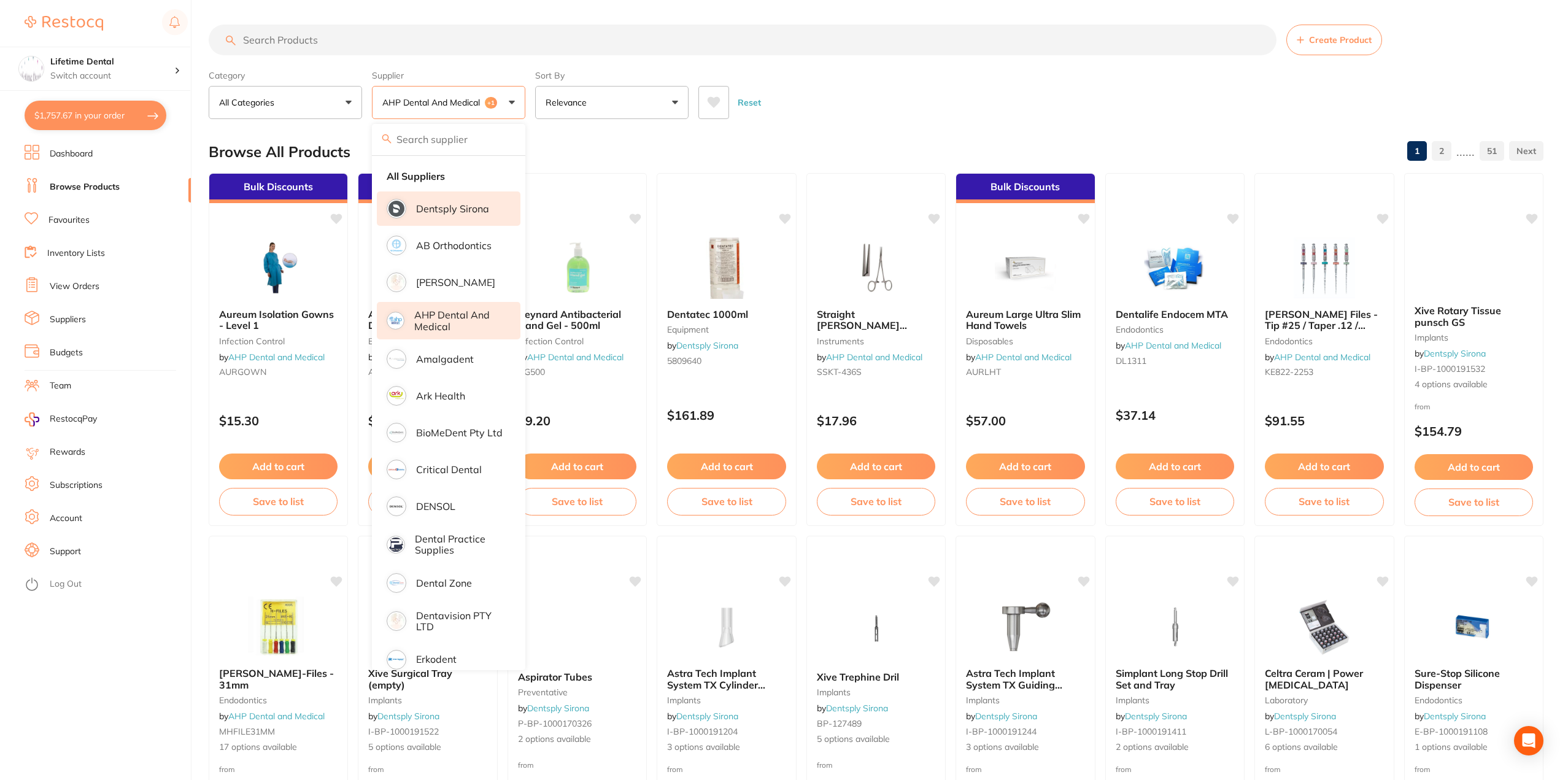
click at [312, 35] on input "search" at bounding box center [742, 40] width 1068 height 31
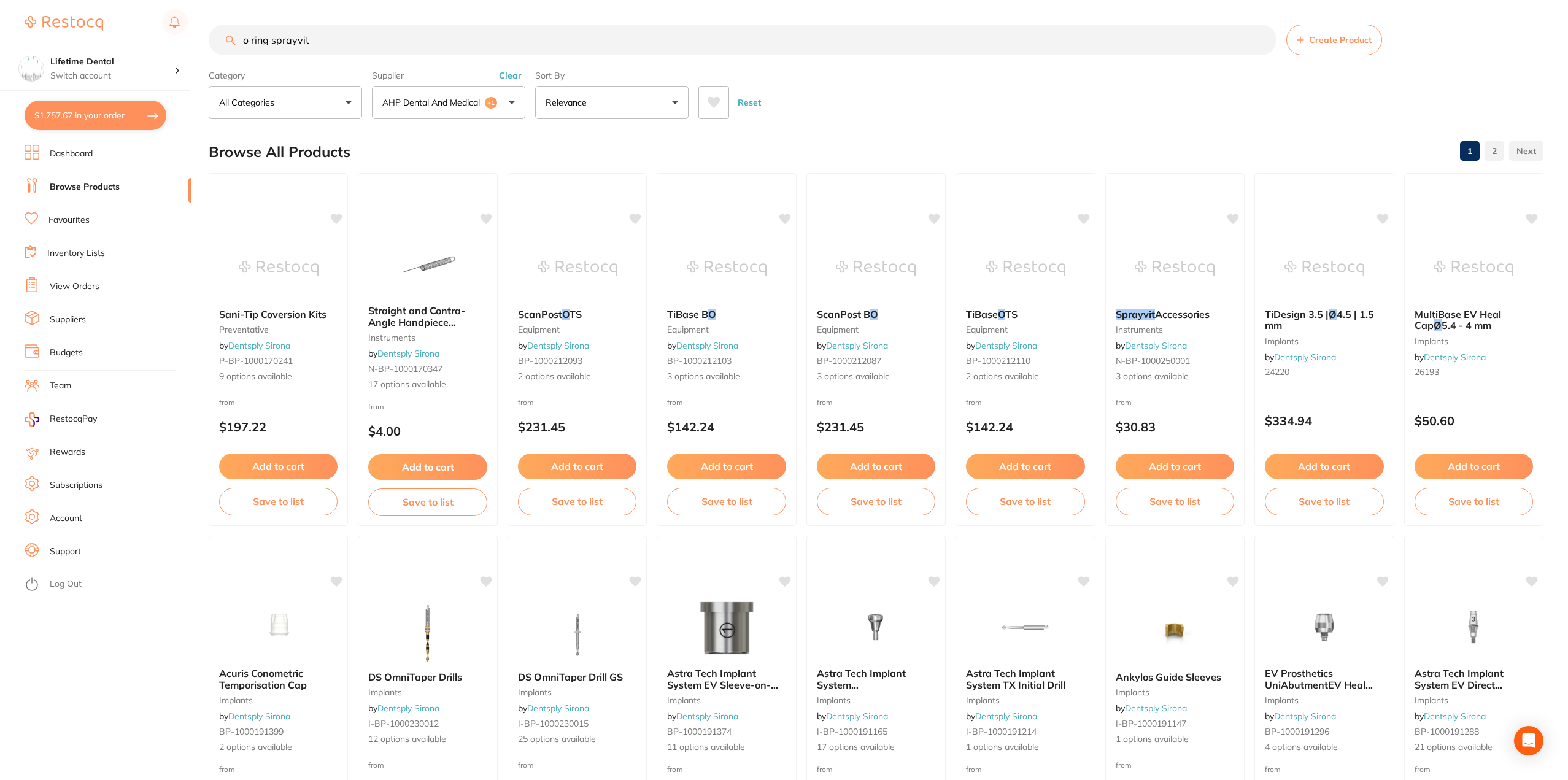
click at [480, 93] on button "AHP Dental and Medical +1" at bounding box center [448, 103] width 154 height 33
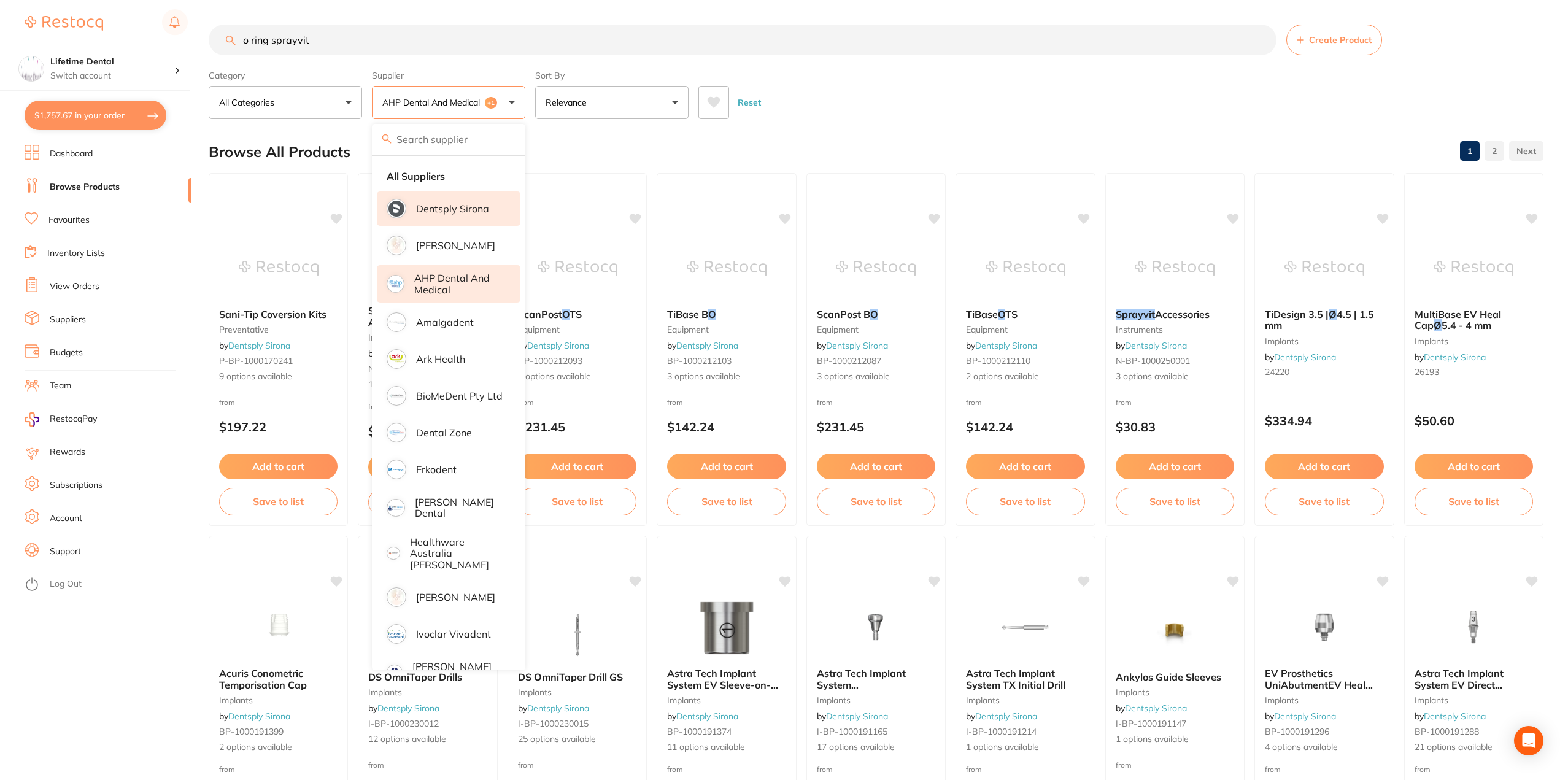
click at [408, 288] on li "AHP Dental and Medical" at bounding box center [449, 284] width 144 height 37
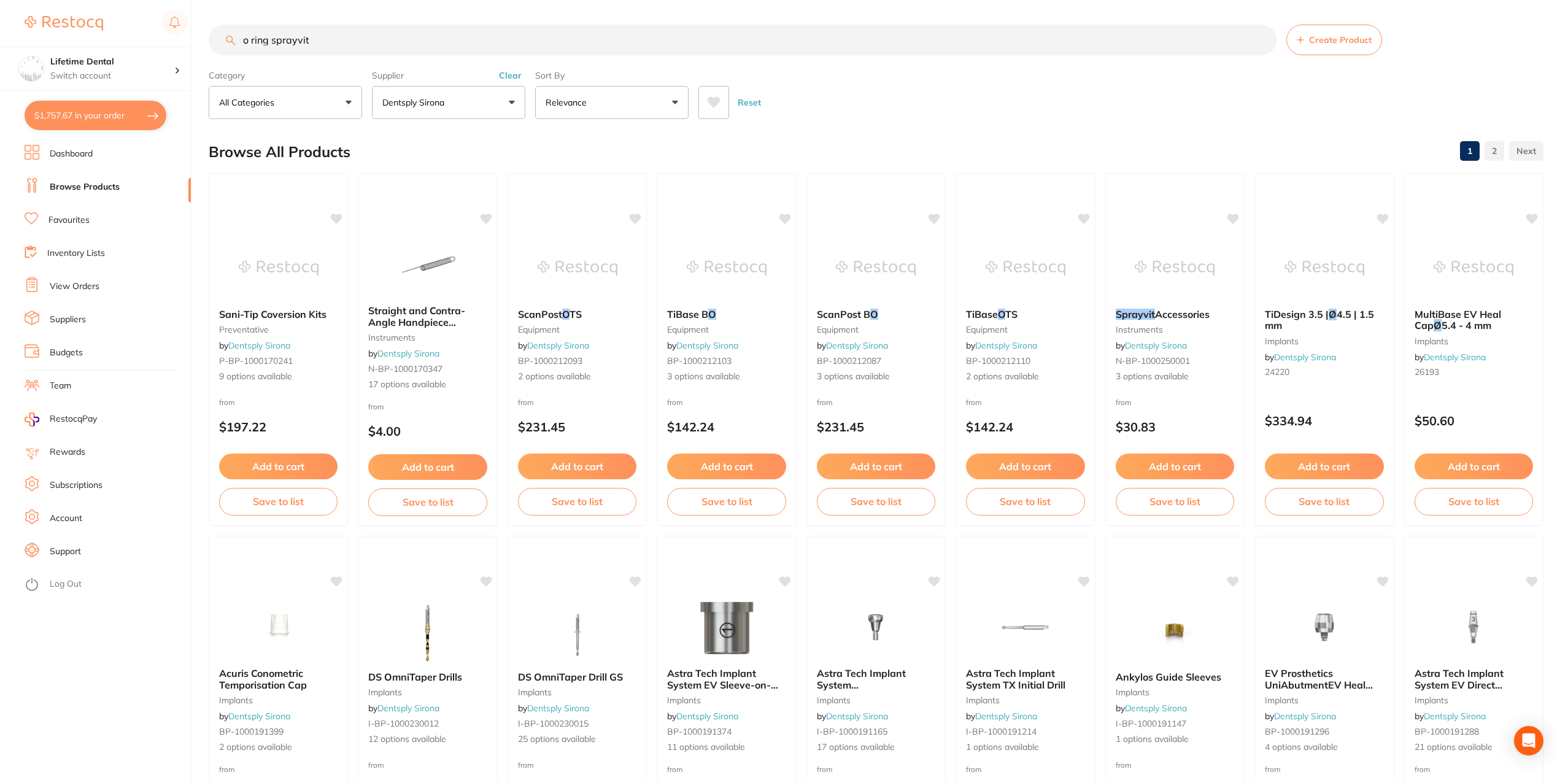
click at [330, 35] on input "o ring sprayvit" at bounding box center [742, 40] width 1068 height 31
type input "o ring"
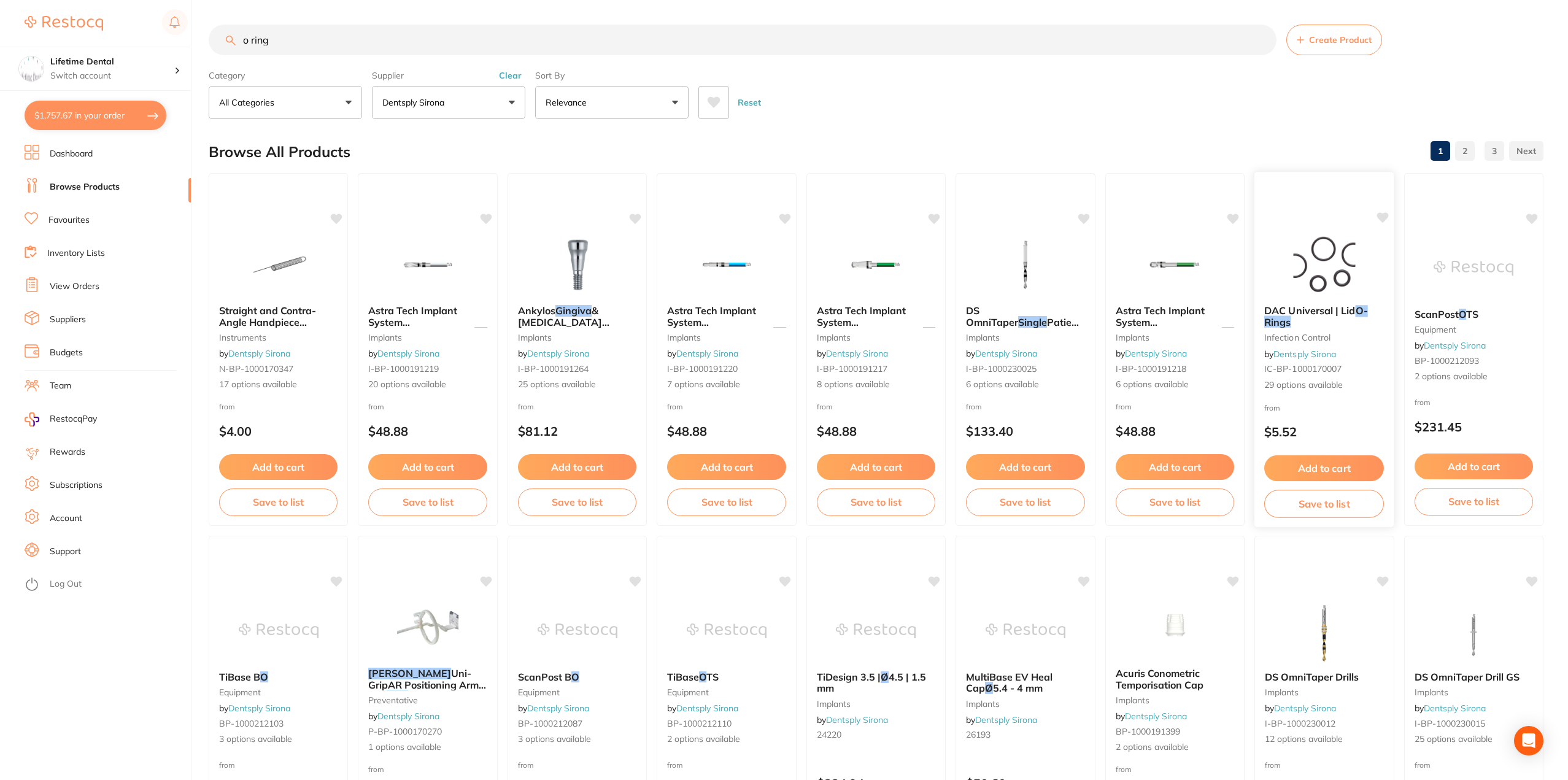
click at [1284, 307] on span "DAC Universal | Lid" at bounding box center [1309, 310] width 91 height 12
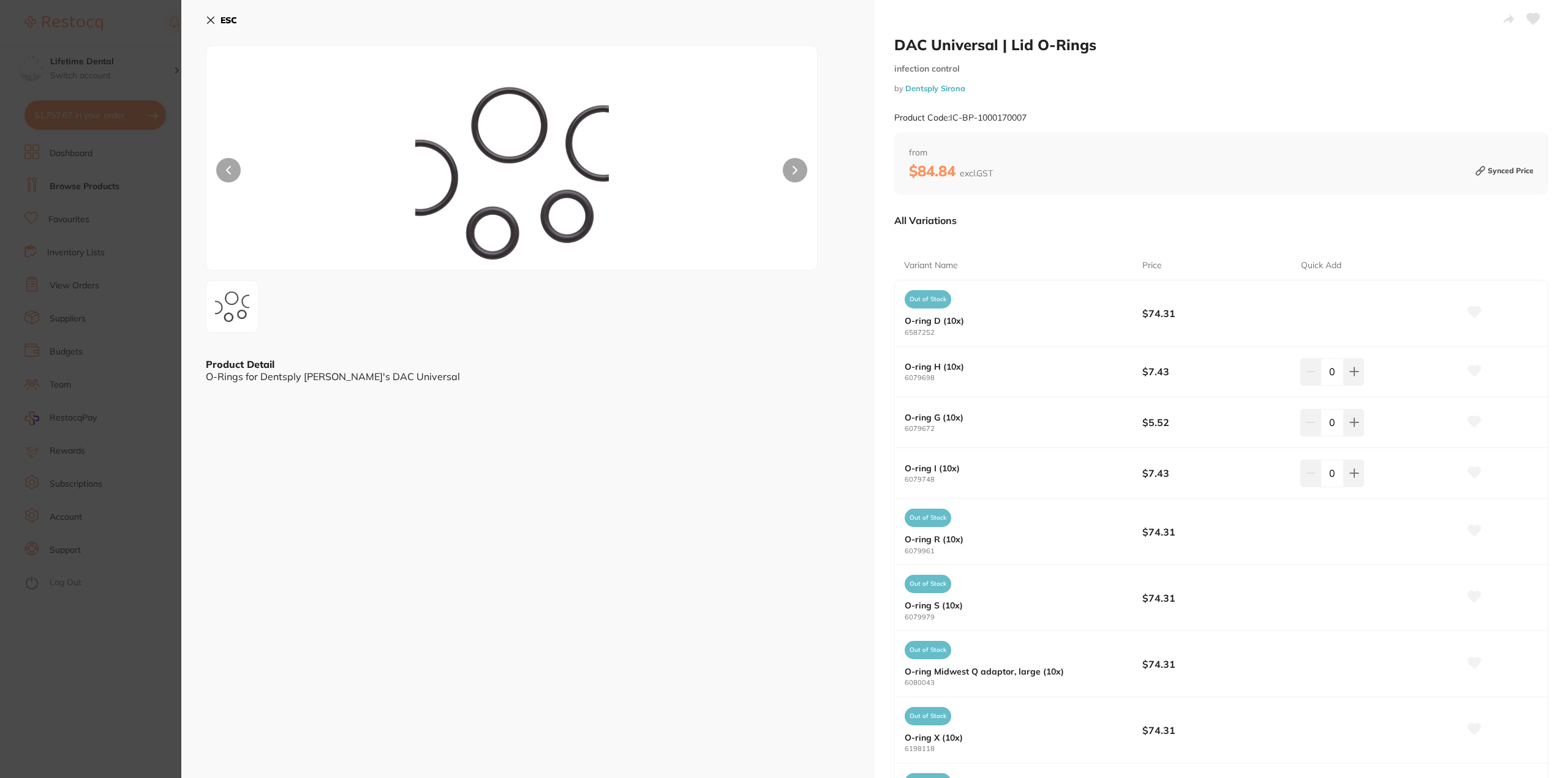
click at [207, 21] on icon at bounding box center [211, 20] width 10 height 10
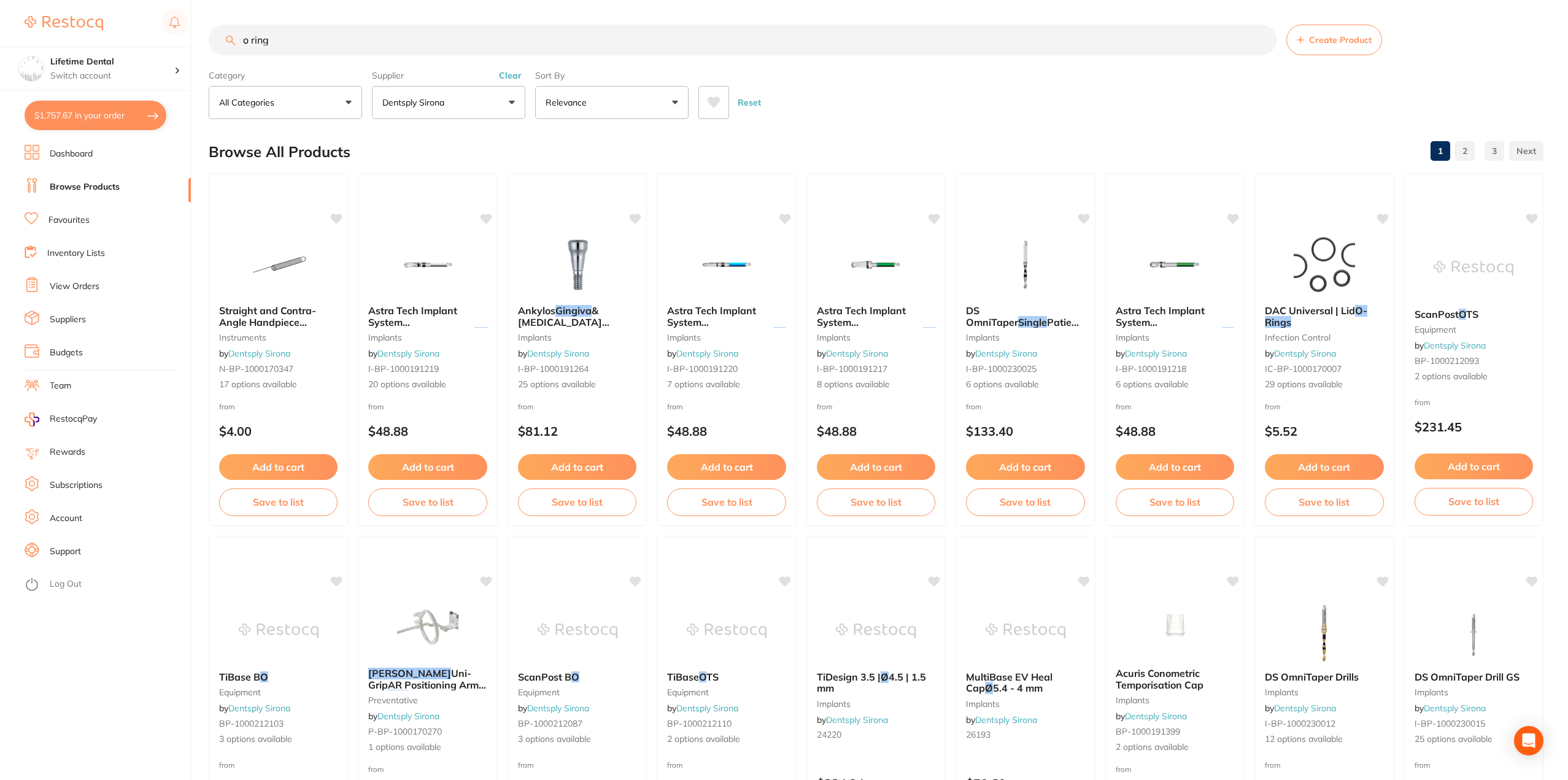
click at [123, 106] on button "$1,757.67 in your order" at bounding box center [95, 115] width 142 height 29
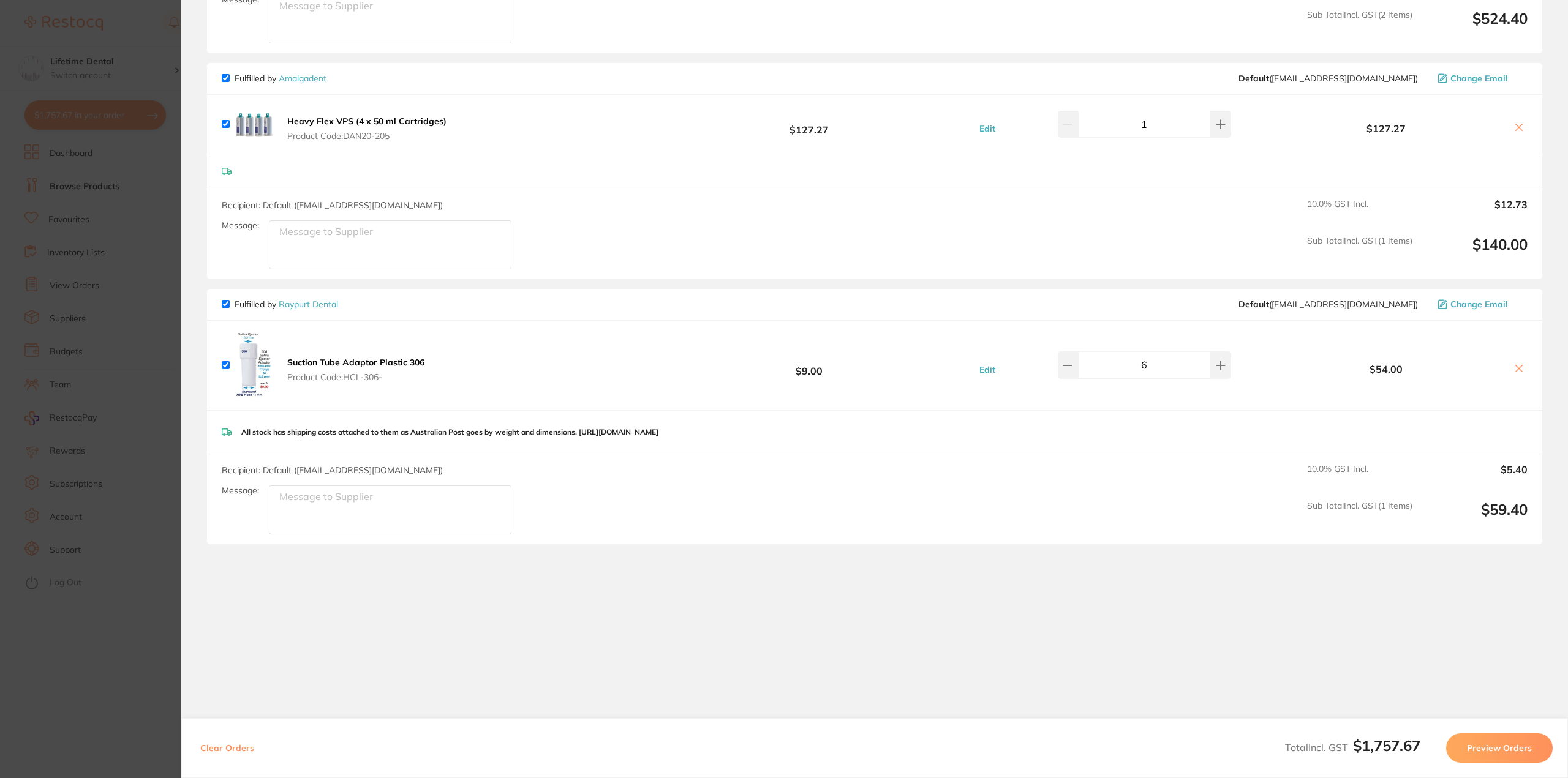
scroll to position [1301, 0]
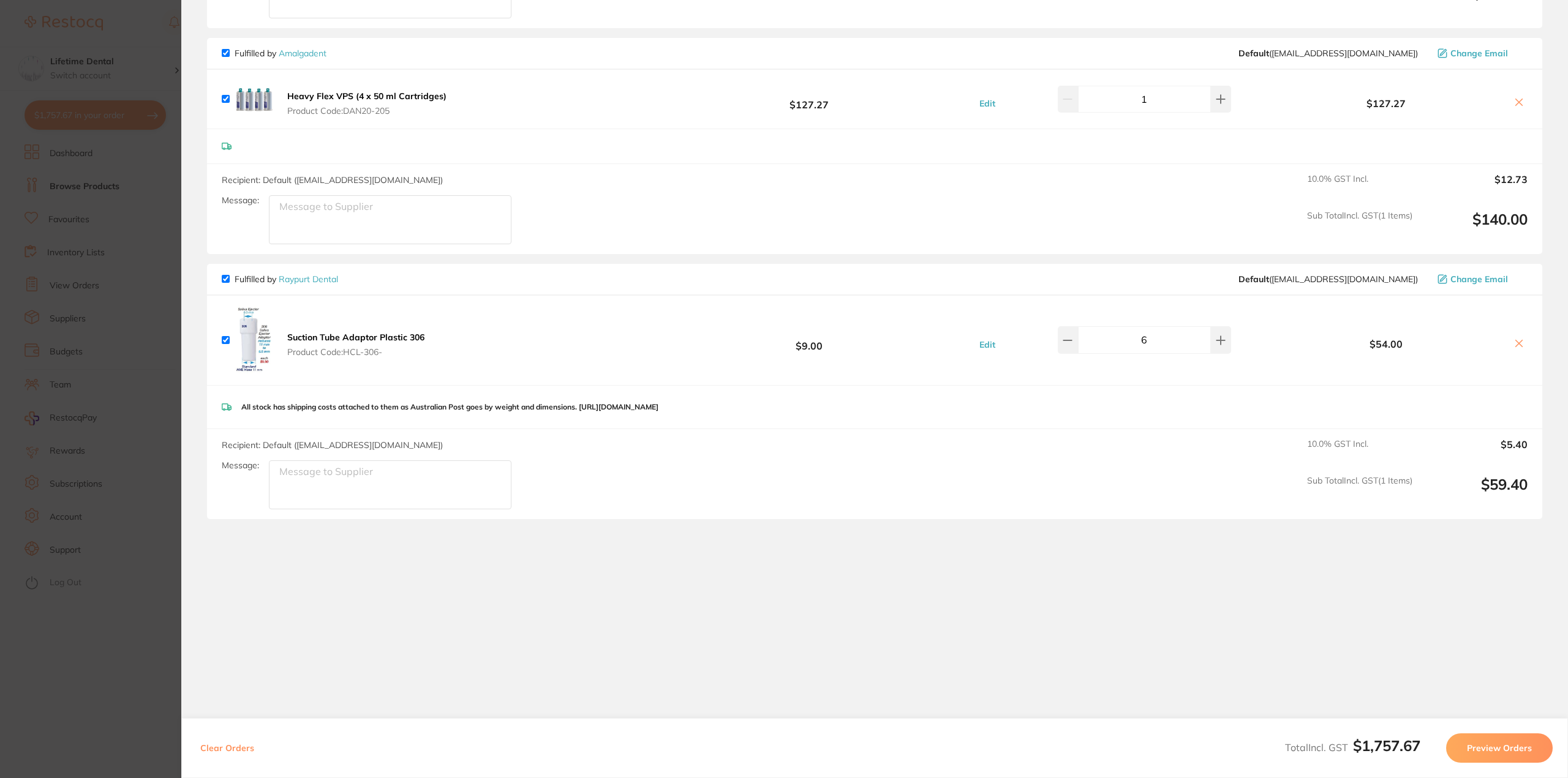
click at [1508, 755] on button "Preview Orders" at bounding box center [1499, 748] width 106 height 29
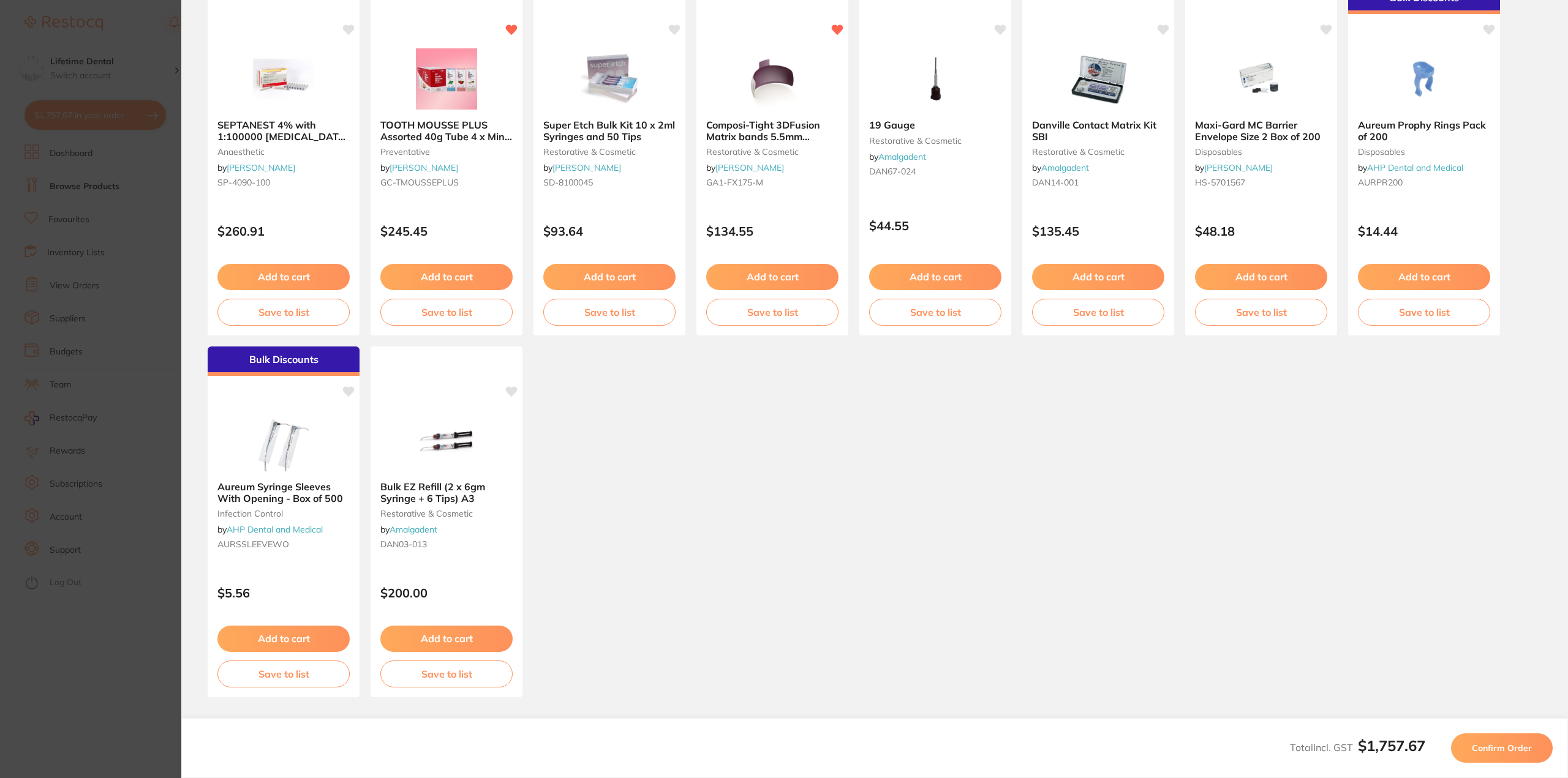
scroll to position [126, 0]
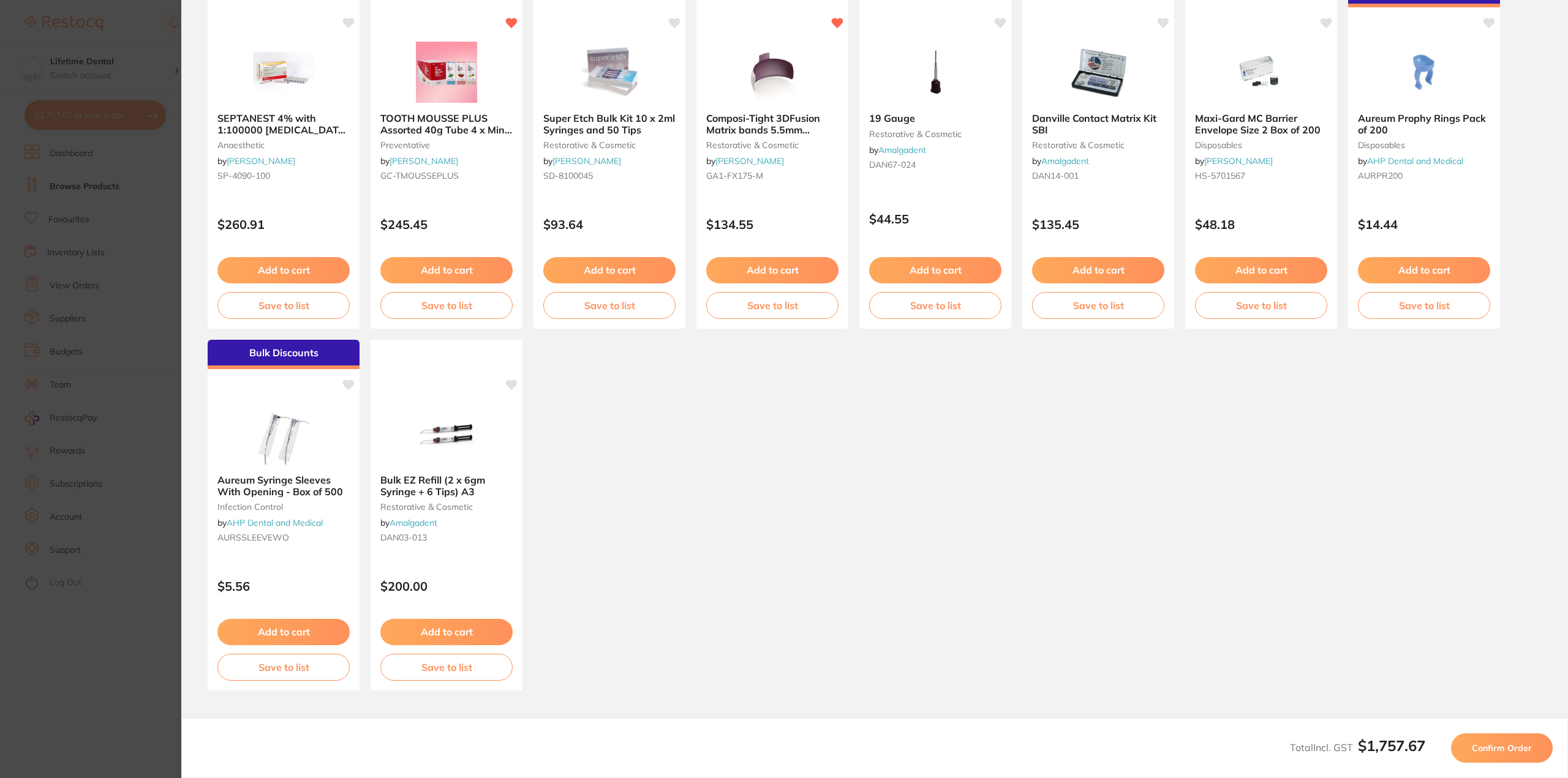
click at [1489, 752] on span "Confirm Order" at bounding box center [1502, 748] width 60 height 11
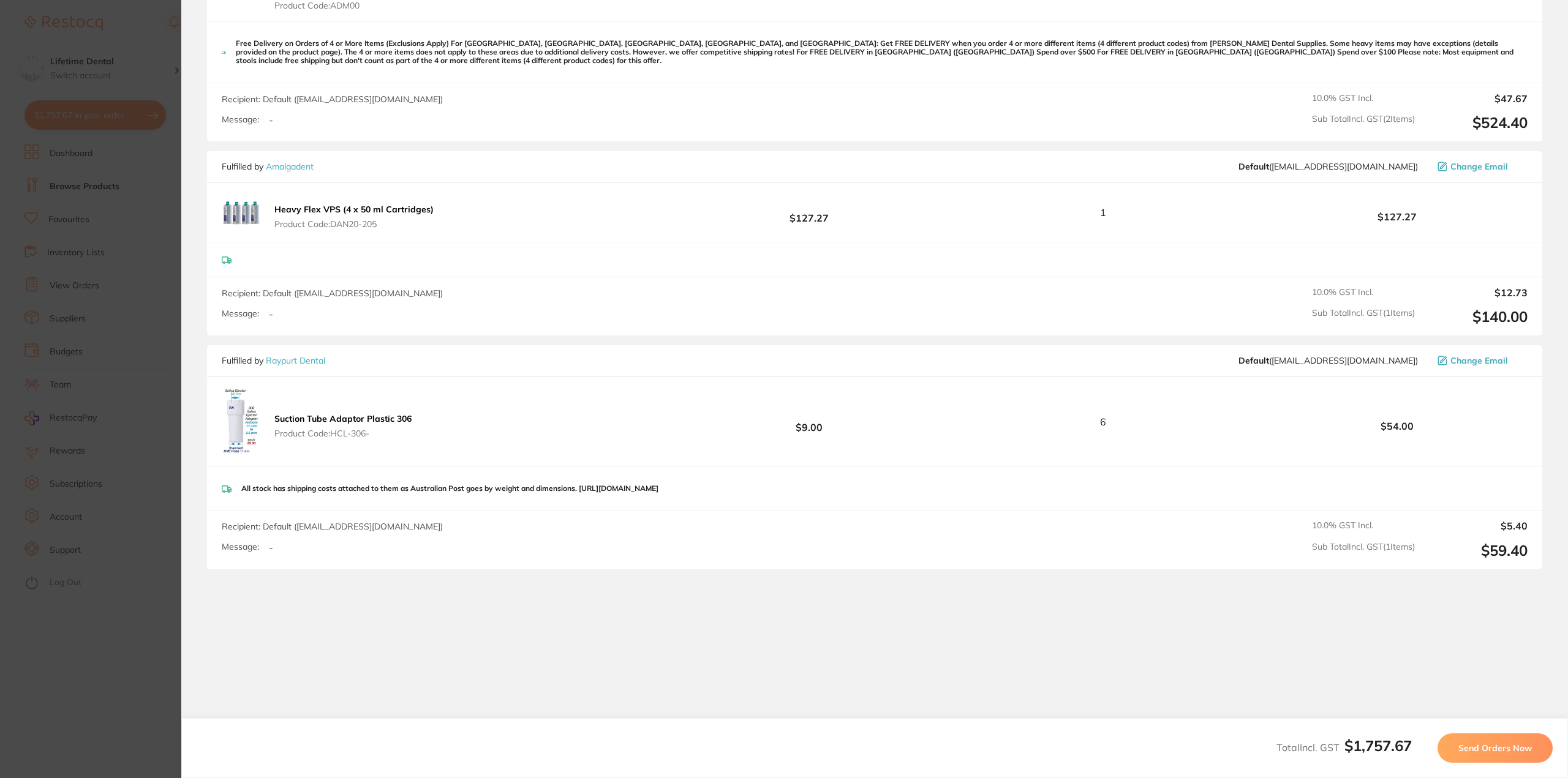
scroll to position [1213, 0]
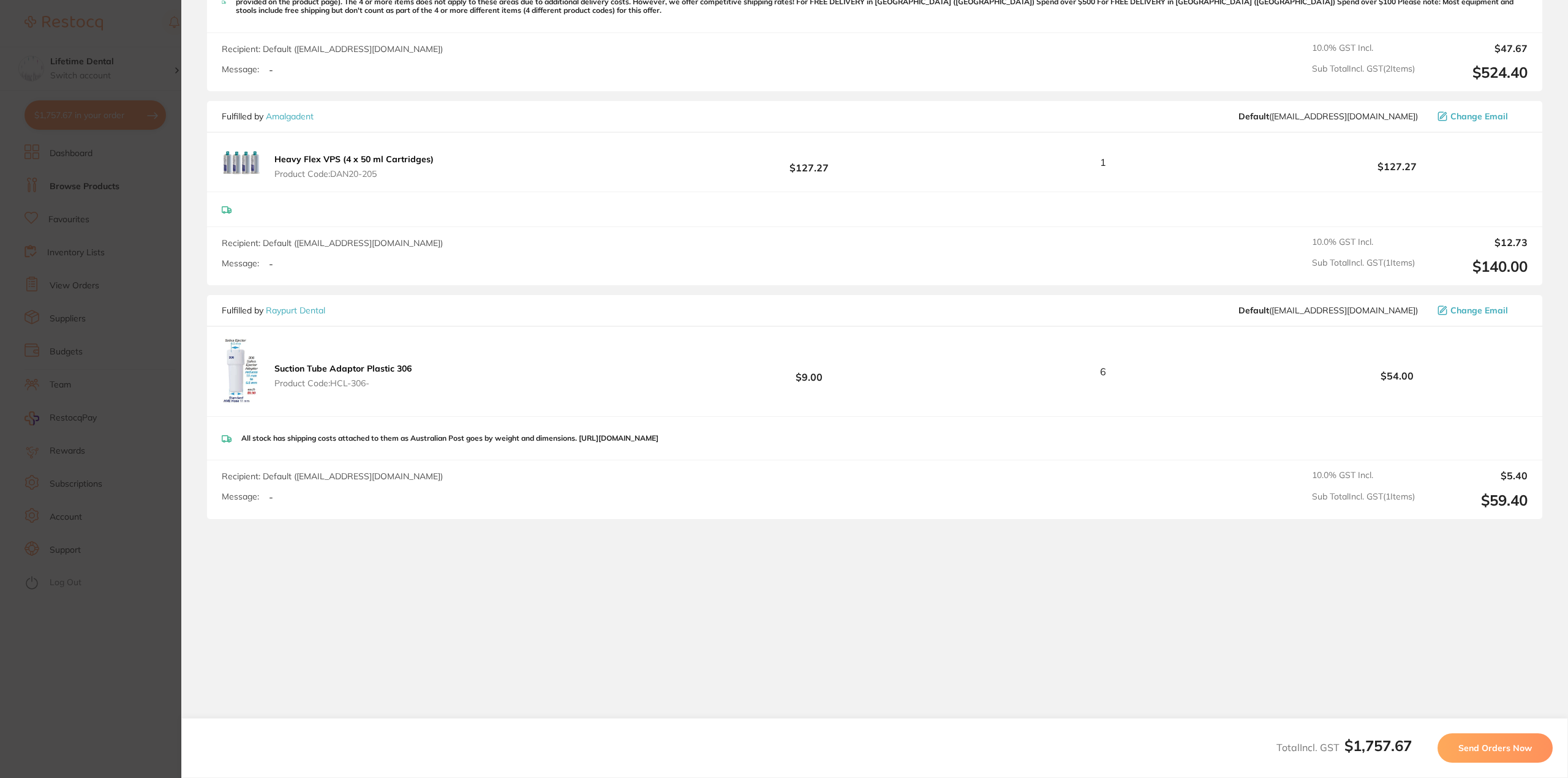
click at [1482, 743] on span "Send Orders Now" at bounding box center [1495, 748] width 74 height 11
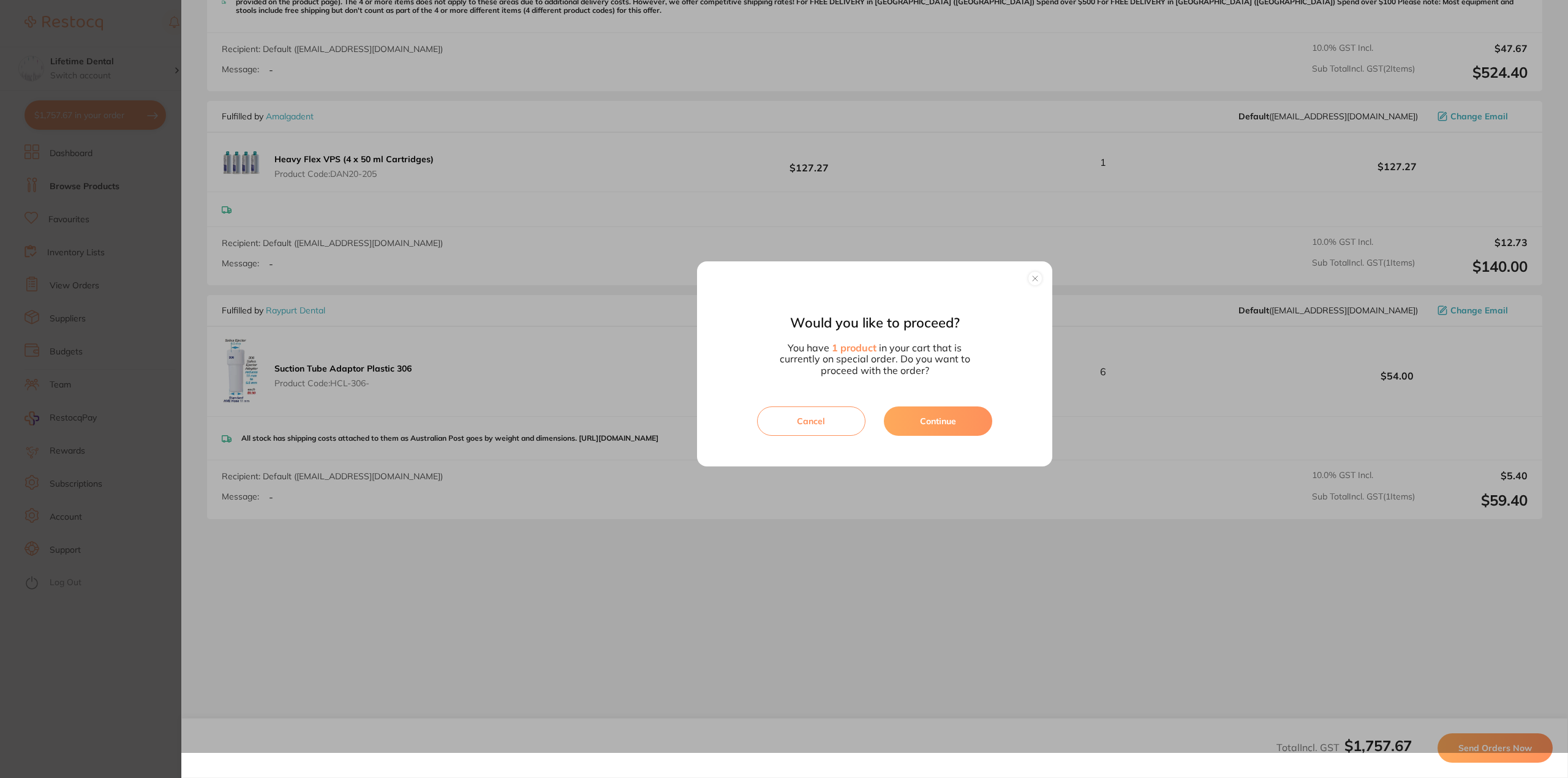
click at [911, 423] on button "Continue" at bounding box center [938, 421] width 108 height 29
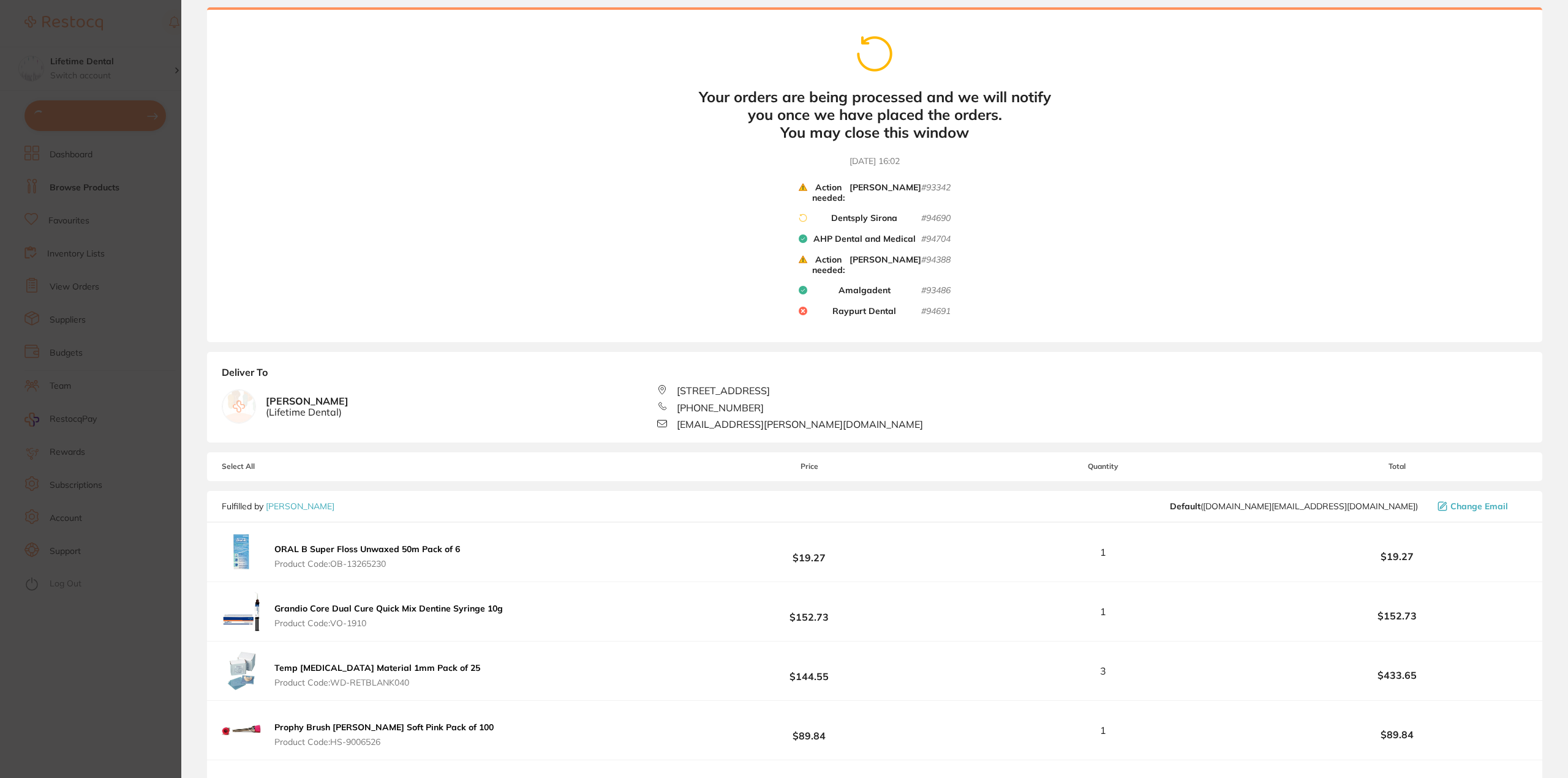
scroll to position [33, 0]
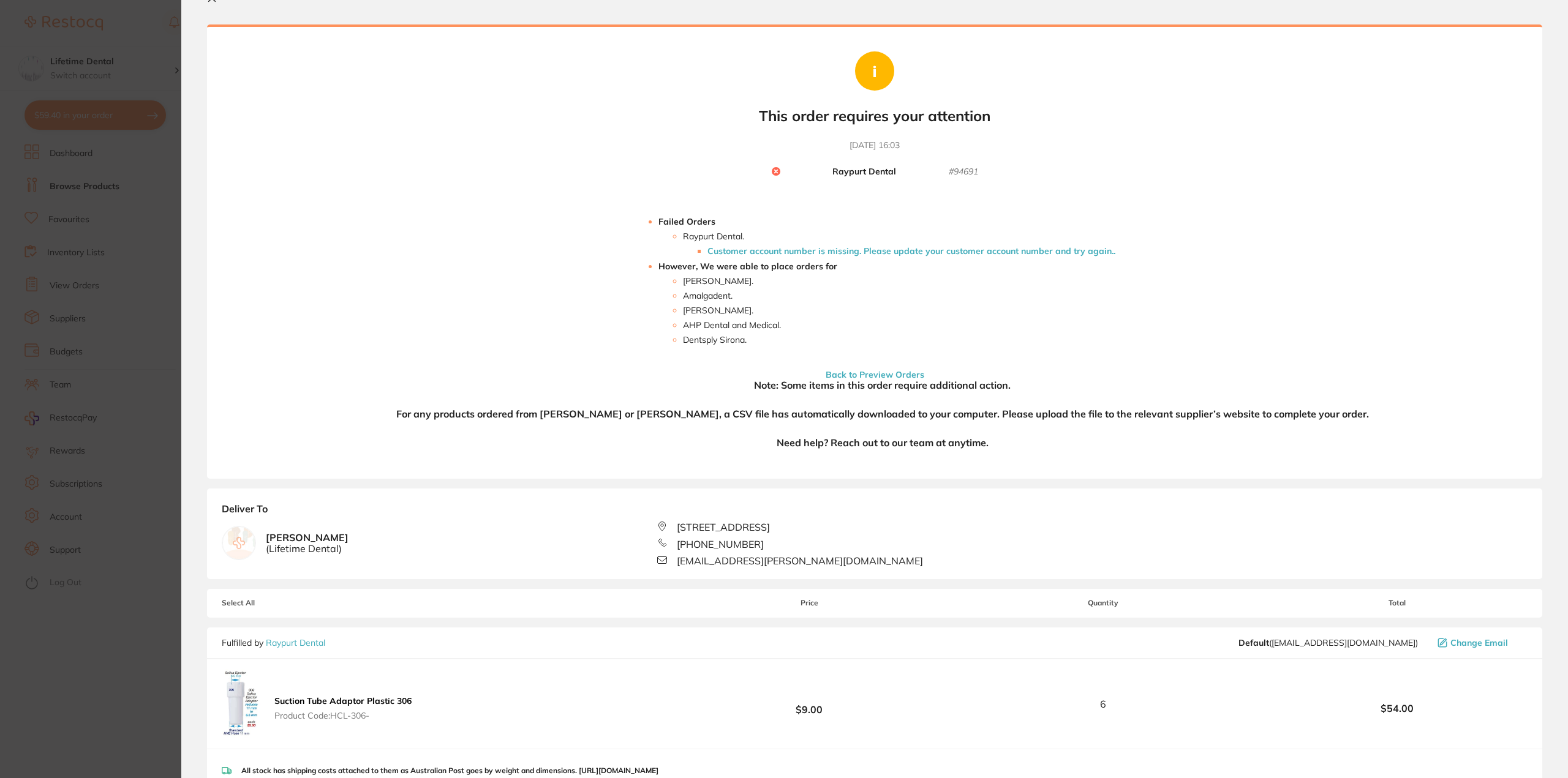
click at [917, 246] on li "Customer account number is missing. Please update your customer account number …" at bounding box center [911, 251] width 408 height 10
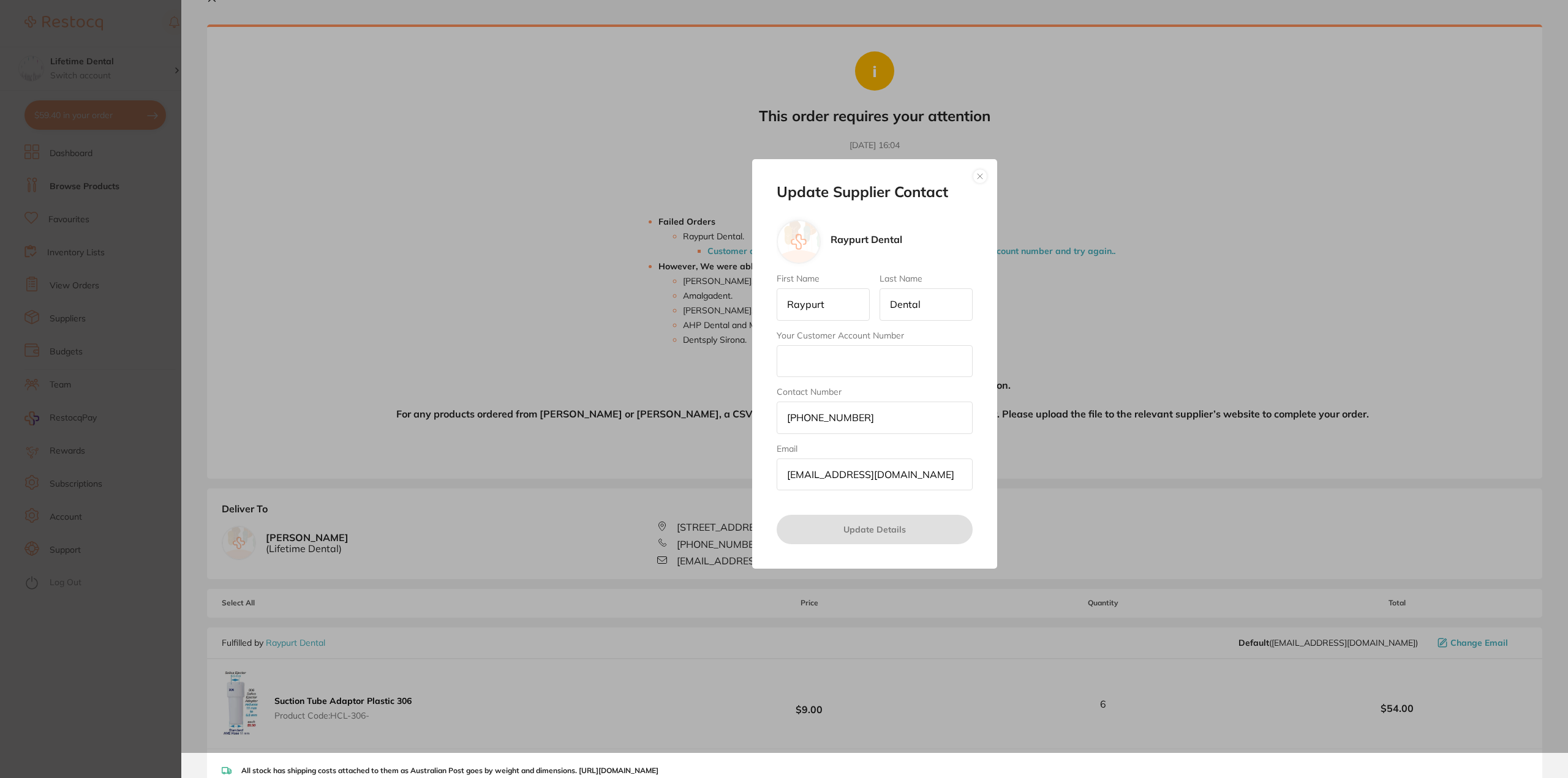
click at [979, 173] on button "button" at bounding box center [980, 176] width 15 height 15
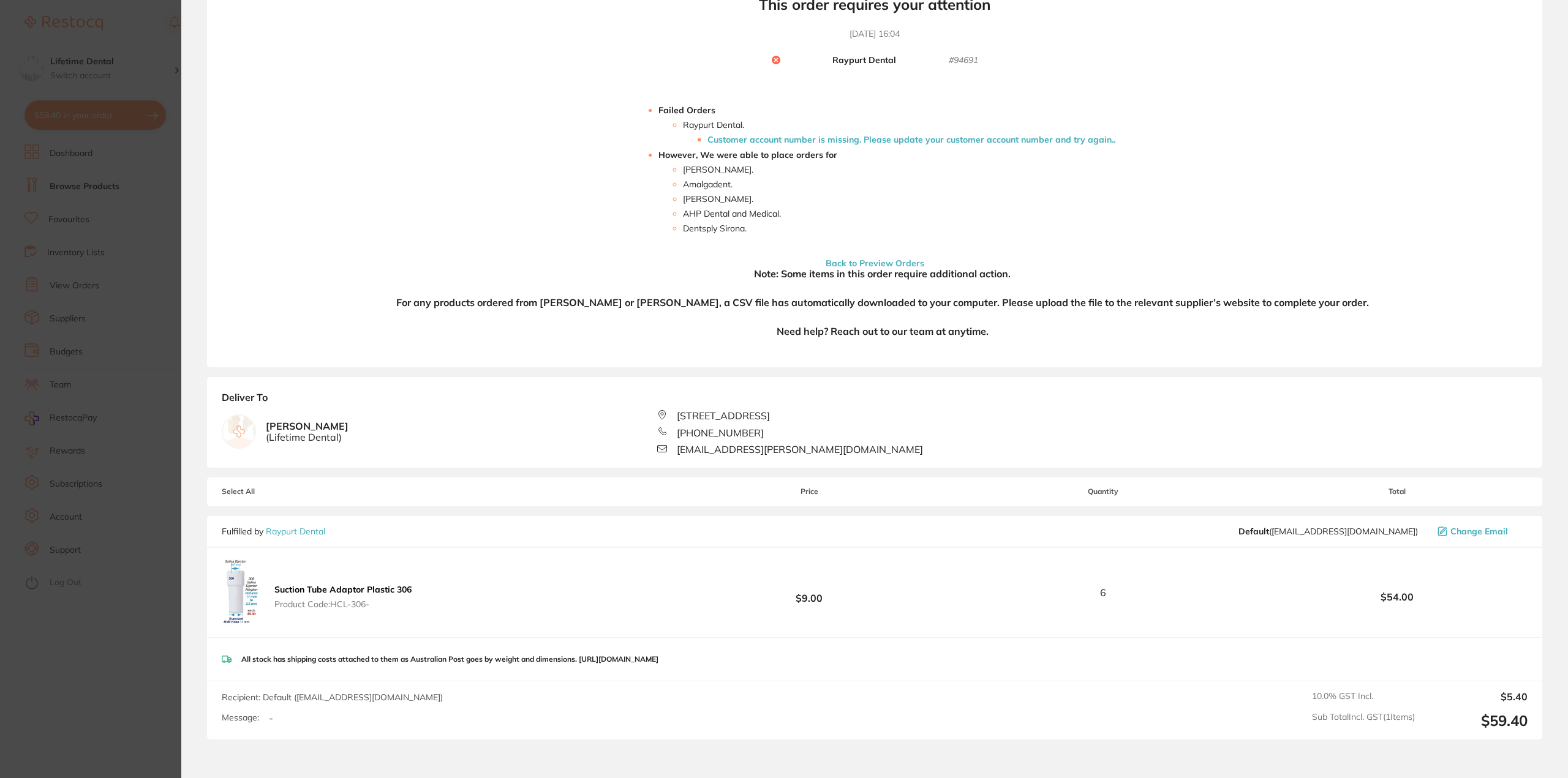
scroll to position [0, 0]
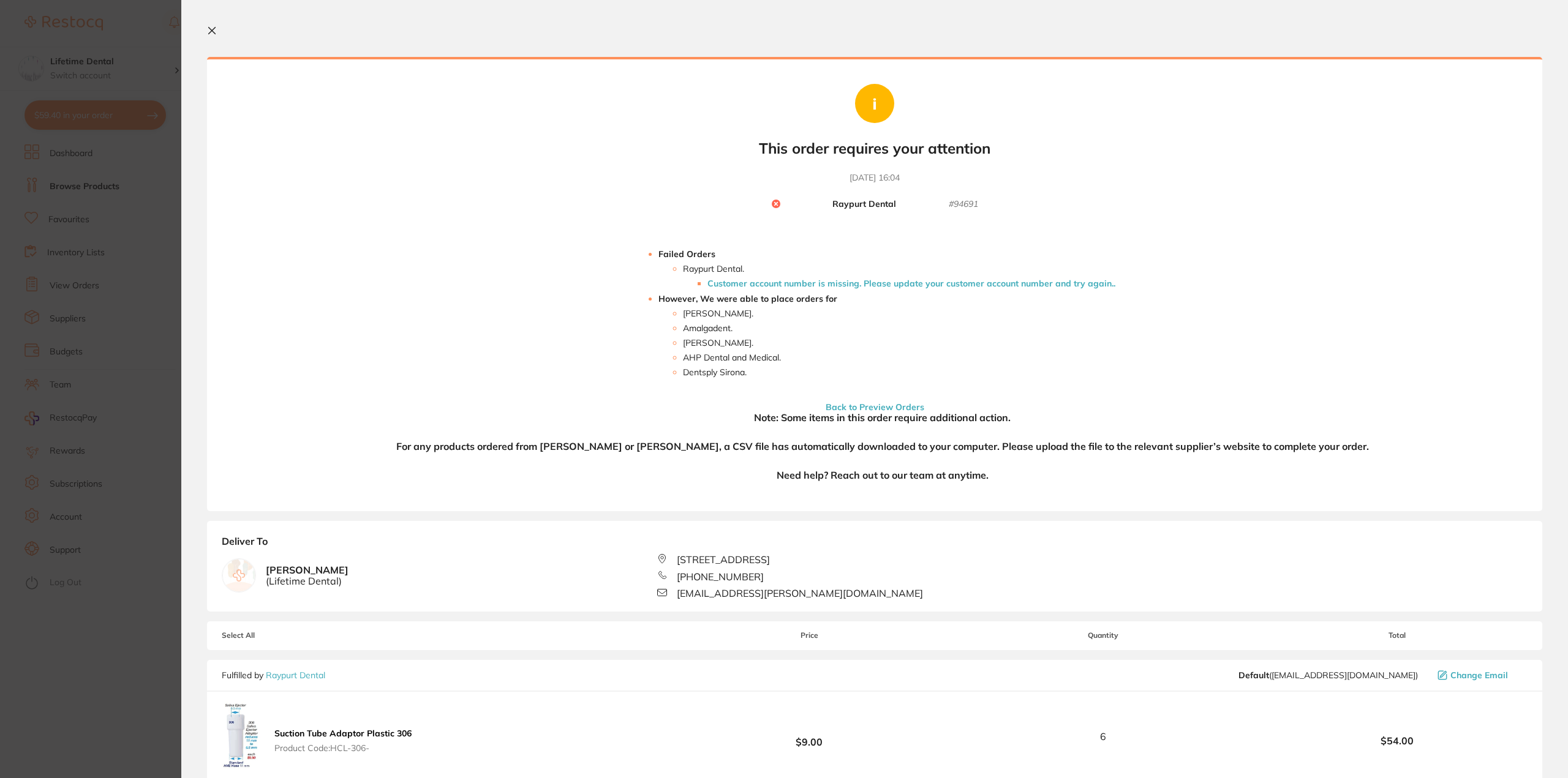
click at [218, 30] on button at bounding box center [214, 31] width 15 height 12
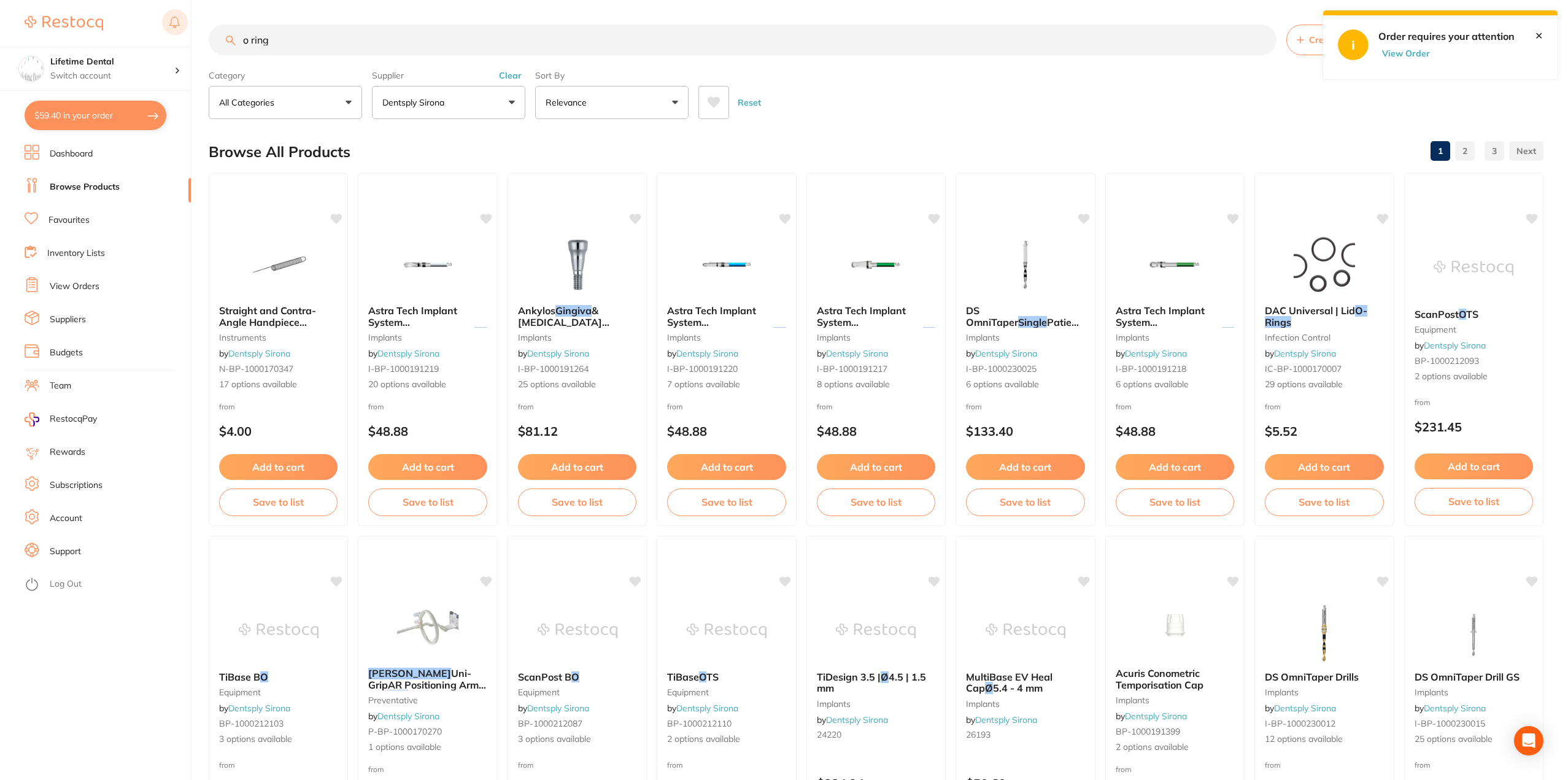
drag, startPoint x: 304, startPoint y: 50, endPoint x: 181, endPoint y: 35, distance: 123.9
click at [181, 35] on div "$59.40 Lifetime Dental Switch account Lifetime Dental $59.40 in your order Dash…" at bounding box center [784, 390] width 1568 height 780
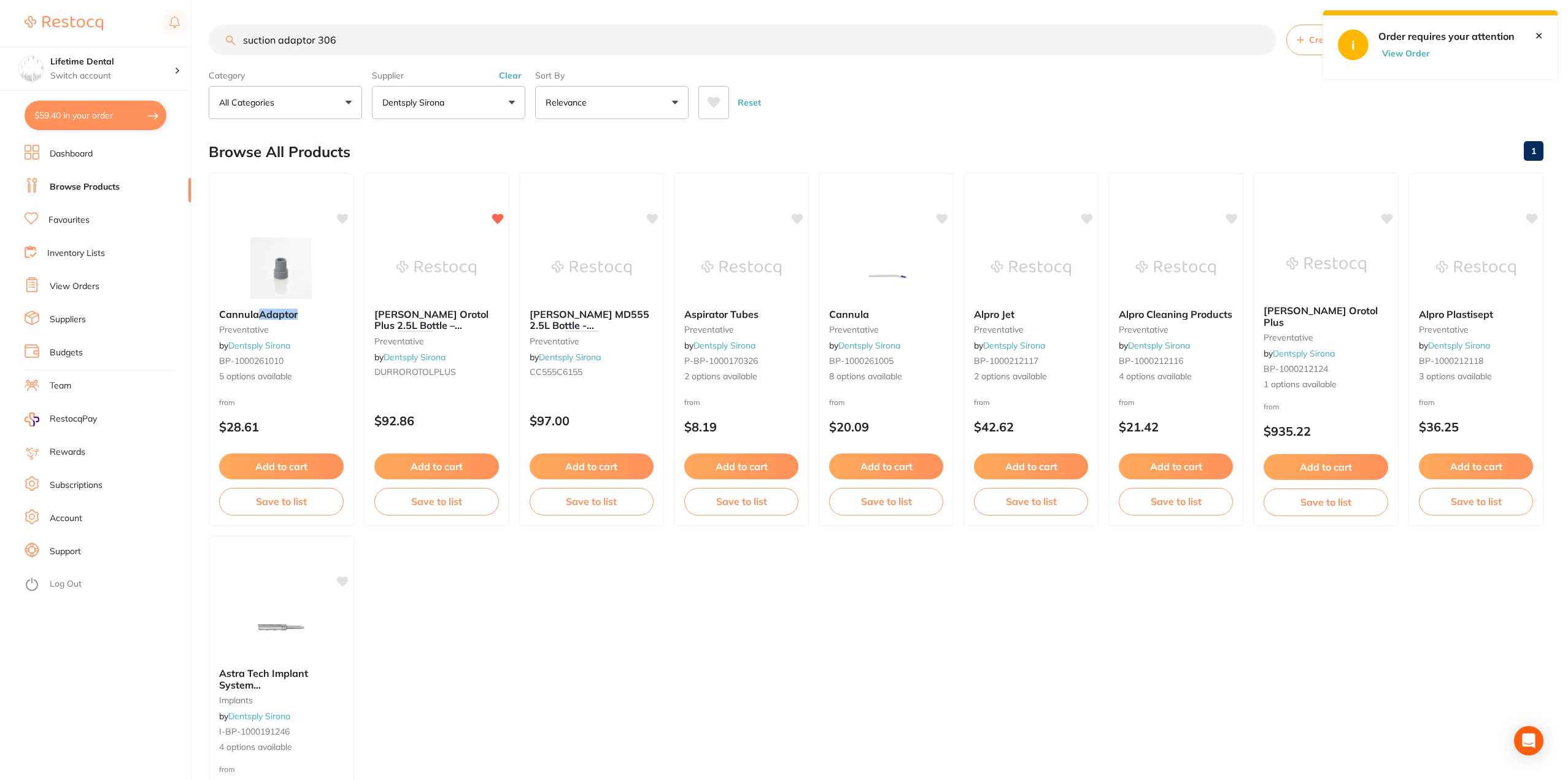
type input "suction adaptor 306"
drag, startPoint x: 394, startPoint y: 38, endPoint x: 0, endPoint y: 27, distance: 394.2
click at [2, 31] on div "$59.40 Lifetime Dental Switch account Lifetime Dental $59.40 in your order Dash…" at bounding box center [784, 390] width 1568 height 780
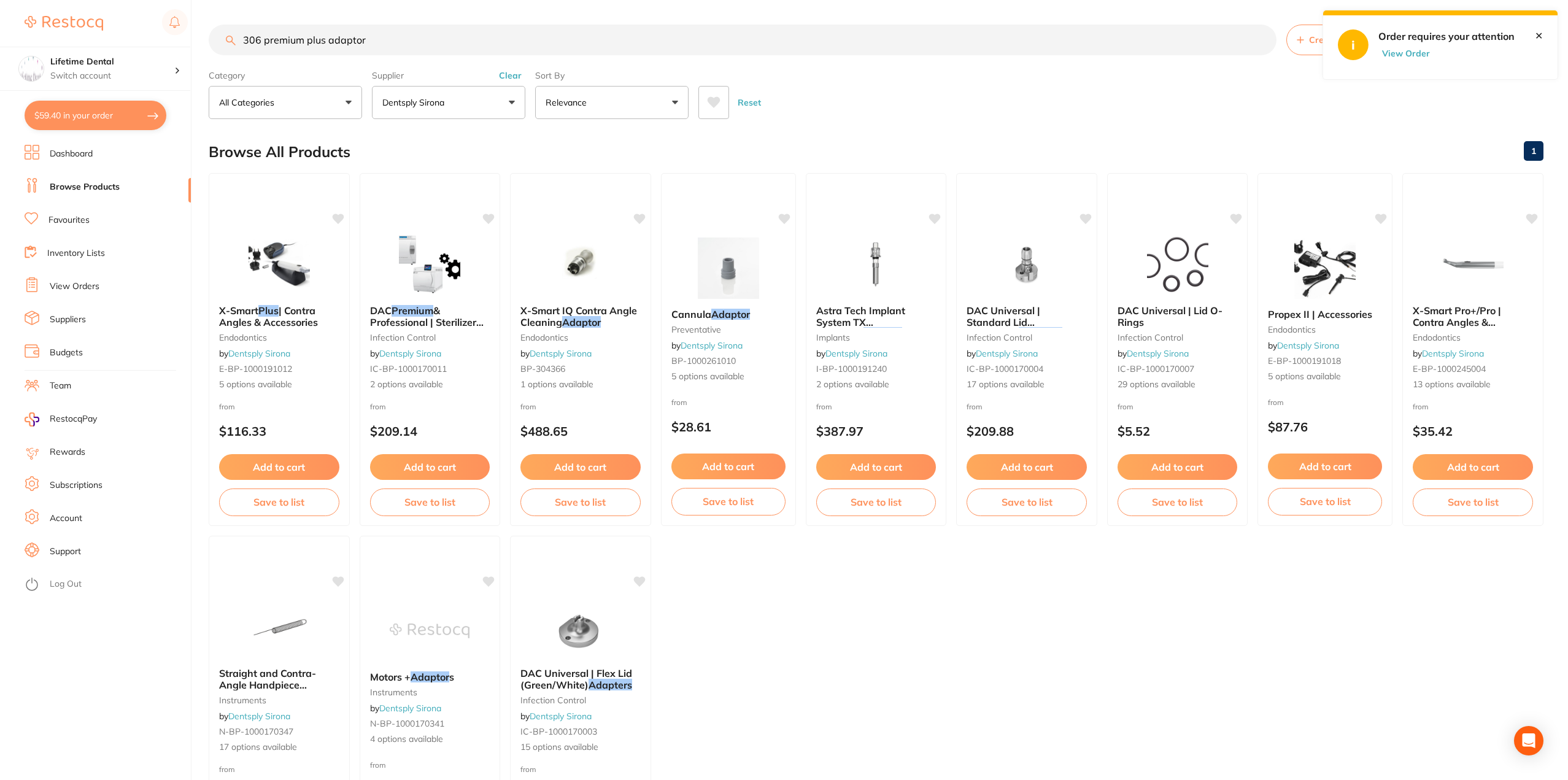
type input "306 premium plus adaptor"
click at [508, 75] on button "Clear" at bounding box center [510, 75] width 30 height 11
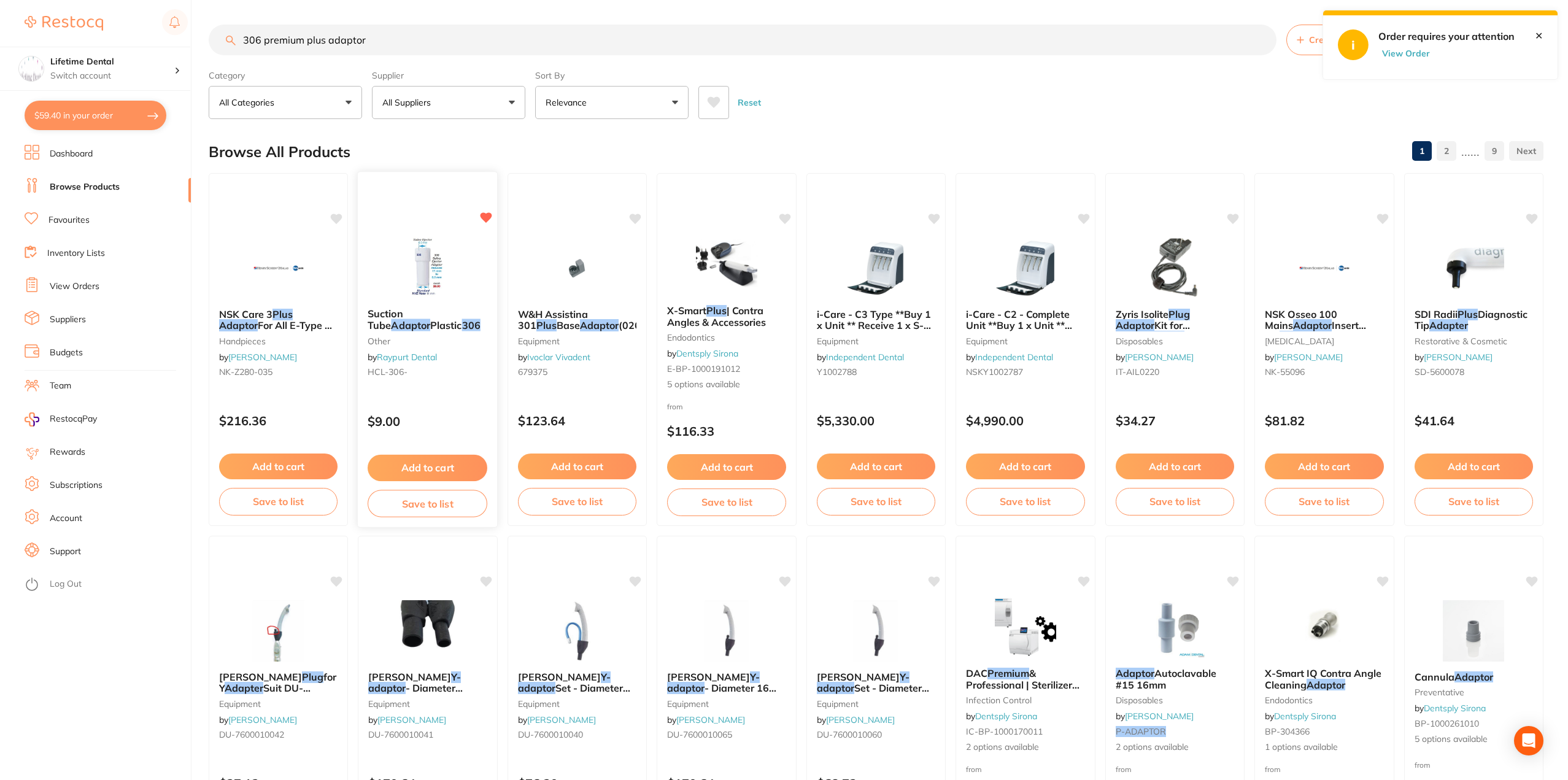
click at [482, 218] on icon at bounding box center [487, 218] width 12 height 10
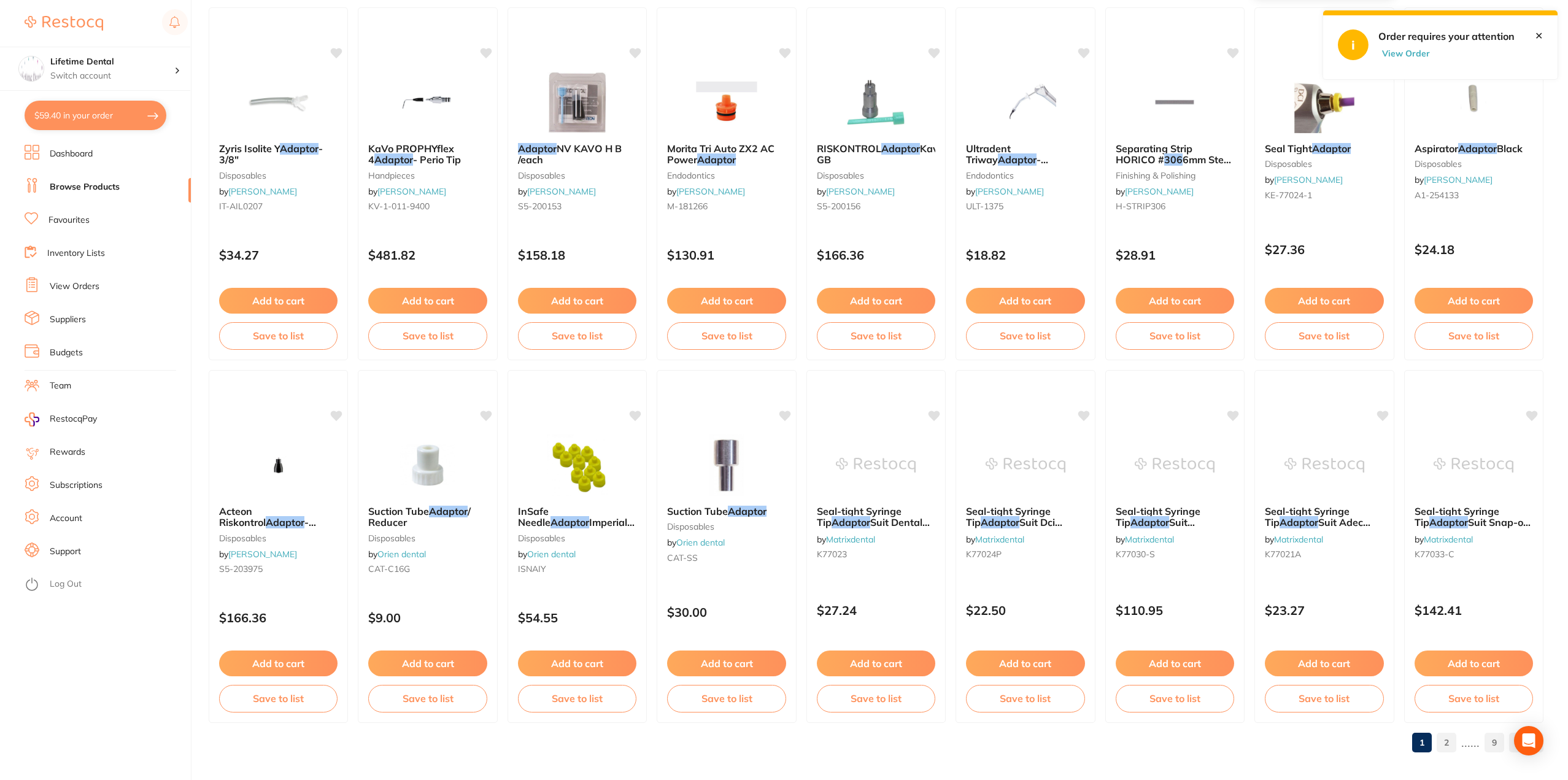
scroll to position [1623, 0]
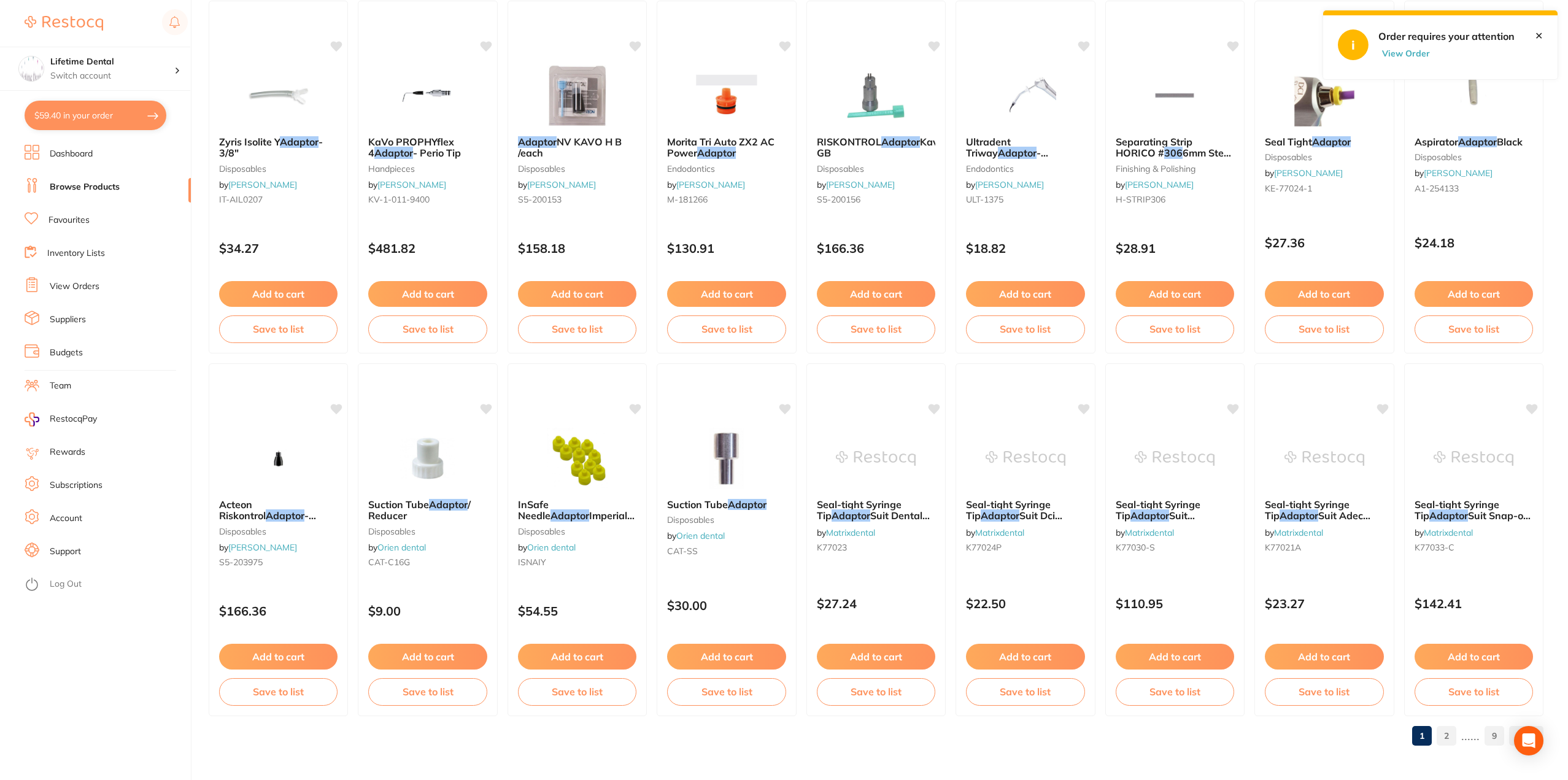
click at [1442, 736] on link "2" at bounding box center [1446, 736] width 20 height 25
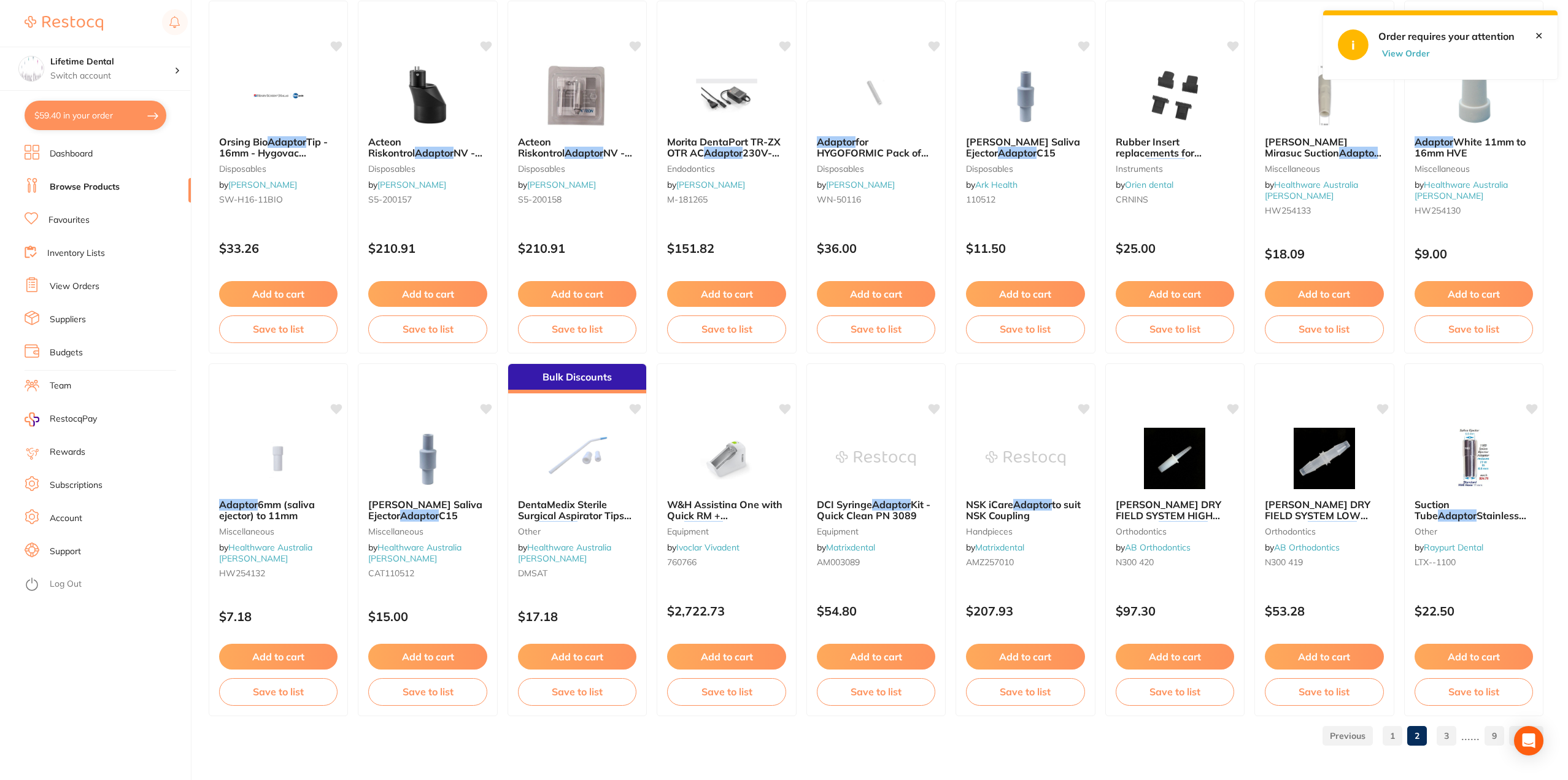
click at [1453, 742] on link "3" at bounding box center [1446, 736] width 20 height 25
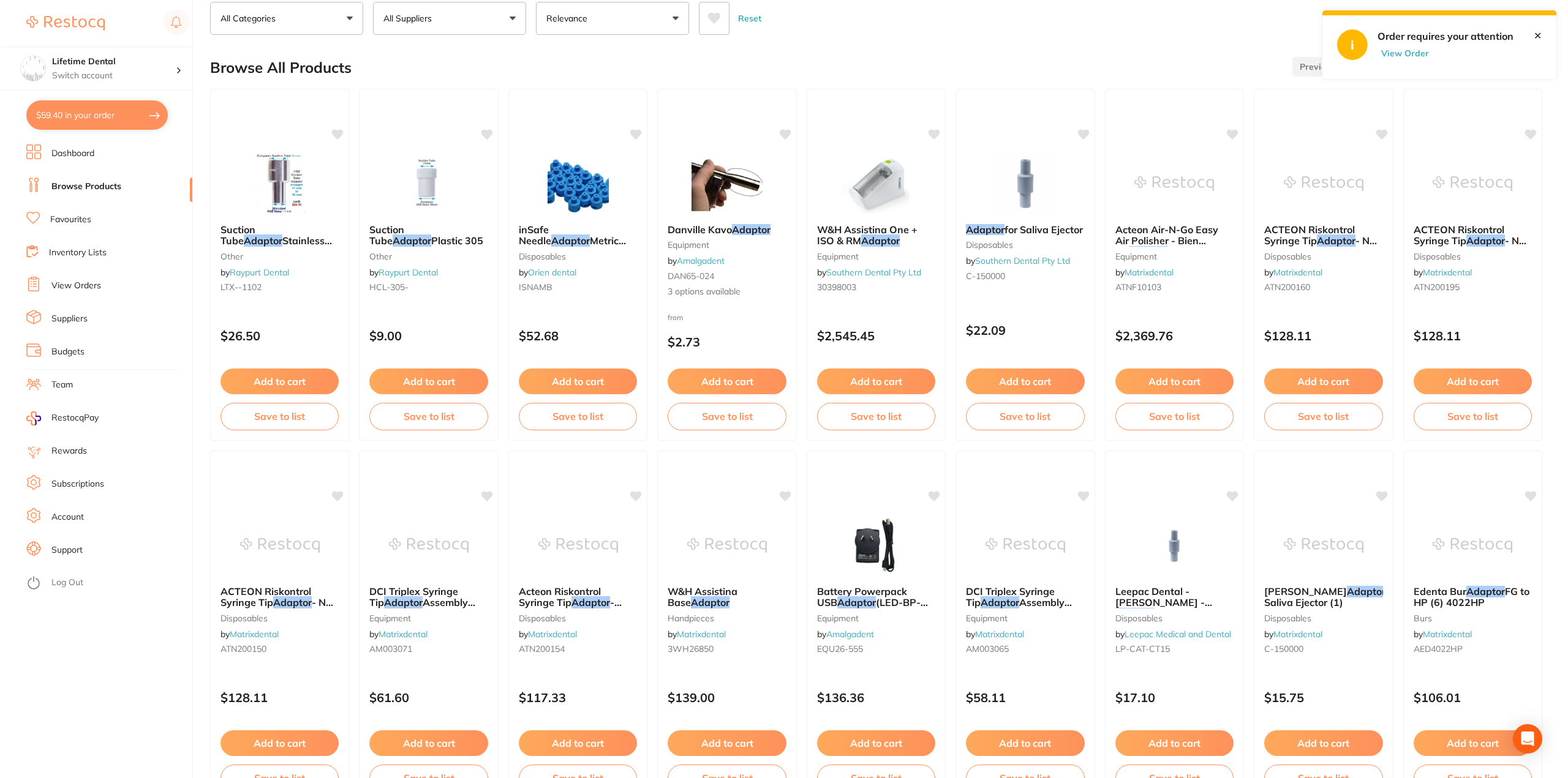
scroll to position [0, 0]
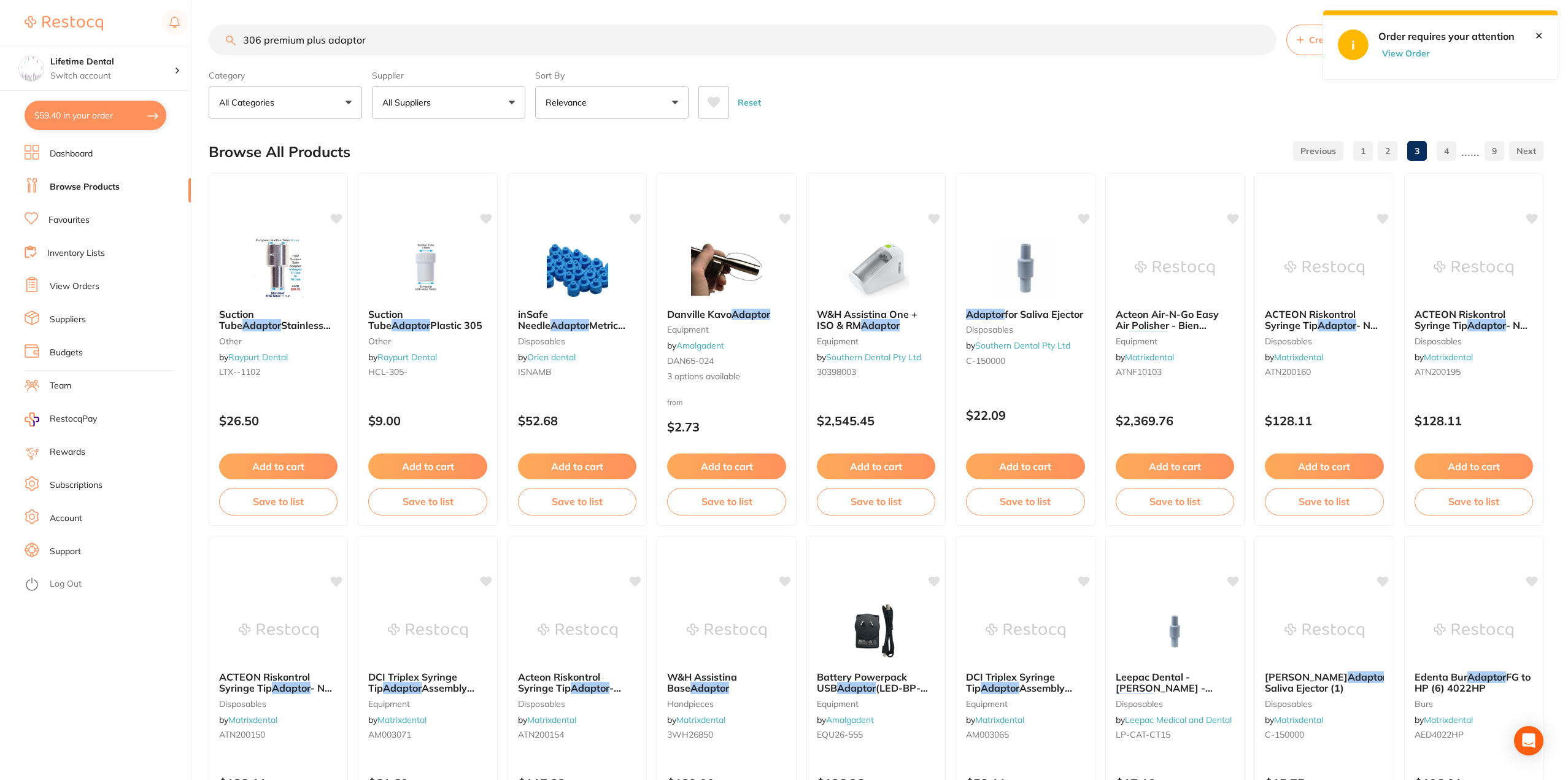
click at [1394, 56] on button "View Order" at bounding box center [1409, 53] width 61 height 11
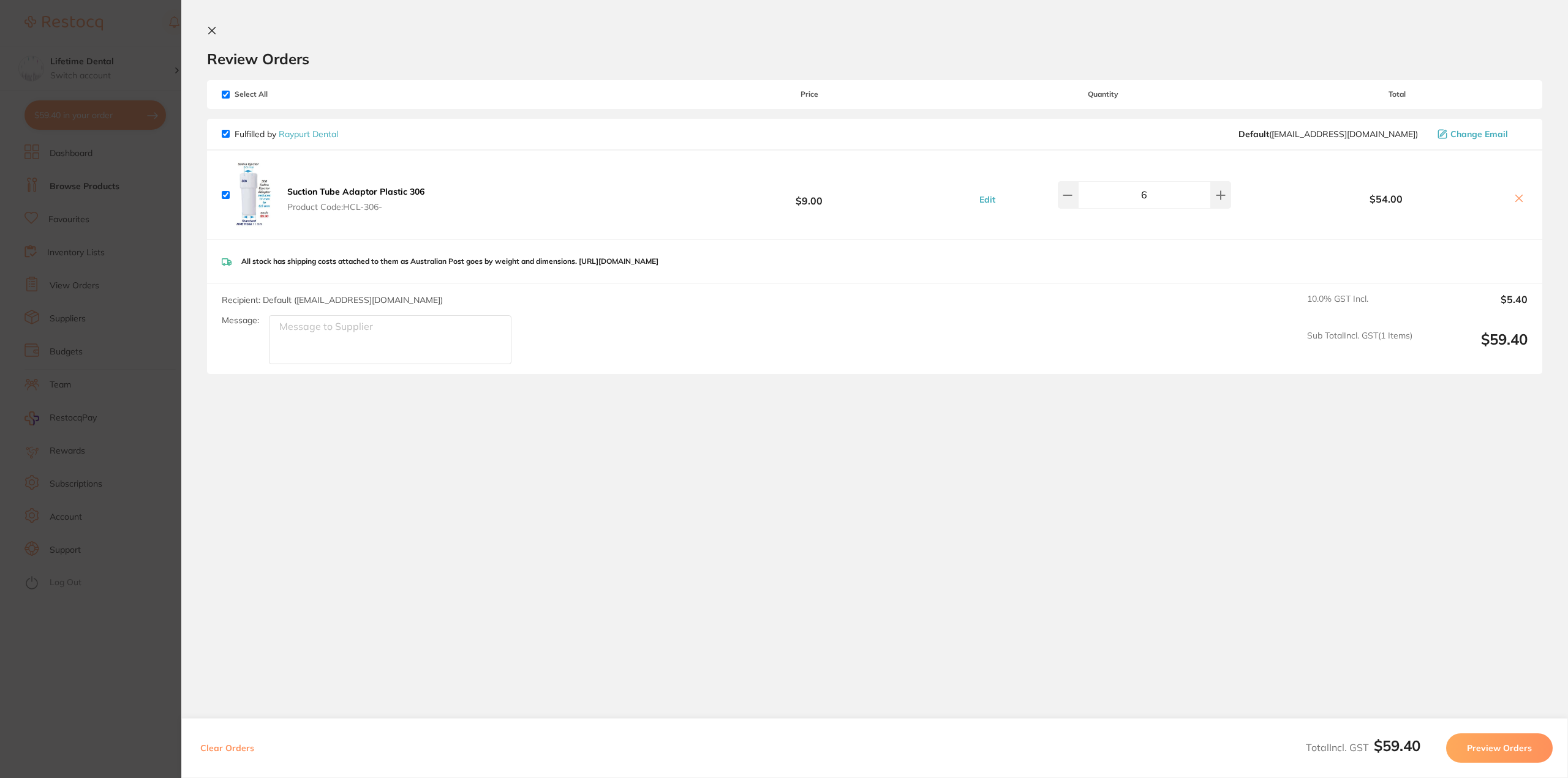
click at [1514, 197] on icon at bounding box center [1518, 198] width 10 height 10
click at [1520, 201] on icon at bounding box center [1518, 198] width 10 height 10
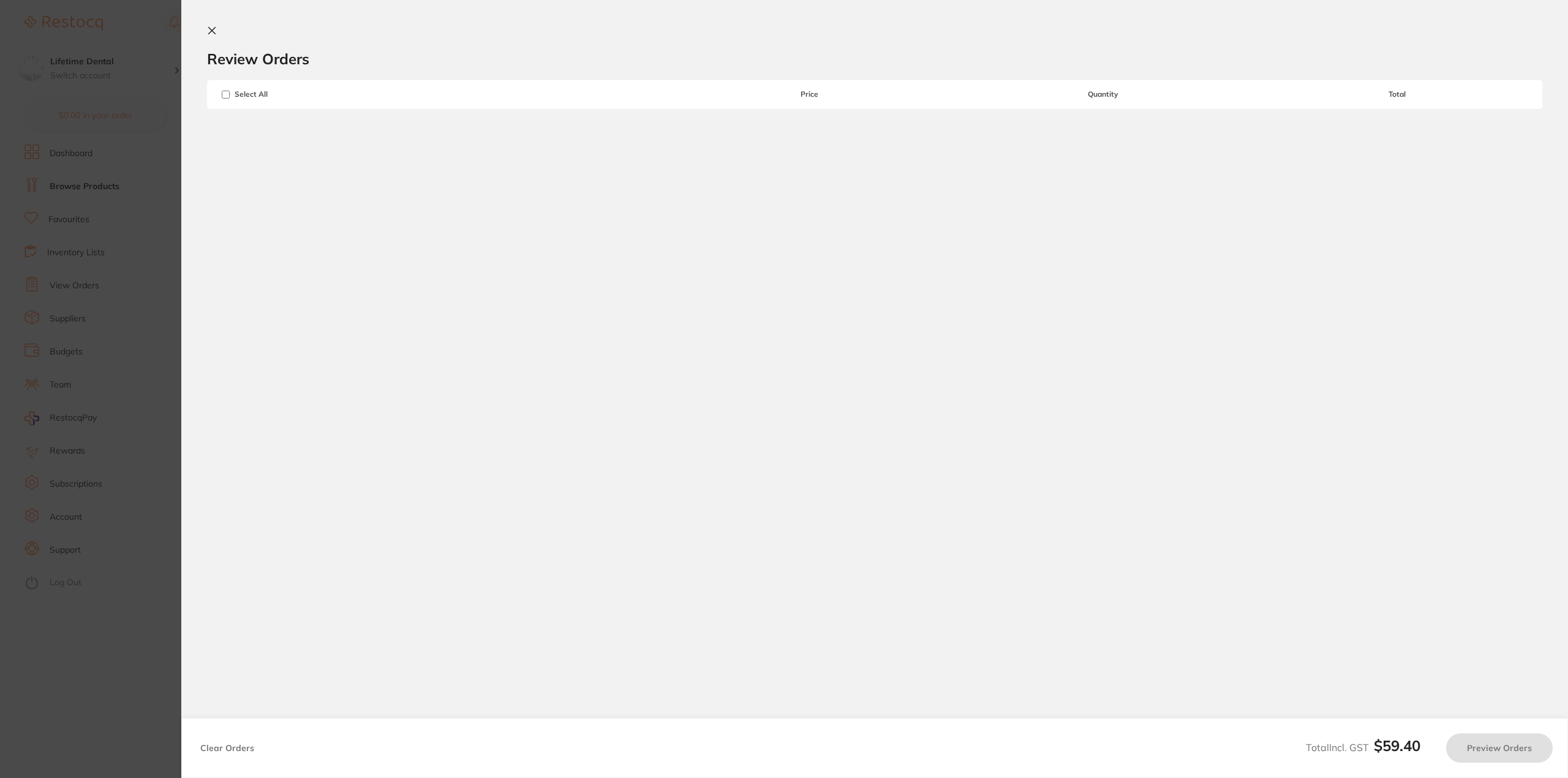
checkbox input "true"
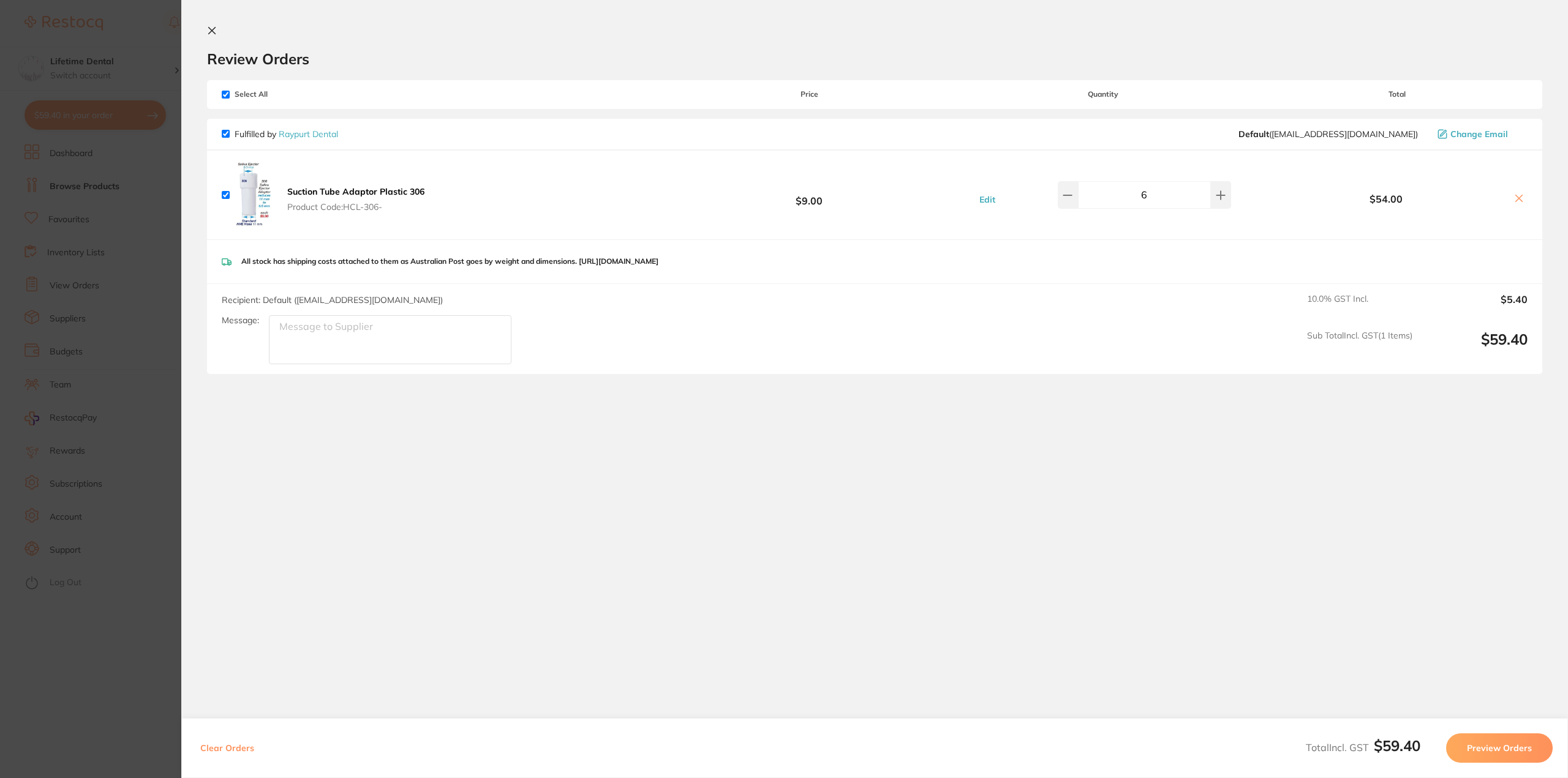
click at [990, 200] on button "Edit" at bounding box center [988, 199] width 23 height 11
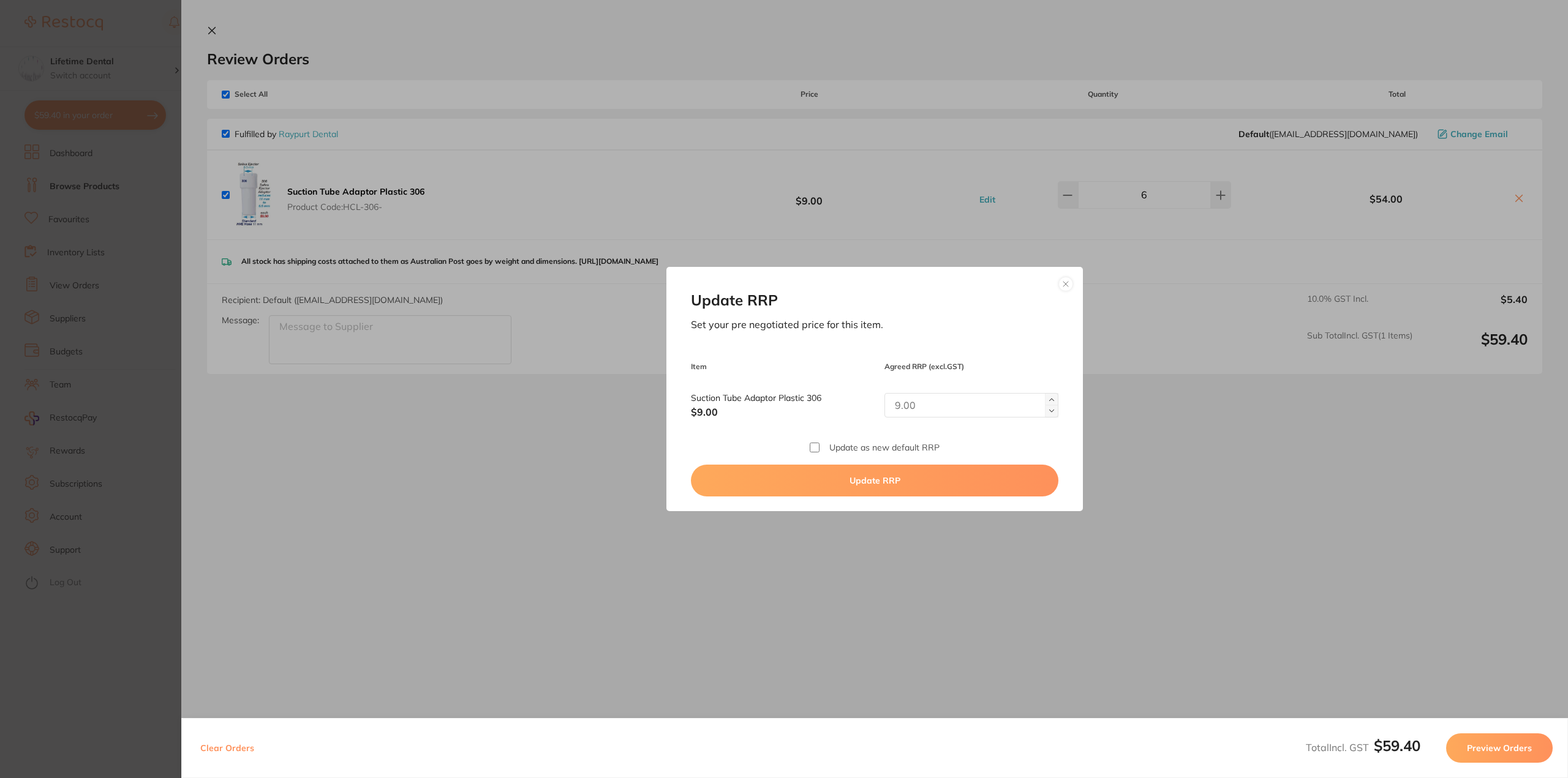
click at [1061, 291] on button at bounding box center [1065, 284] width 15 height 15
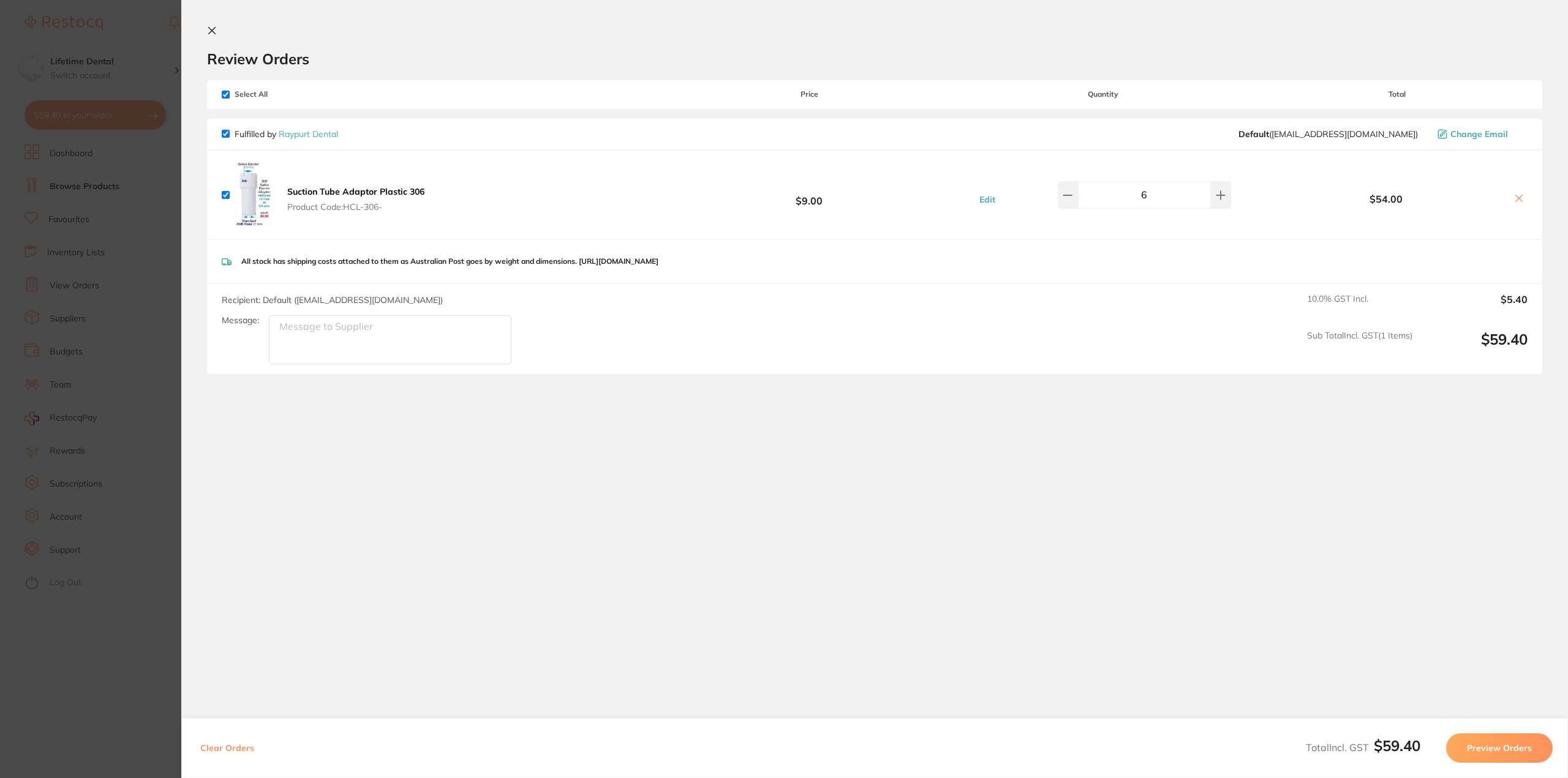
click at [213, 31] on icon at bounding box center [212, 31] width 7 height 7
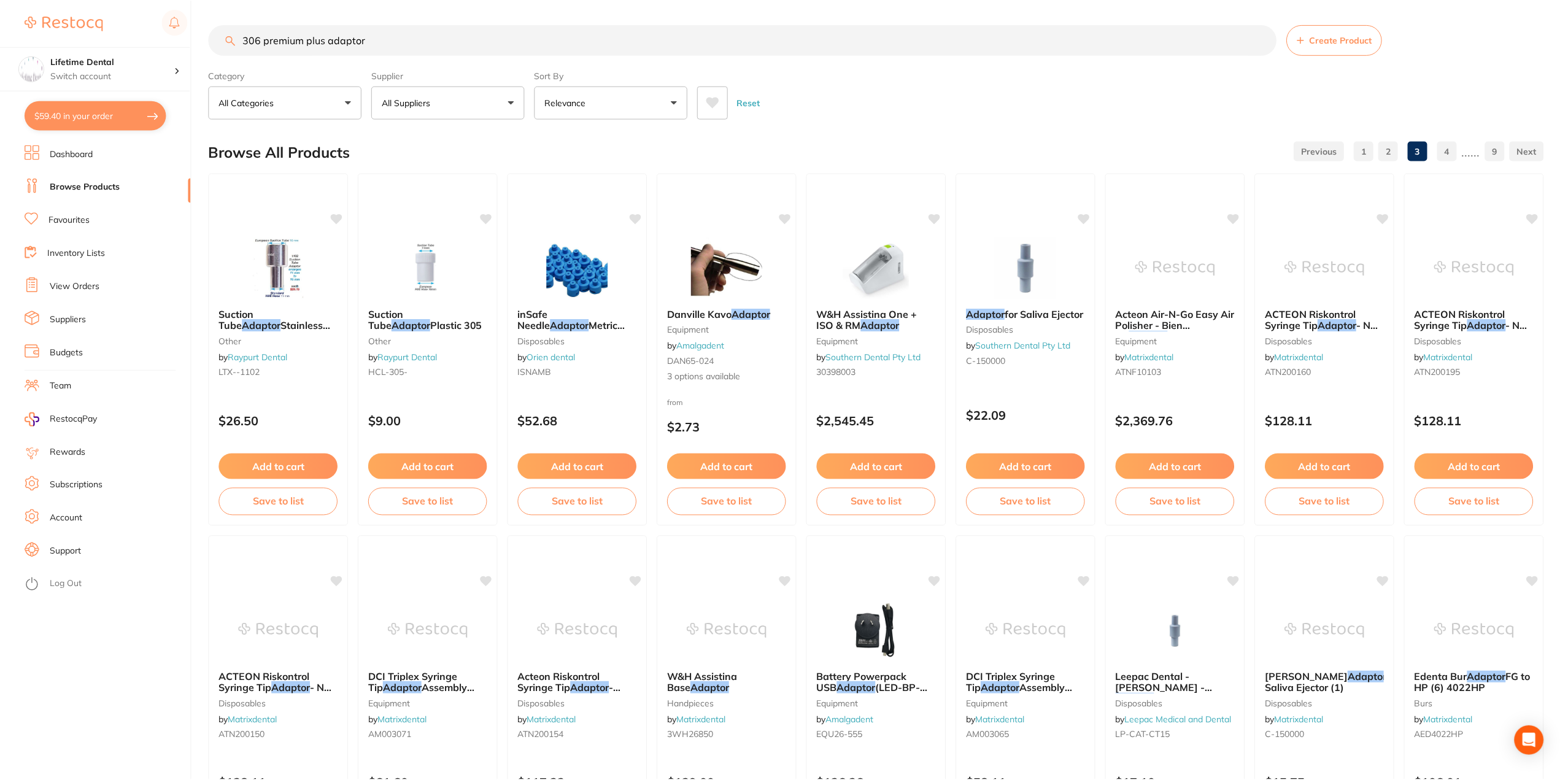
scroll to position [5, 0]
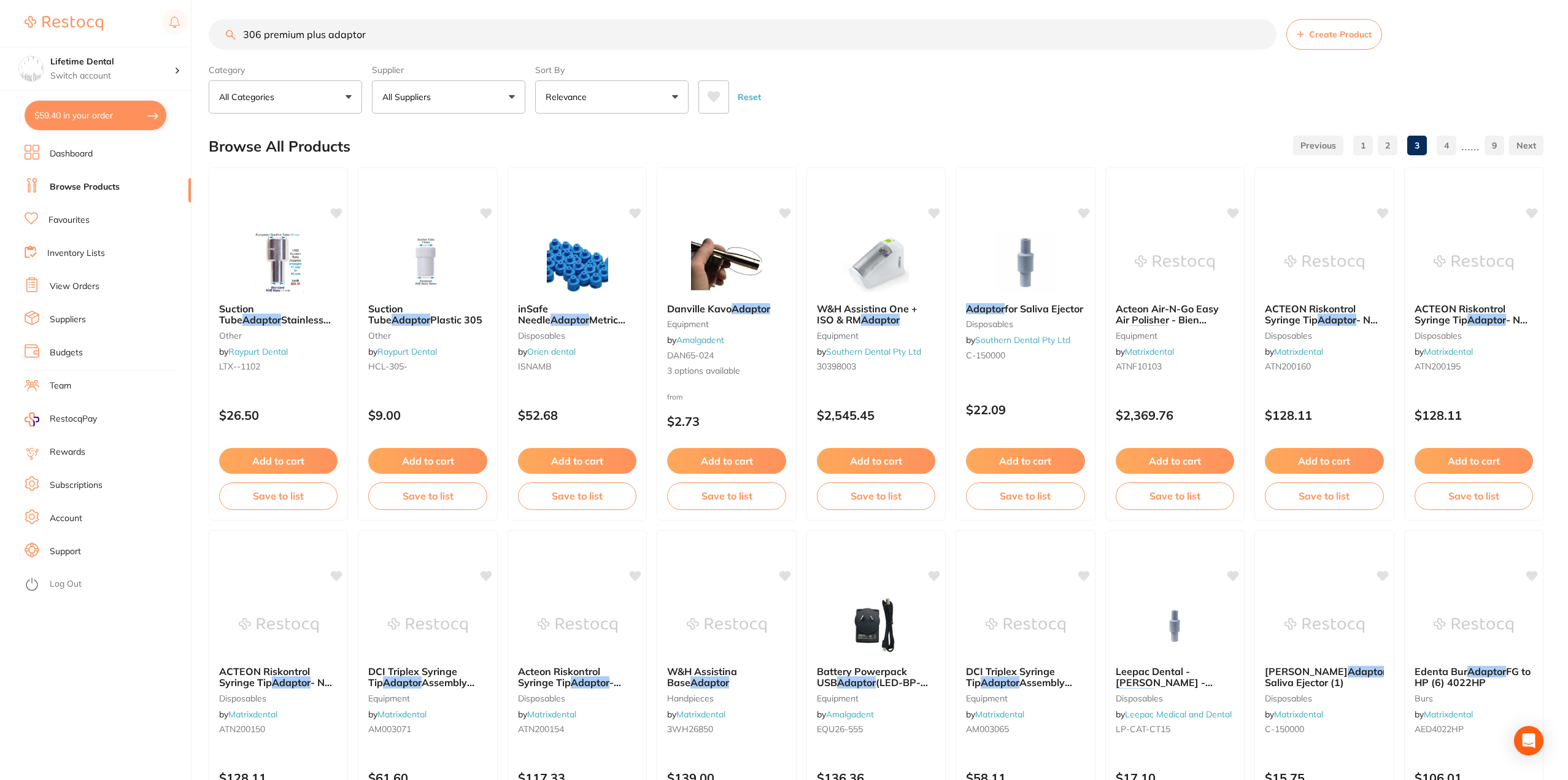
click at [496, 101] on button "All Suppliers" at bounding box center [448, 97] width 154 height 33
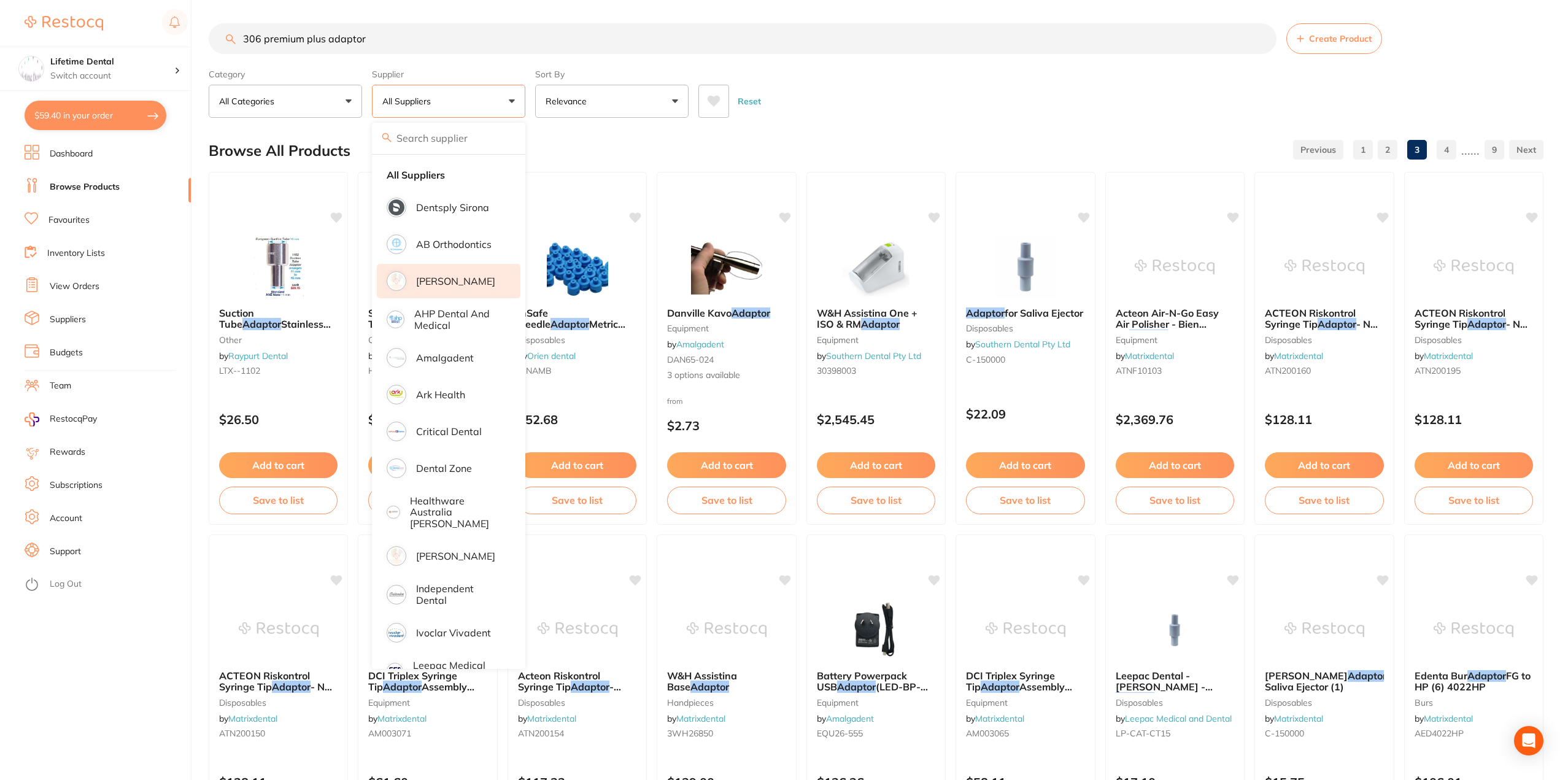
scroll to position [0, 0]
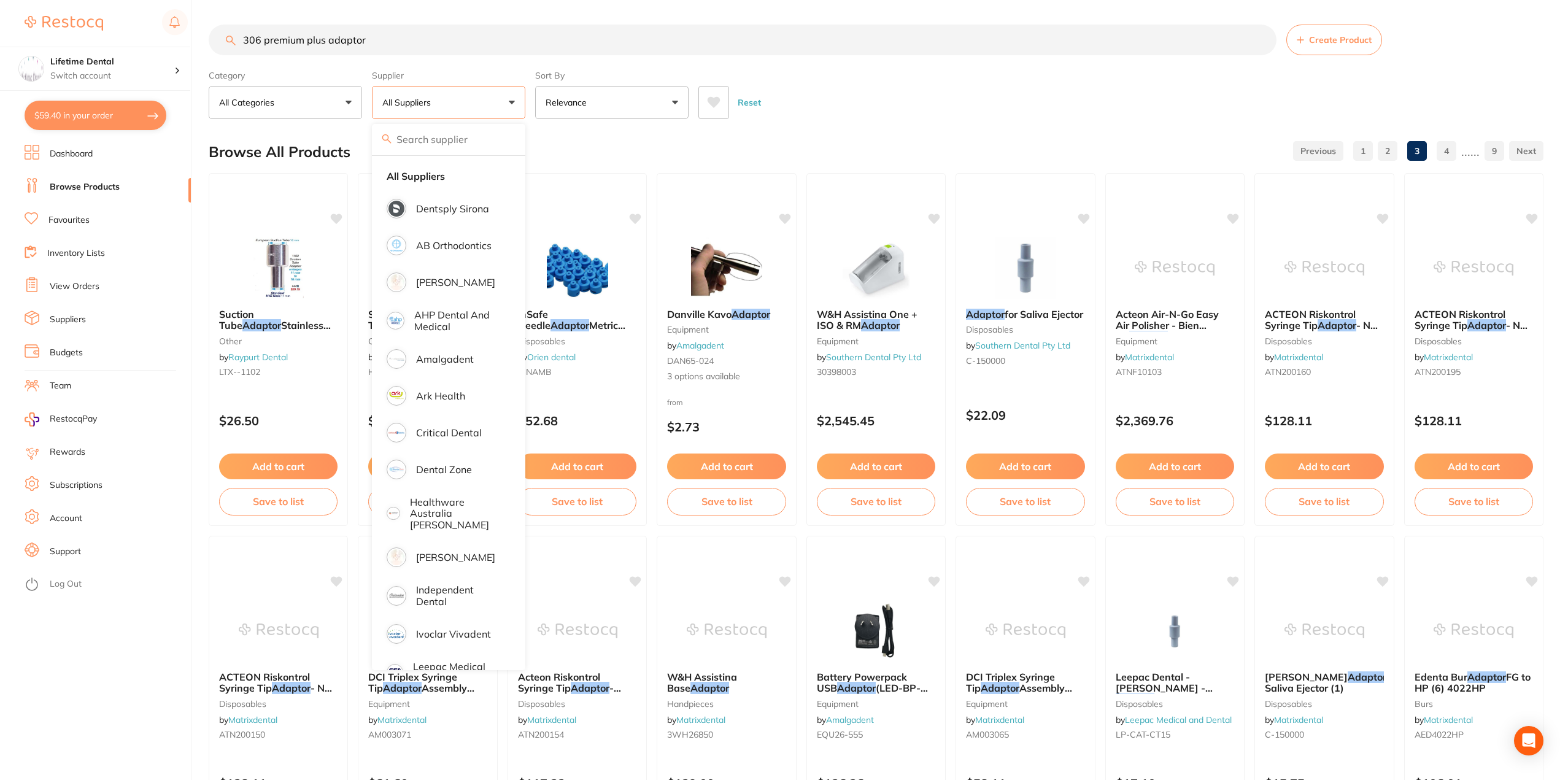
click at [499, 103] on button "All Suppliers" at bounding box center [448, 103] width 154 height 33
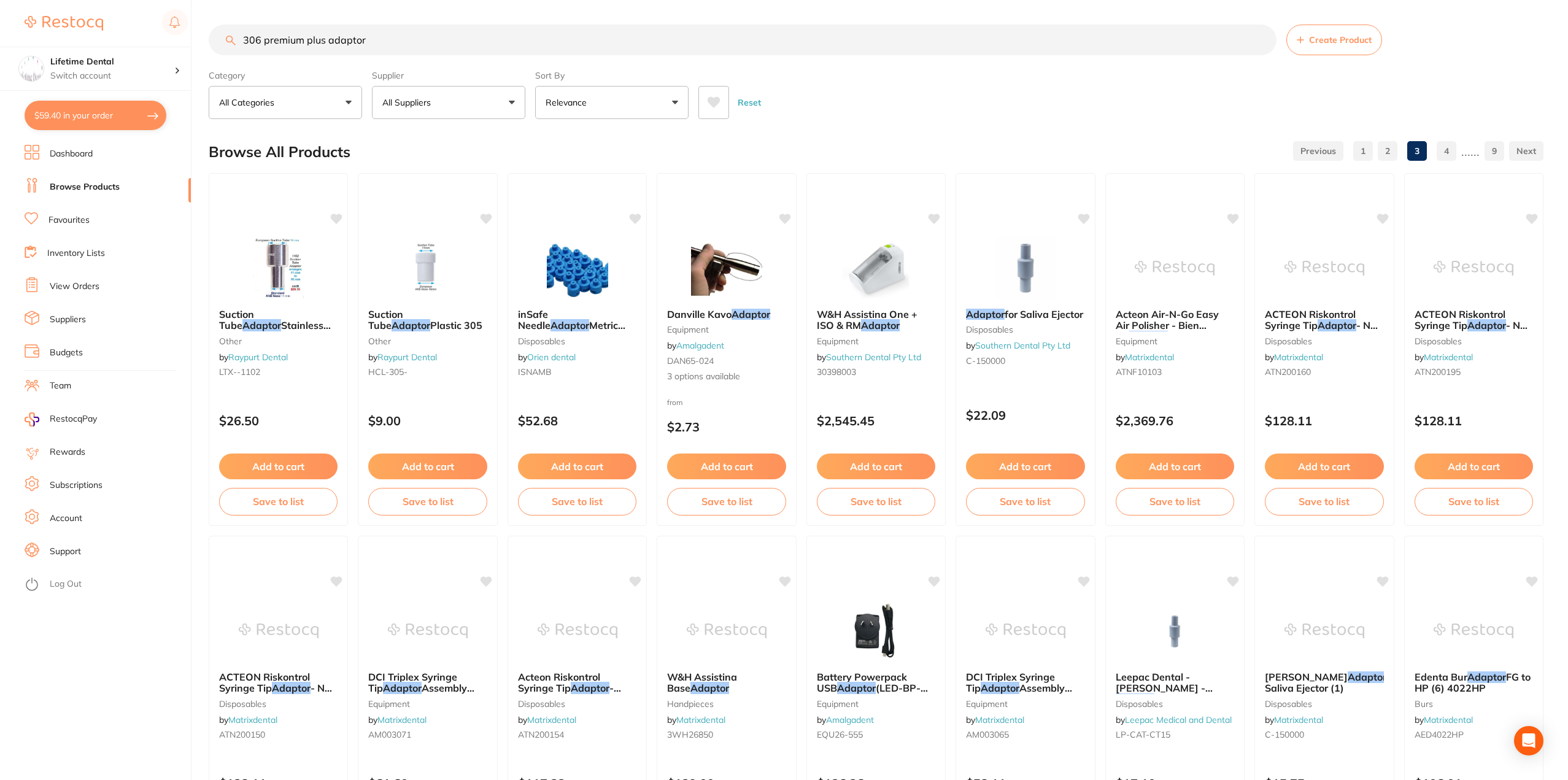
click at [69, 278] on li "View Orders" at bounding box center [108, 287] width 167 height 18
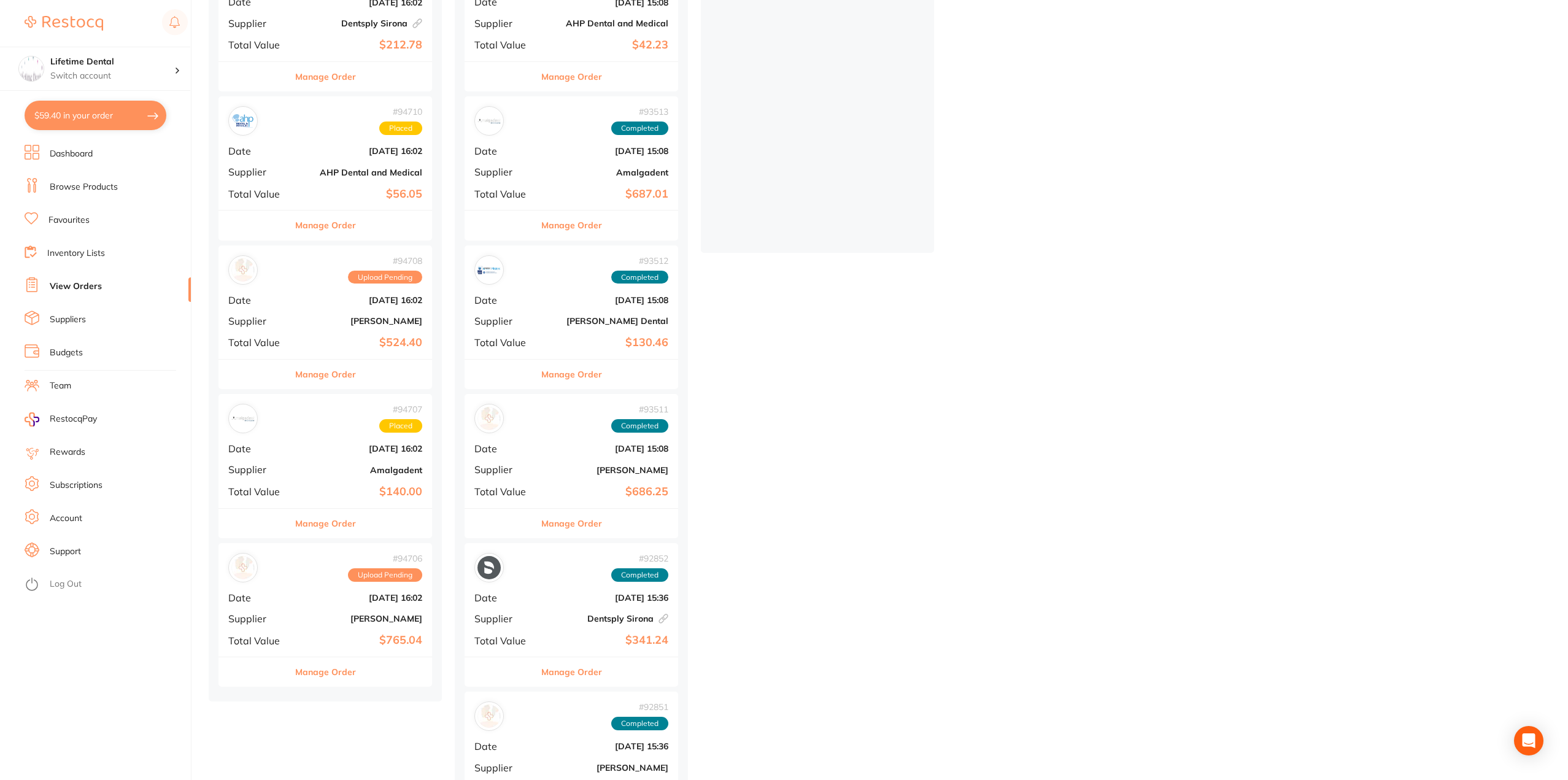
scroll to position [246, 0]
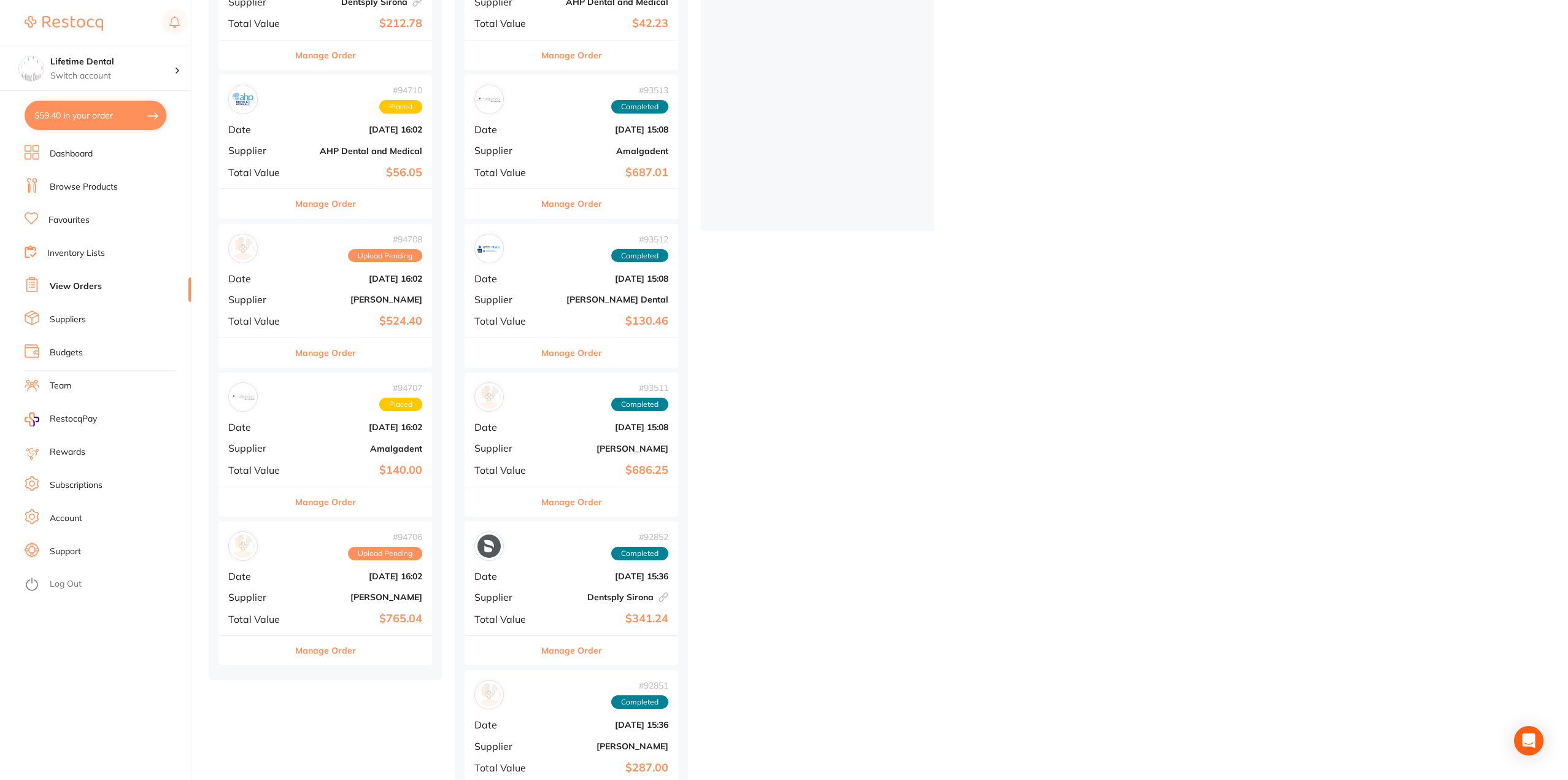
click at [318, 651] on button "Manage Order" at bounding box center [325, 650] width 61 height 29
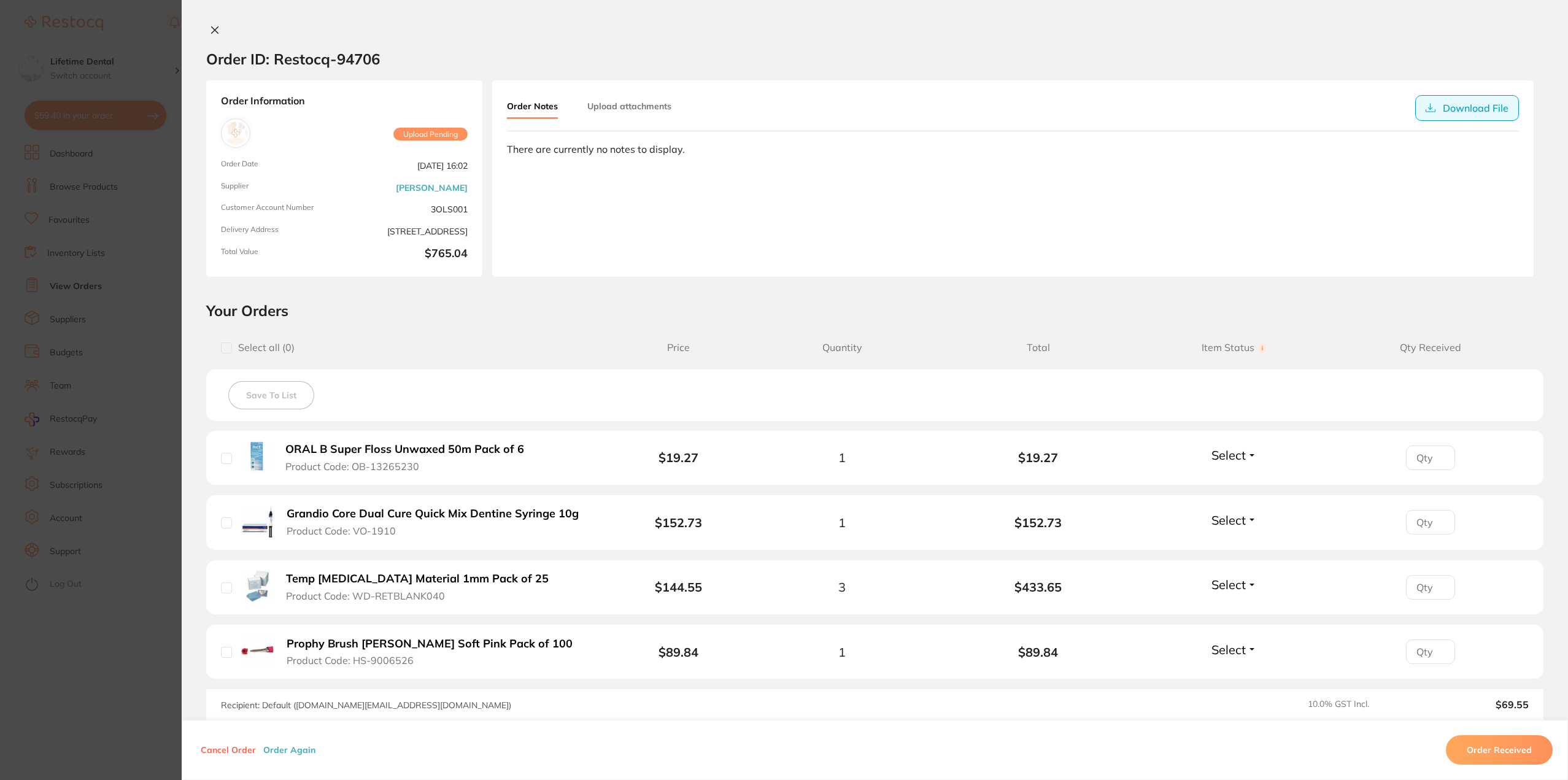
click at [1467, 106] on button "Download File" at bounding box center [1467, 108] width 104 height 25
click at [1474, 109] on button "Download File" at bounding box center [1467, 108] width 104 height 25
click at [1460, 101] on button "Download File" at bounding box center [1467, 108] width 104 height 25
drag, startPoint x: 1433, startPoint y: 112, endPoint x: 1473, endPoint y: 104, distance: 40.8
click at [1473, 104] on button "Download File" at bounding box center [1467, 108] width 104 height 25
